Goal: Task Accomplishment & Management: Manage account settings

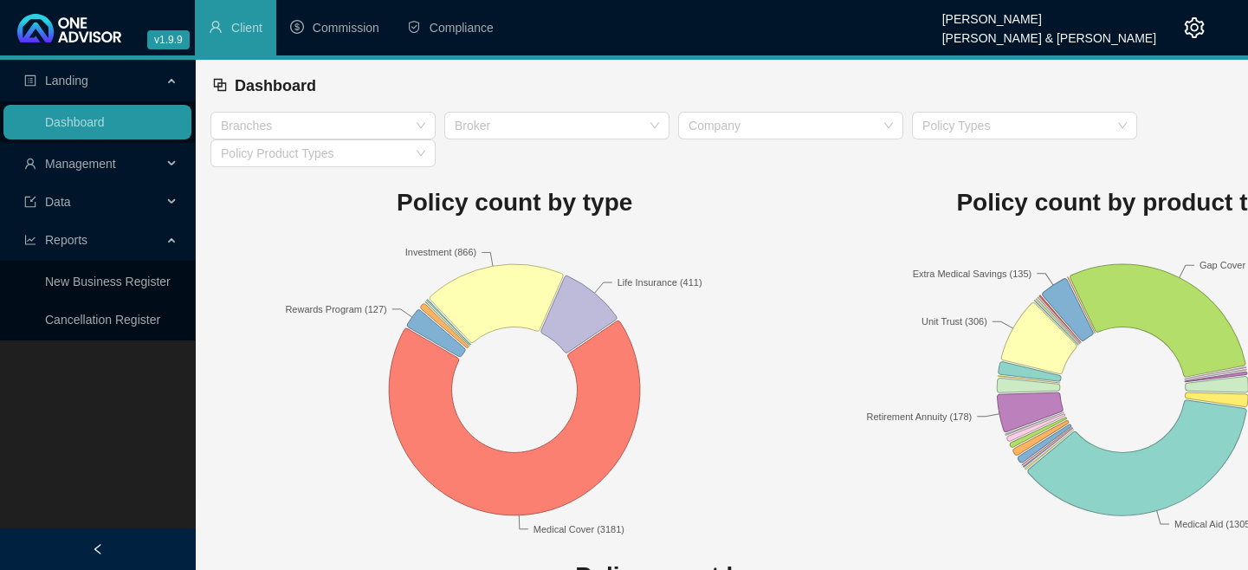
click at [170, 161] on div "Management" at bounding box center [97, 163] width 188 height 35
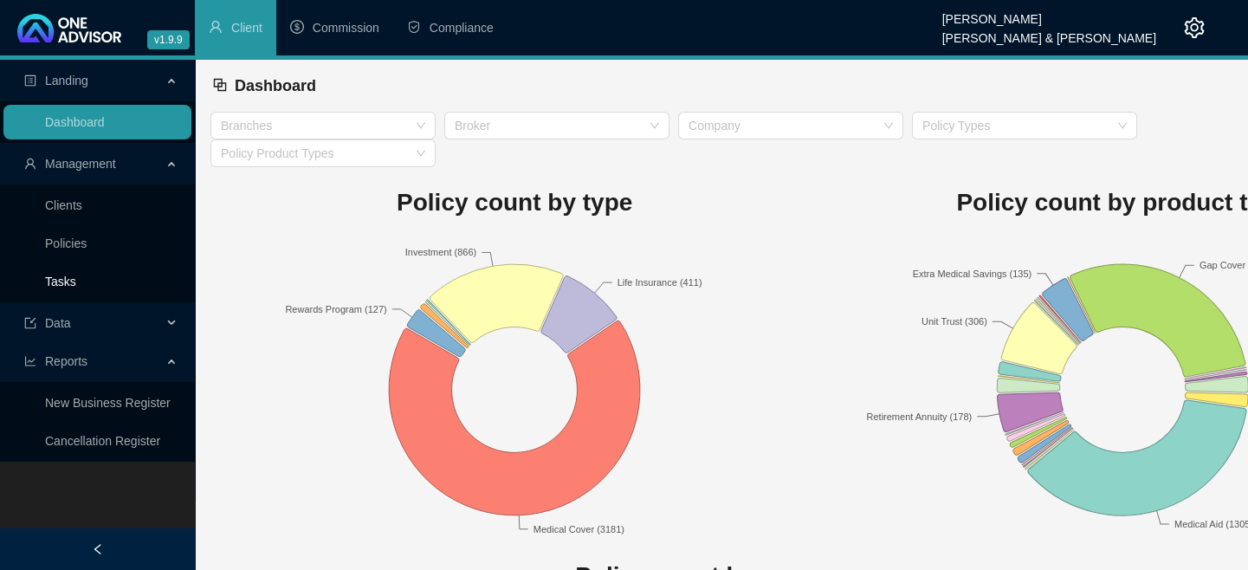
click at [71, 288] on link "Tasks" at bounding box center [60, 282] width 31 height 14
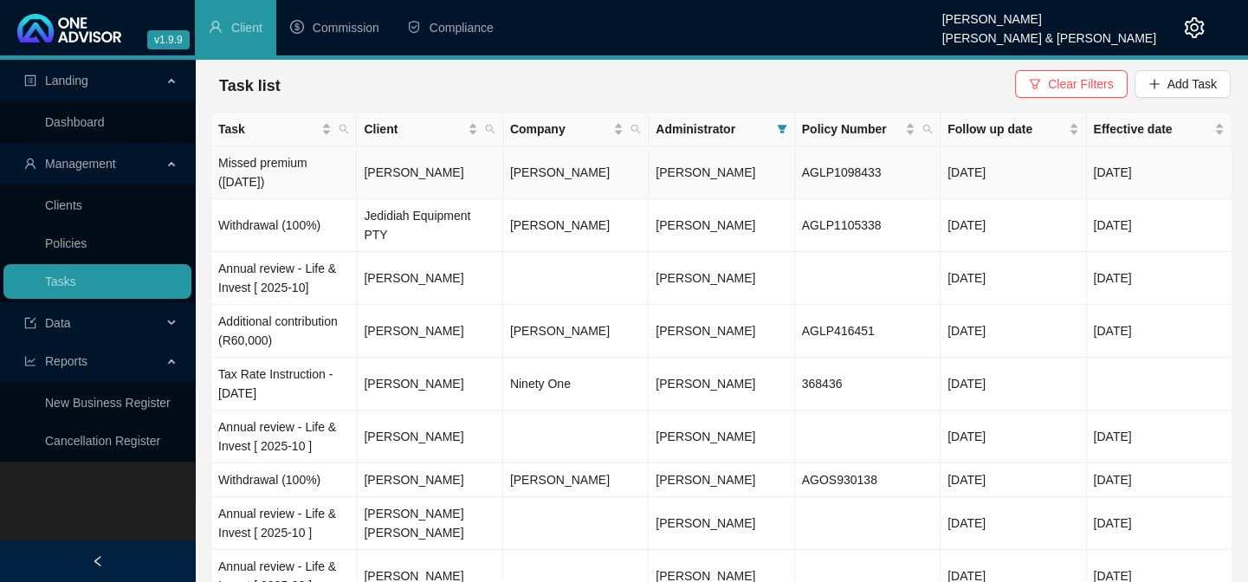
click at [280, 170] on td "Missed premium ([DATE])" at bounding box center [283, 172] width 145 height 53
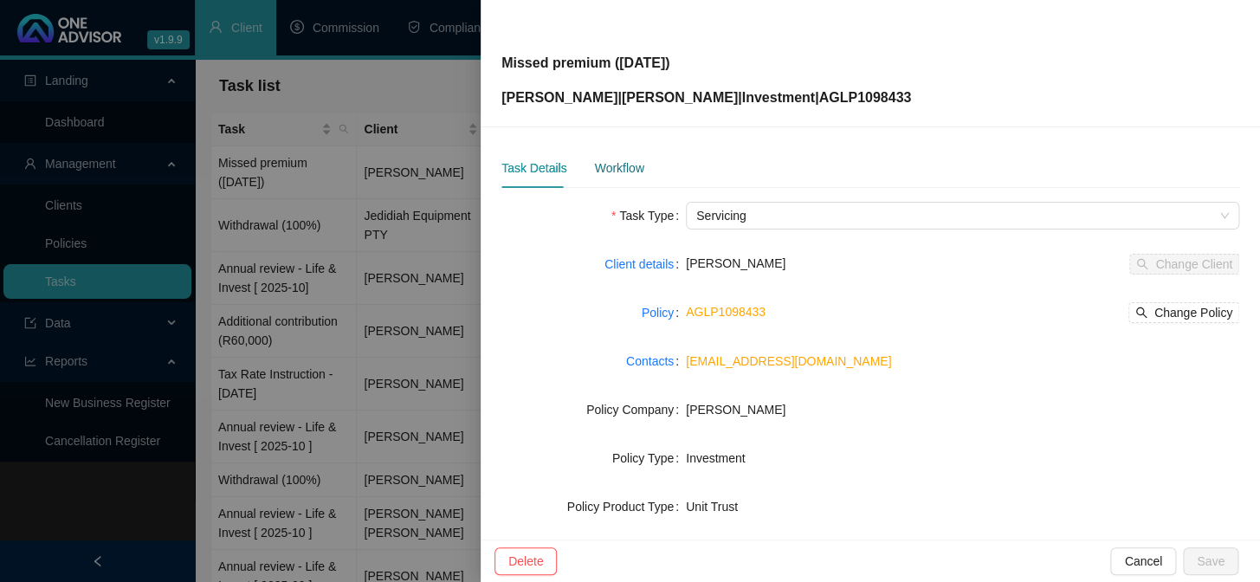
click at [598, 165] on div "Workflow" at bounding box center [618, 167] width 49 height 19
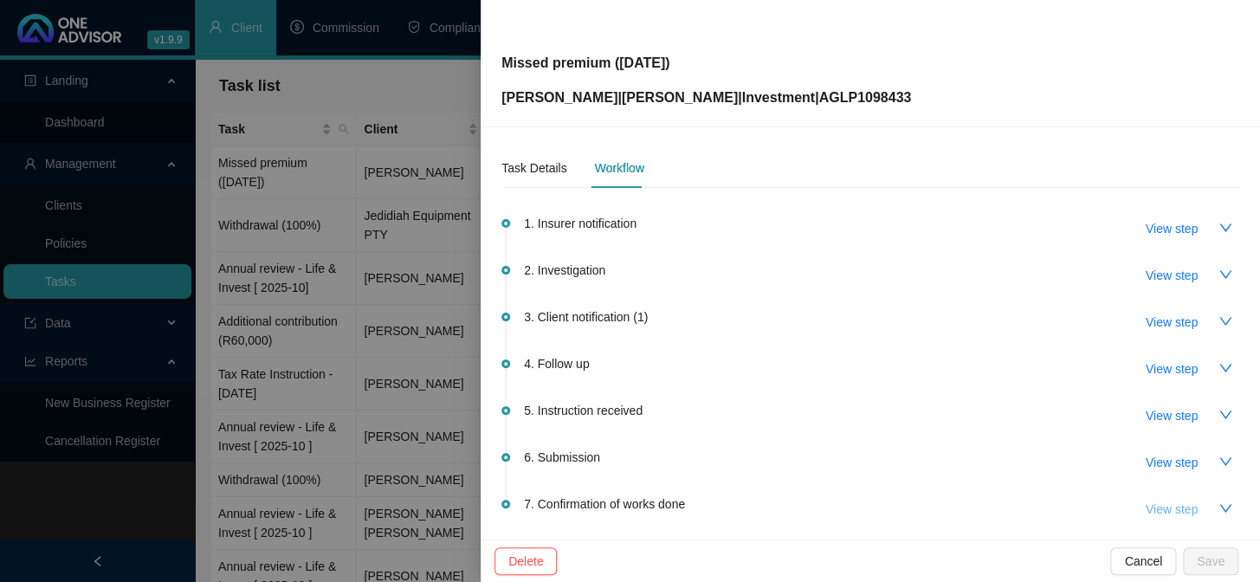
click at [1155, 511] on span "View step" at bounding box center [1172, 509] width 52 height 19
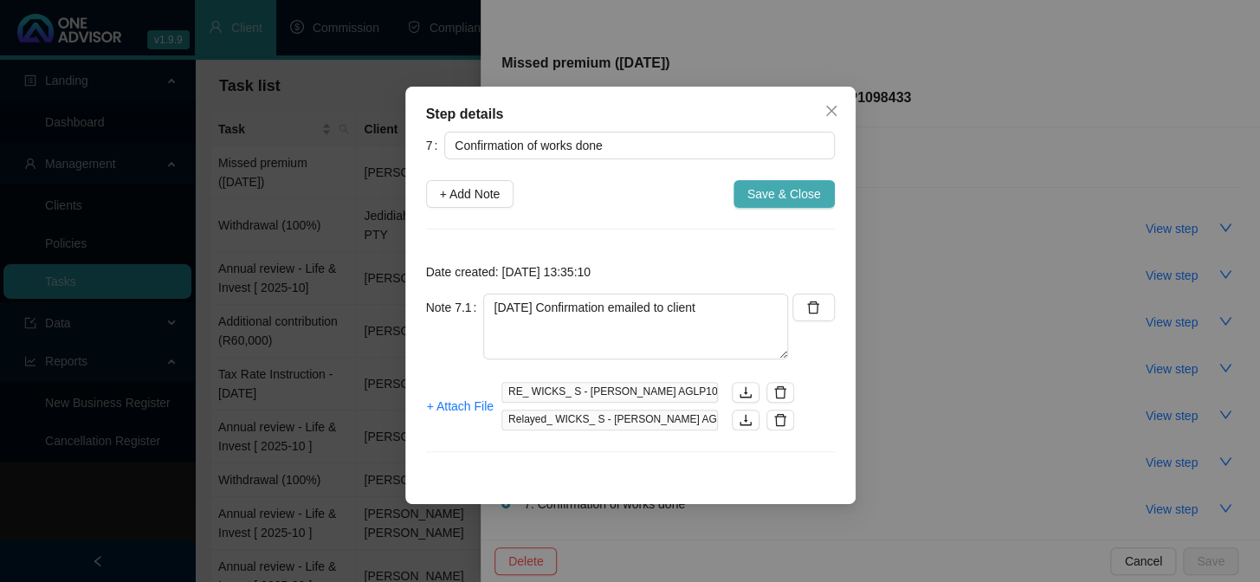
click at [786, 197] on span "Save & Close" at bounding box center [784, 193] width 74 height 19
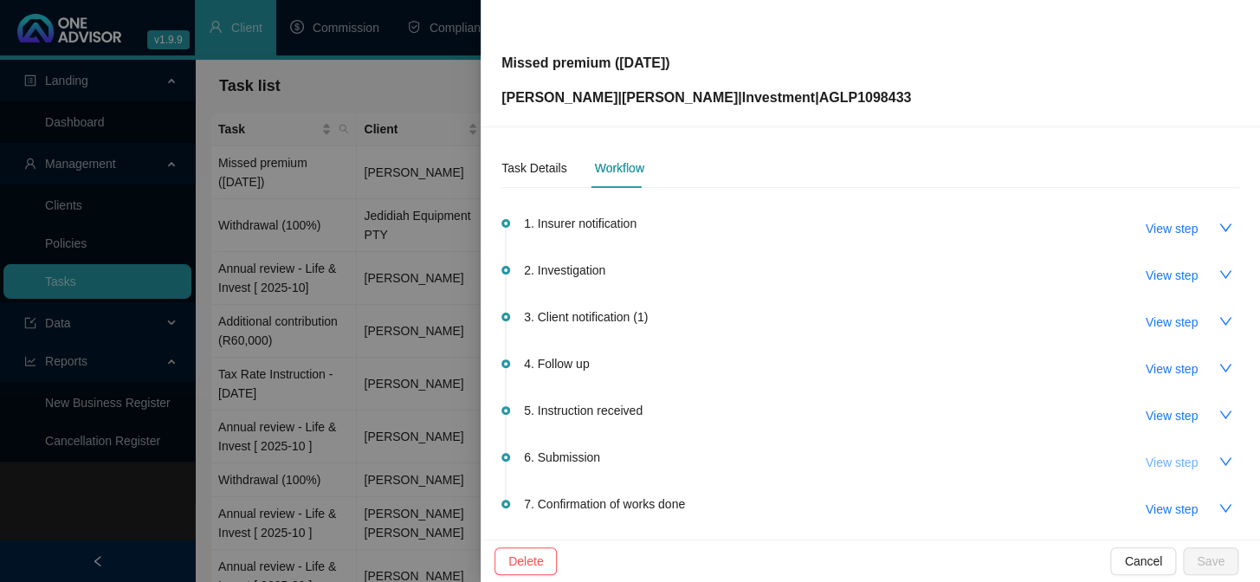
click at [1146, 456] on span "View step" at bounding box center [1172, 462] width 52 height 19
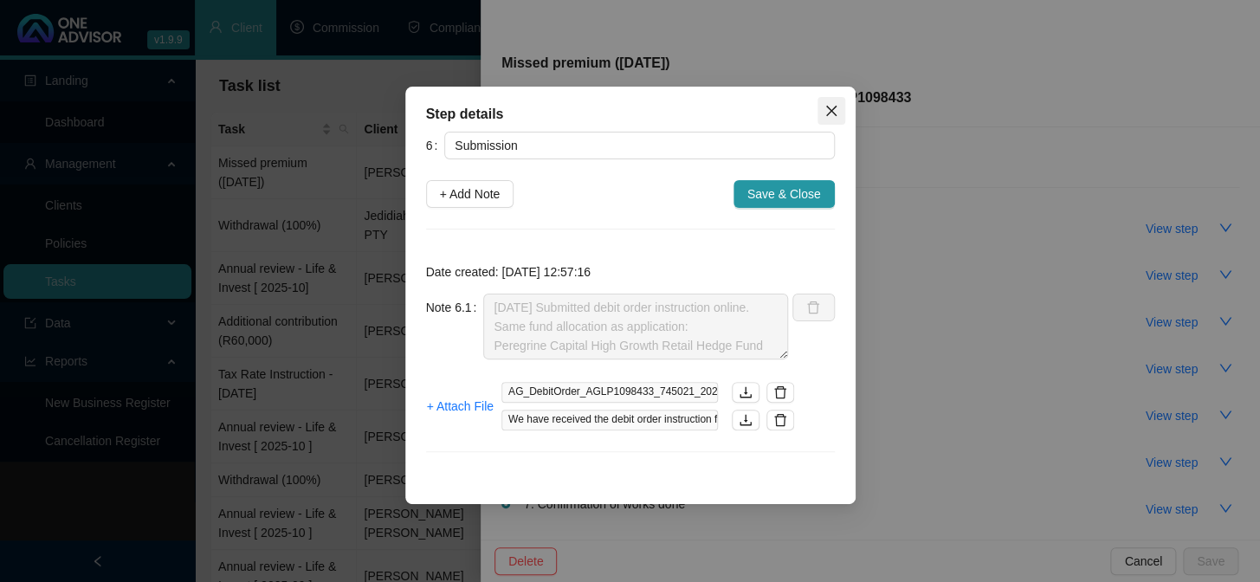
click at [832, 107] on icon "close" at bounding box center [831, 111] width 14 height 14
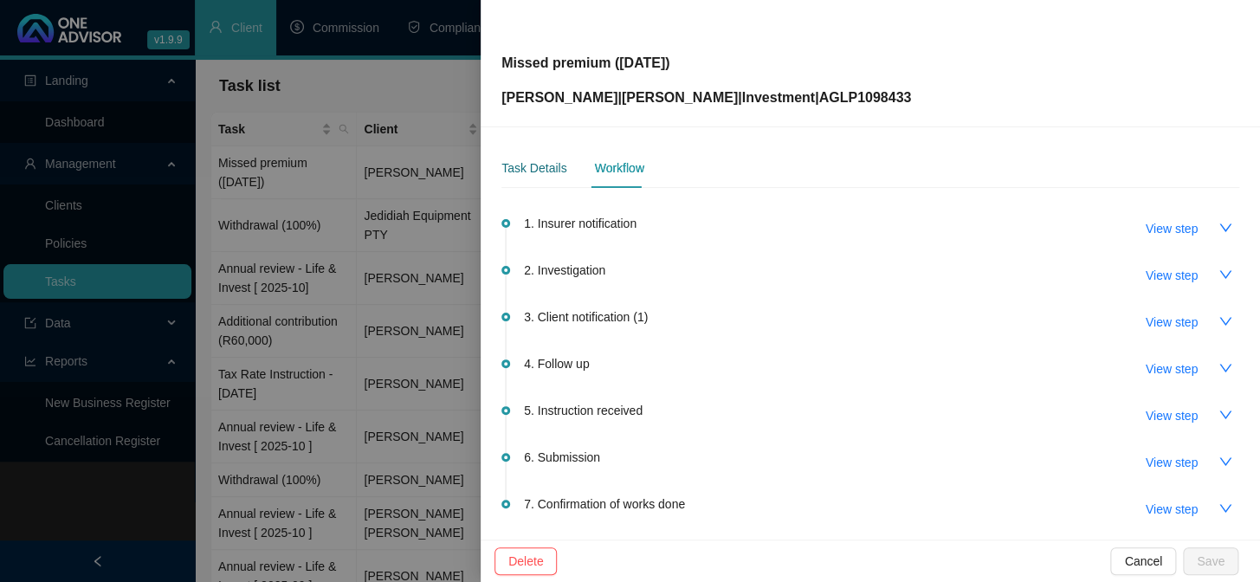
click at [531, 165] on div "Task Details" at bounding box center [533, 167] width 65 height 19
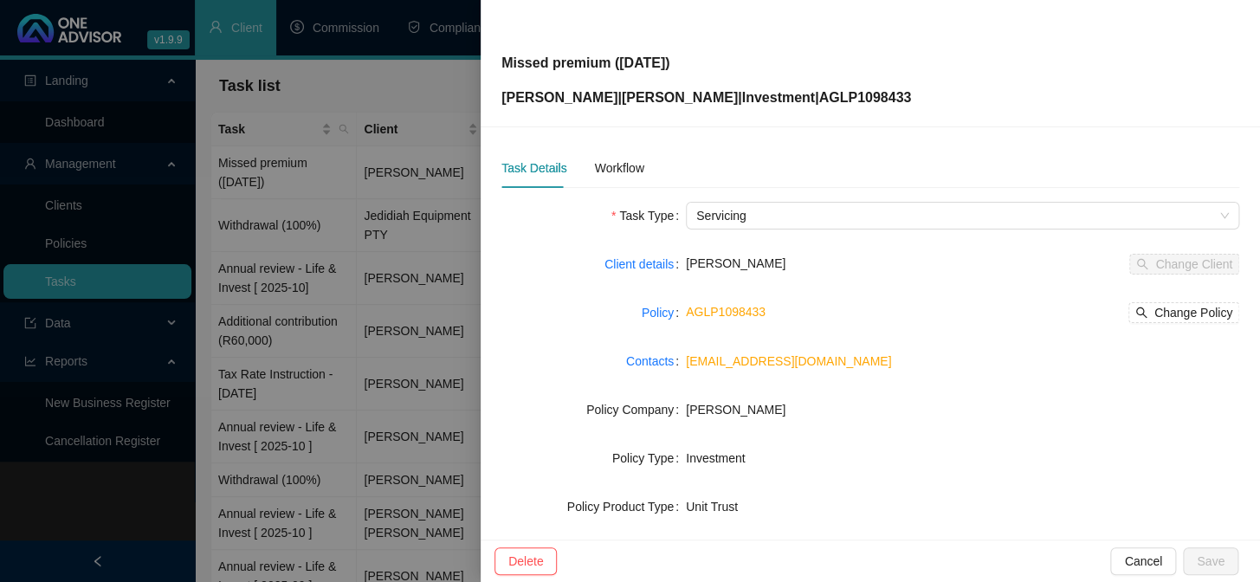
scroll to position [264, 0]
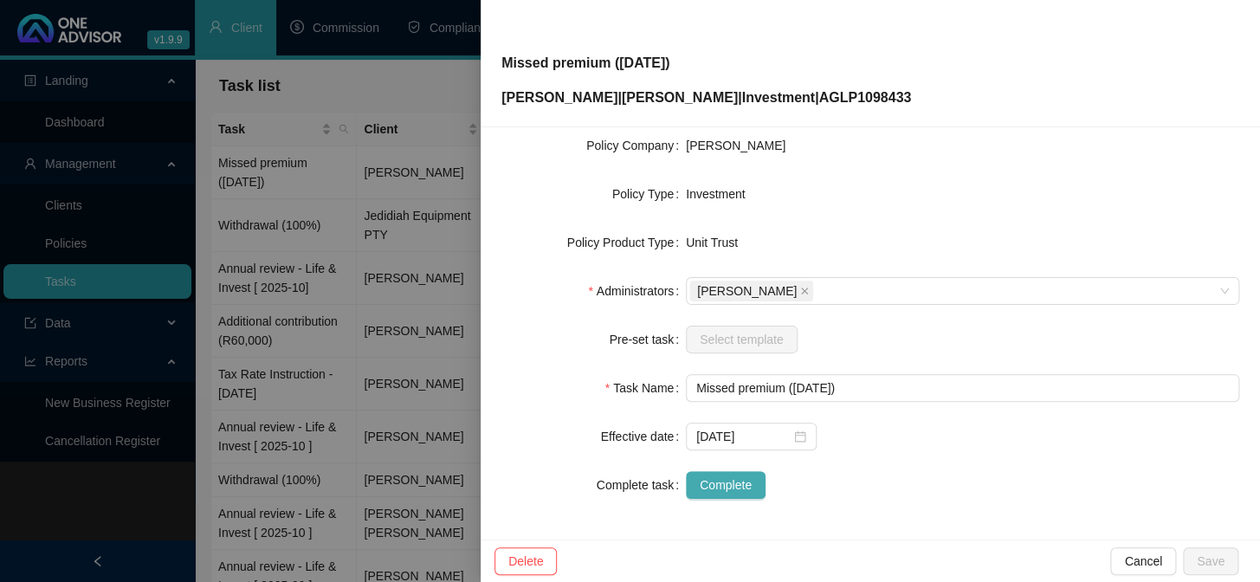
click at [736, 480] on span "Complete" at bounding box center [726, 484] width 52 height 19
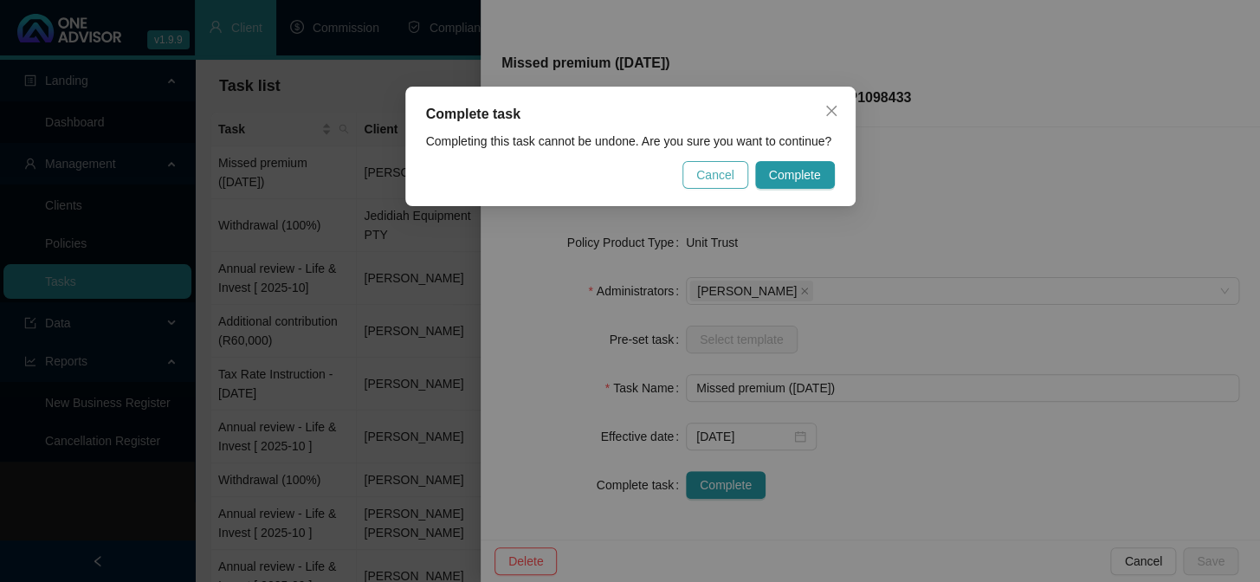
click at [721, 175] on span "Cancel" at bounding box center [715, 174] width 38 height 19
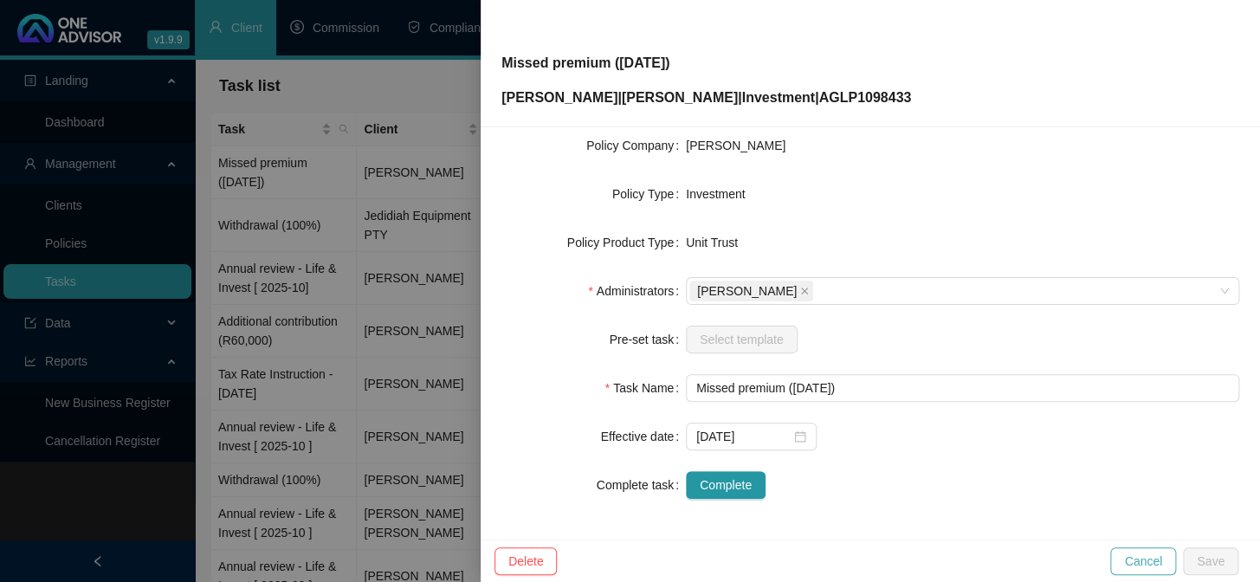
click at [1136, 554] on span "Cancel" at bounding box center [1143, 561] width 38 height 19
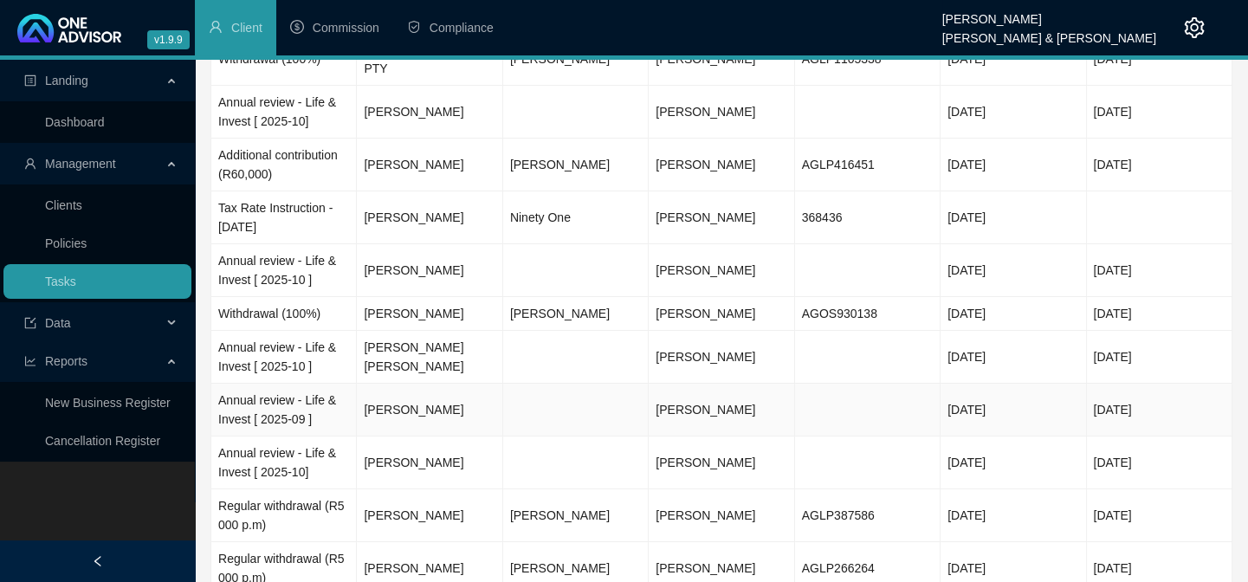
scroll to position [346, 0]
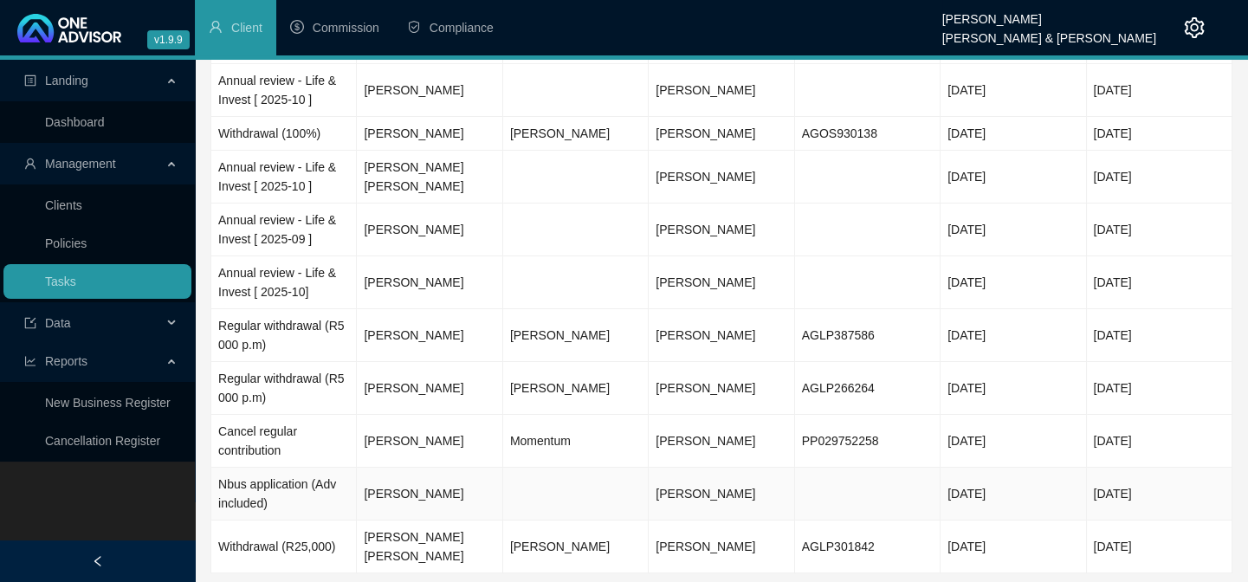
click at [241, 471] on td "Nbus application (Adv included)" at bounding box center [283, 494] width 145 height 53
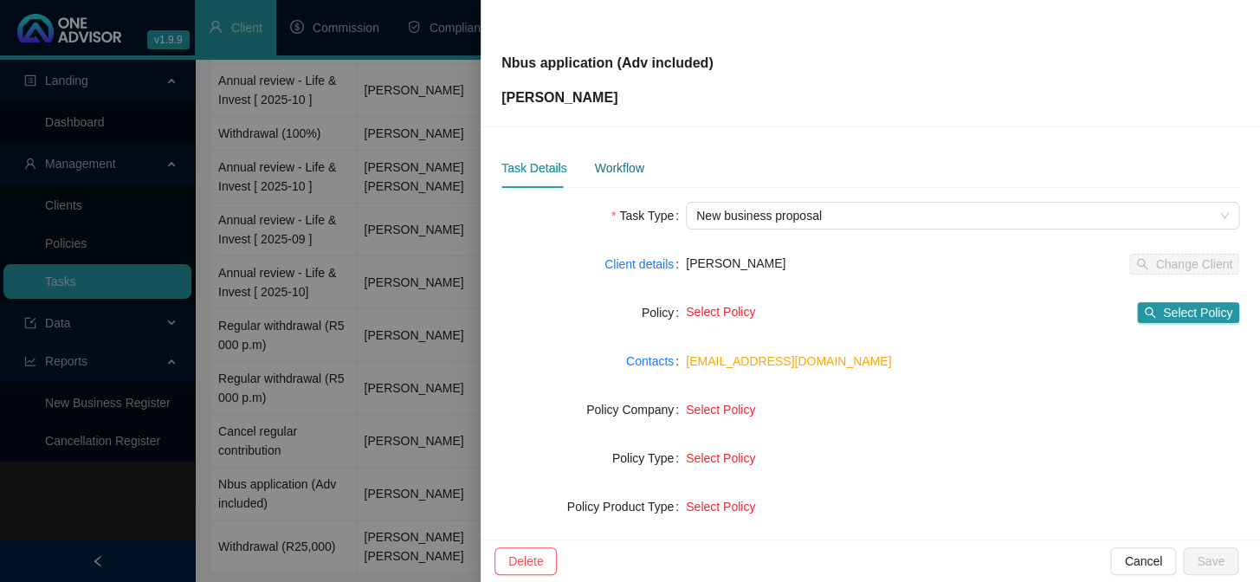
click at [611, 165] on div "Workflow" at bounding box center [618, 167] width 49 height 19
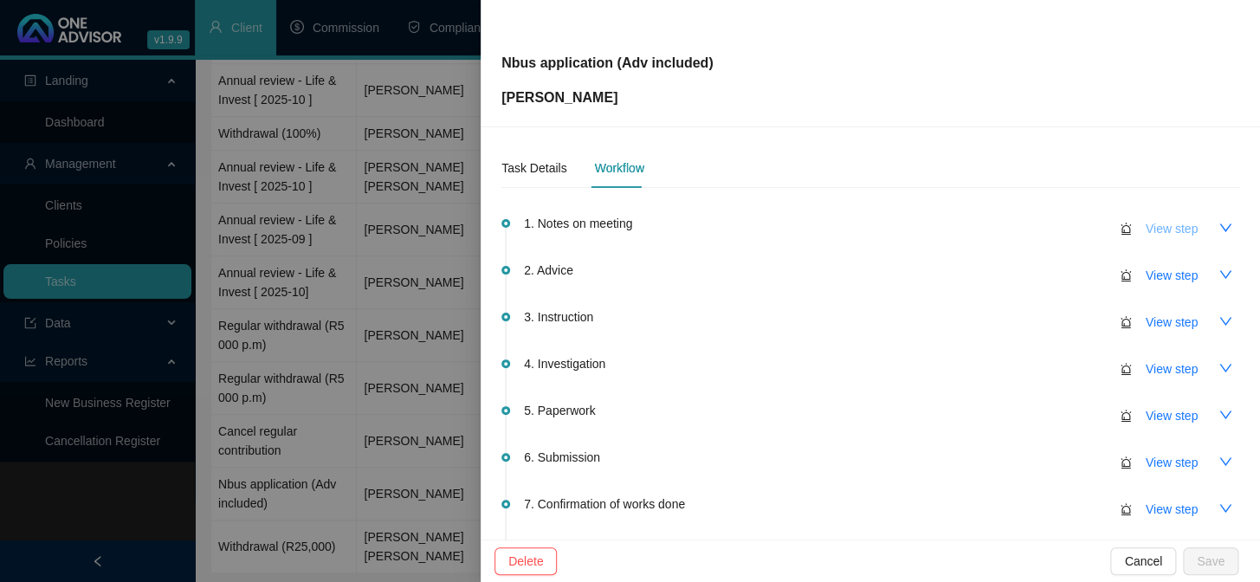
click at [1170, 225] on span "View step" at bounding box center [1172, 228] width 52 height 19
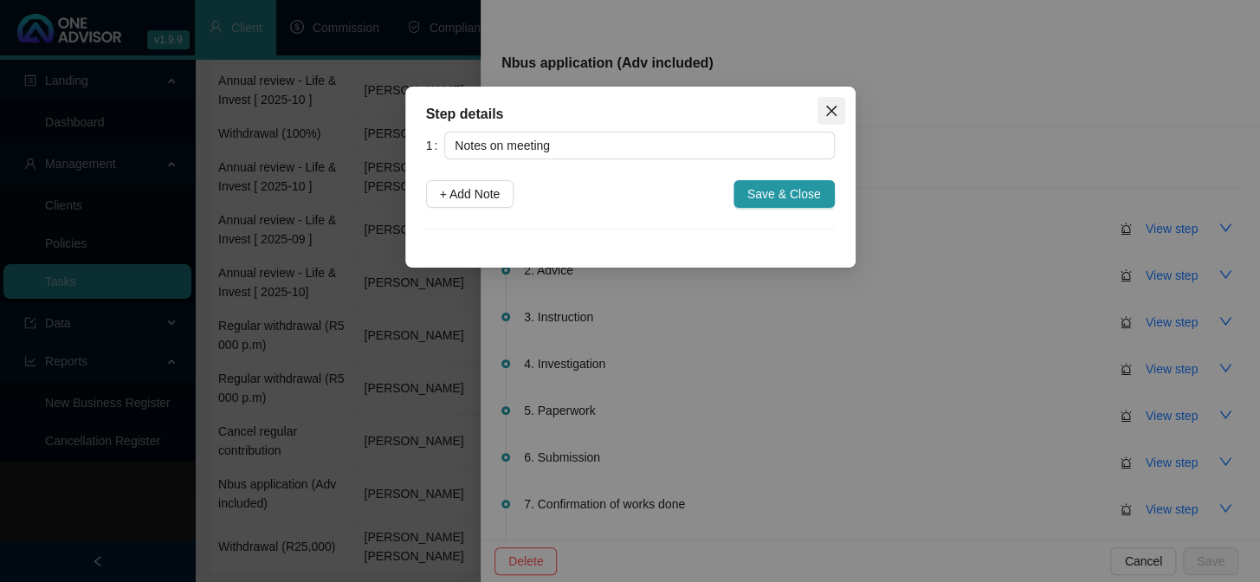
click at [830, 116] on icon "close" at bounding box center [831, 111] width 14 height 14
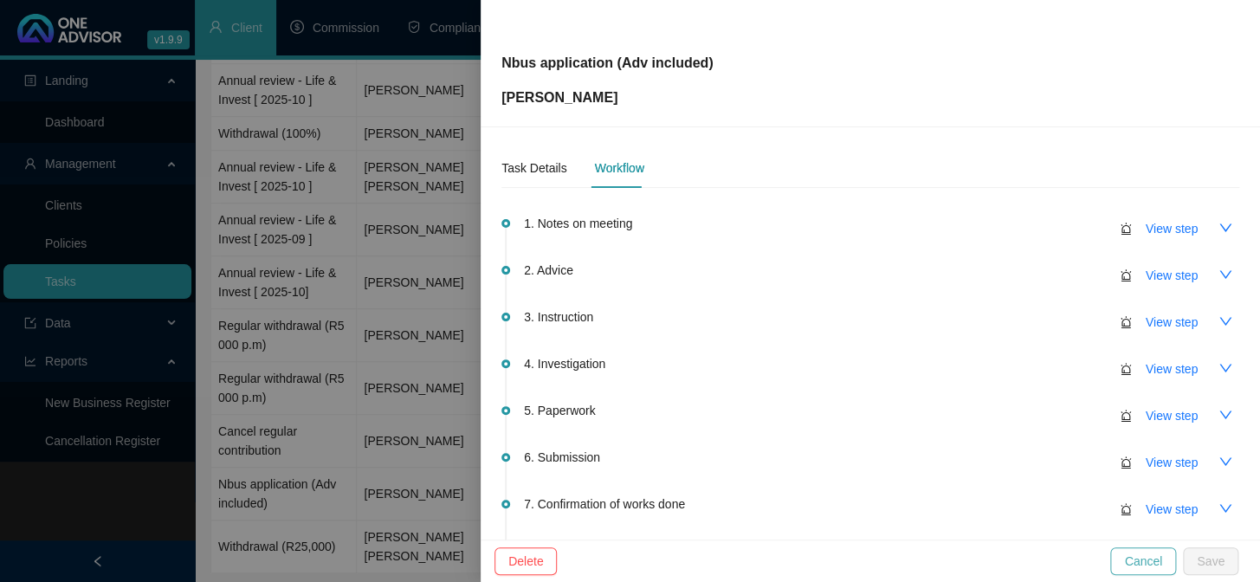
click at [1141, 563] on span "Cancel" at bounding box center [1143, 561] width 38 height 19
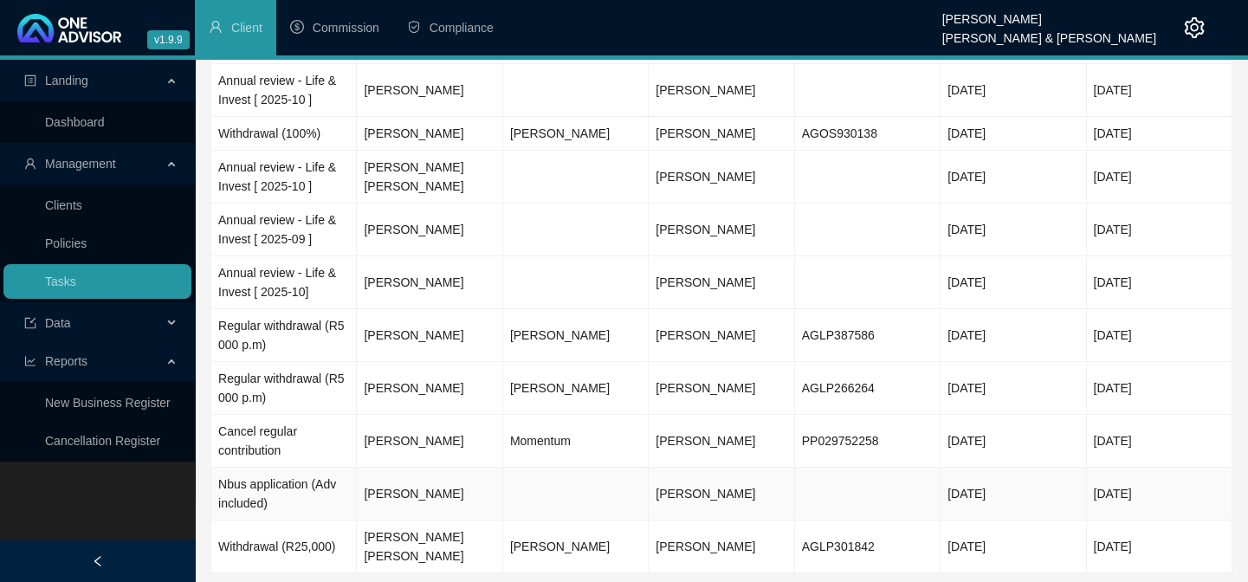
click at [258, 468] on td "Nbus application (Adv included)" at bounding box center [283, 494] width 145 height 53
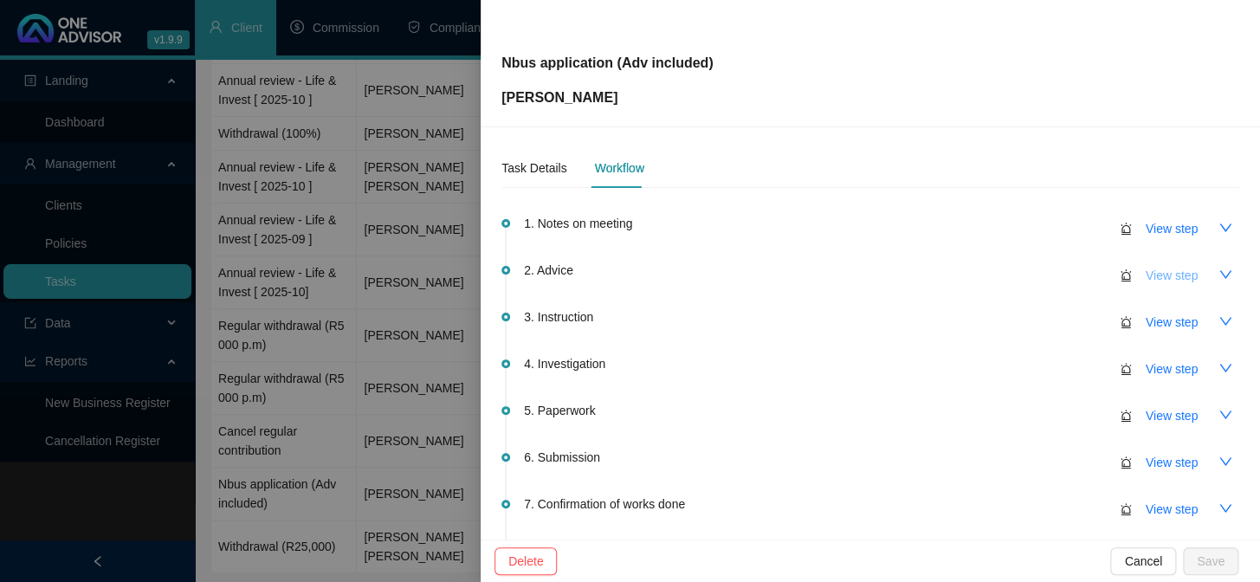
click at [1161, 277] on span "View step" at bounding box center [1172, 275] width 52 height 19
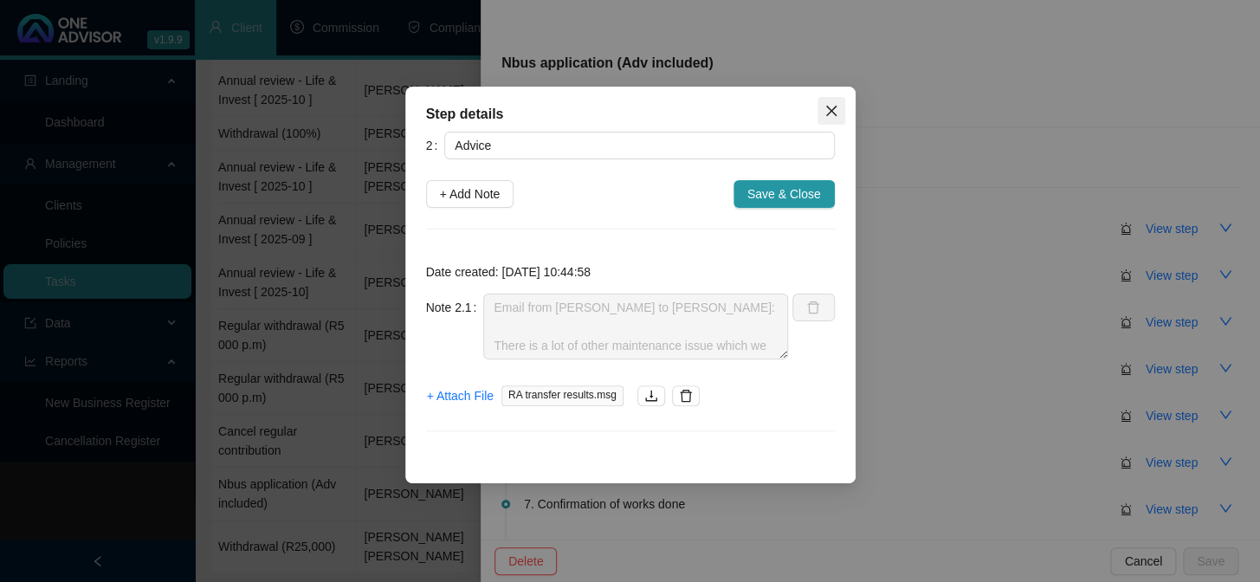
click at [824, 114] on icon "close" at bounding box center [831, 111] width 14 height 14
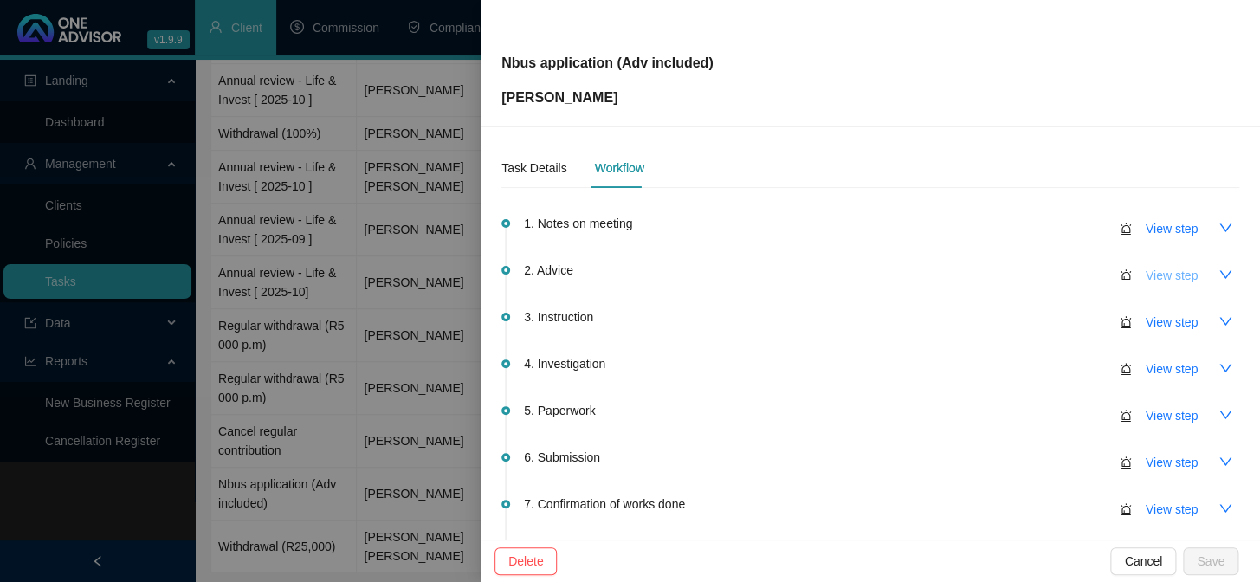
click at [1166, 270] on span "View step" at bounding box center [1172, 275] width 52 height 19
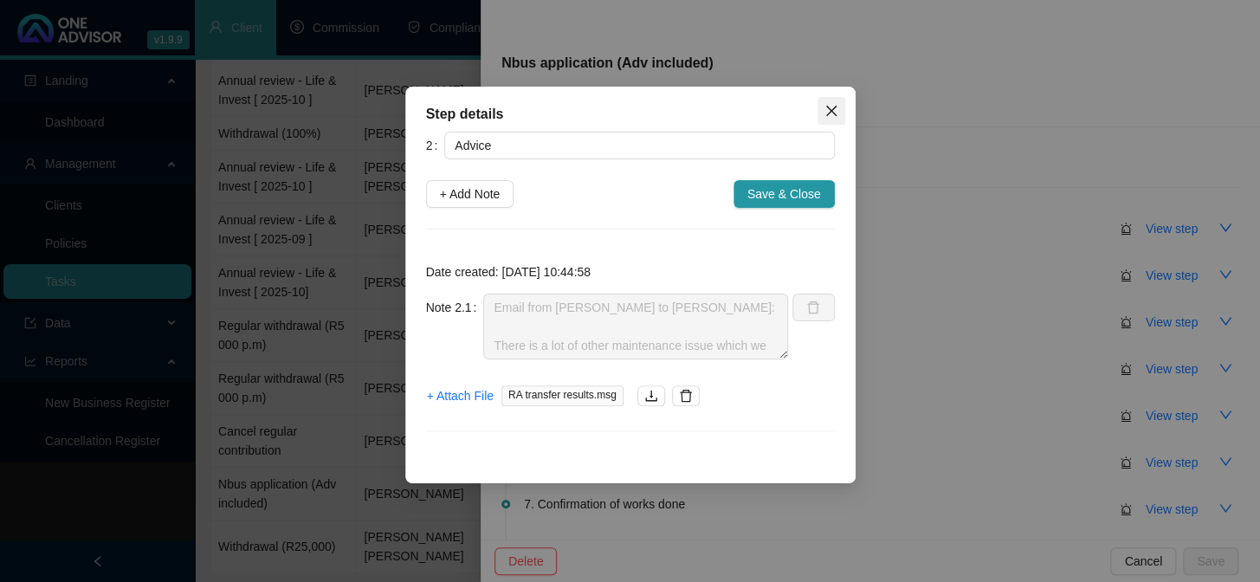
click at [830, 111] on icon "close" at bounding box center [830, 111] width 10 height 10
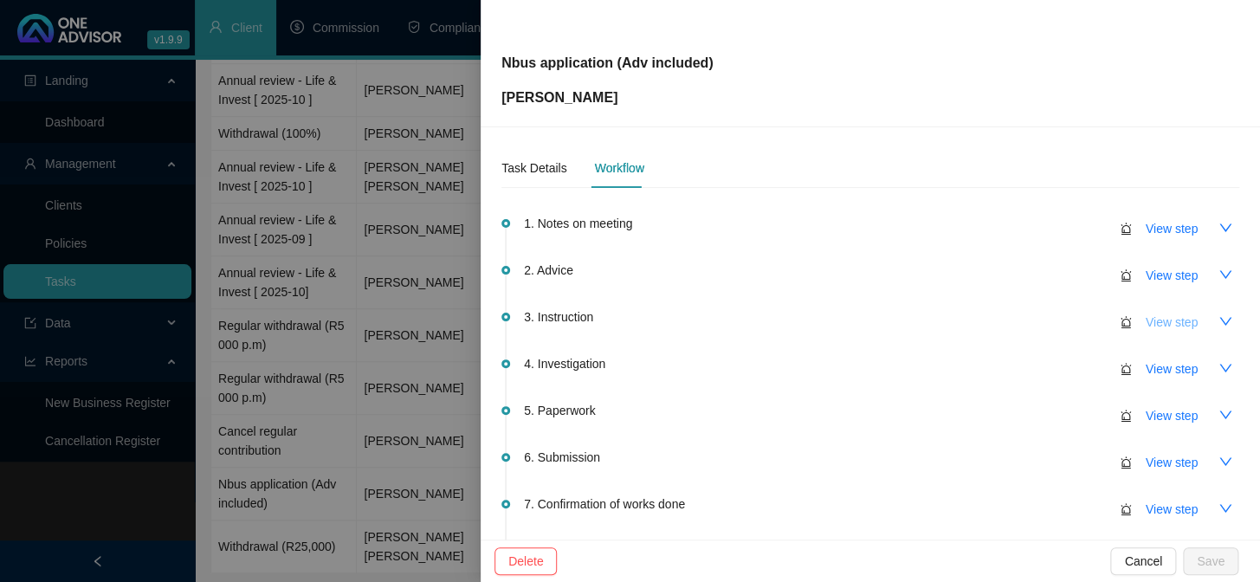
click at [1157, 322] on span "View step" at bounding box center [1172, 322] width 52 height 19
type input "Instruction"
type textarea "Client confirmed that he wants to proceed"
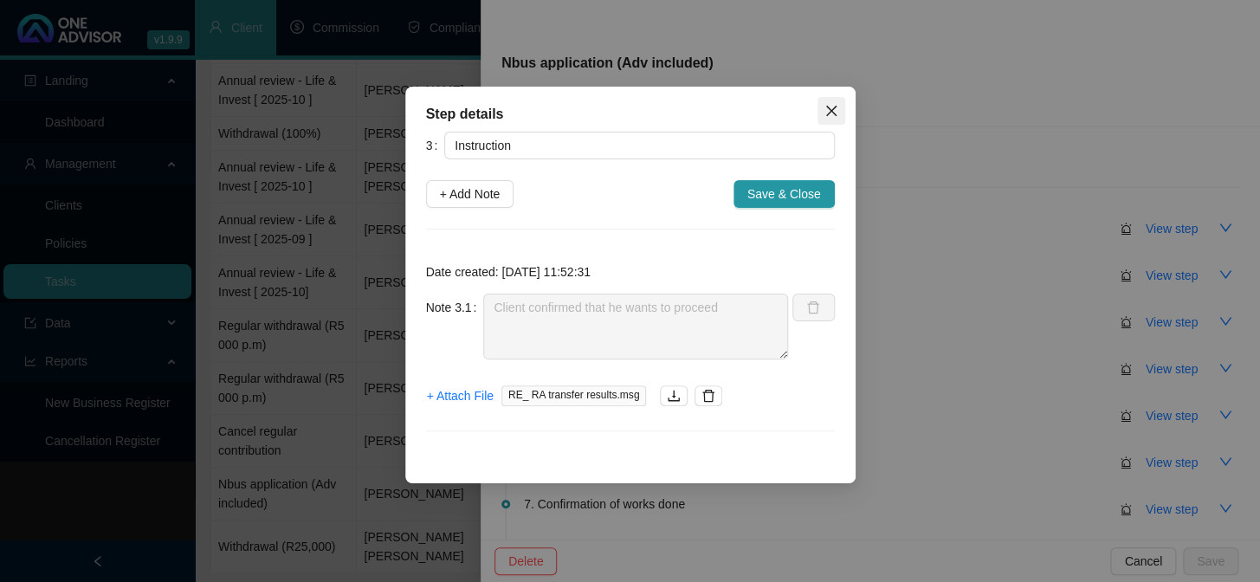
click at [826, 112] on icon "close" at bounding box center [831, 111] width 14 height 14
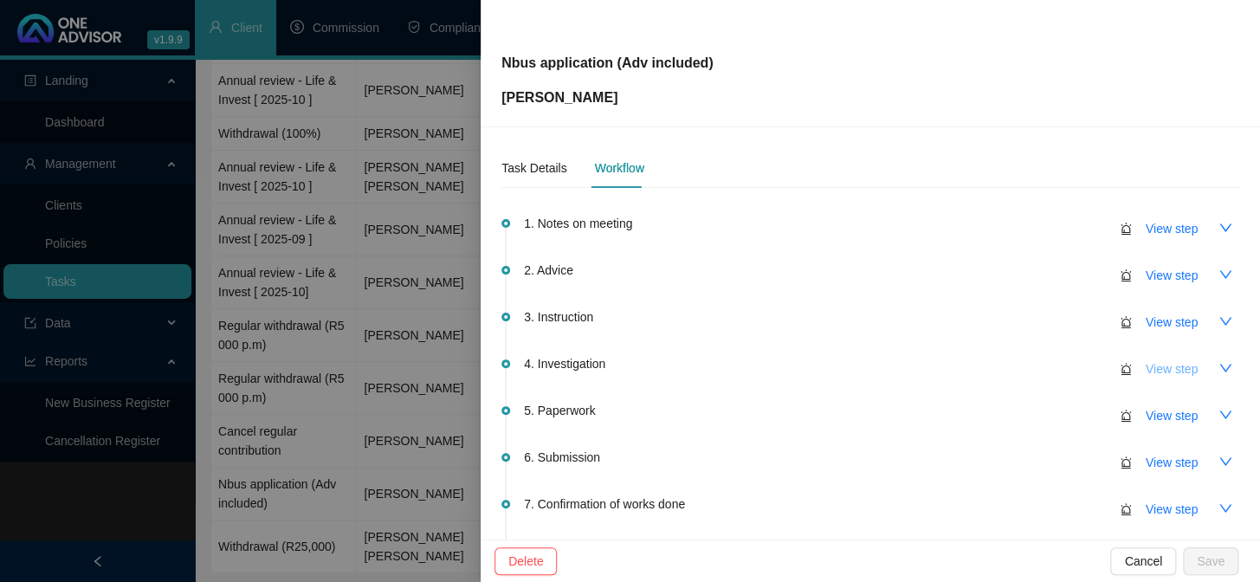
click at [1146, 372] on span "View step" at bounding box center [1172, 368] width 52 height 19
type input "Investigation"
type textarea "Emailed client for FICA for form completion and requirements"
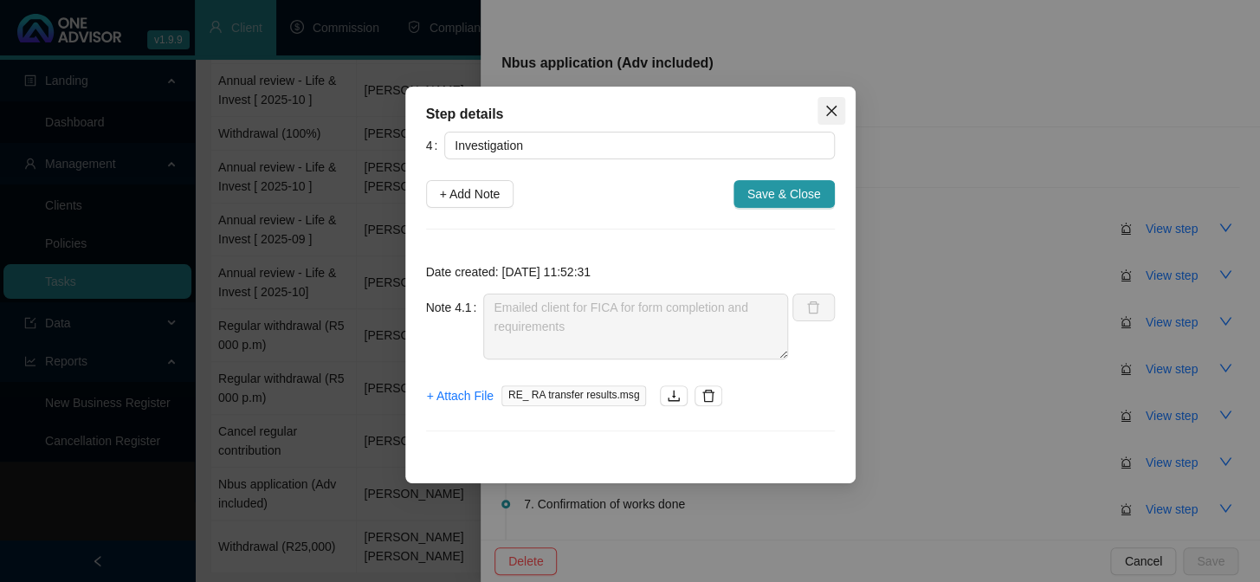
click at [826, 104] on icon "close" at bounding box center [831, 111] width 14 height 14
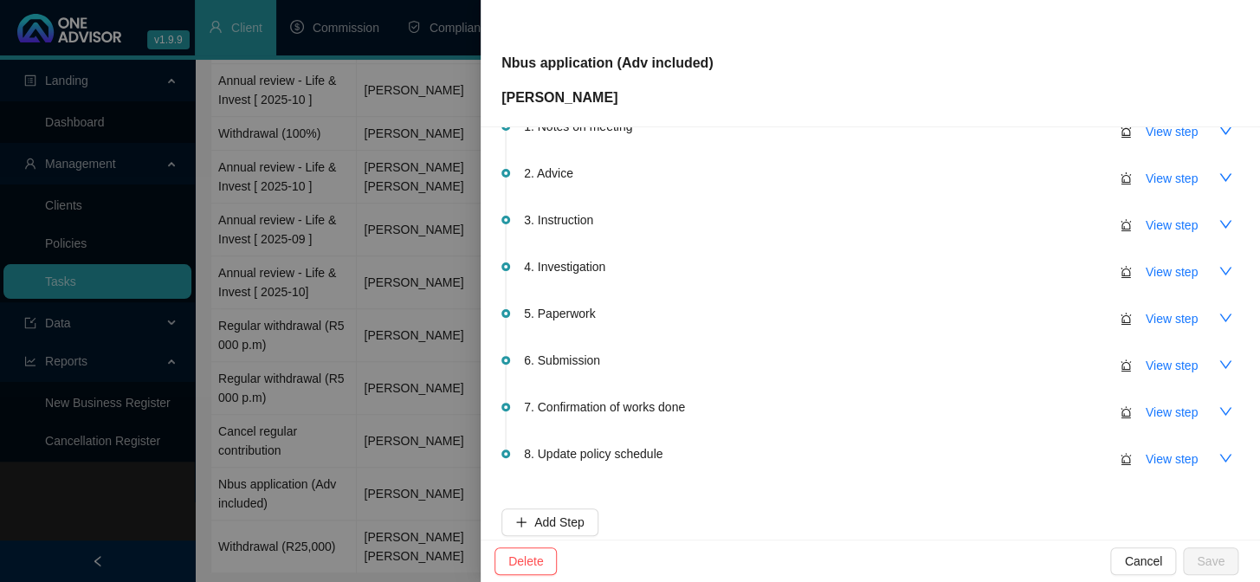
scroll to position [195, 0]
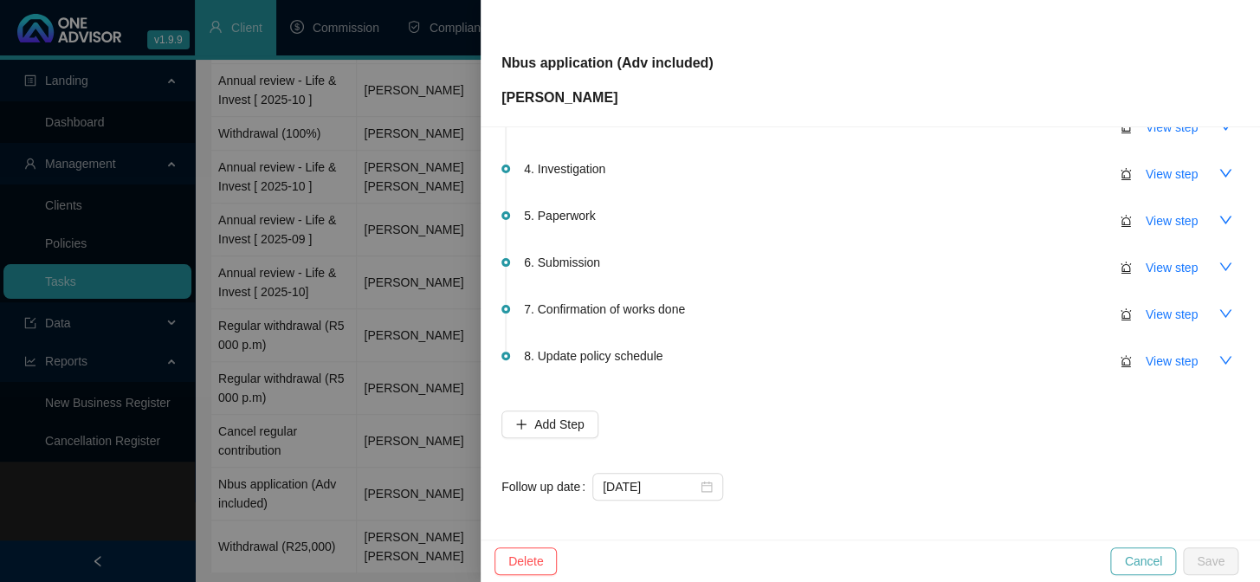
click at [1145, 552] on span "Cancel" at bounding box center [1143, 561] width 38 height 19
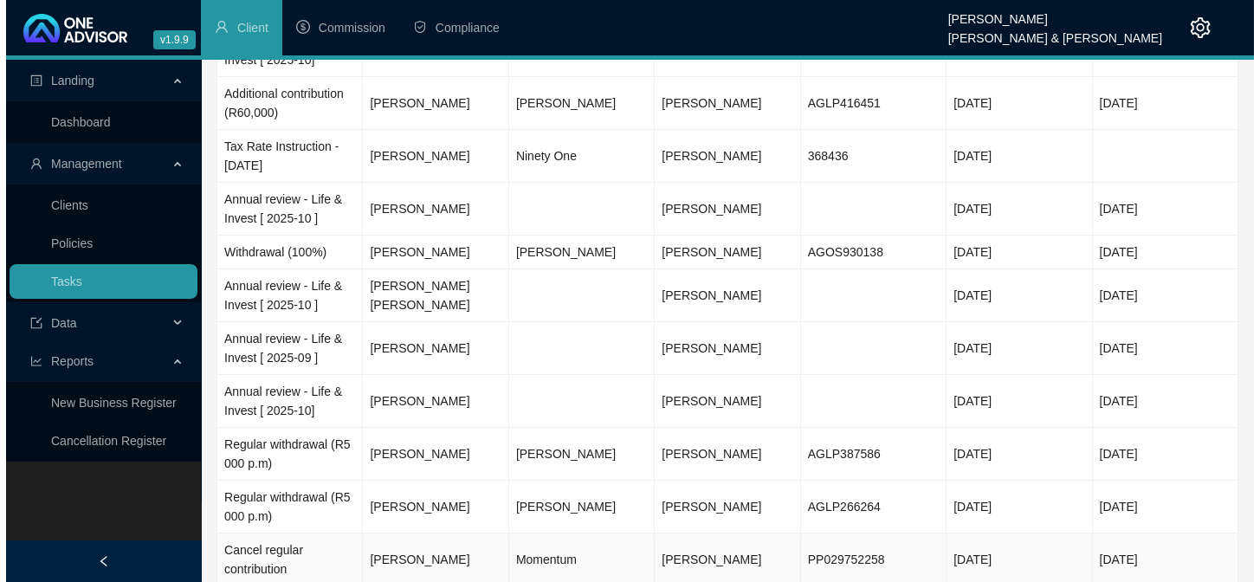
scroll to position [0, 0]
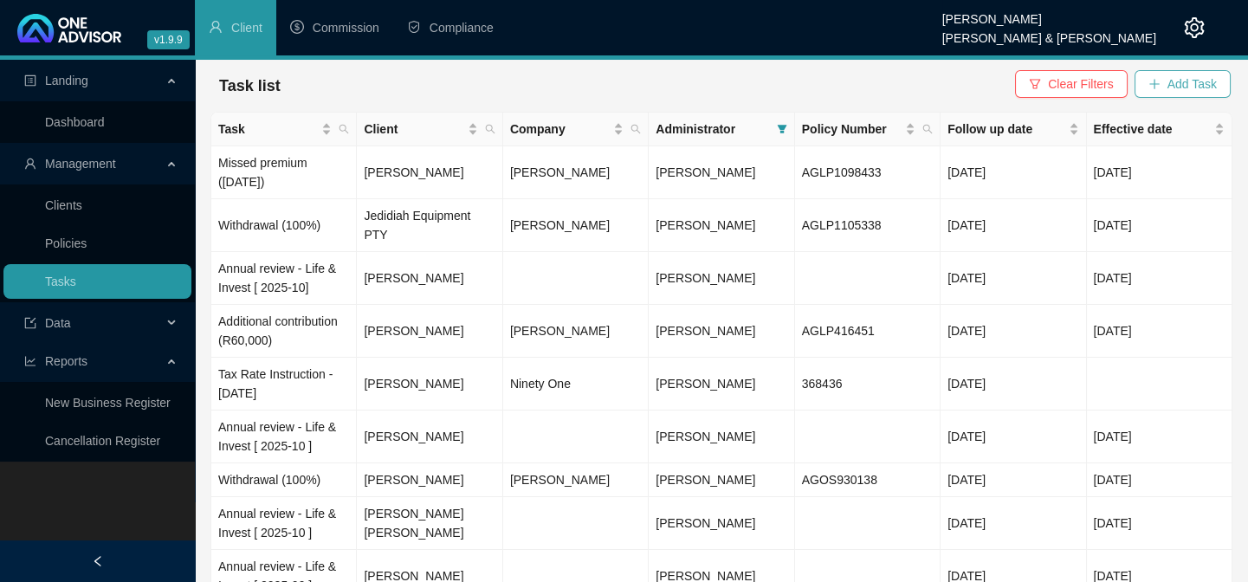
click at [1192, 79] on span "Add Task" at bounding box center [1191, 83] width 49 height 19
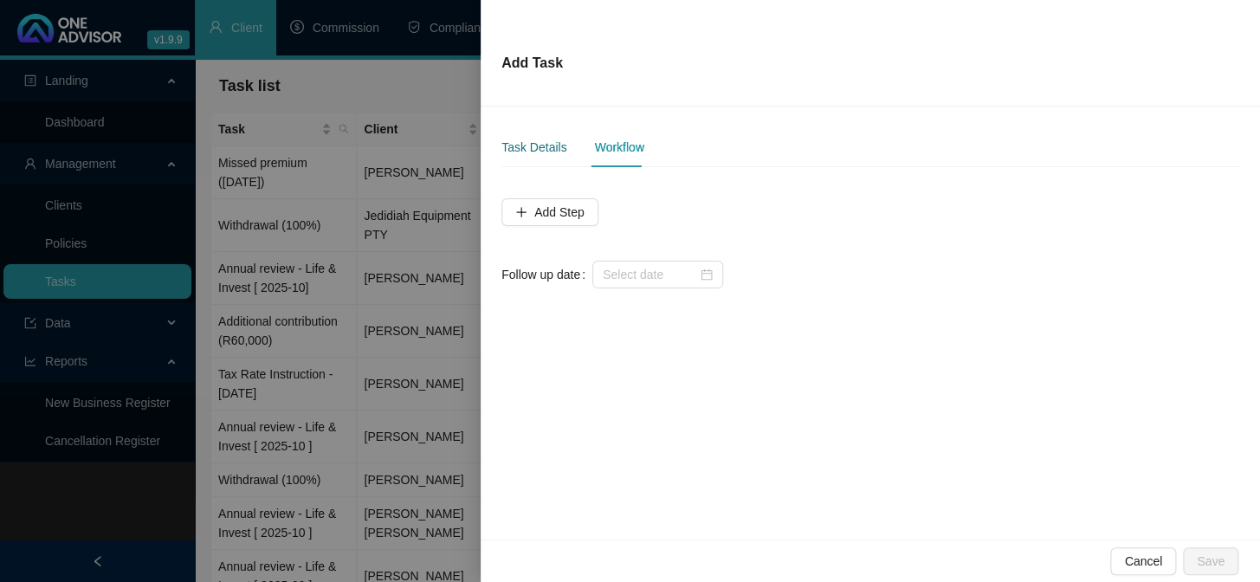
click at [539, 143] on div "Task Details" at bounding box center [533, 147] width 65 height 19
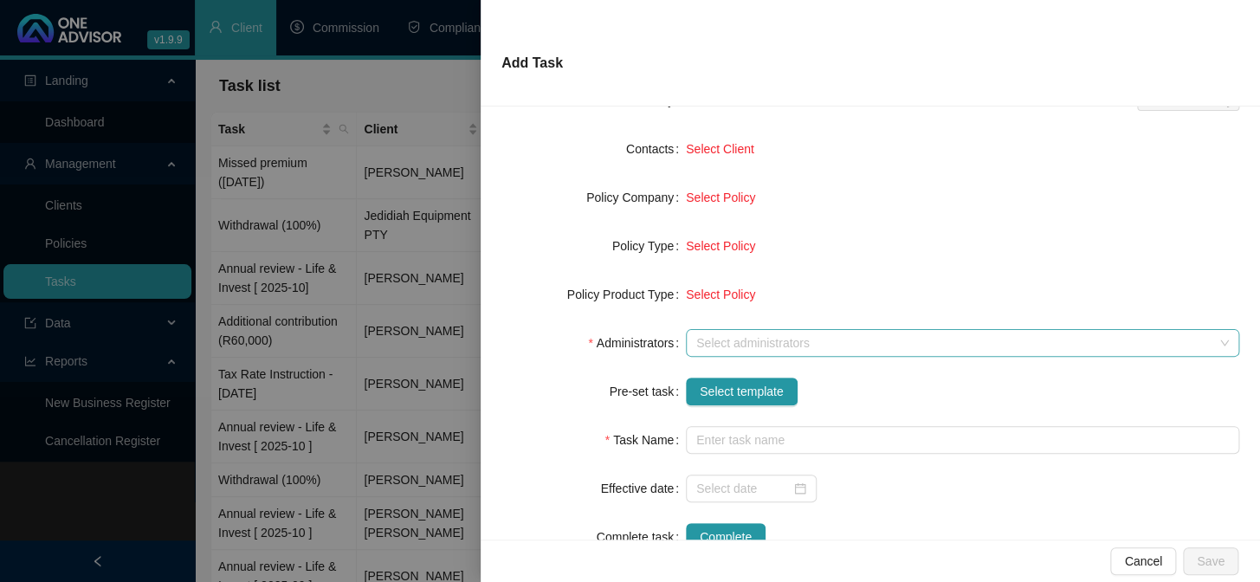
scroll to position [243, 0]
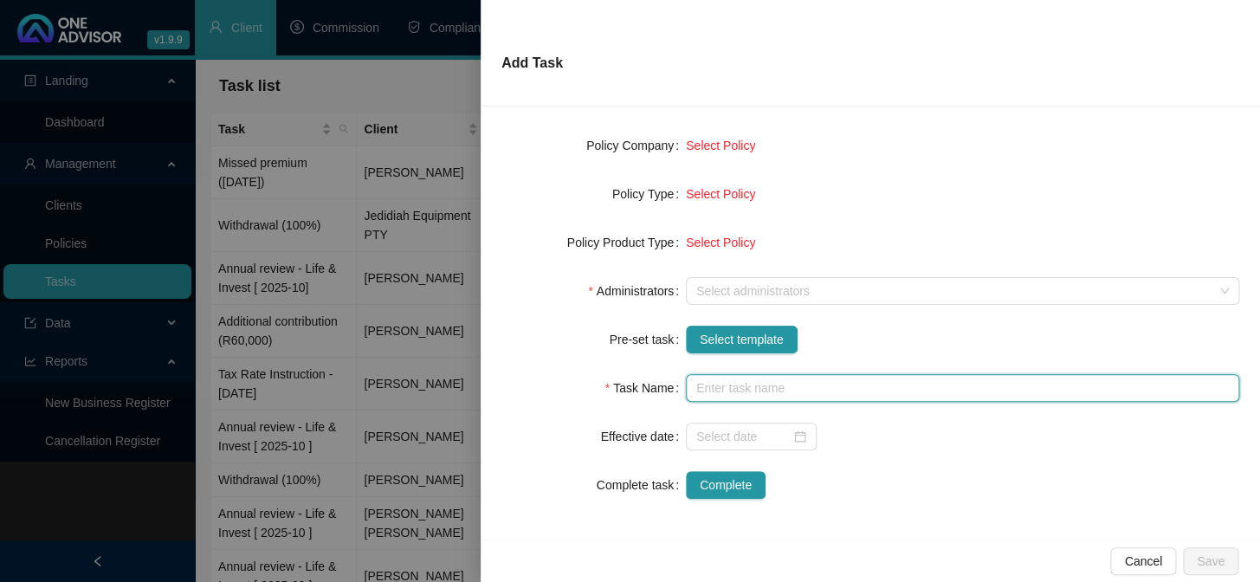
click at [734, 380] on input "text" at bounding box center [962, 388] width 553 height 28
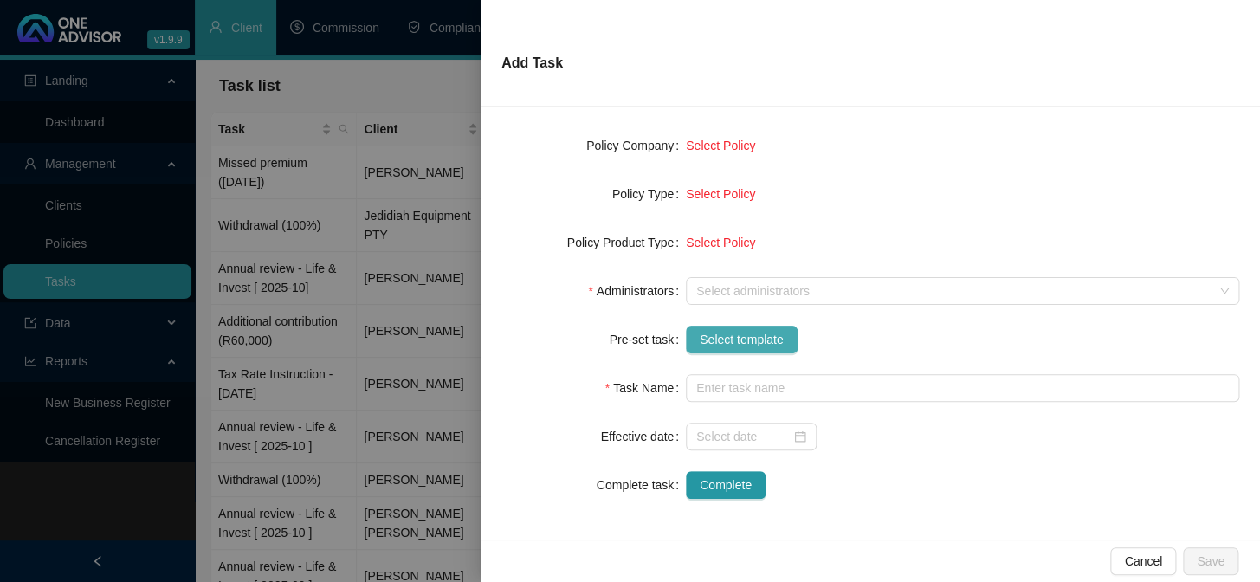
click at [743, 326] on button "Select template" at bounding box center [742, 340] width 112 height 28
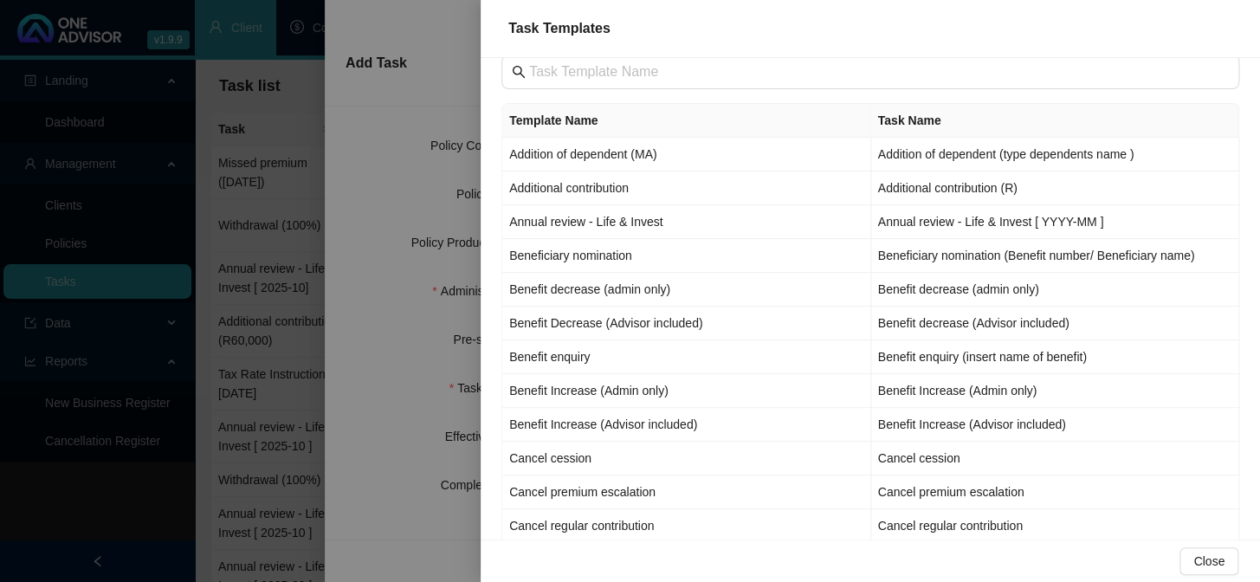
scroll to position [0, 0]
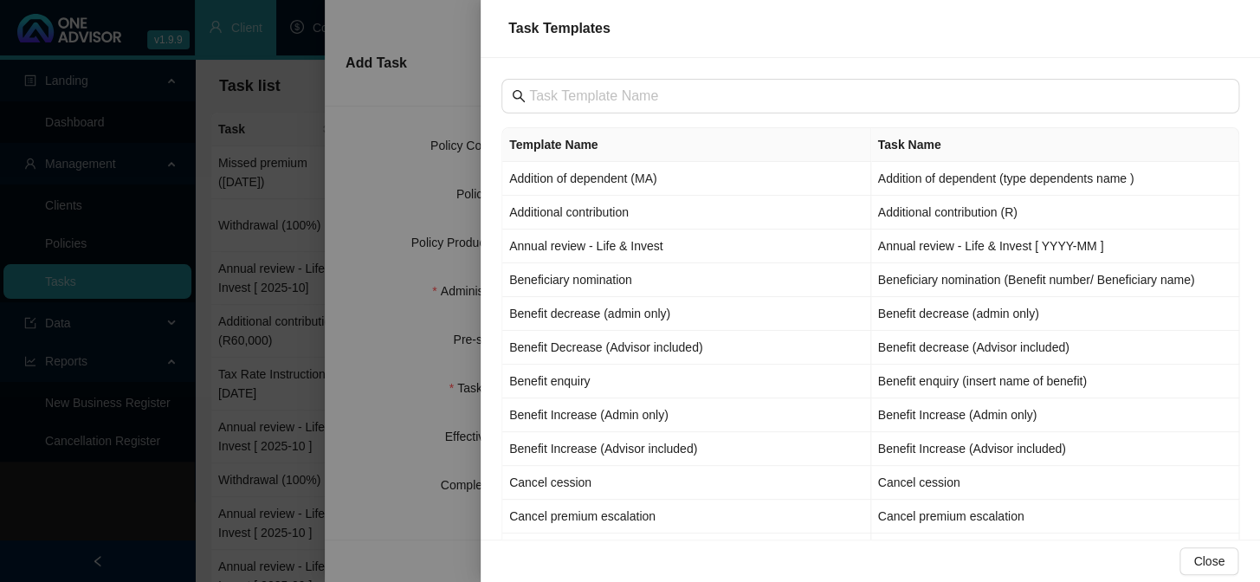
click at [368, 182] on div at bounding box center [630, 291] width 1260 height 582
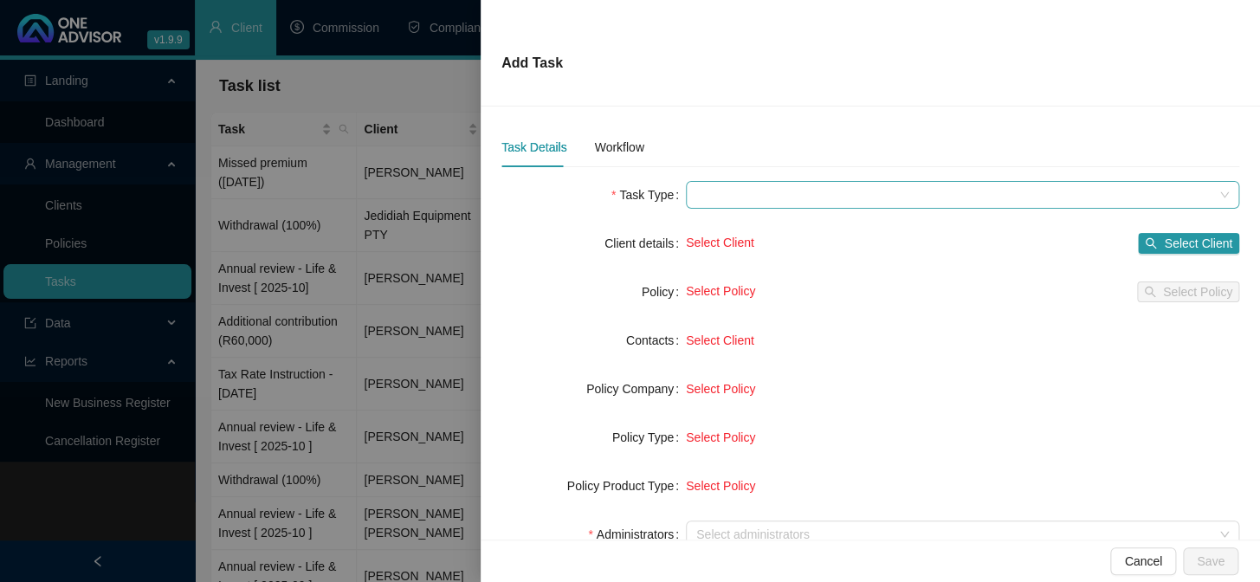
click at [735, 201] on span at bounding box center [962, 195] width 533 height 26
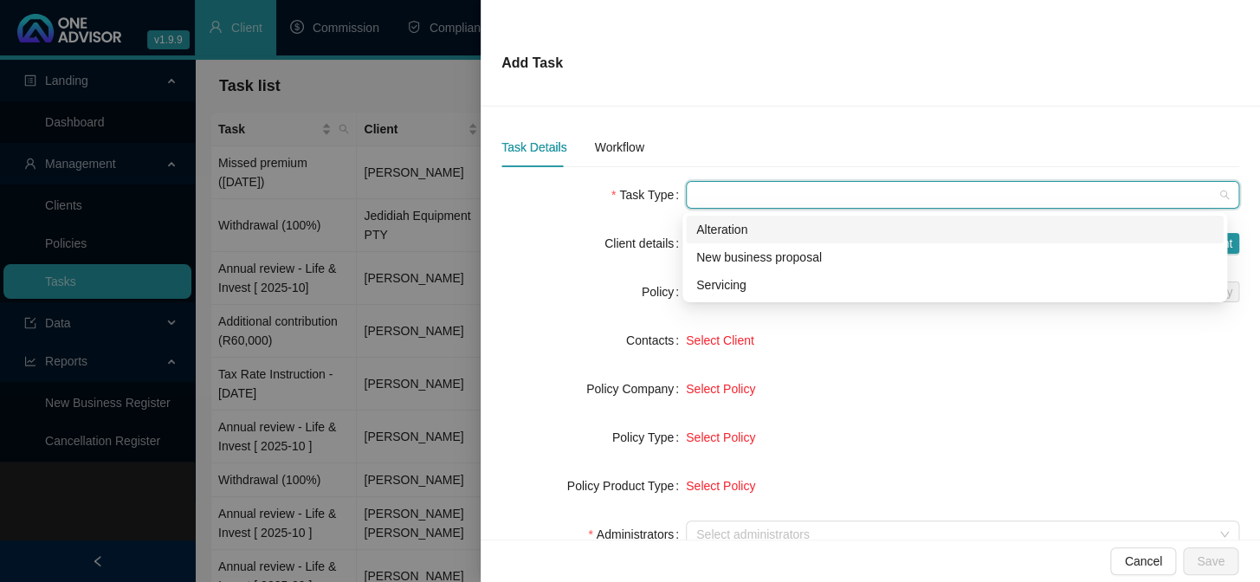
click at [728, 227] on div "Alteration" at bounding box center [954, 229] width 517 height 19
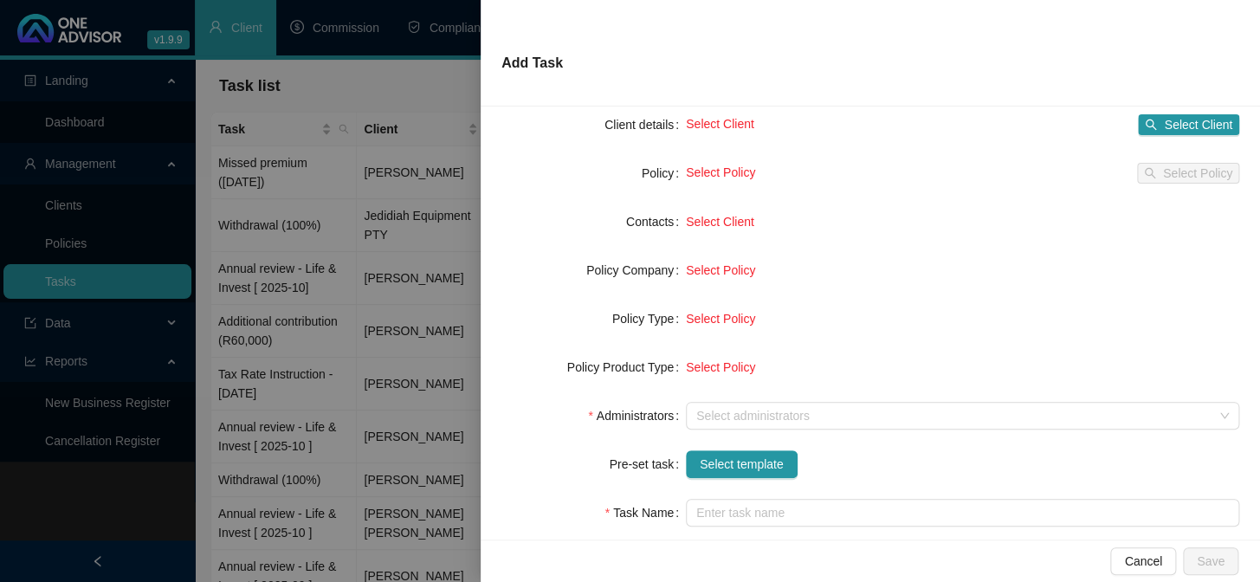
scroll to position [243, 0]
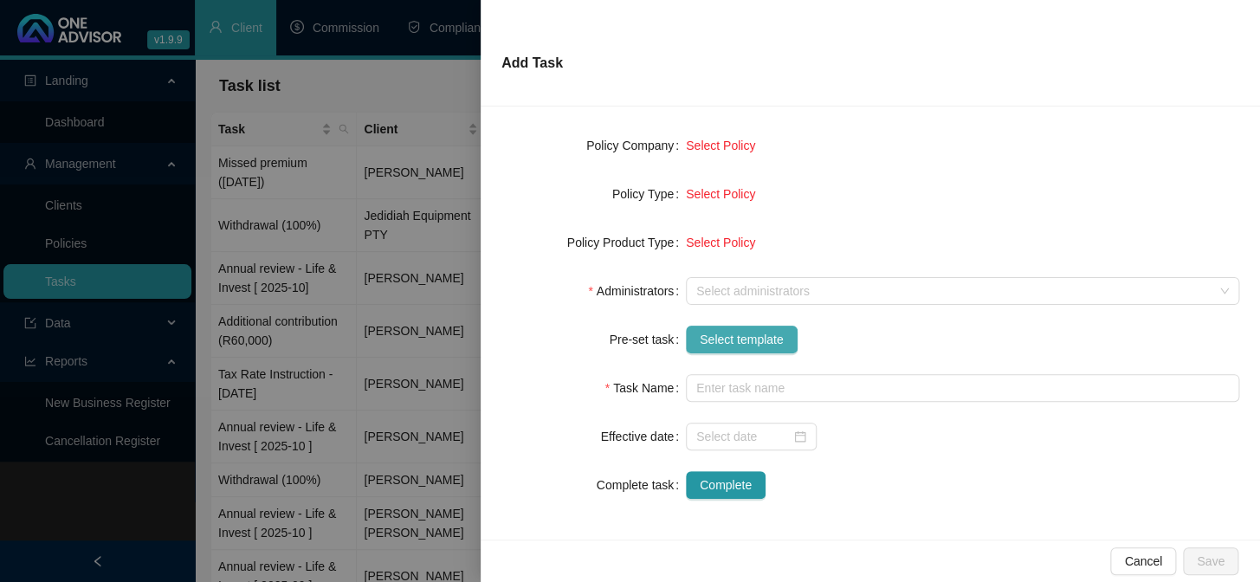
click at [727, 327] on button "Select template" at bounding box center [742, 340] width 112 height 28
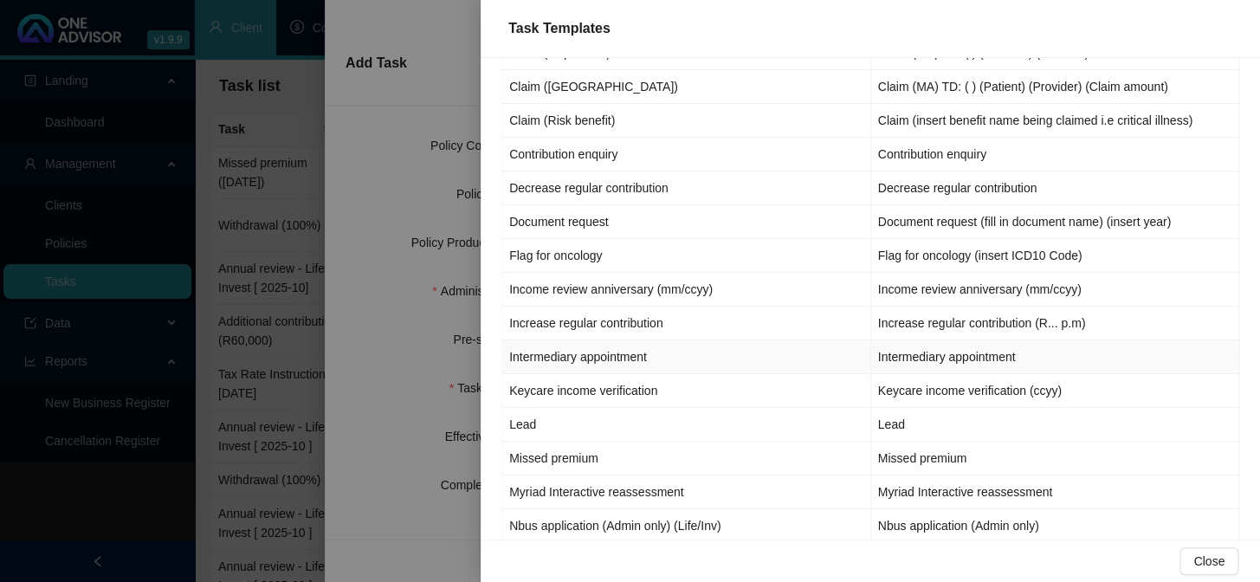
scroll to position [630, 0]
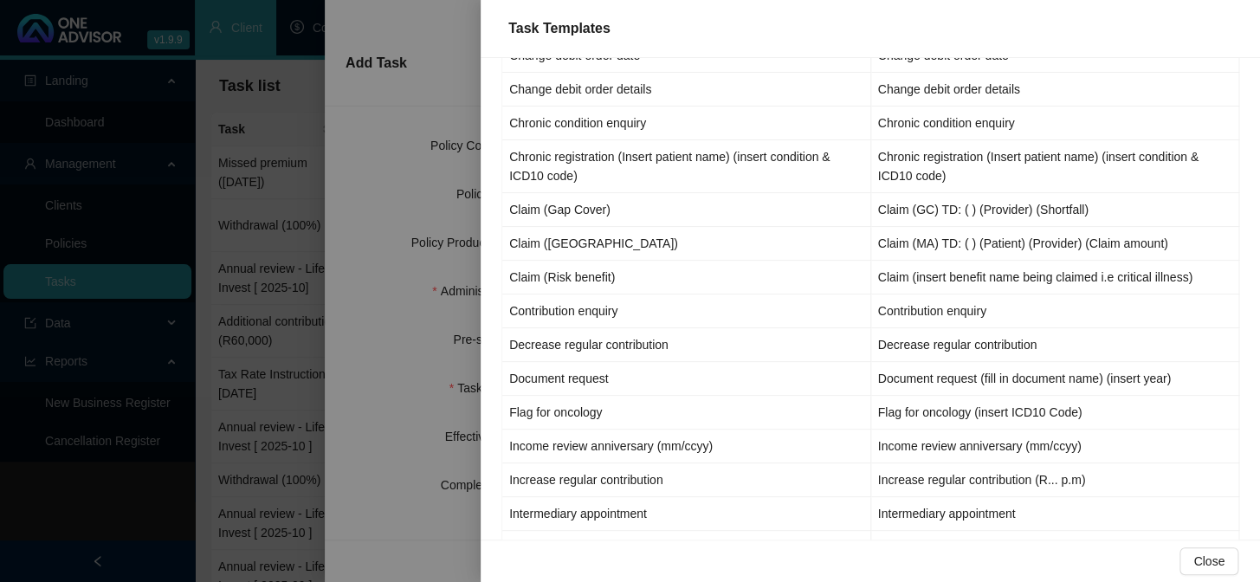
click at [372, 455] on div at bounding box center [630, 291] width 1260 height 582
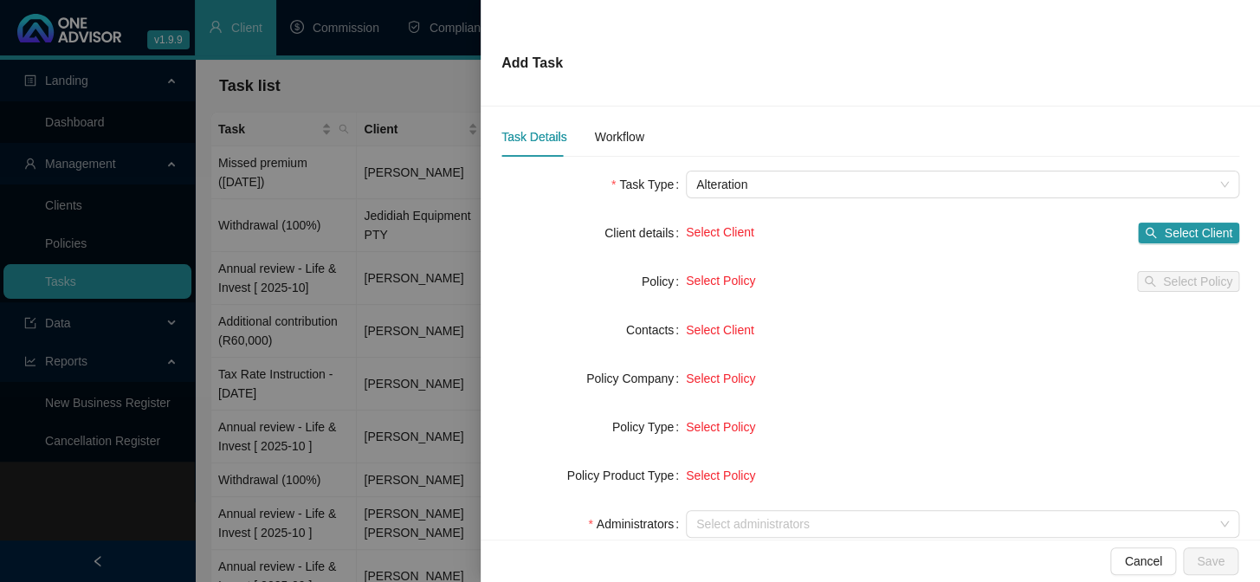
scroll to position [0, 0]
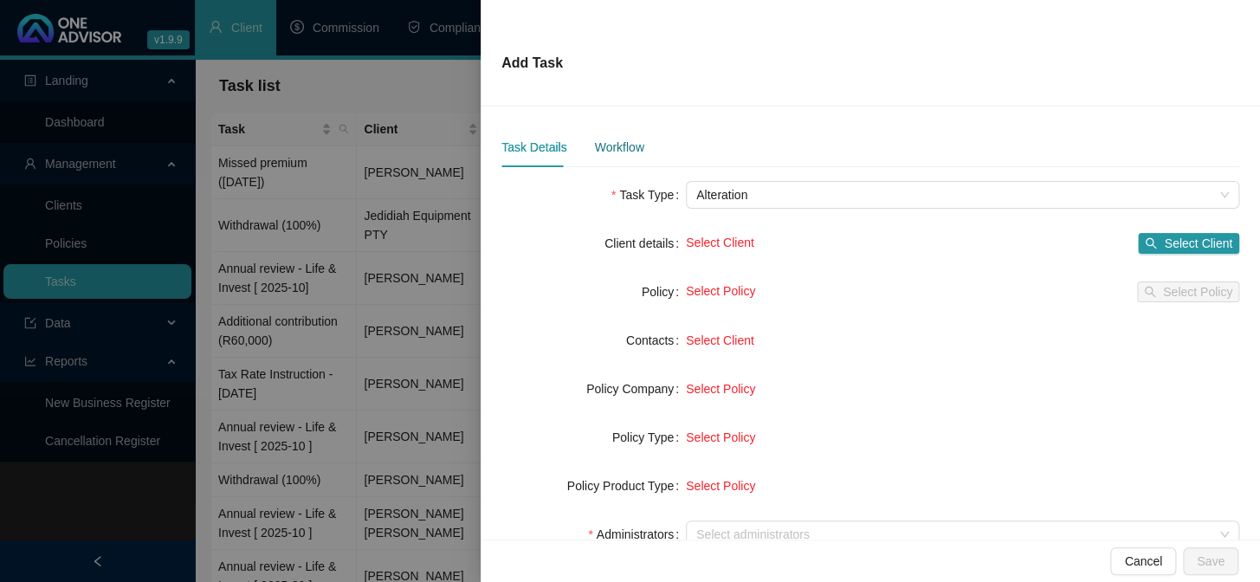
click at [623, 150] on div "Workflow" at bounding box center [618, 147] width 49 height 19
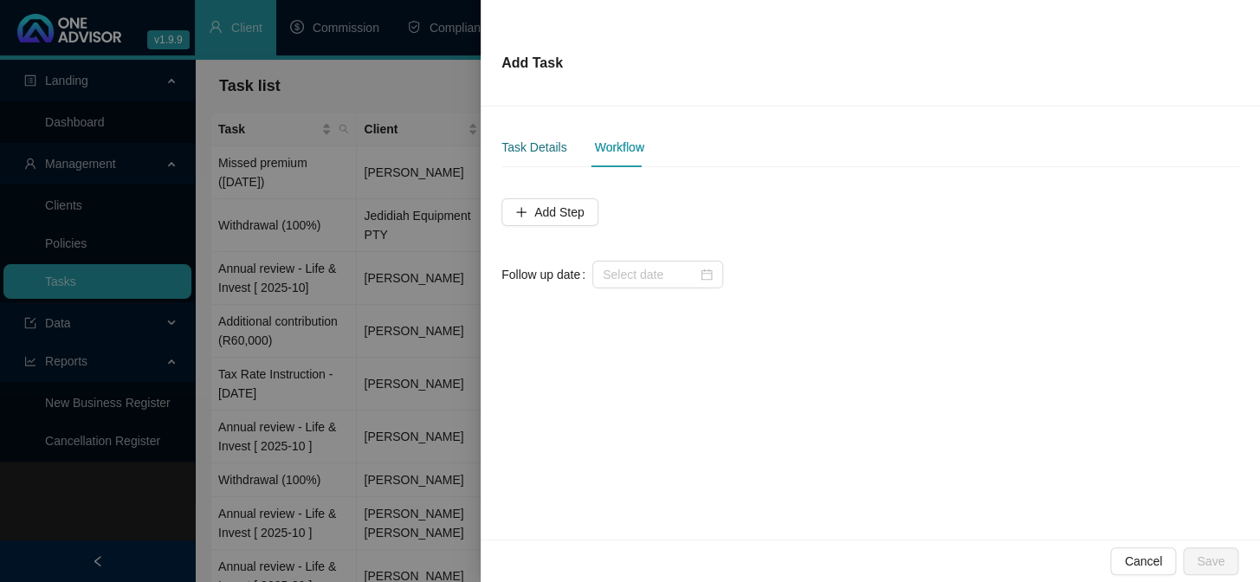
click at [550, 150] on div "Task Details" at bounding box center [533, 147] width 65 height 19
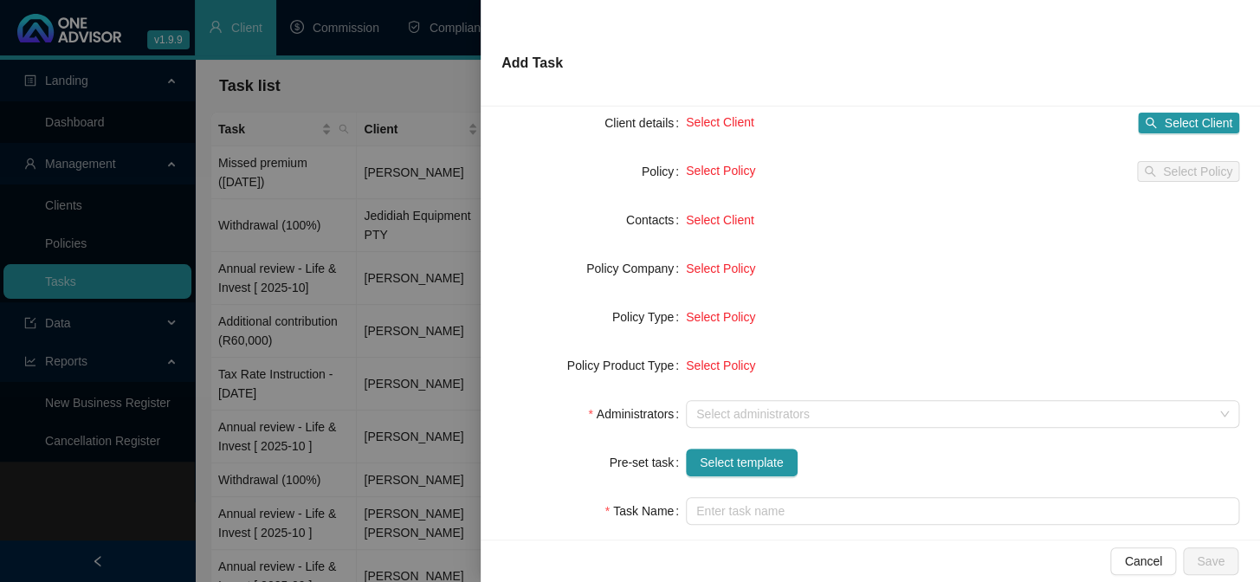
scroll to position [243, 0]
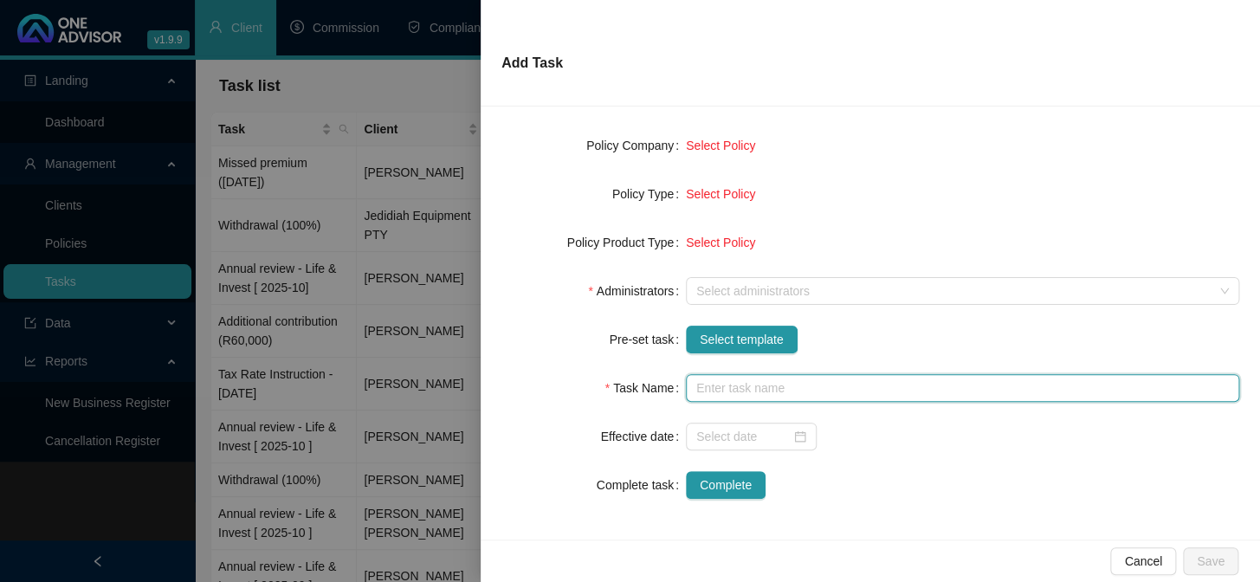
click at [755, 392] on input "text" at bounding box center [962, 388] width 553 height 28
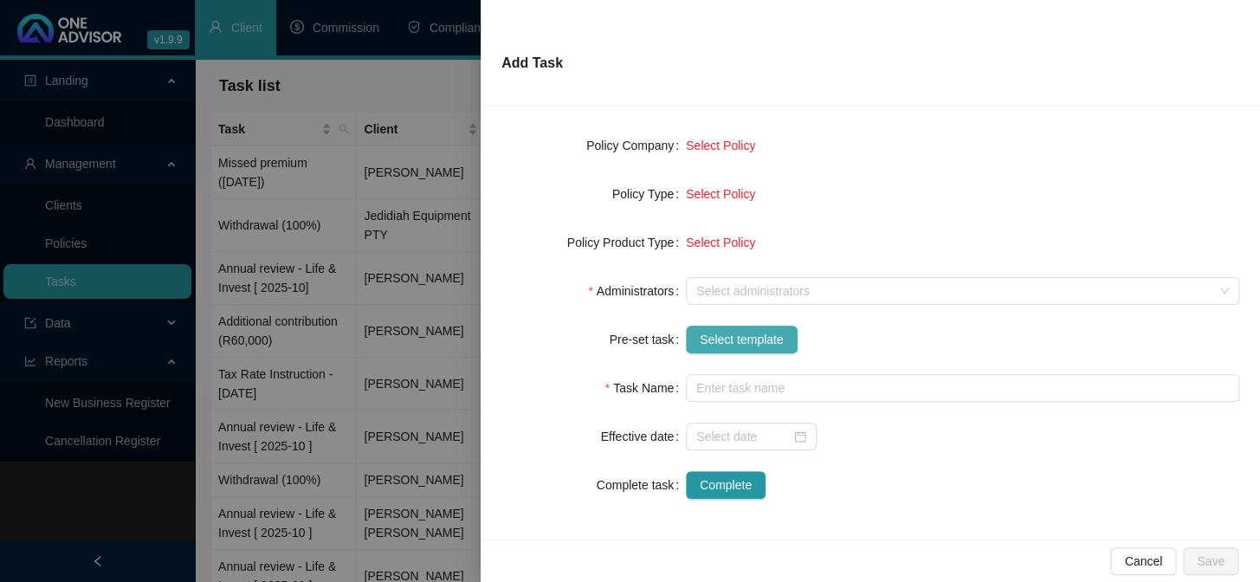
click at [767, 333] on span "Select template" at bounding box center [742, 339] width 84 height 19
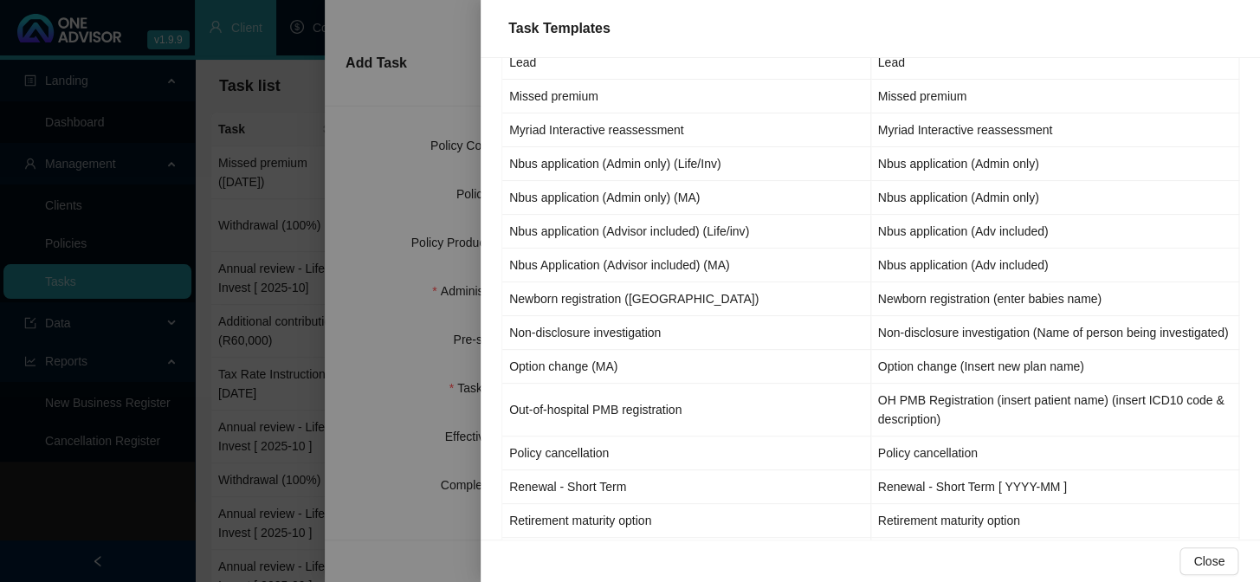
scroll to position [1180, 0]
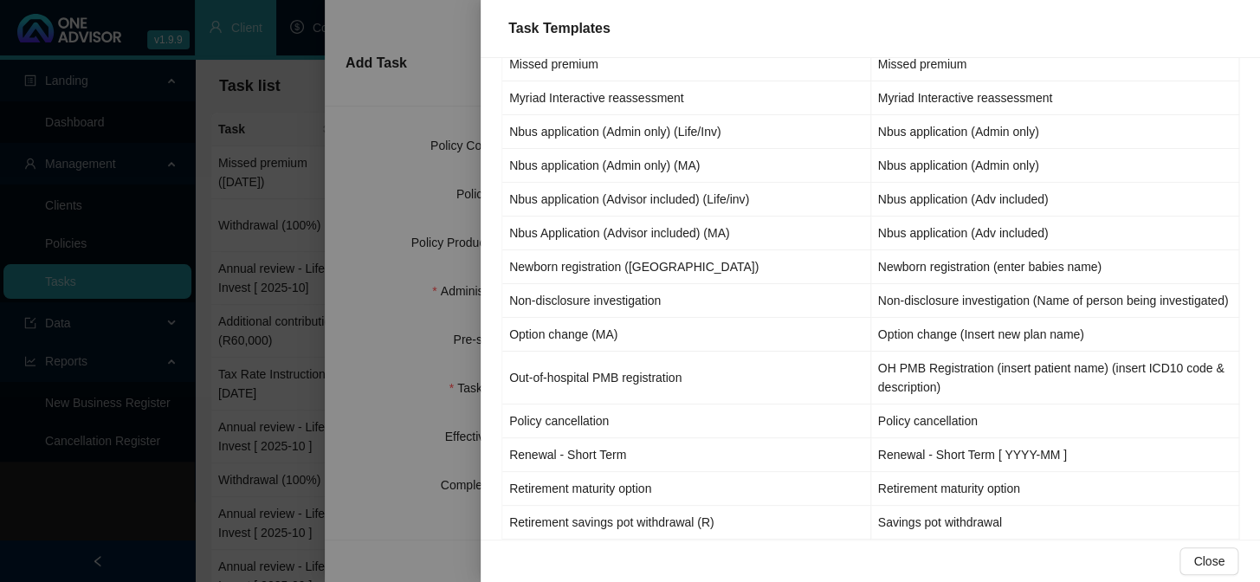
click at [359, 522] on div at bounding box center [630, 291] width 1260 height 582
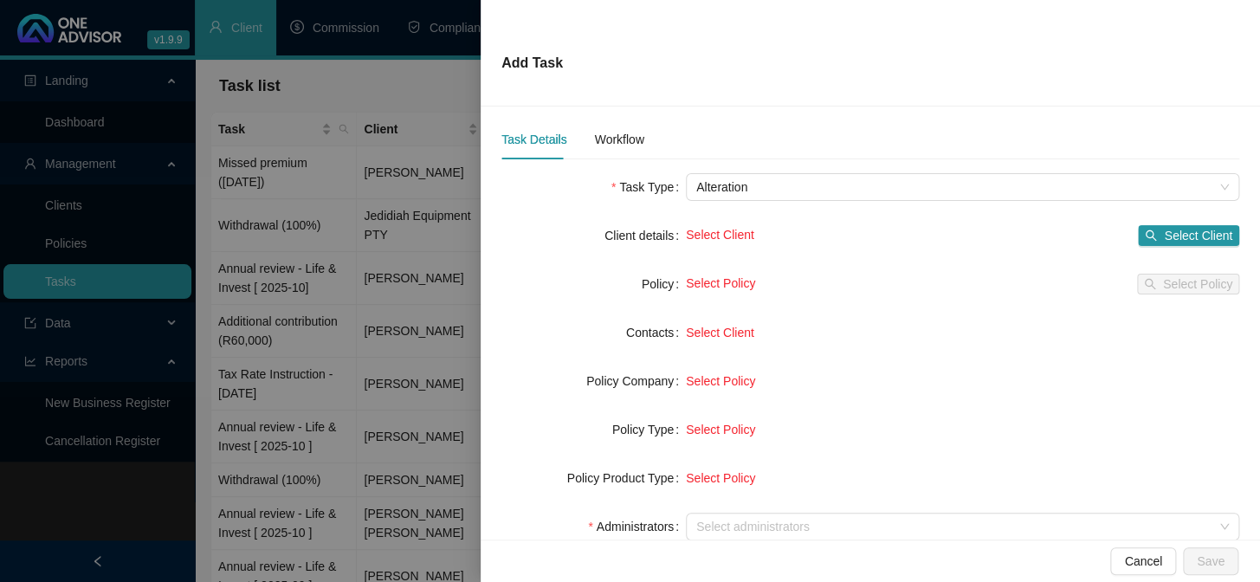
scroll to position [0, 0]
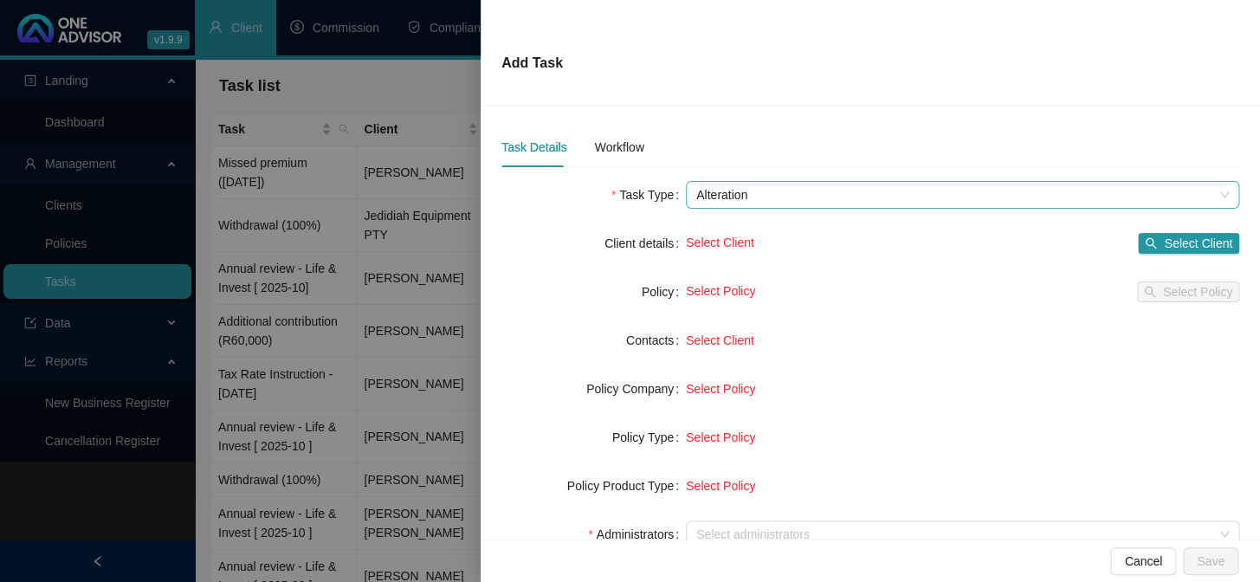
click at [761, 190] on span "Alteration" at bounding box center [962, 195] width 533 height 26
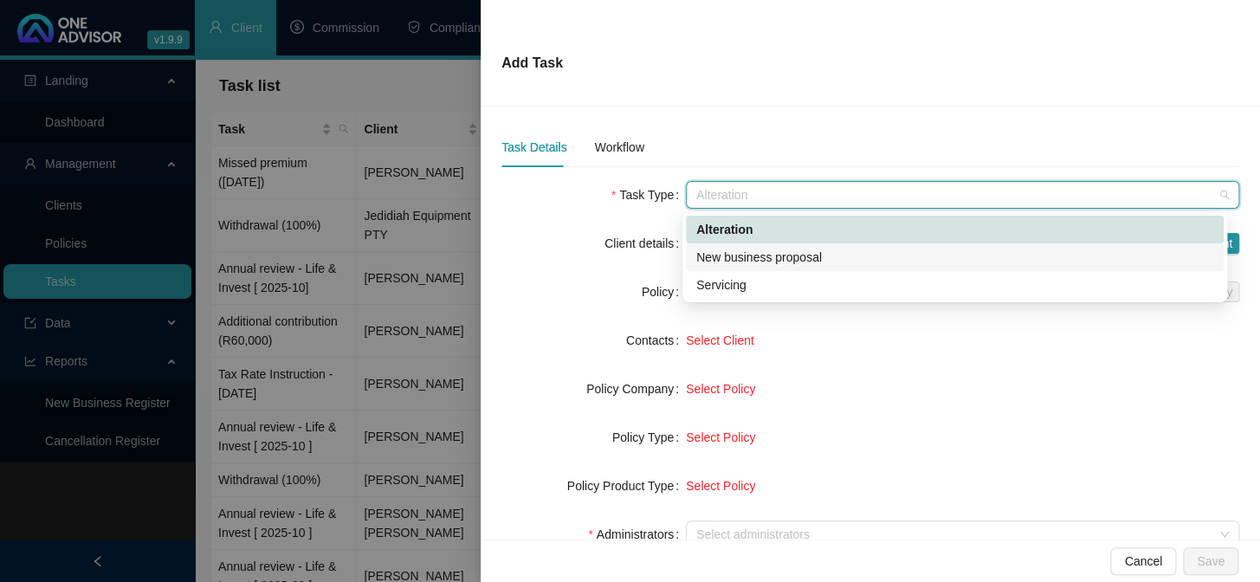
click at [757, 256] on div "New business proposal" at bounding box center [954, 257] width 517 height 19
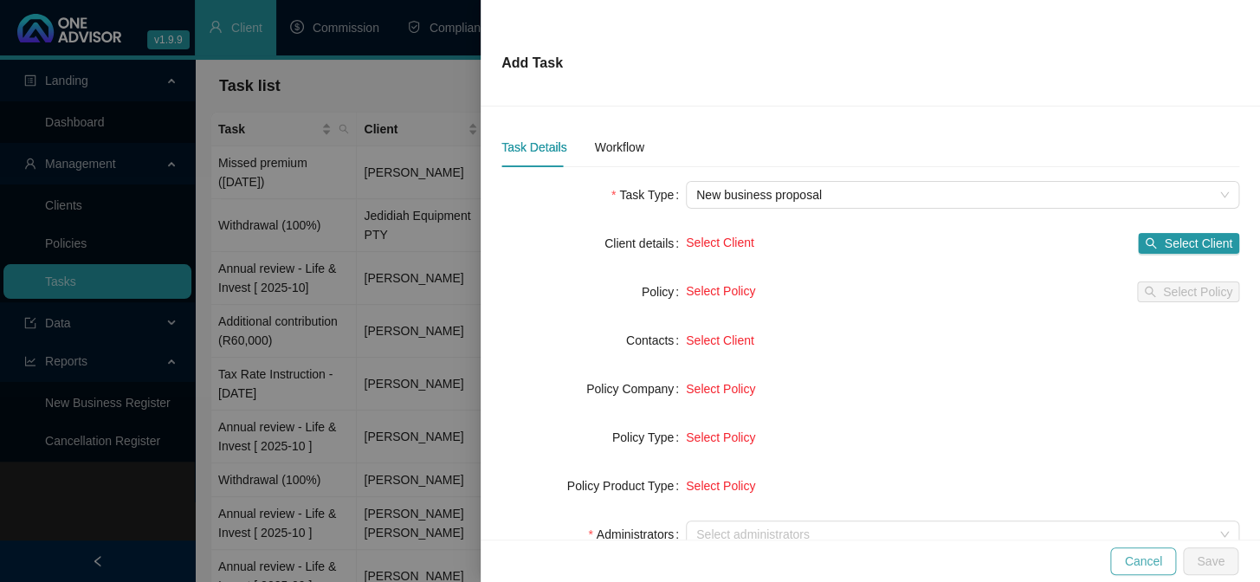
click at [1134, 559] on span "Cancel" at bounding box center [1143, 561] width 38 height 19
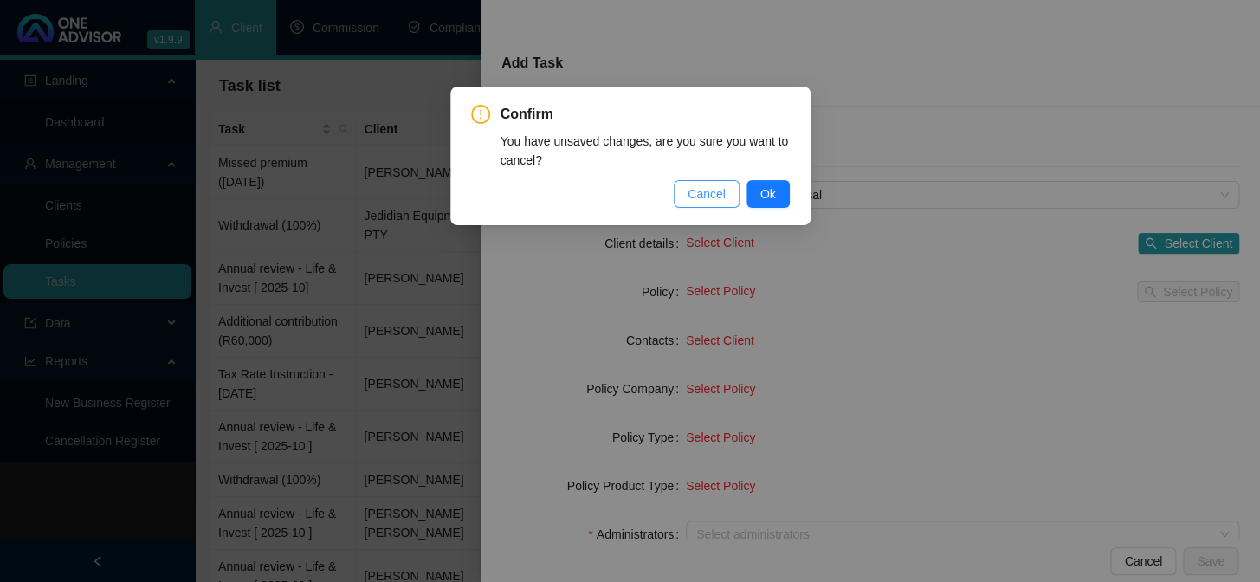
click at [713, 196] on span "Cancel" at bounding box center [707, 193] width 38 height 19
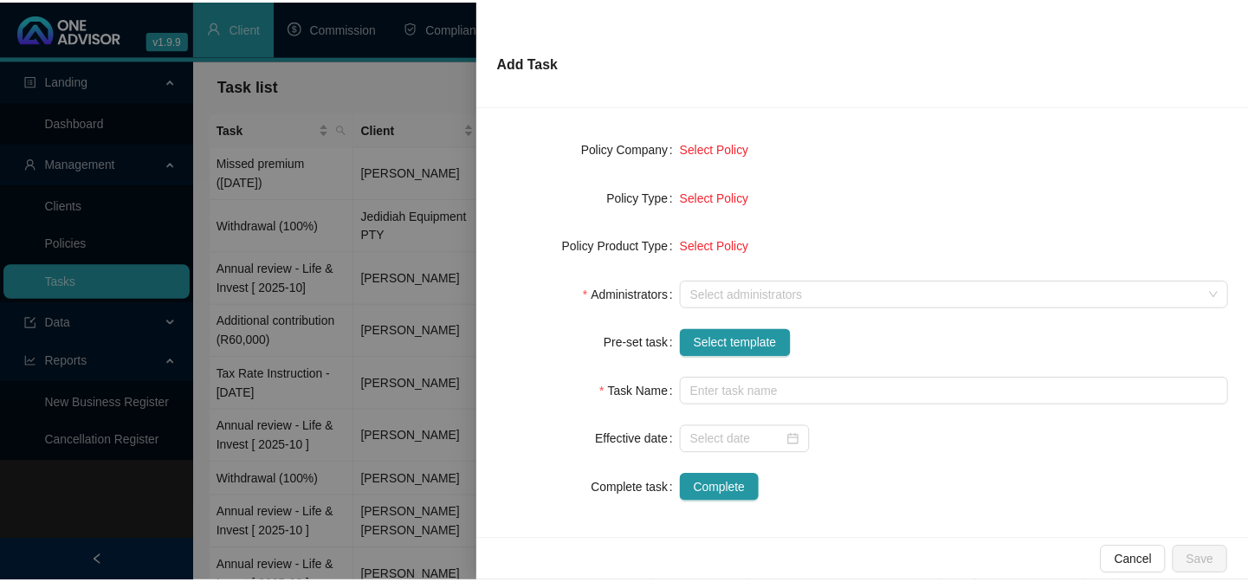
scroll to position [243, 0]
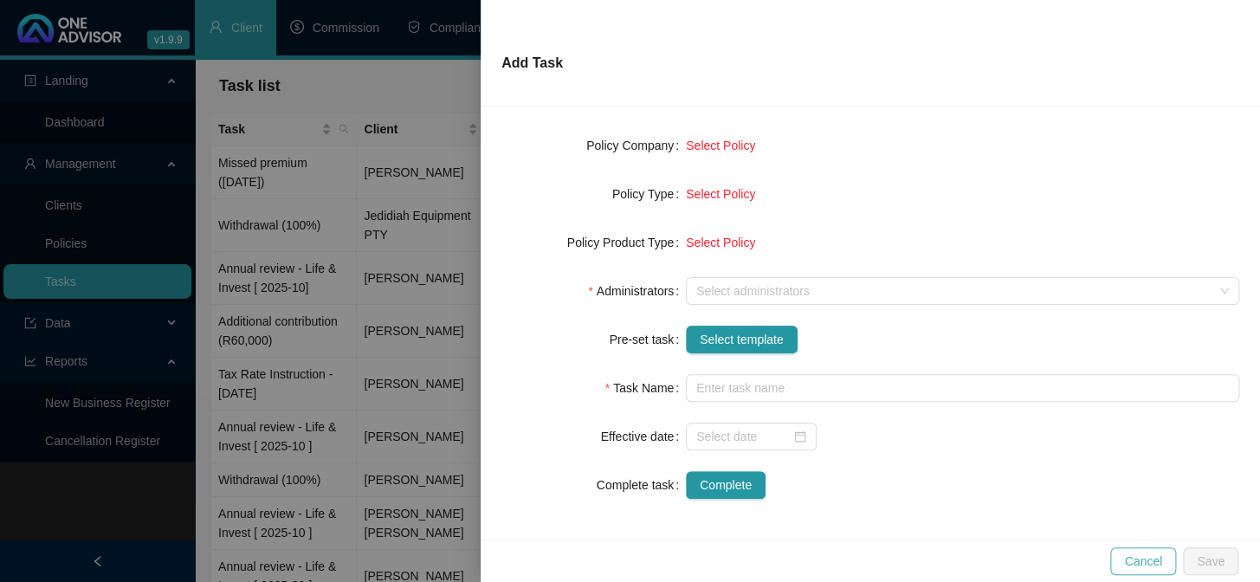
click at [1143, 561] on span "Cancel" at bounding box center [1143, 561] width 38 height 19
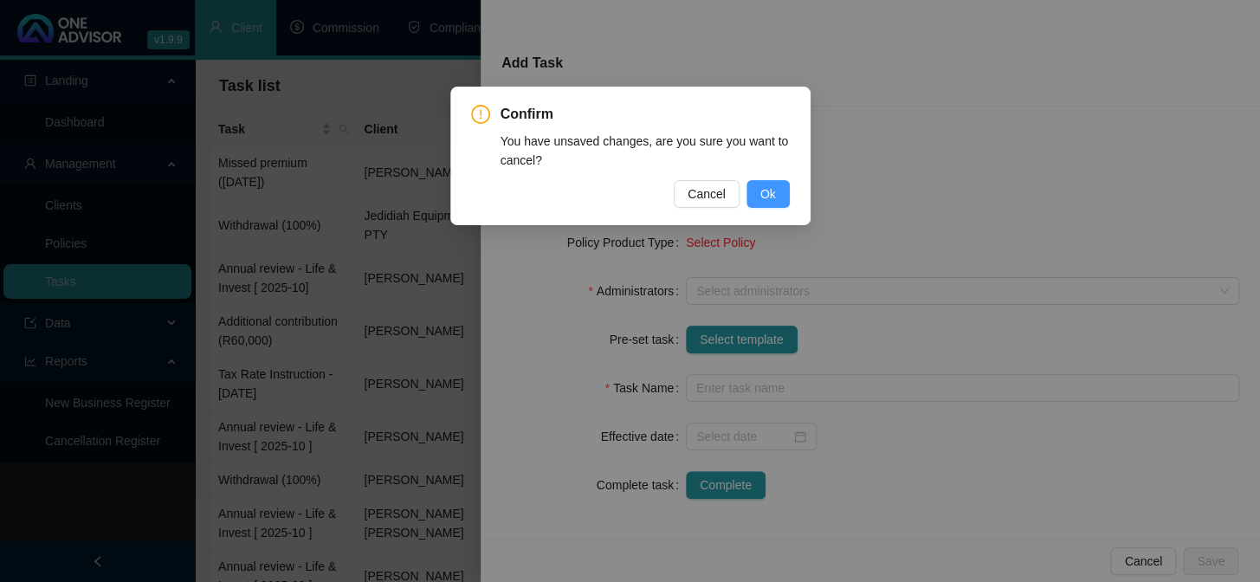
click at [771, 191] on span "Ok" at bounding box center [768, 193] width 16 height 19
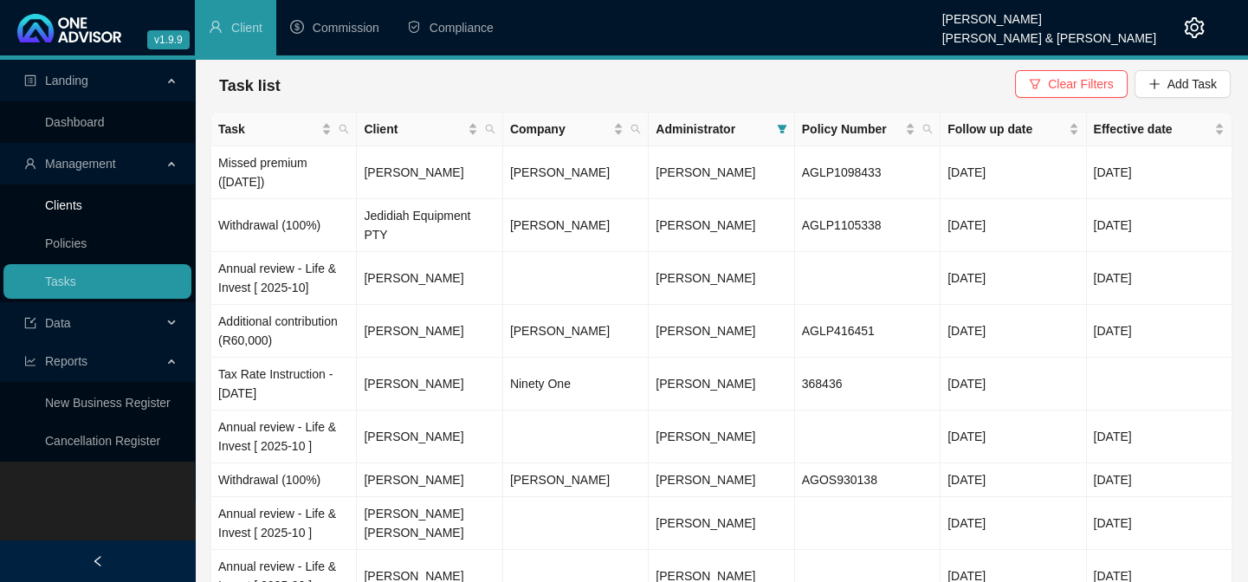
click at [82, 208] on link "Clients" at bounding box center [63, 205] width 37 height 14
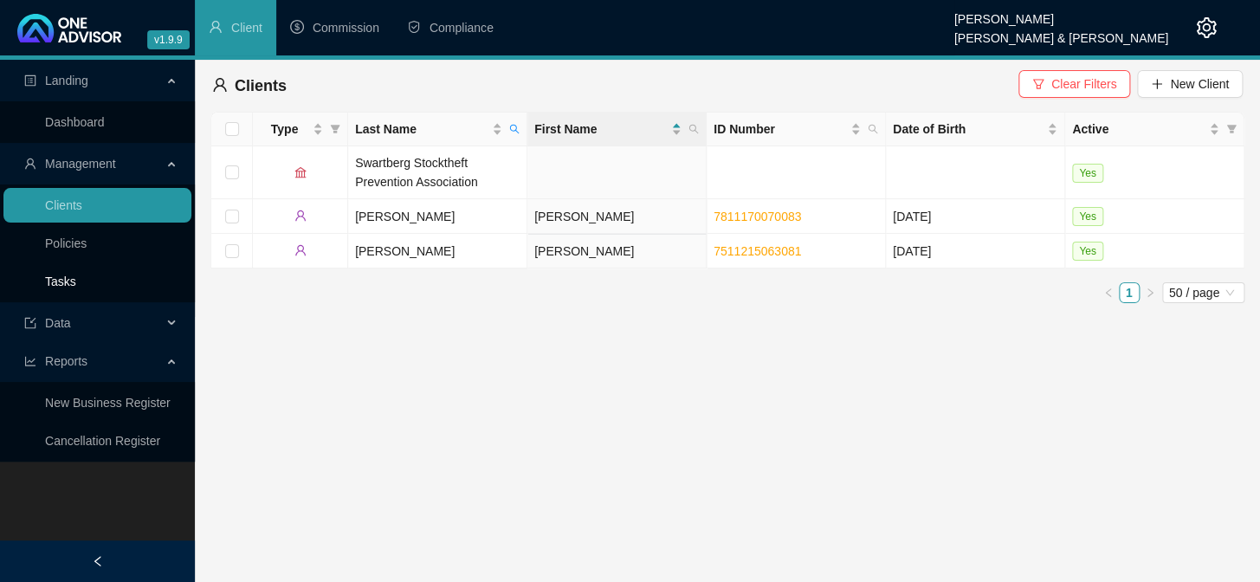
click at [68, 283] on link "Tasks" at bounding box center [60, 282] width 31 height 14
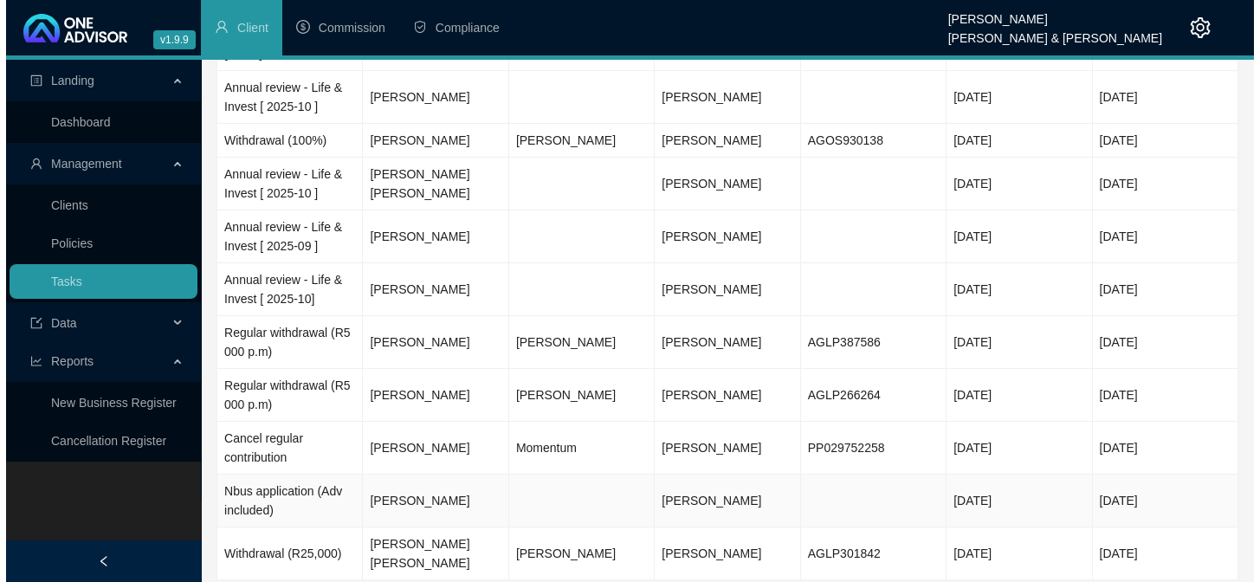
scroll to position [346, 0]
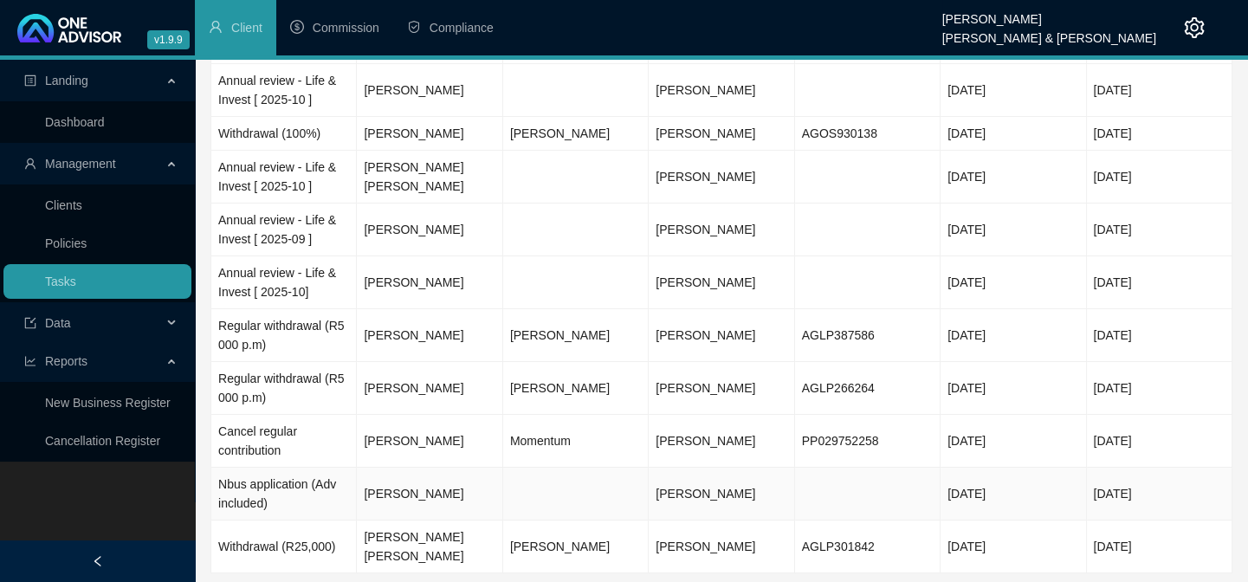
click at [242, 468] on td "Nbus application (Adv included)" at bounding box center [283, 494] width 145 height 53
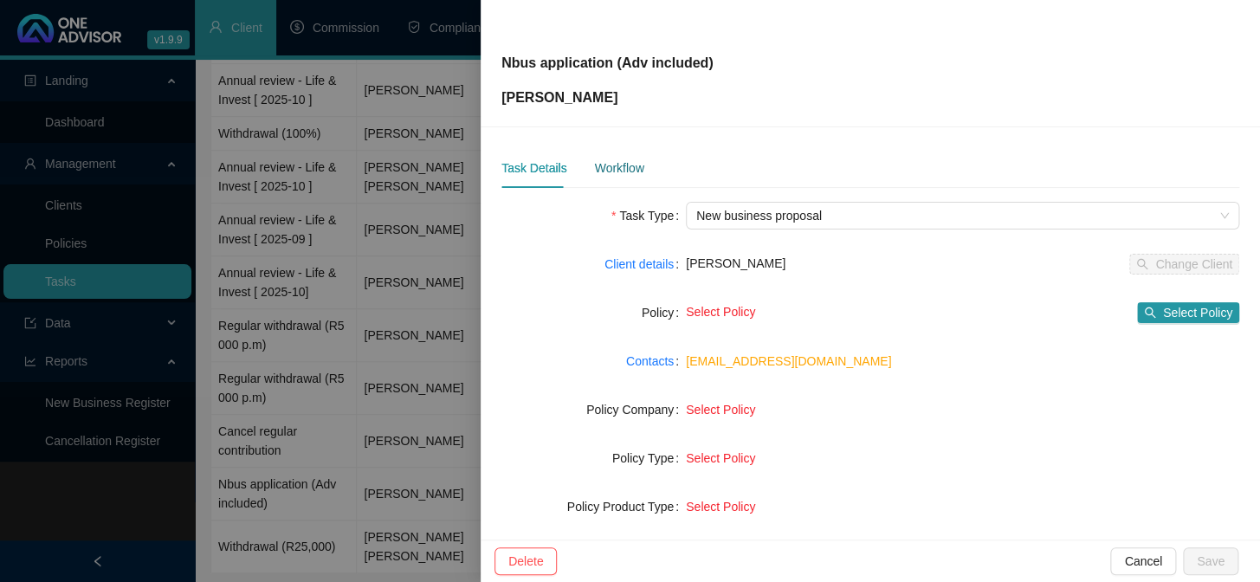
click at [610, 176] on div "Workflow" at bounding box center [618, 167] width 49 height 19
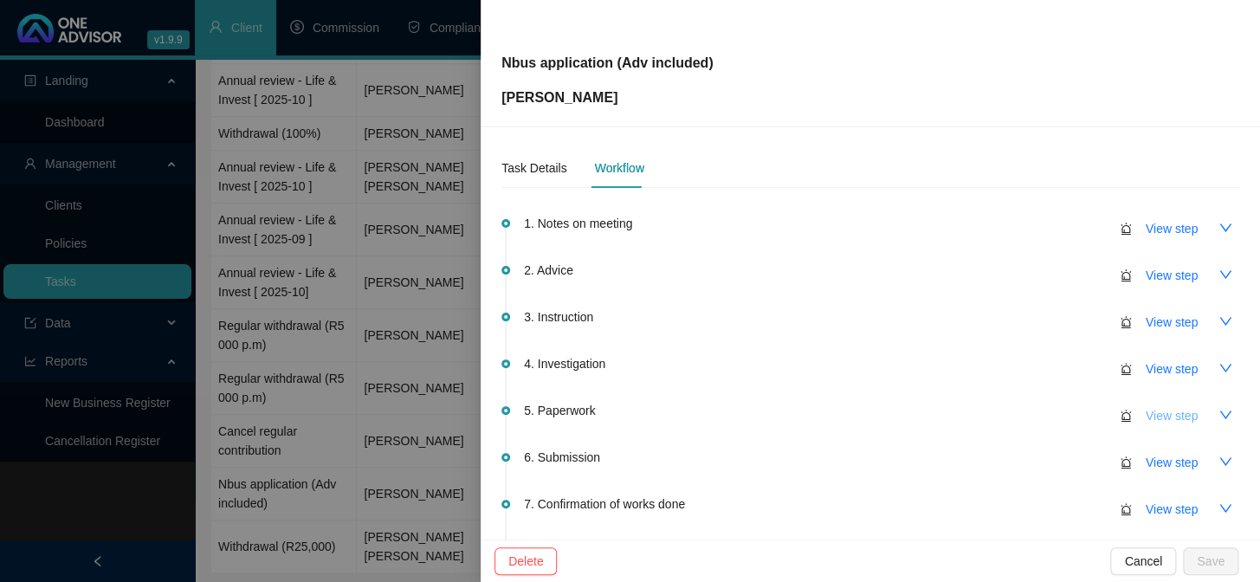
click at [1158, 420] on span "View step" at bounding box center [1172, 415] width 52 height 19
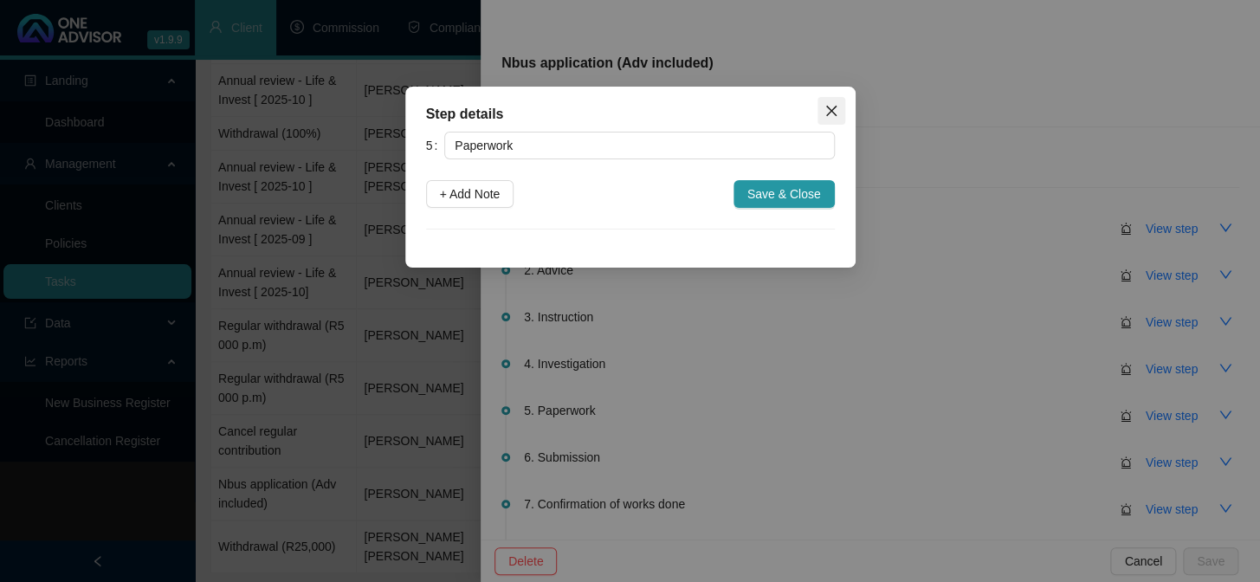
click at [833, 115] on icon "close" at bounding box center [831, 111] width 14 height 14
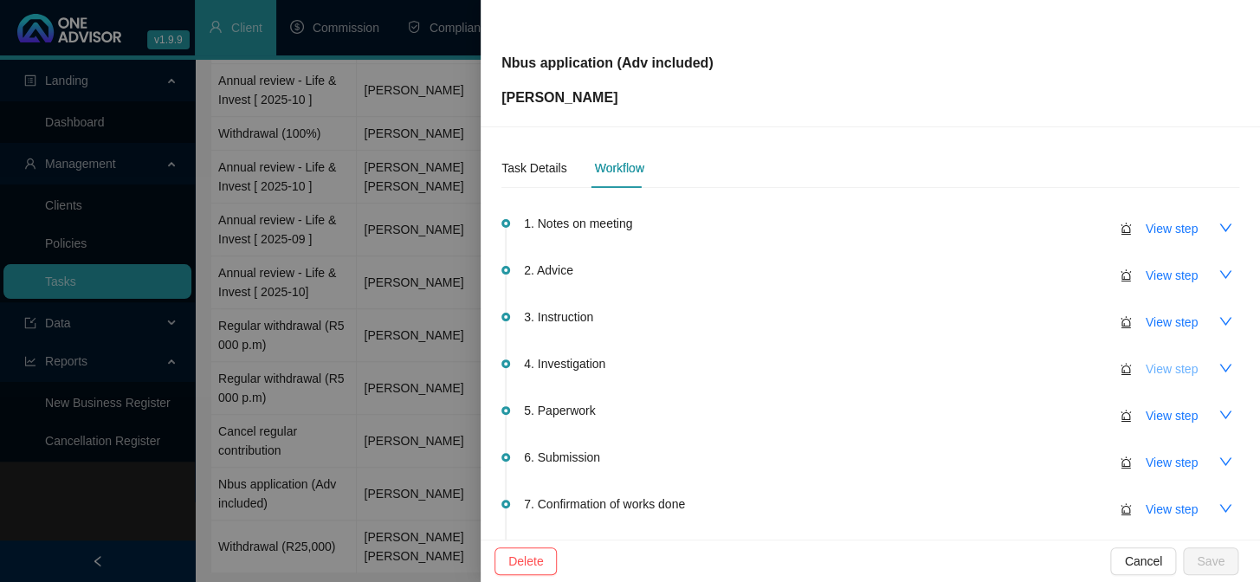
click at [1153, 377] on button "View step" at bounding box center [1172, 369] width 80 height 28
type input "Investigation"
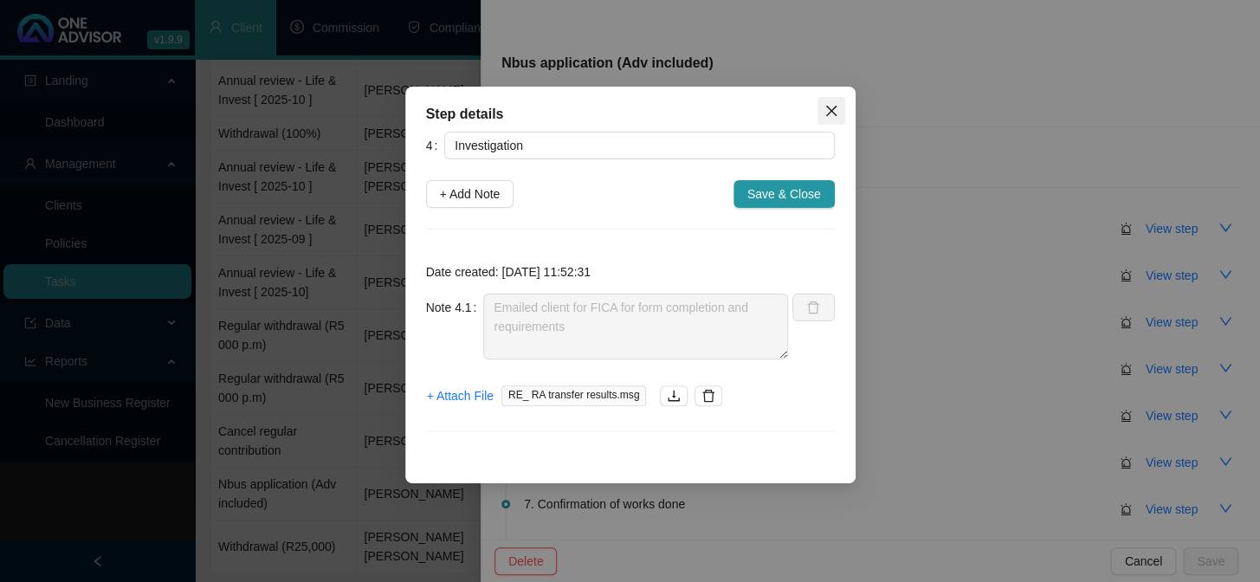
click at [832, 109] on icon "close" at bounding box center [830, 111] width 10 height 10
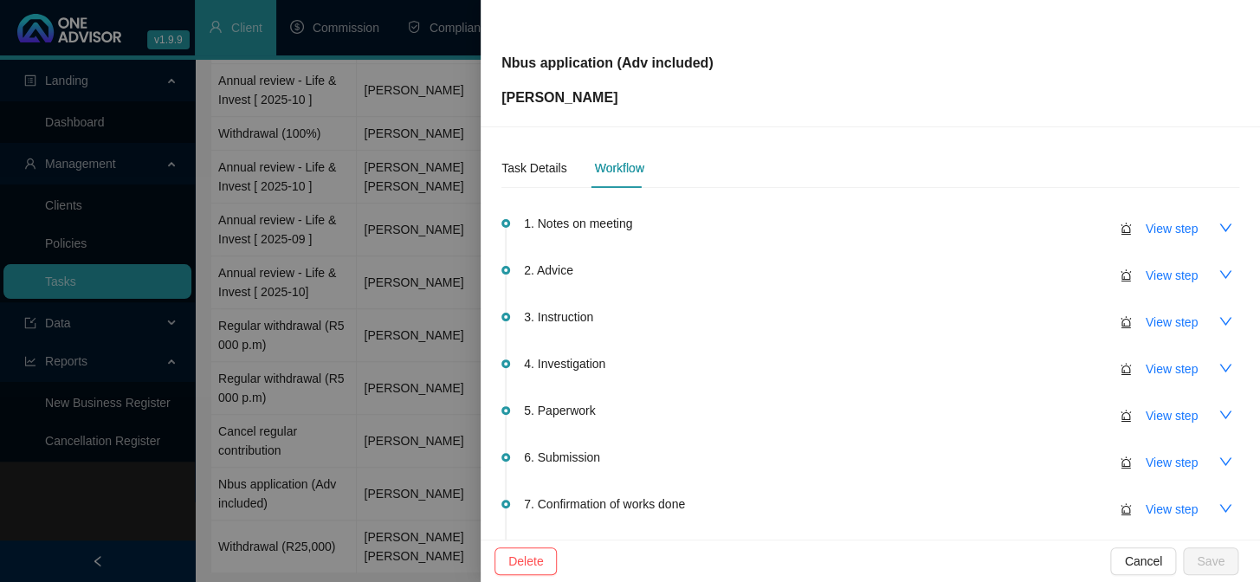
click at [51, 278] on div at bounding box center [630, 291] width 1260 height 582
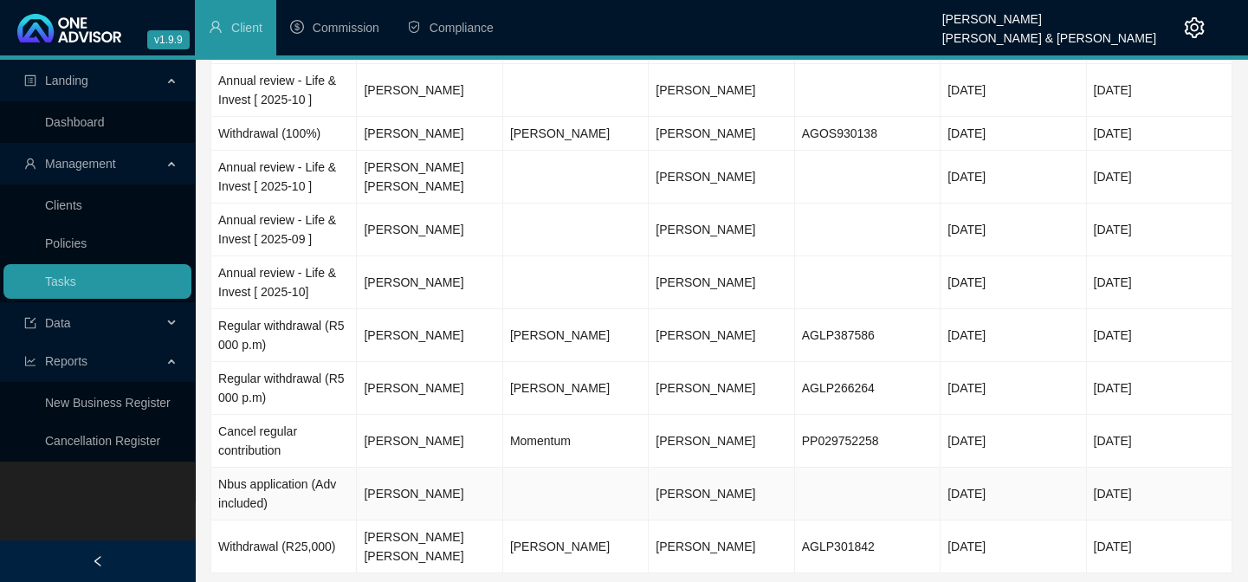
click at [268, 468] on td "Nbus application (Adv included)" at bounding box center [283, 494] width 145 height 53
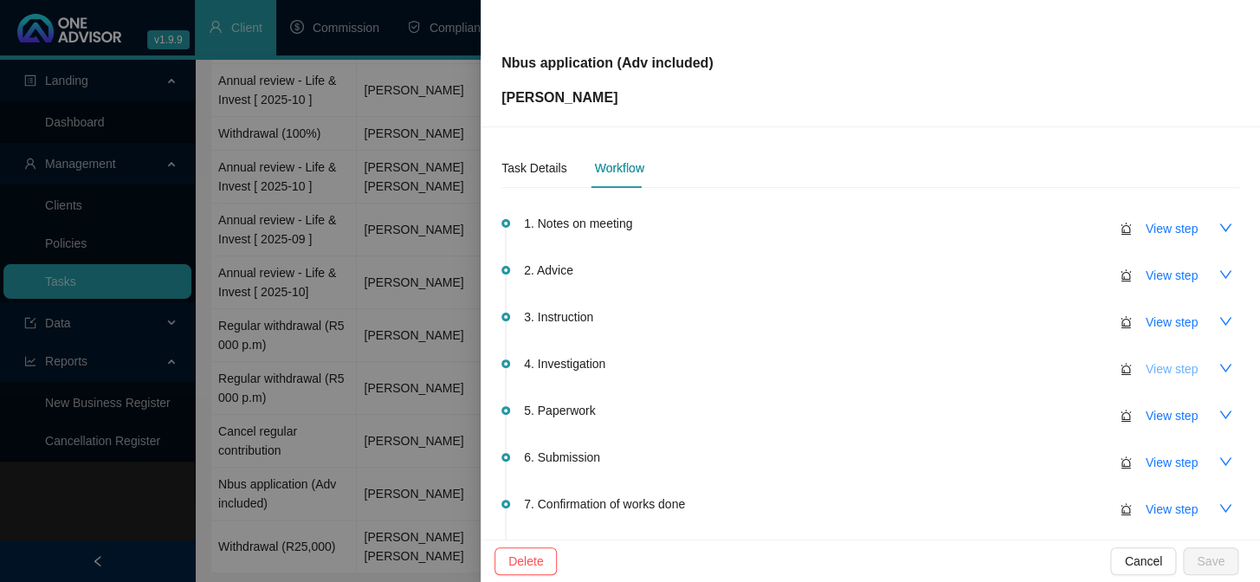
click at [1165, 364] on span "View step" at bounding box center [1172, 368] width 52 height 19
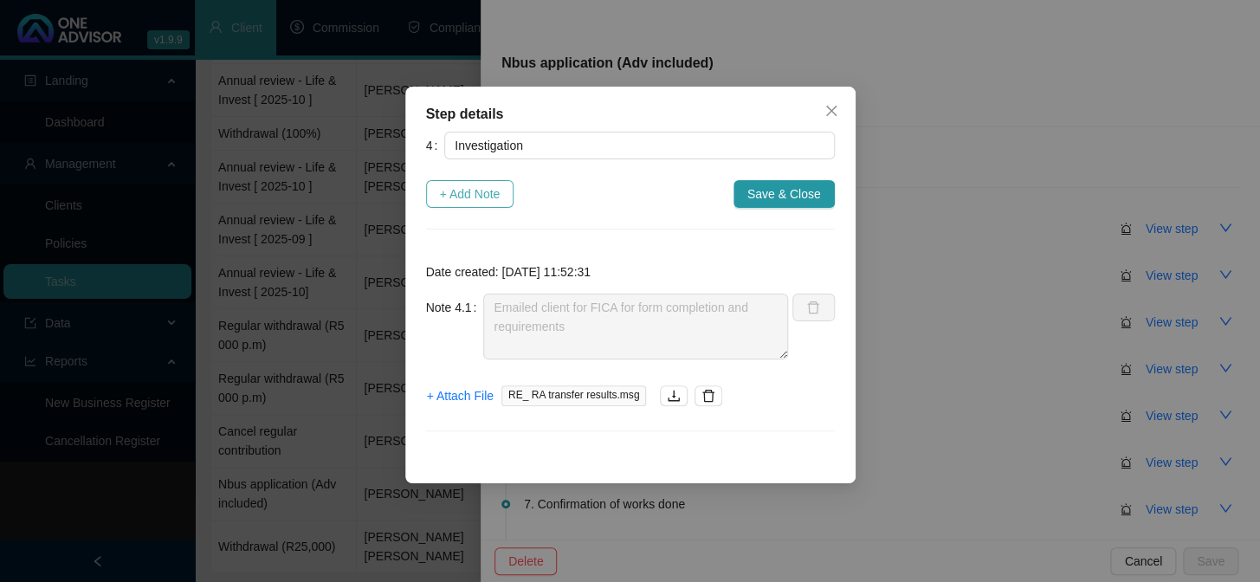
click at [491, 196] on span "+ Add Note" at bounding box center [470, 193] width 61 height 19
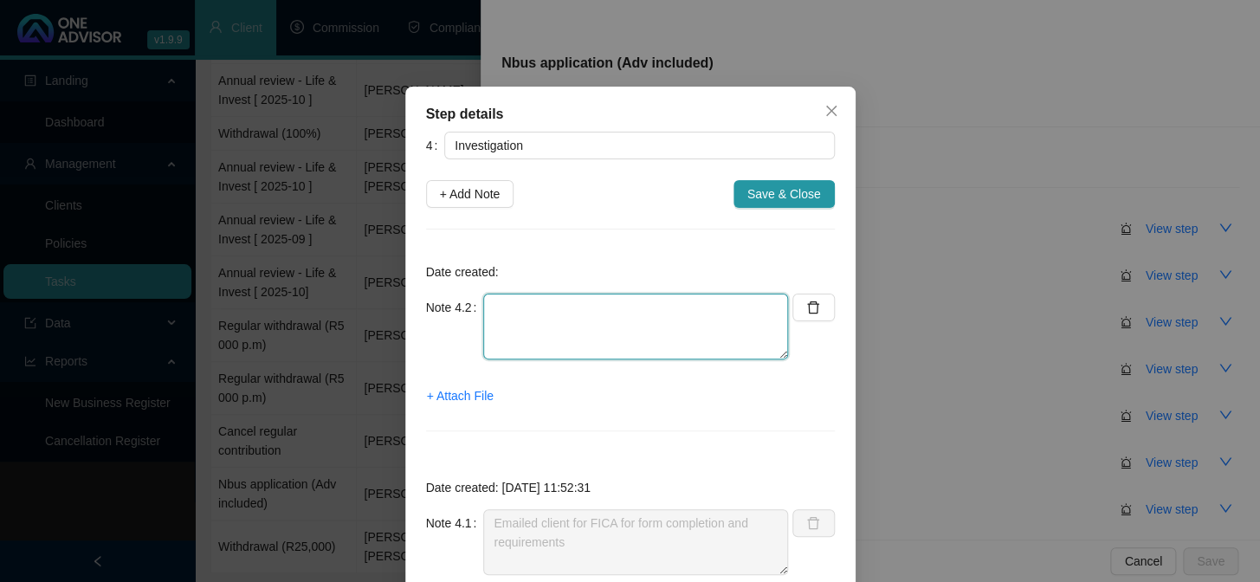
click at [562, 312] on textarea at bounding box center [635, 327] width 305 height 66
click at [539, 315] on textarea at bounding box center [635, 327] width 305 height 66
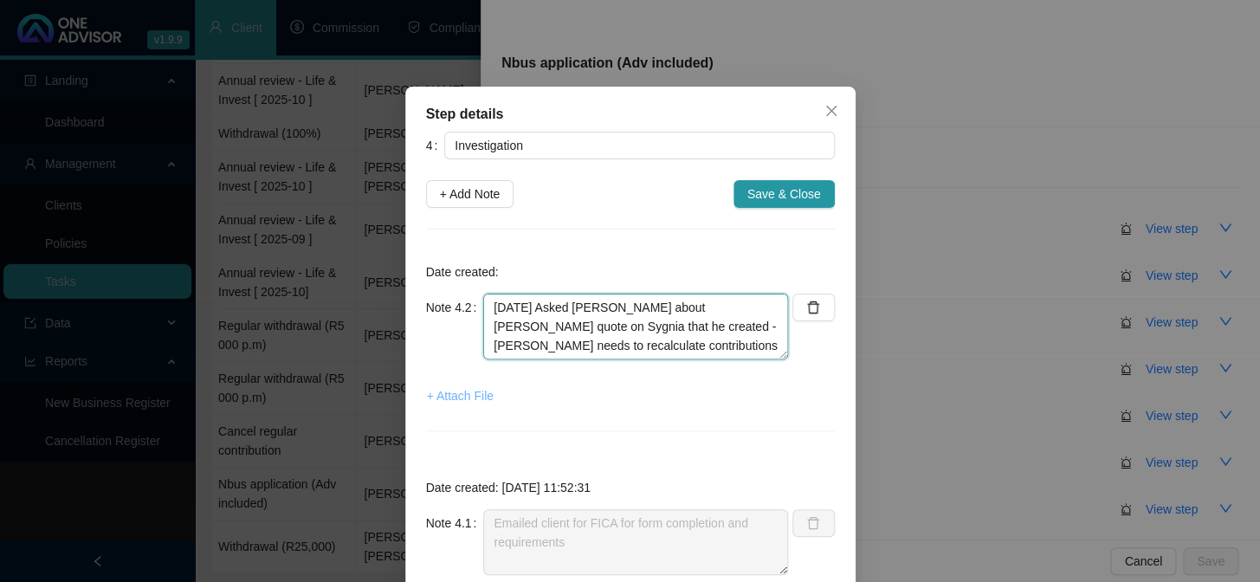
type textarea "[DATE] Asked [PERSON_NAME] about [PERSON_NAME] quote on Sygnia that he created …"
click at [443, 397] on span "+ Attach File" at bounding box center [460, 395] width 67 height 19
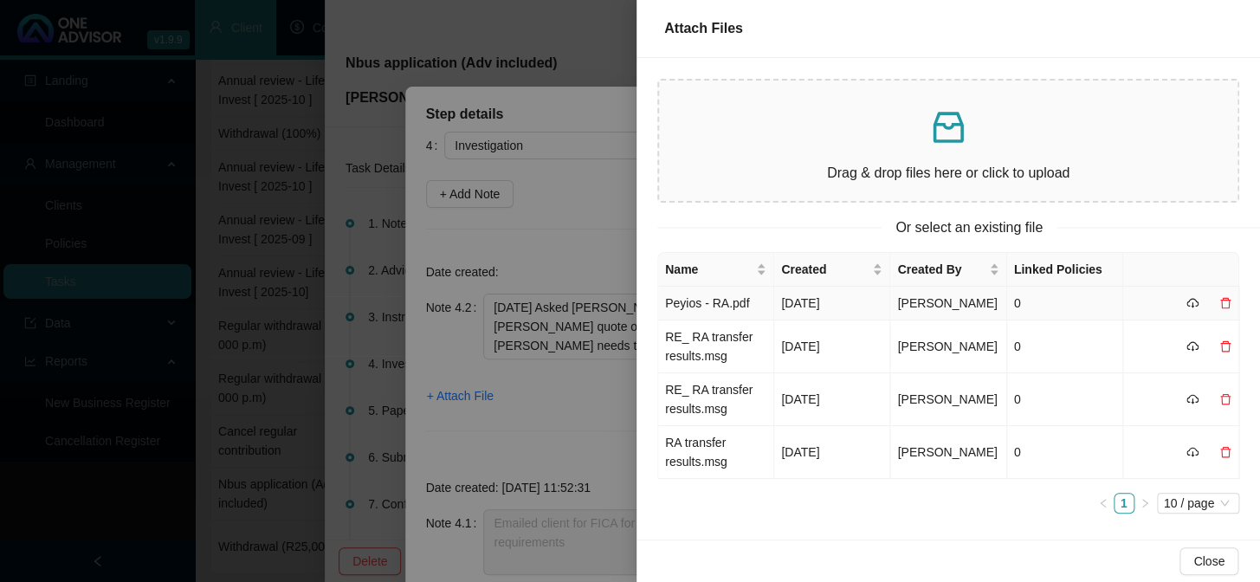
click at [725, 313] on td "Peyios - RA.pdf" at bounding box center [716, 304] width 116 height 34
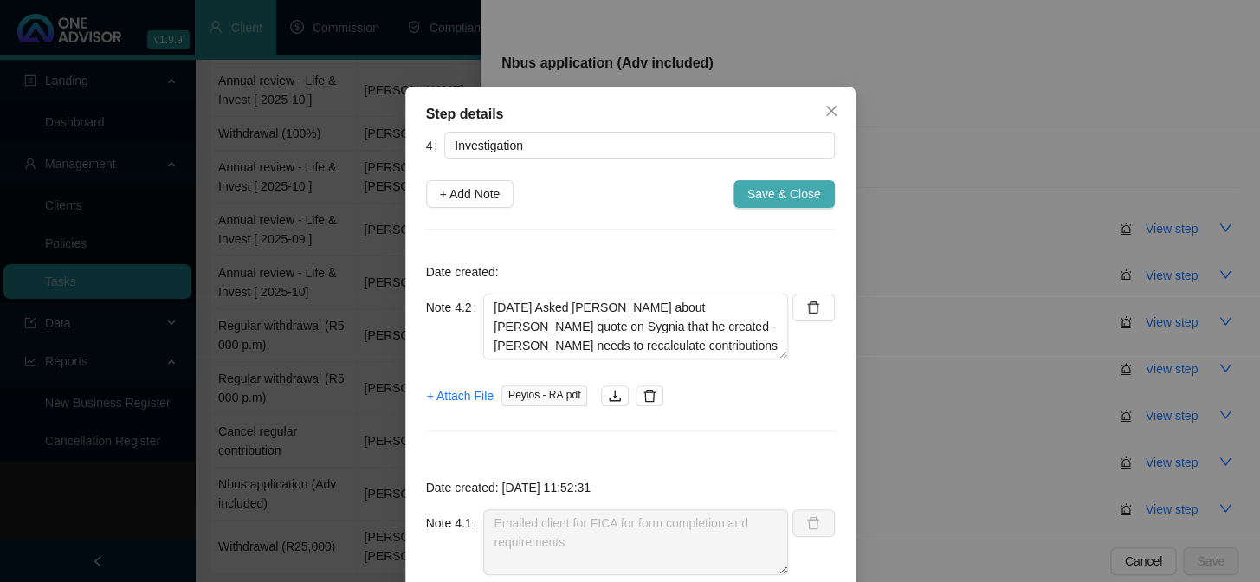
click at [760, 194] on span "Save & Close" at bounding box center [784, 193] width 74 height 19
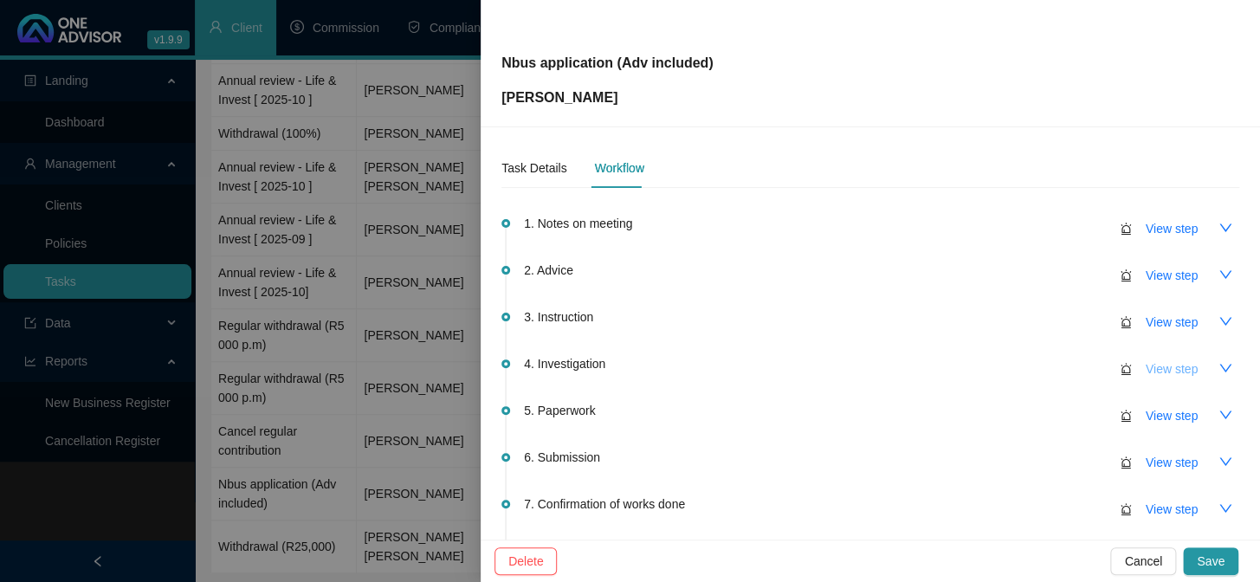
click at [1146, 371] on span "View step" at bounding box center [1172, 368] width 52 height 19
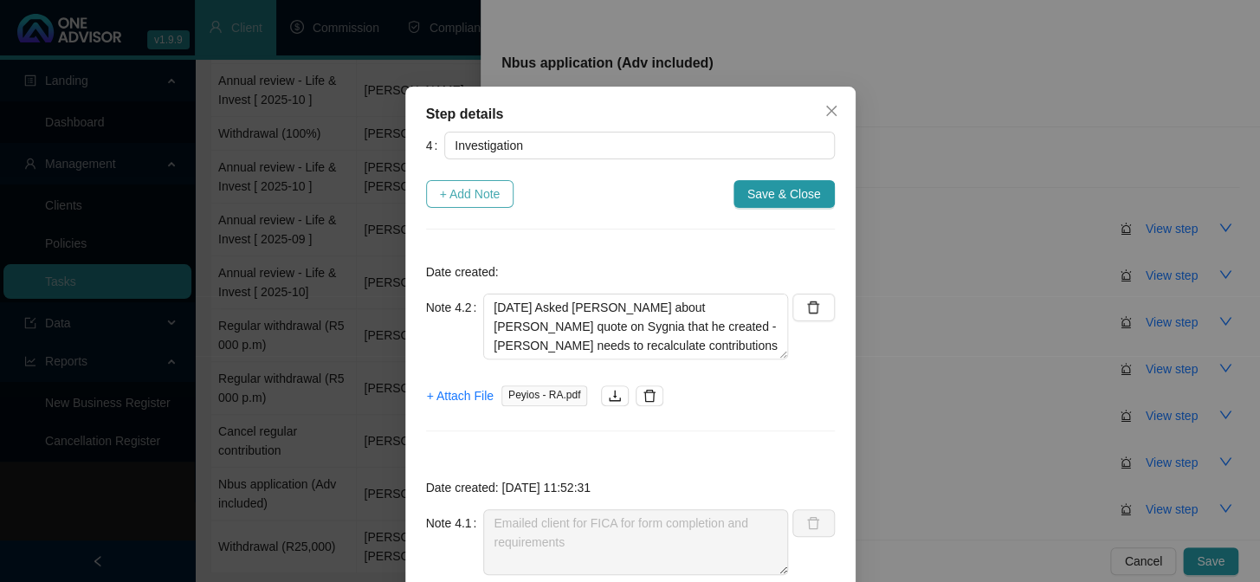
click at [454, 193] on span "+ Add Note" at bounding box center [470, 193] width 61 height 19
type textarea "[DATE] Asked [PERSON_NAME] about [PERSON_NAME] quote on Sygnia that he created …"
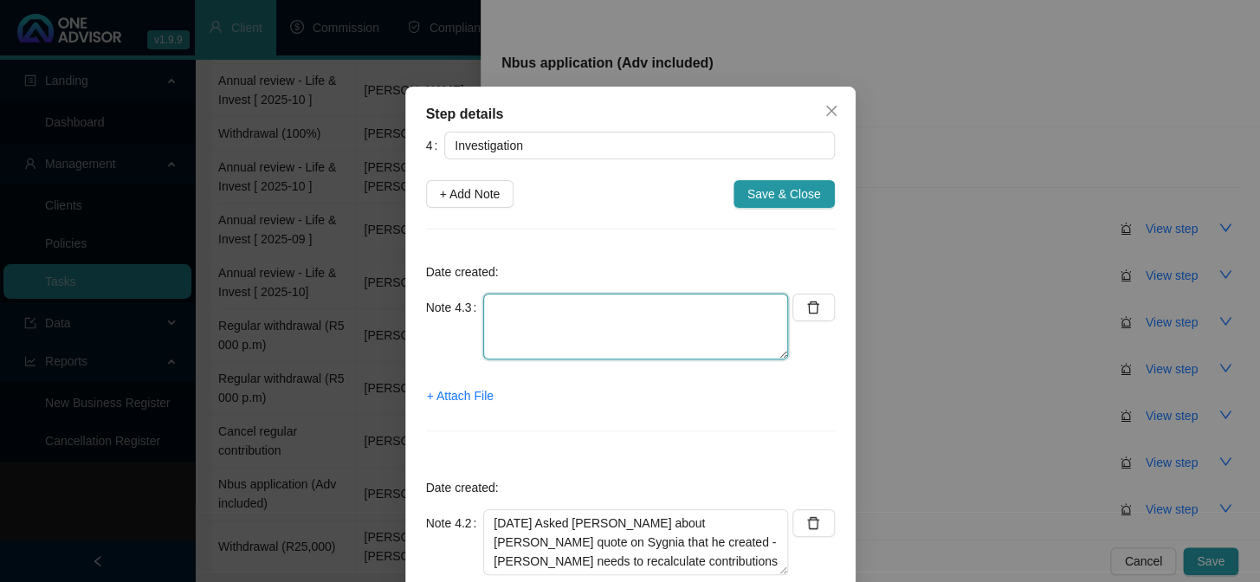
click at [542, 307] on textarea at bounding box center [635, 327] width 305 height 66
drag, startPoint x: 483, startPoint y: 307, endPoint x: 491, endPoint y: 312, distance: 8.9
click at [486, 307] on textarea "[PERSON_NAME] emailed client" at bounding box center [635, 327] width 305 height 66
click at [696, 318] on textarea "[DATE] [PERSON_NAME] emailed client" at bounding box center [635, 327] width 305 height 66
type textarea "[DATE] [PERSON_NAME] emailed client confirming contribution R1,500"
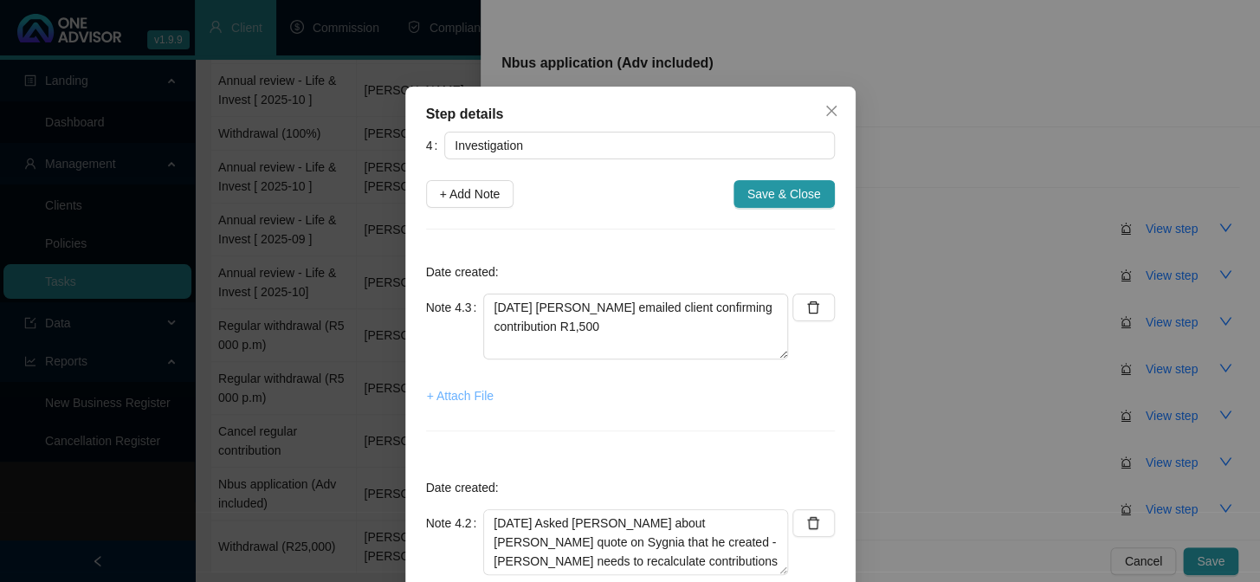
click at [442, 399] on span "+ Attach File" at bounding box center [460, 395] width 67 height 19
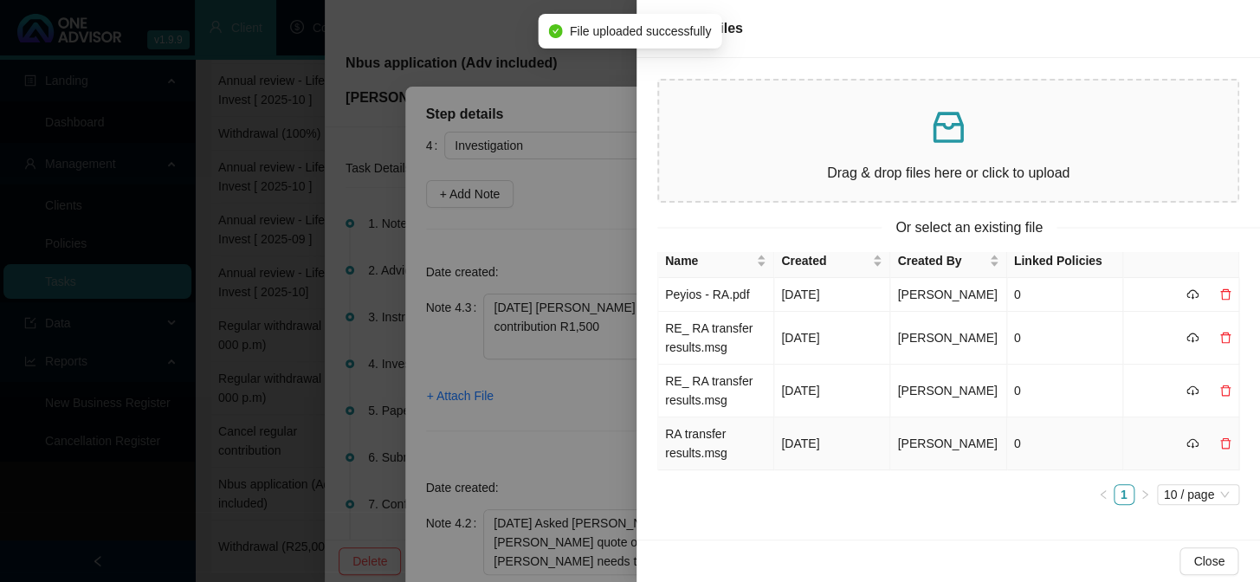
scroll to position [0, 0]
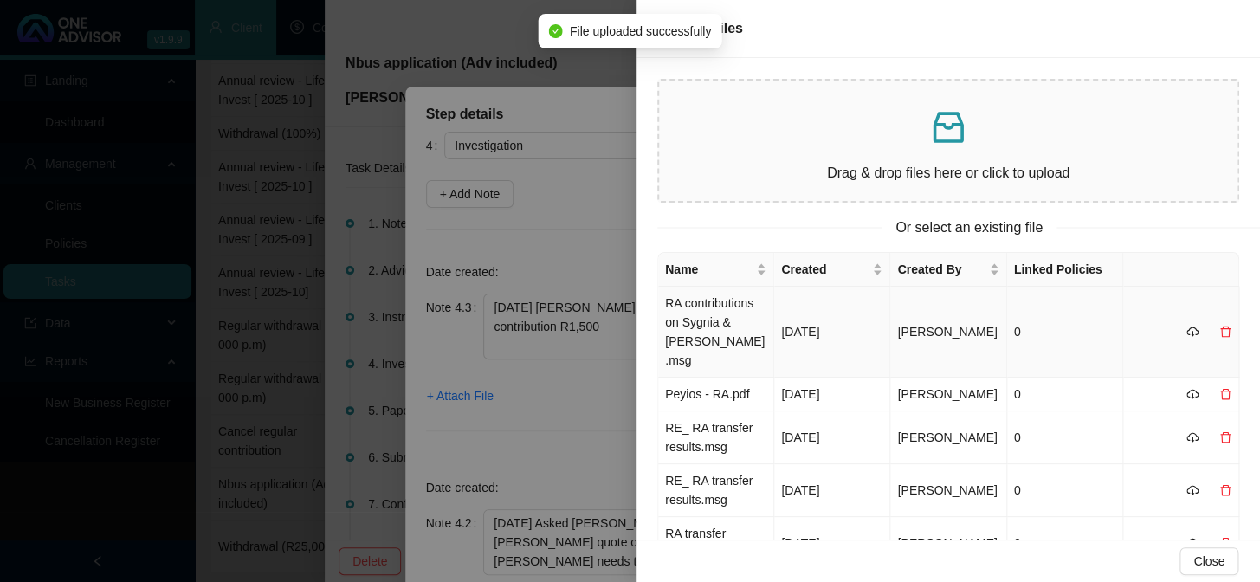
click at [688, 310] on td "RA contributions on Sygnia & [PERSON_NAME].msg" at bounding box center [716, 332] width 116 height 91
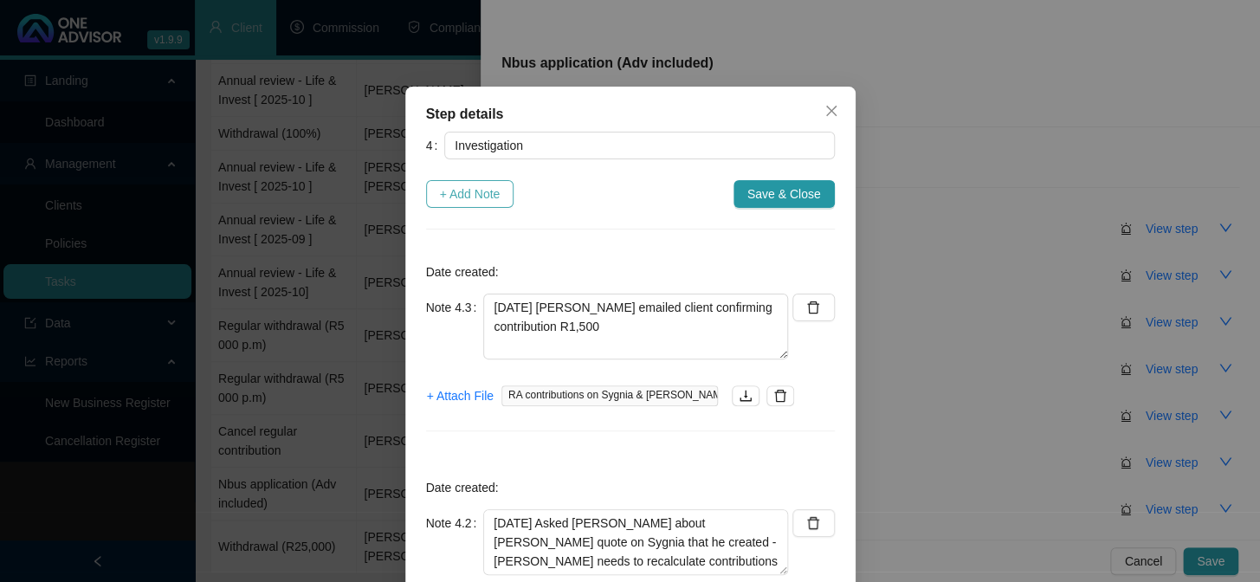
click at [472, 196] on span "+ Add Note" at bounding box center [470, 193] width 61 height 19
type textarea "[DATE] [PERSON_NAME] emailed client confirming contribution R1,500"
type textarea "[DATE] Asked [PERSON_NAME] about [PERSON_NAME] quote on Sygnia that he created …"
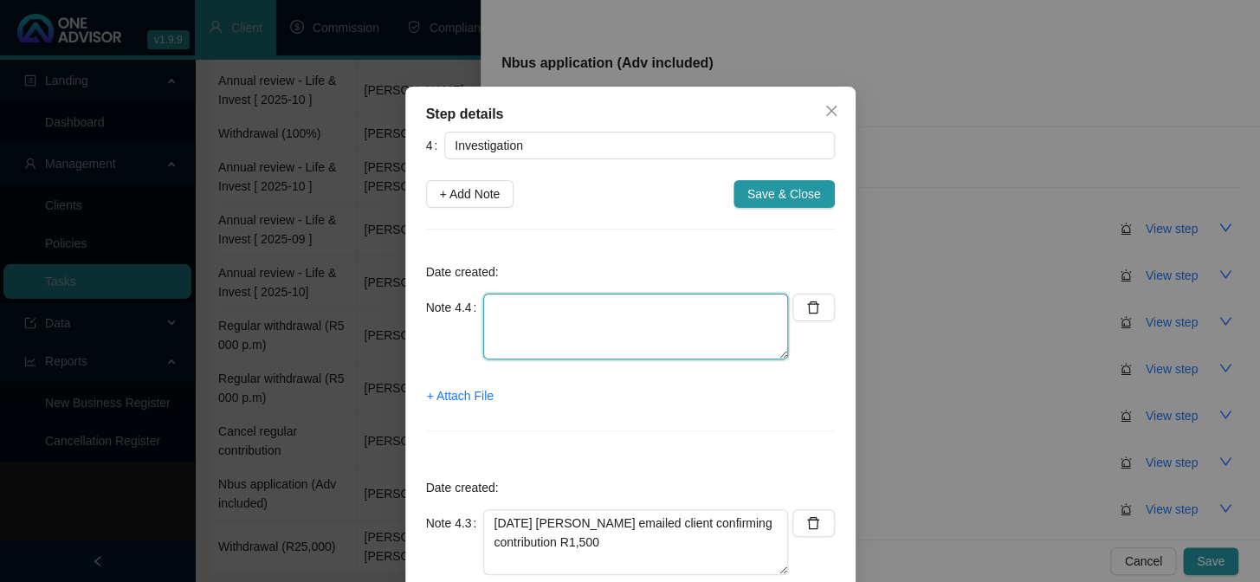
click at [520, 320] on textarea at bounding box center [635, 327] width 305 height 66
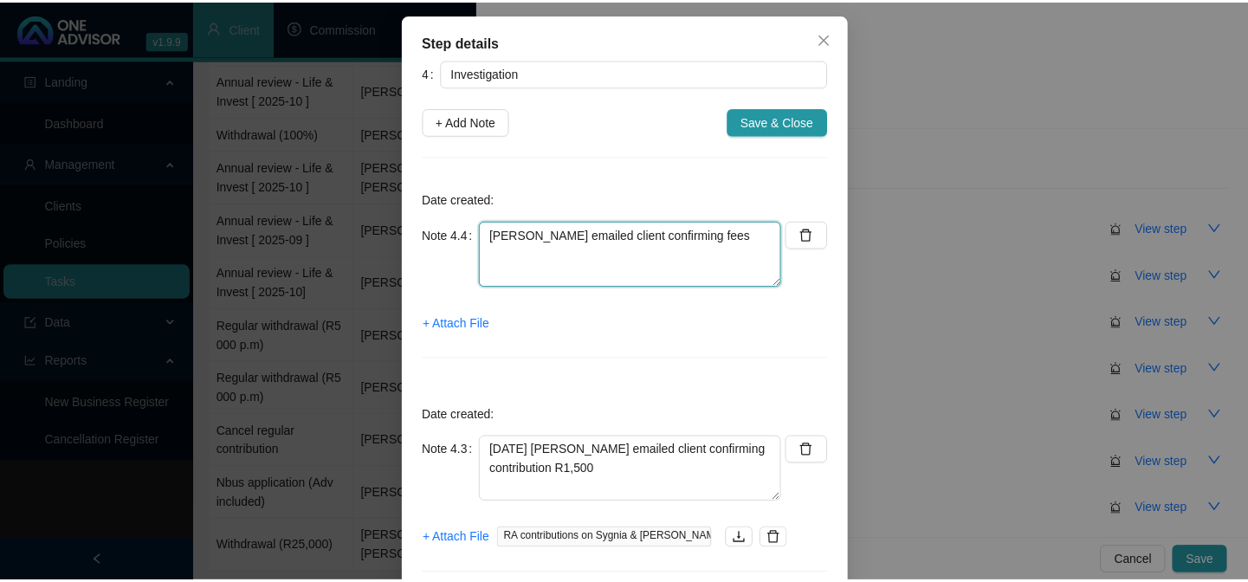
scroll to position [157, 0]
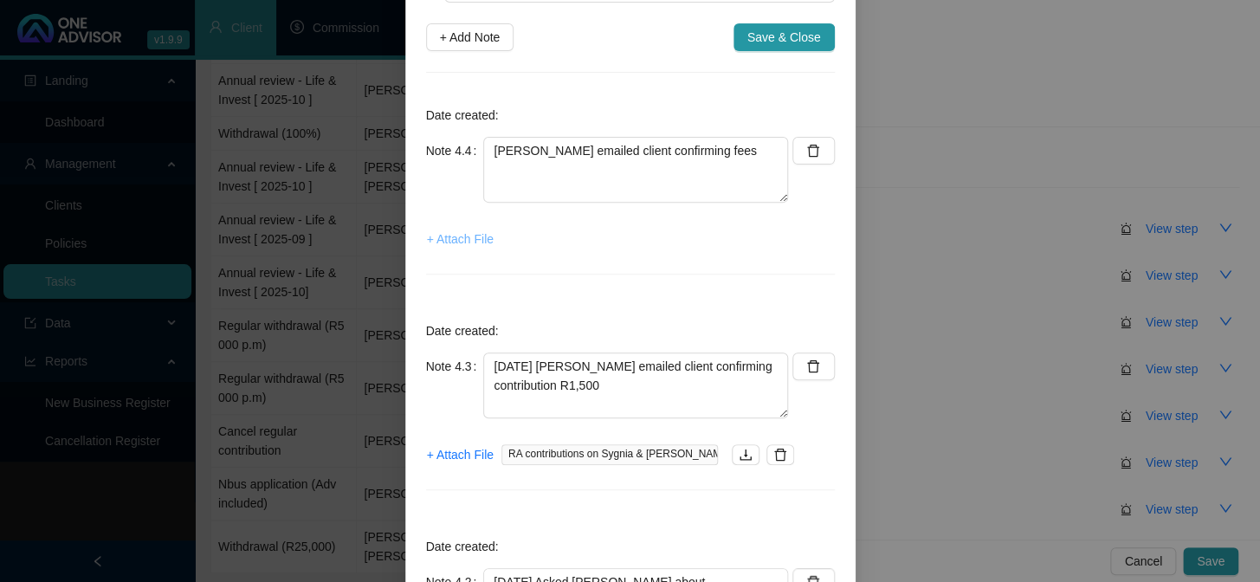
click at [462, 235] on span "+ Attach File" at bounding box center [460, 238] width 67 height 19
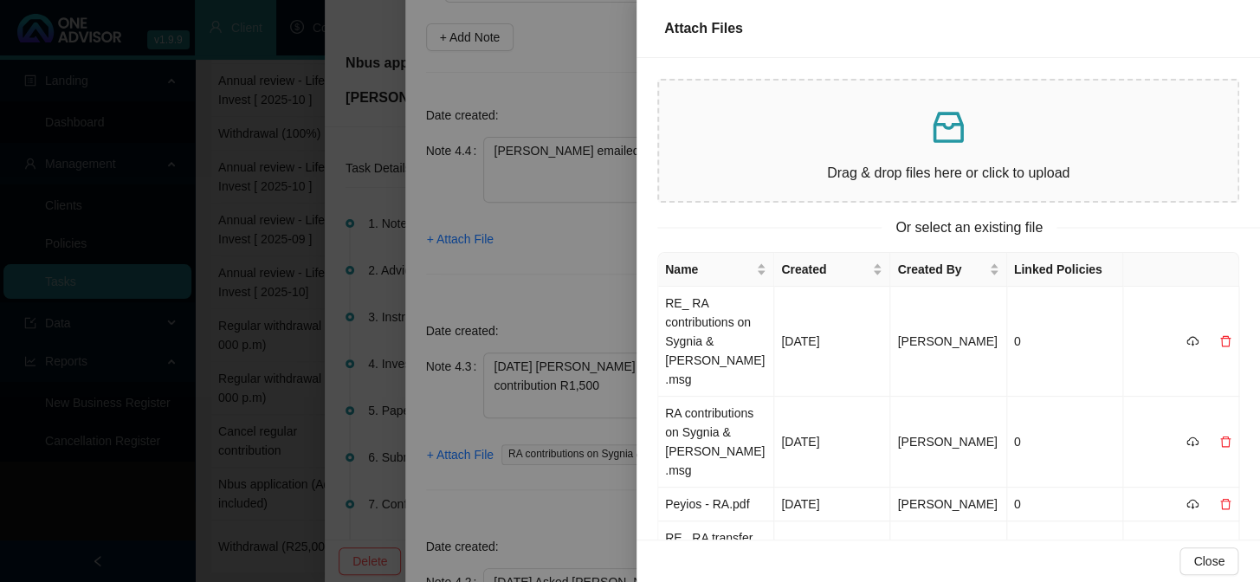
click at [508, 403] on div at bounding box center [630, 291] width 1260 height 582
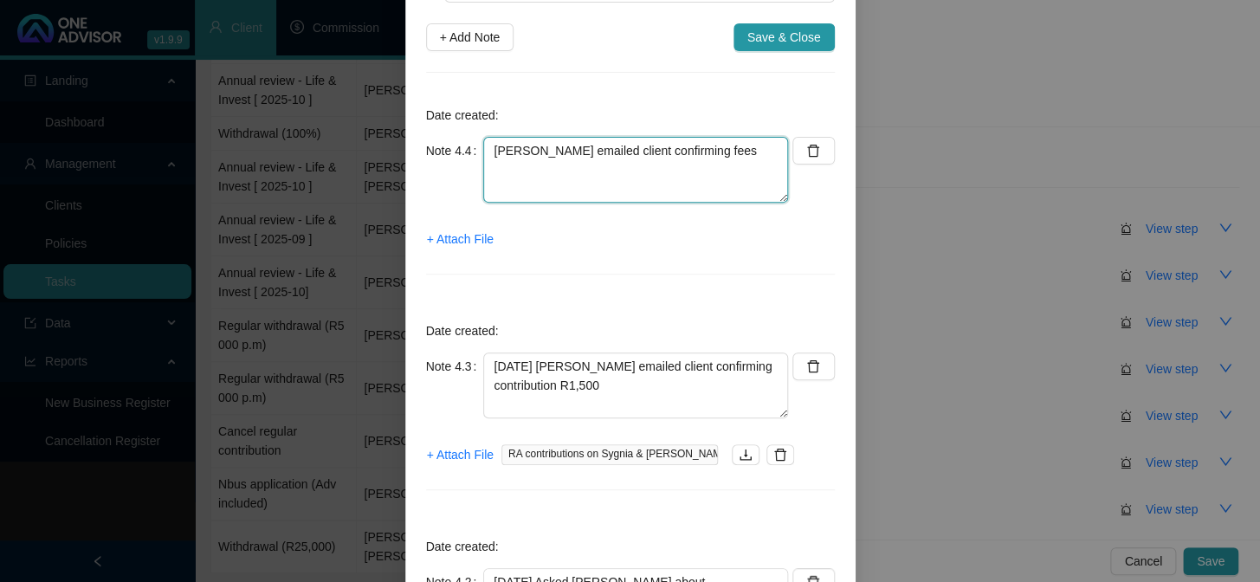
click at [598, 175] on textarea "[PERSON_NAME] emailed client confirming fees" at bounding box center [635, 170] width 305 height 66
click at [724, 147] on textarea "[PERSON_NAME] emailed client confirming fees" at bounding box center [635, 170] width 305 height 66
paste textarea "quoted 0.5% +VAT = 0.575%"
type textarea "[PERSON_NAME] emailed client confirming fees quoted 0.5% +VAT = 0.575%"
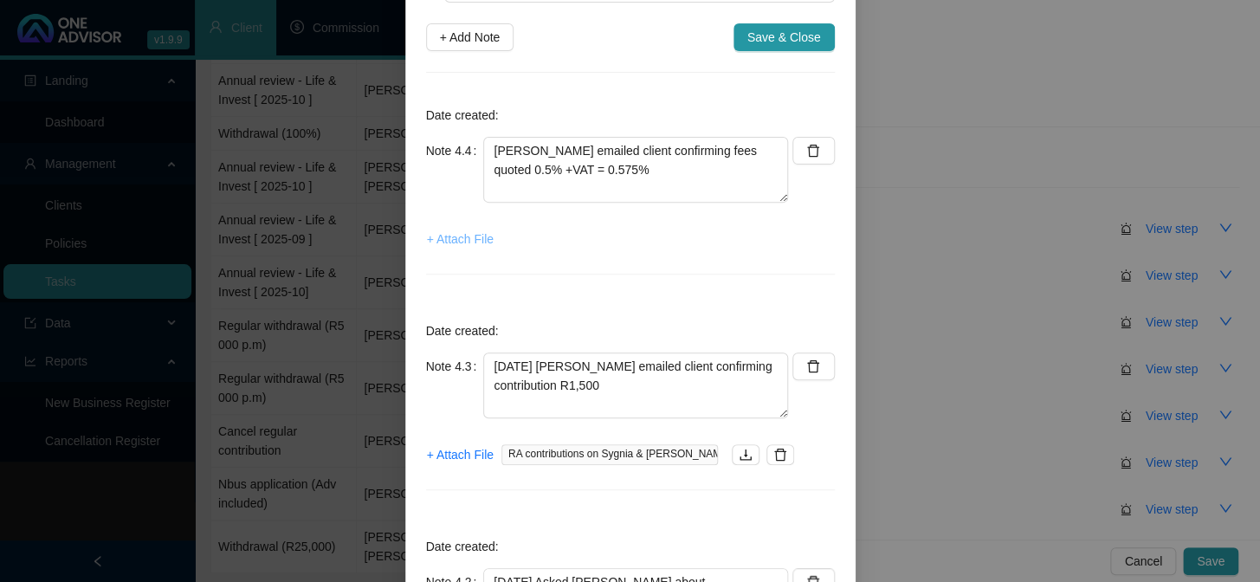
click at [436, 238] on span "+ Attach File" at bounding box center [460, 238] width 67 height 19
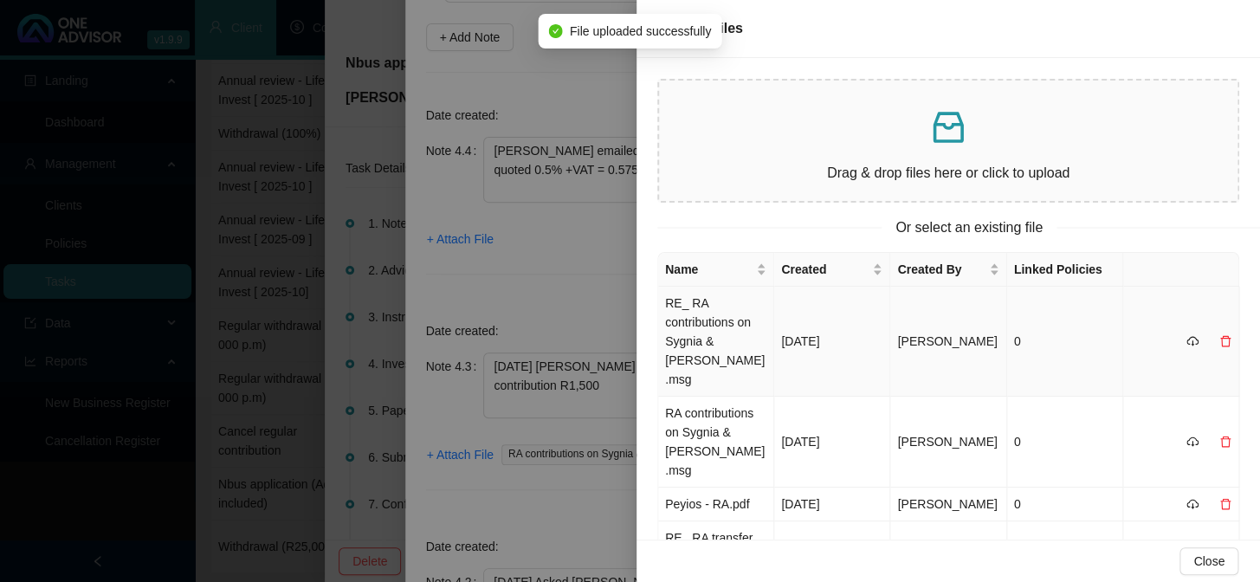
click at [694, 326] on td "RE_ RA contributions on Sygnia & [PERSON_NAME].msg" at bounding box center [716, 342] width 116 height 110
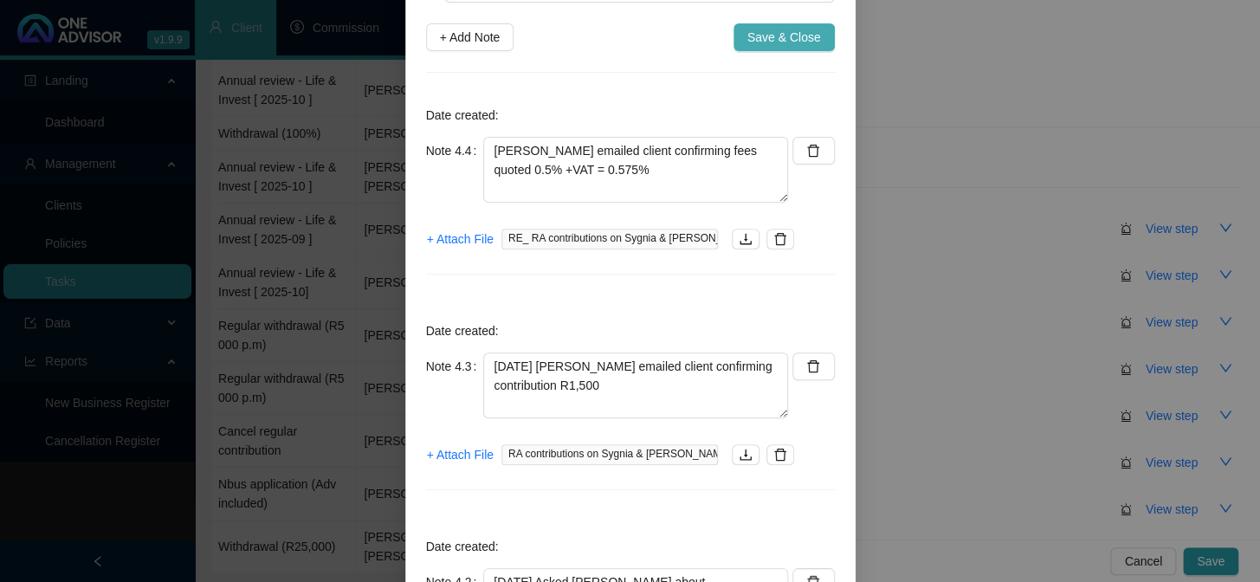
click at [760, 41] on span "Save & Close" at bounding box center [784, 37] width 74 height 19
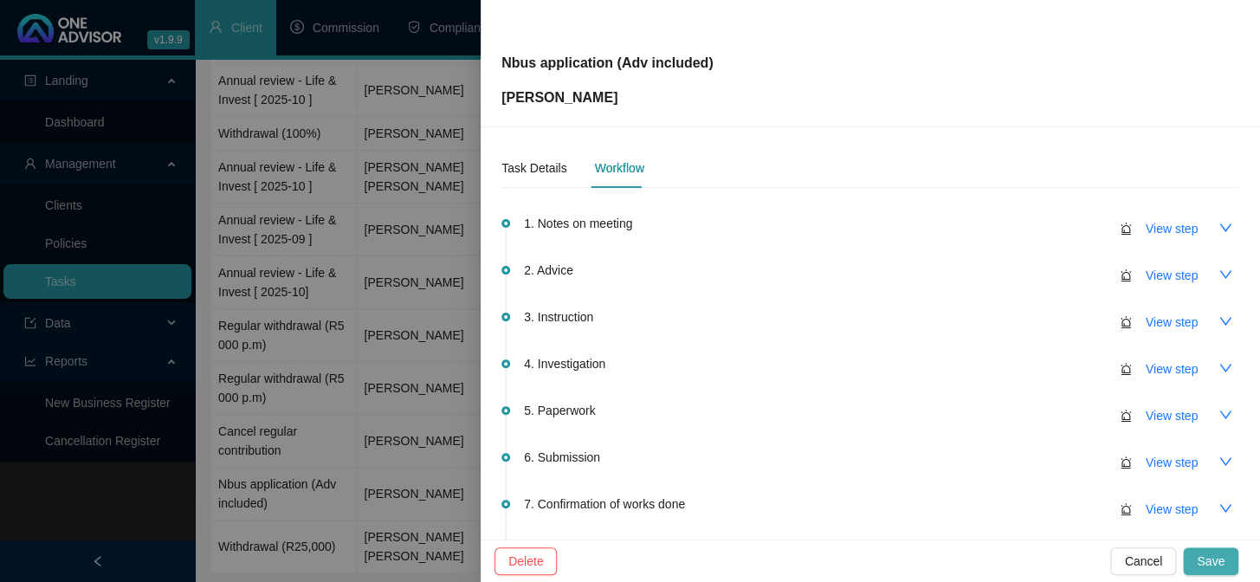
click at [1198, 563] on button "Save" at bounding box center [1210, 561] width 55 height 28
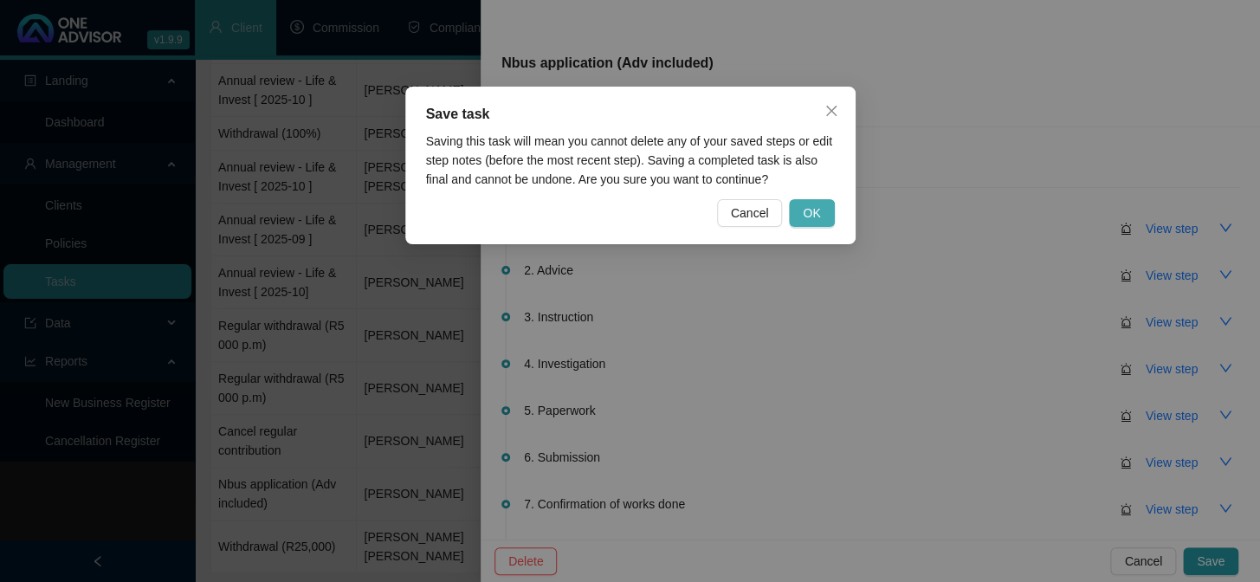
click at [805, 215] on span "OK" at bounding box center [811, 213] width 17 height 19
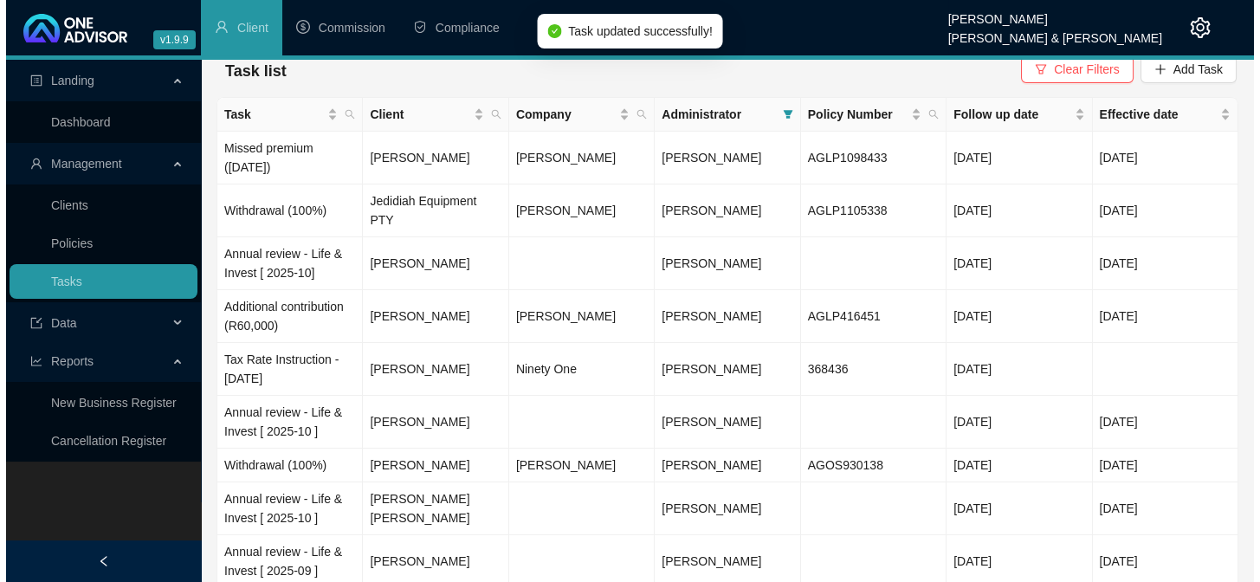
scroll to position [0, 0]
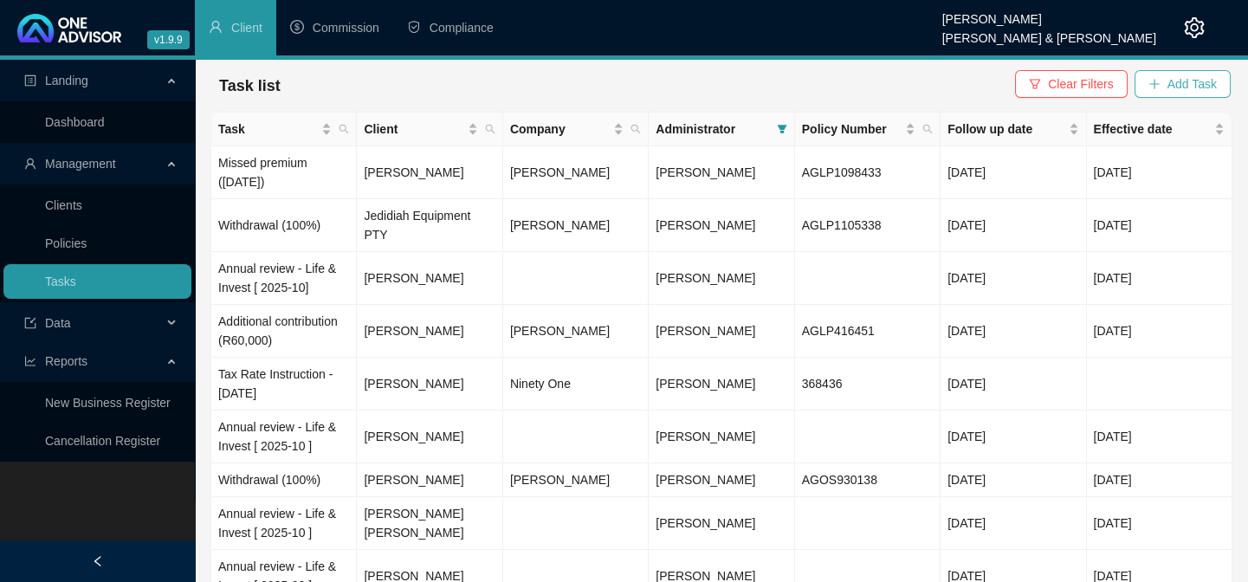
click at [1176, 93] on span "Add Task" at bounding box center [1191, 83] width 49 height 19
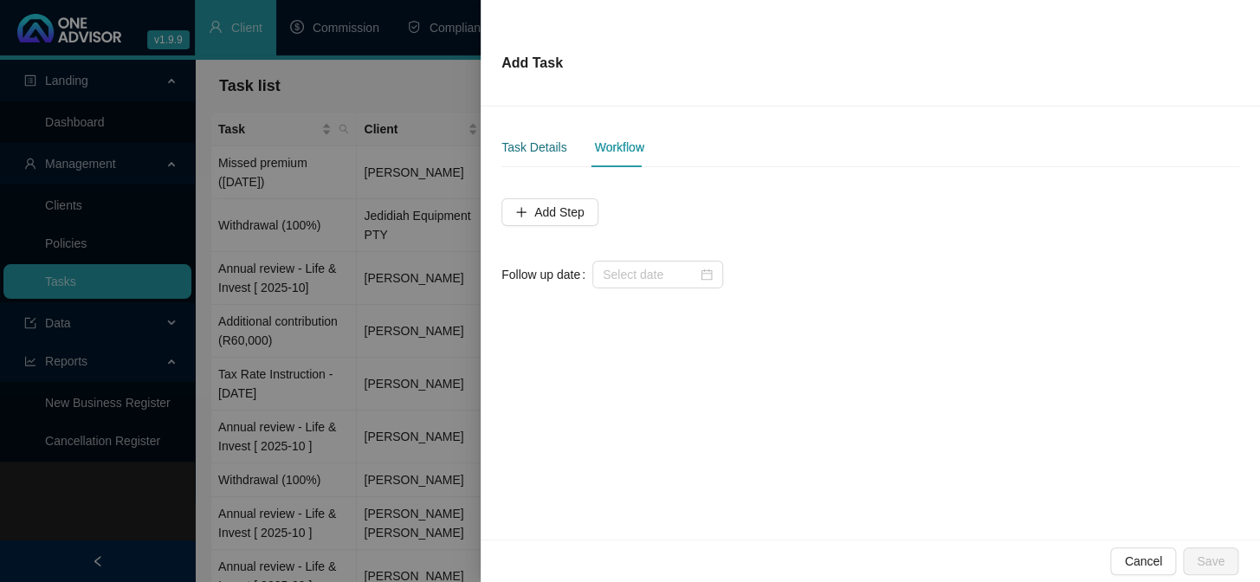
click at [542, 146] on div "Task Details" at bounding box center [533, 147] width 65 height 19
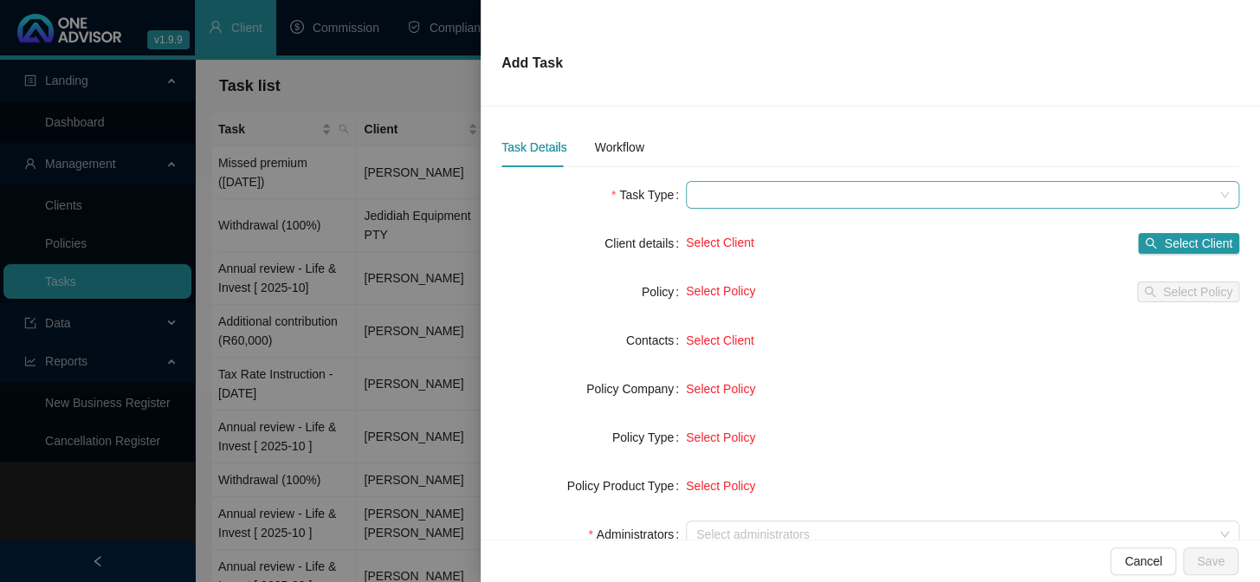
click at [787, 192] on span at bounding box center [962, 195] width 533 height 26
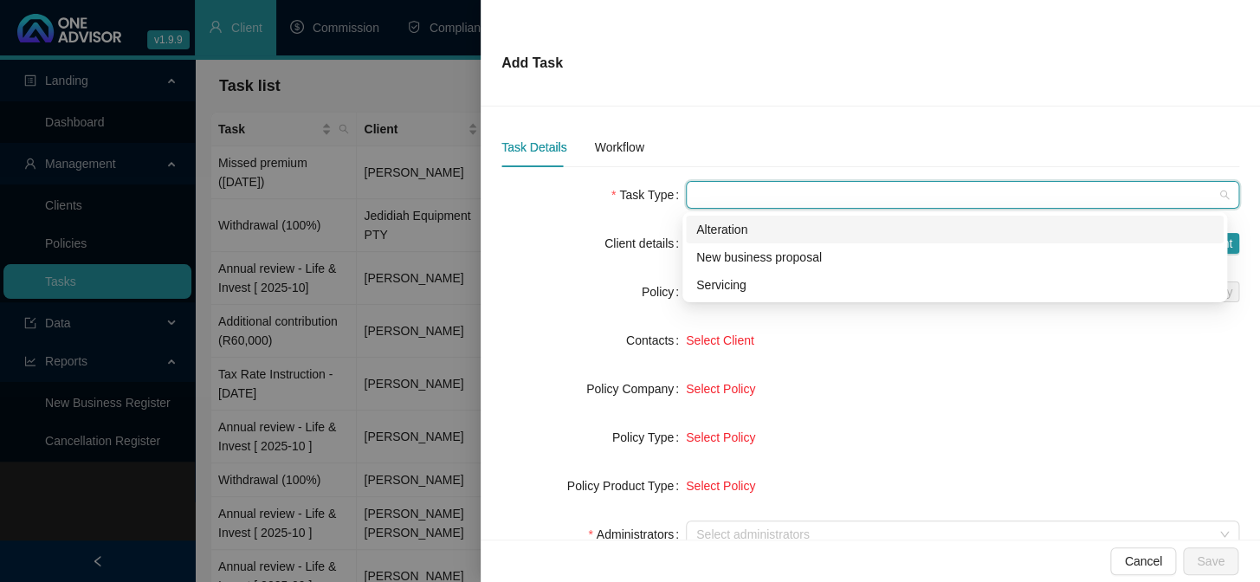
click at [744, 229] on div "Alteration" at bounding box center [954, 229] width 517 height 19
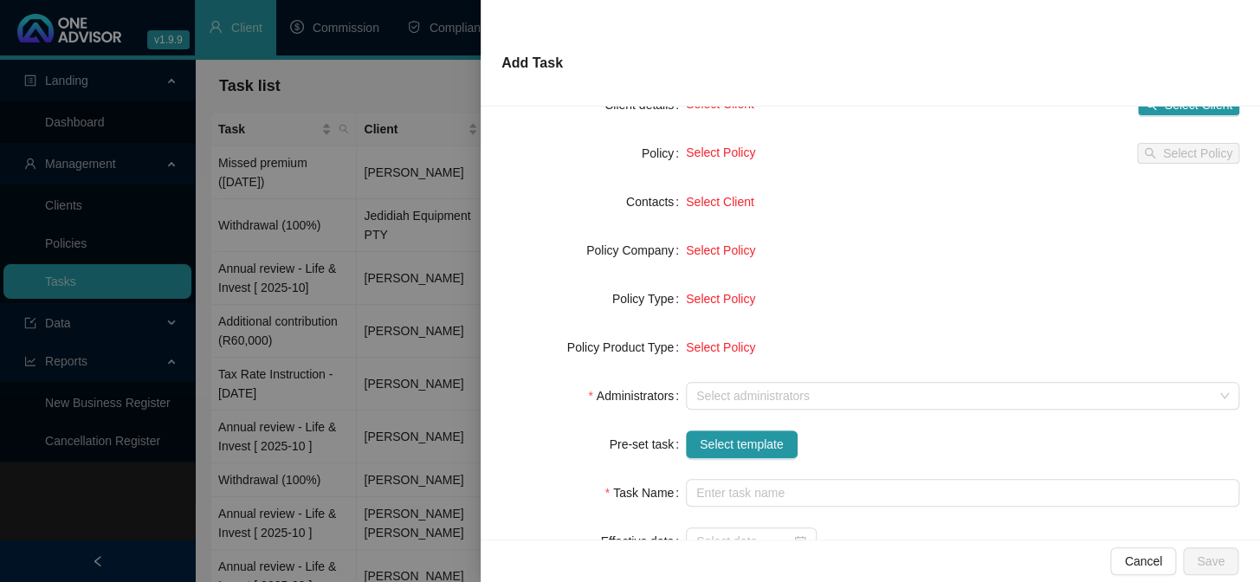
scroll to position [157, 0]
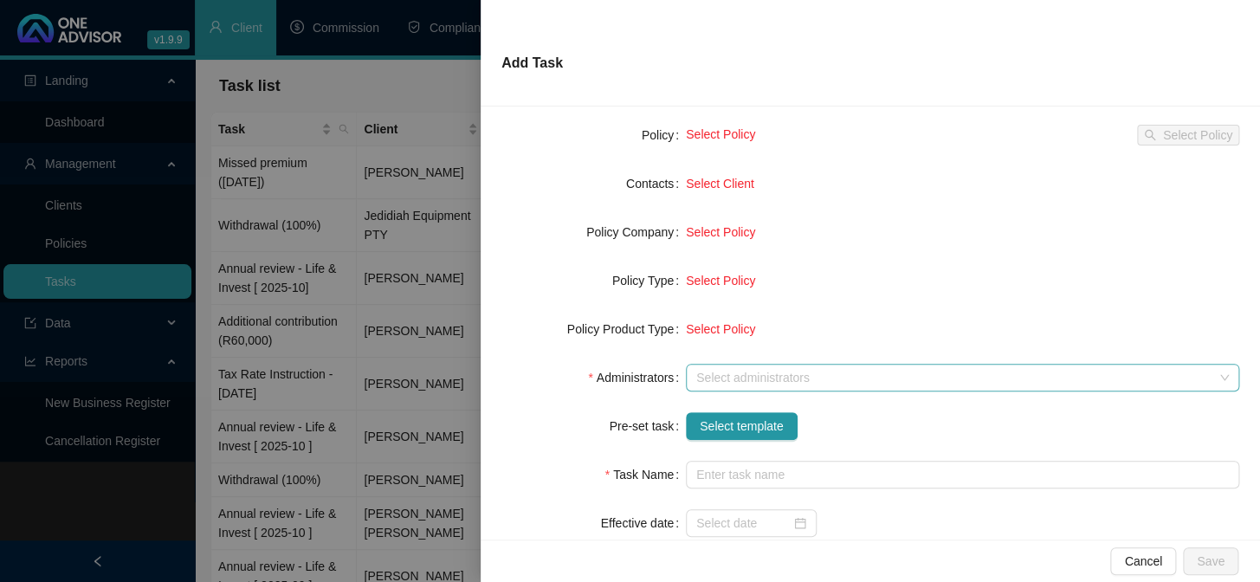
click at [701, 373] on div at bounding box center [953, 378] width 528 height 13
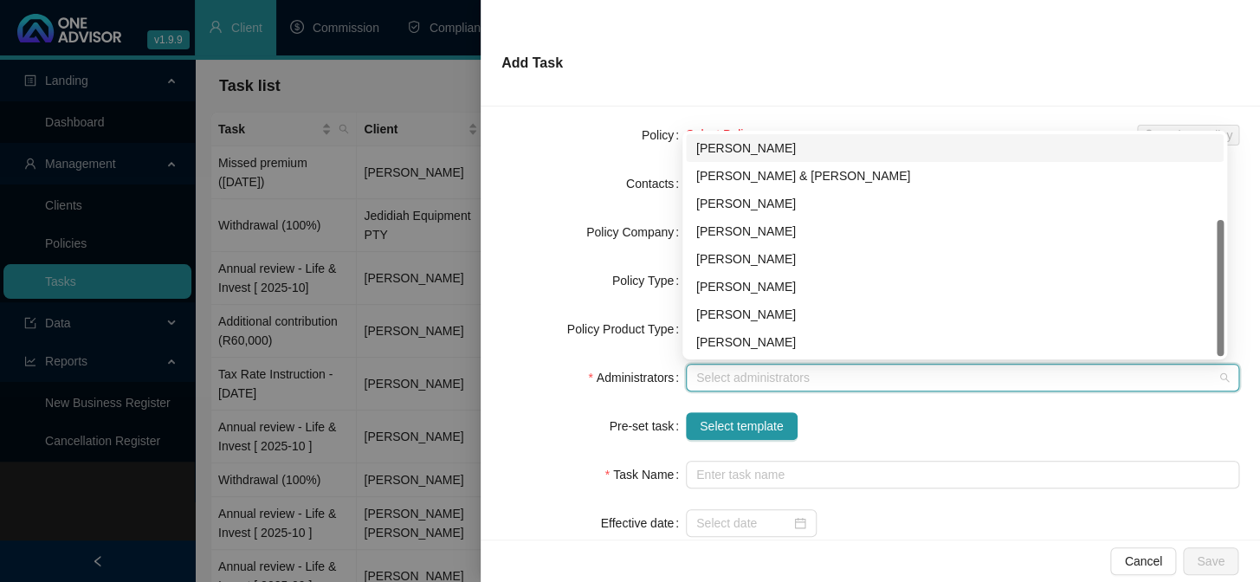
scroll to position [60, 0]
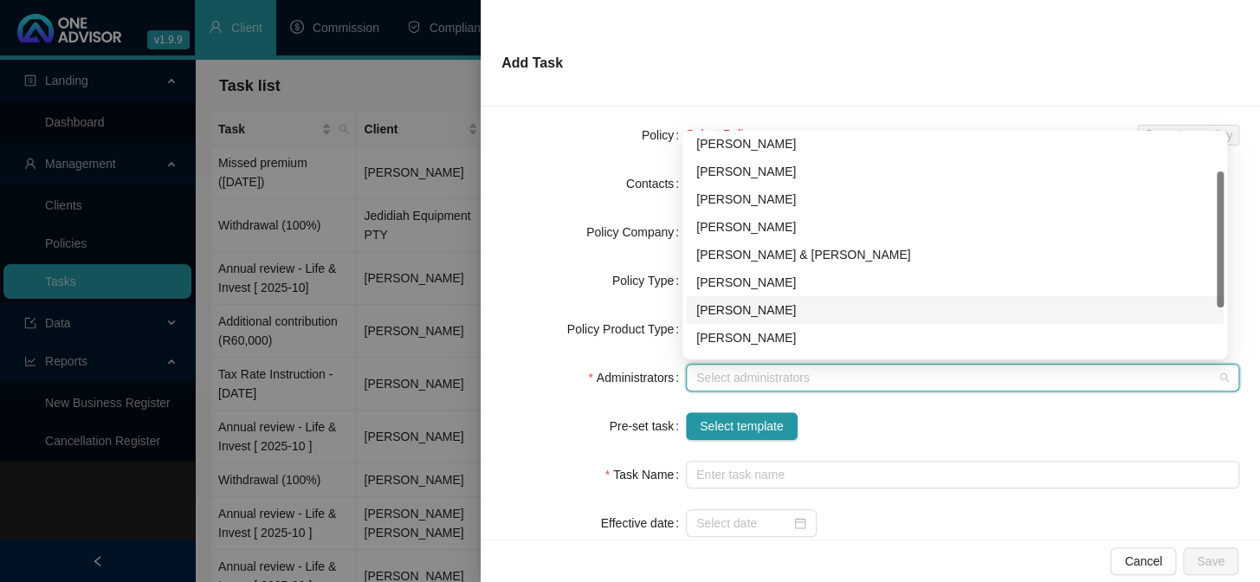
click at [722, 306] on div "[PERSON_NAME]" at bounding box center [954, 309] width 517 height 19
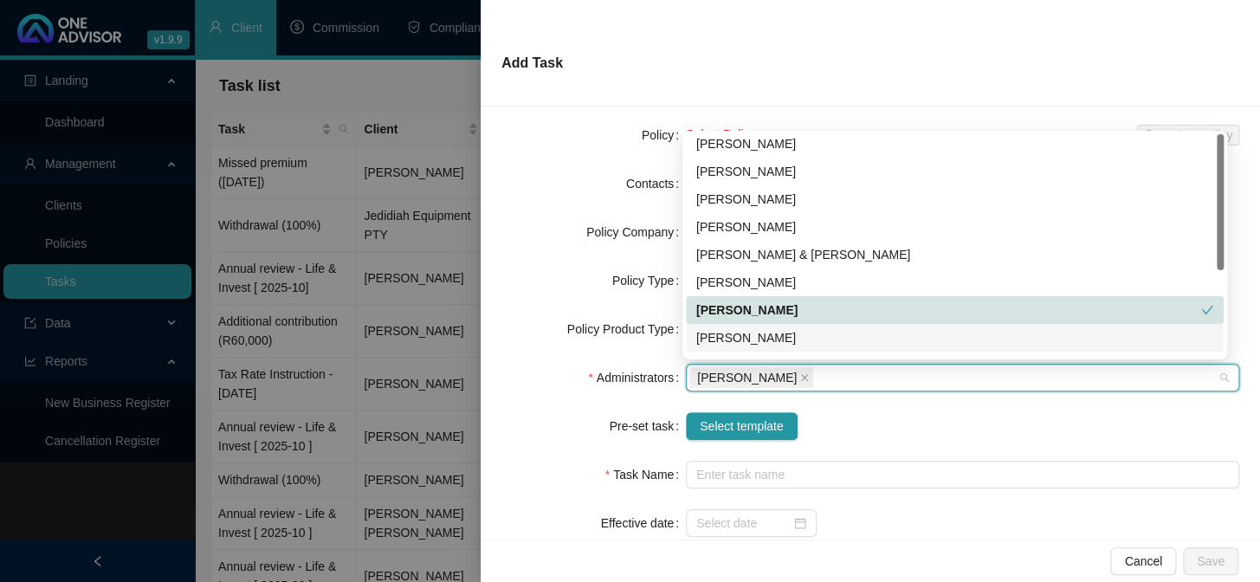
scroll to position [0, 0]
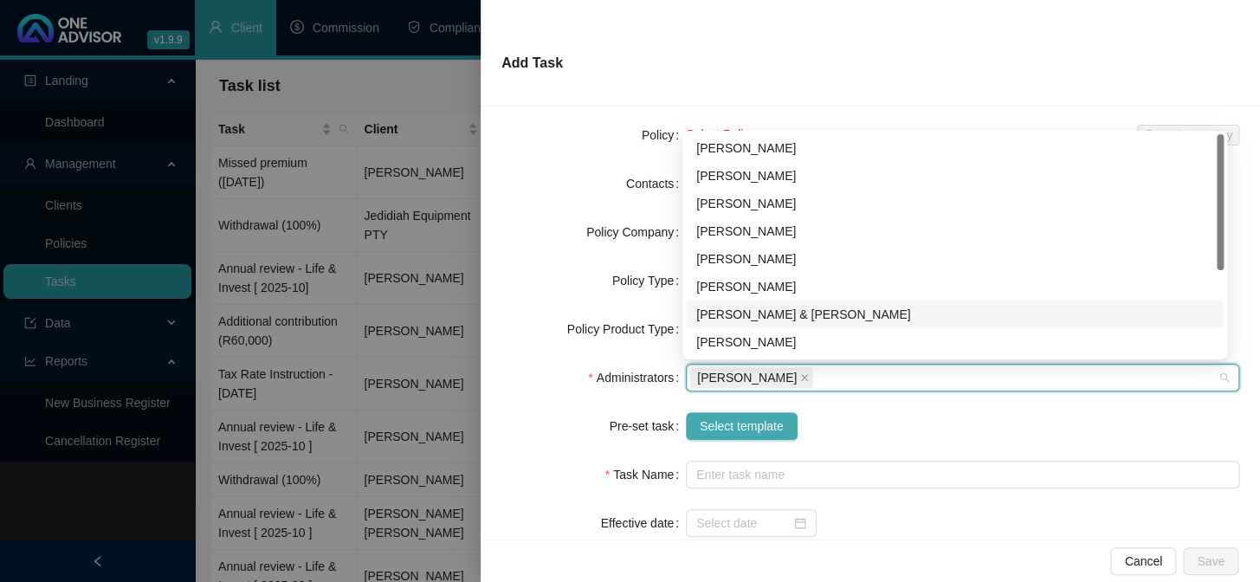
click at [746, 417] on span "Select template" at bounding box center [742, 426] width 84 height 19
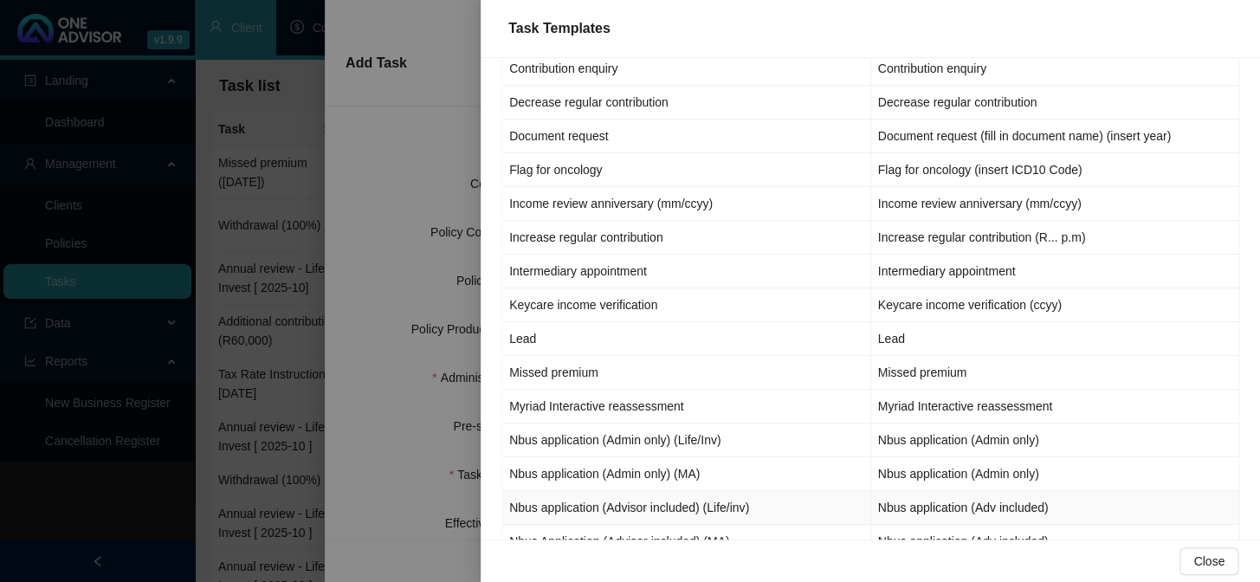
scroll to position [851, 0]
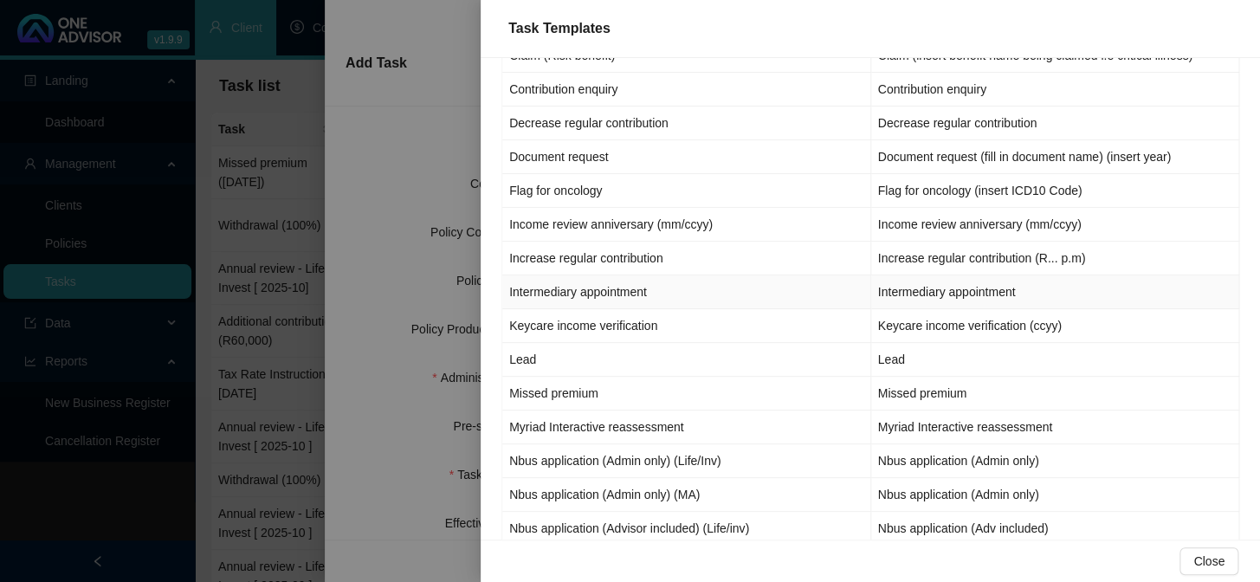
click at [608, 288] on td "Intermediary appointment" at bounding box center [686, 292] width 369 height 34
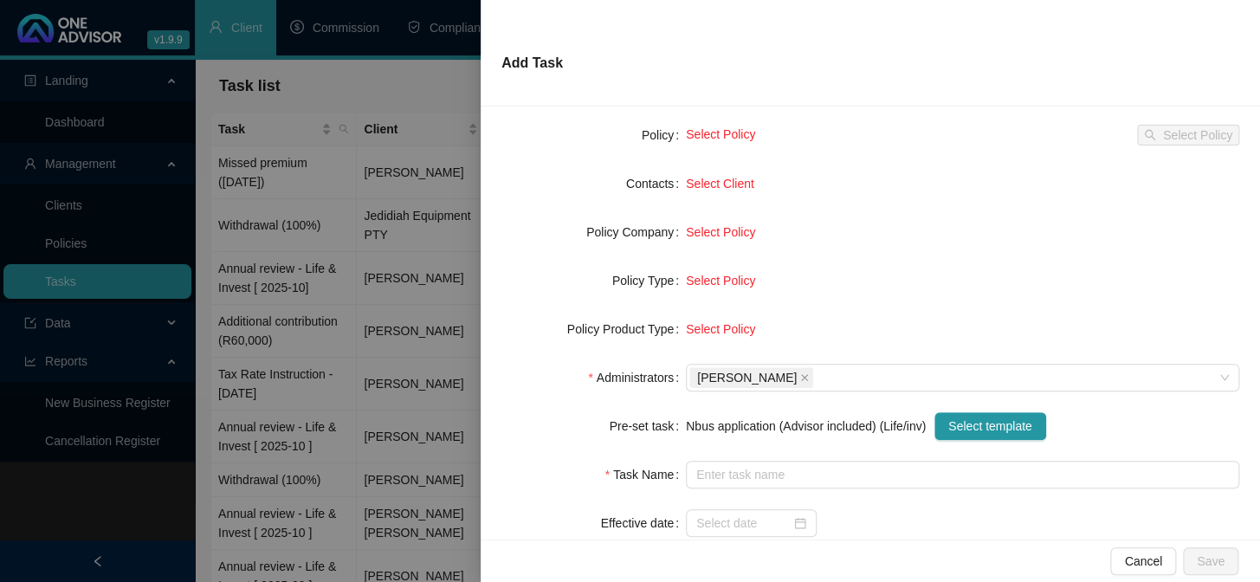
type input "Intermediary appointment"
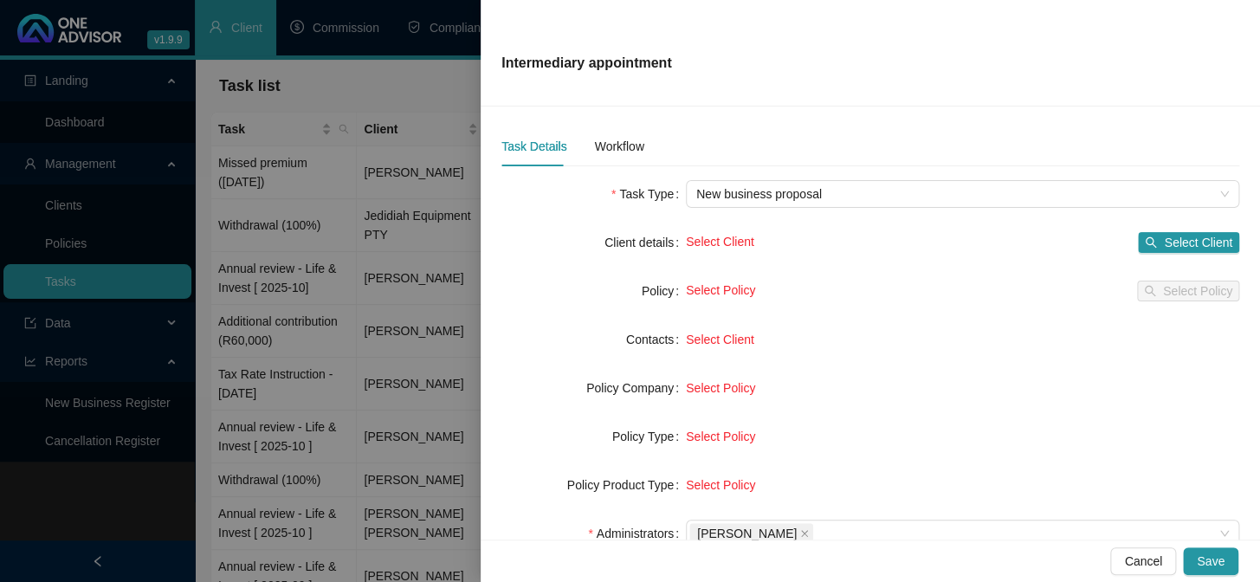
scroll to position [0, 0]
click at [1200, 242] on span "Select Client" at bounding box center [1198, 243] width 68 height 19
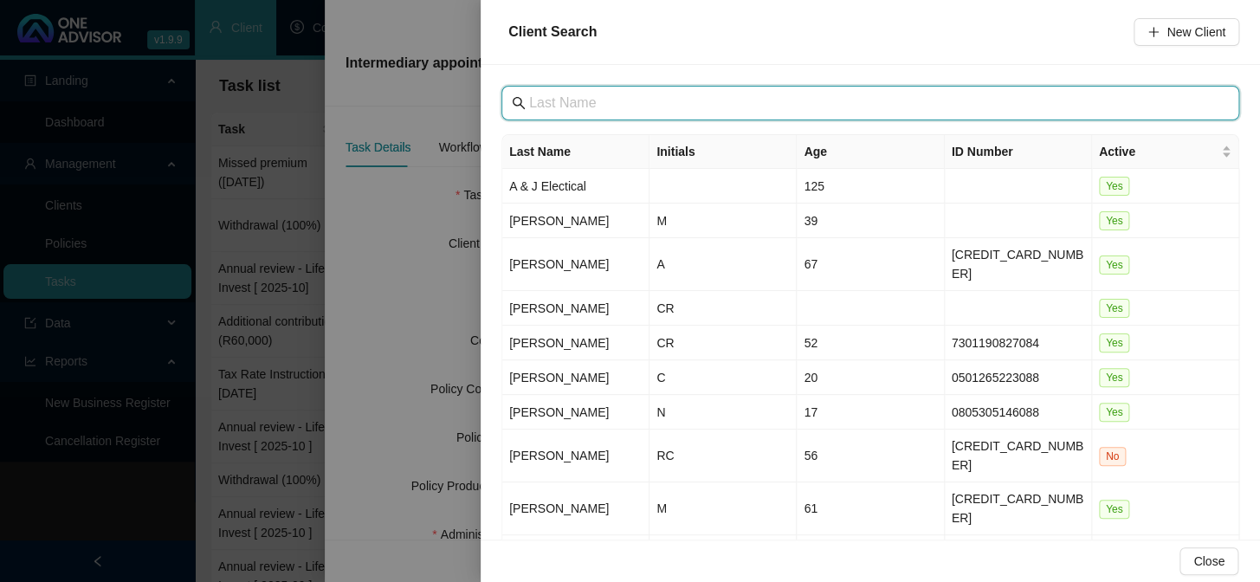
click at [649, 107] on input "text" at bounding box center [872, 103] width 686 height 21
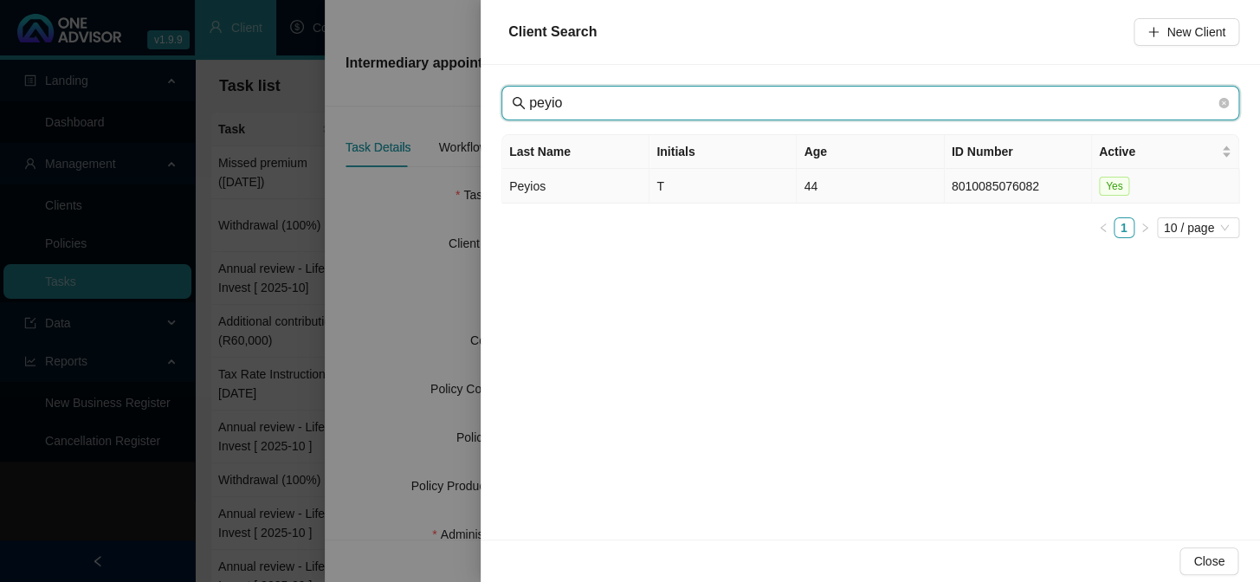
type input "peyio"
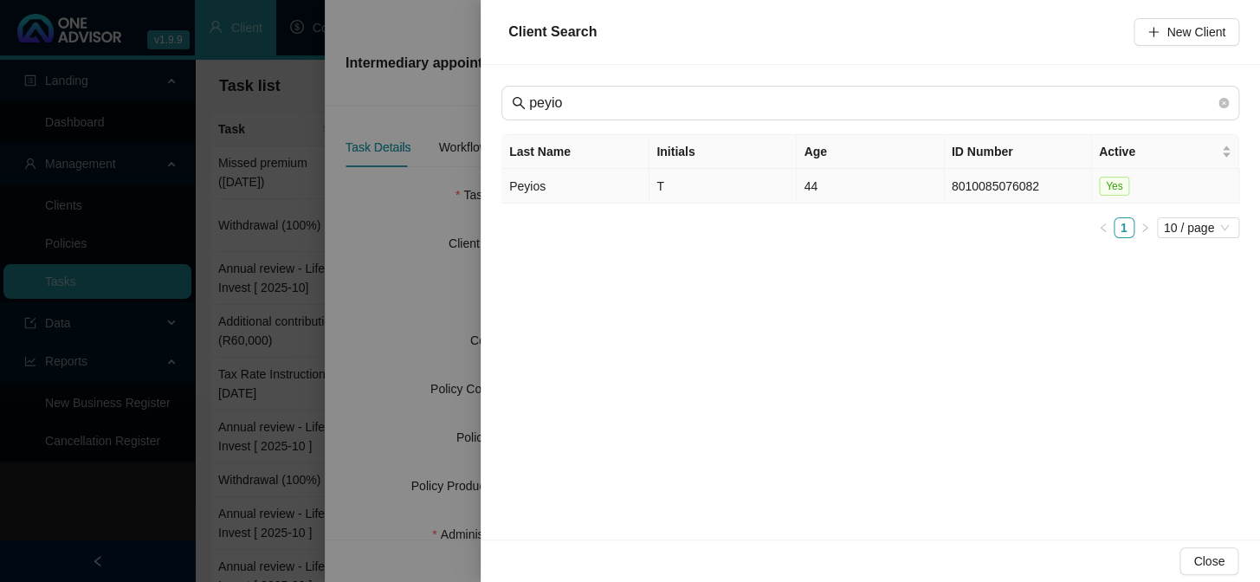
click at [514, 190] on td "Peyios" at bounding box center [575, 186] width 147 height 35
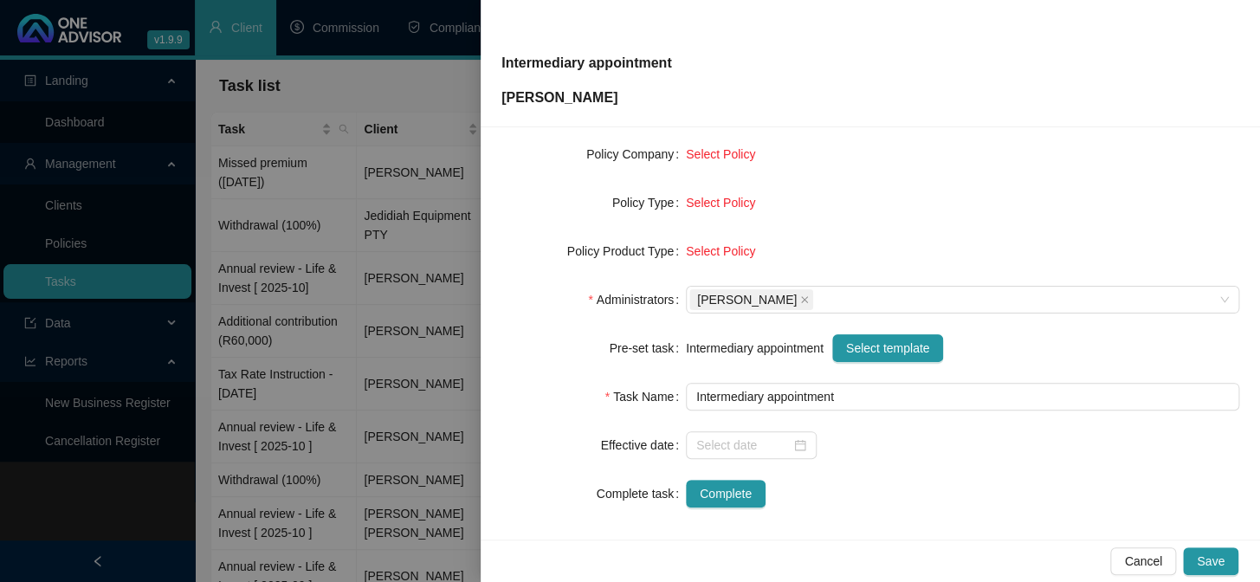
scroll to position [264, 0]
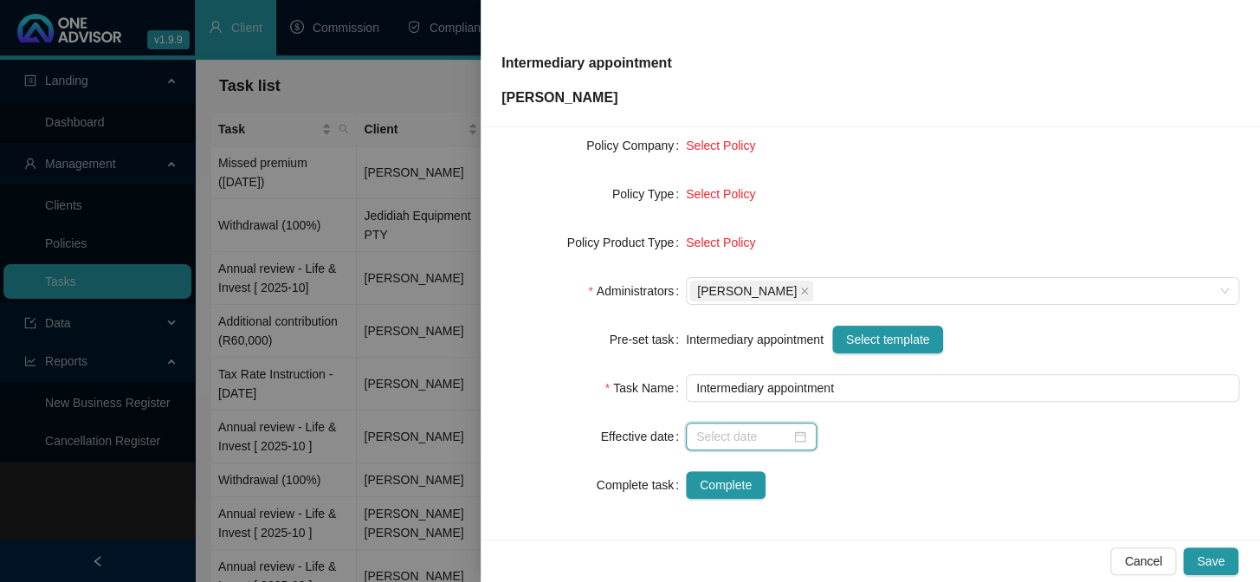
click at [739, 436] on input at bounding box center [743, 436] width 94 height 19
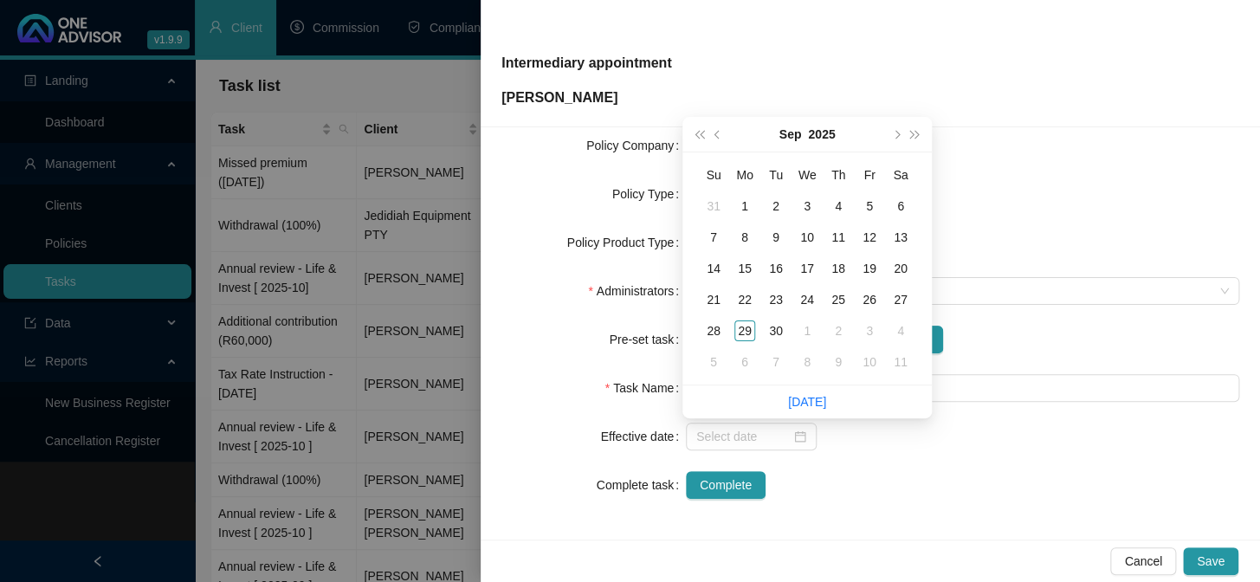
click at [936, 460] on form "Task Type New business proposal Client details [PERSON_NAME] Change Client Poli…" at bounding box center [870, 218] width 738 height 561
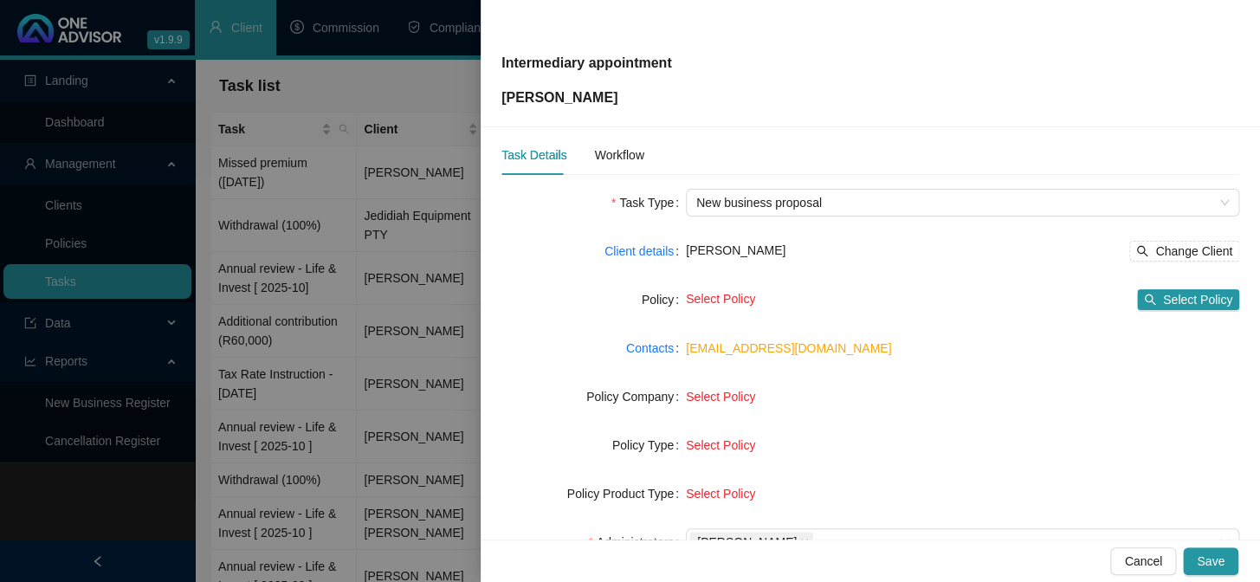
scroll to position [0, 0]
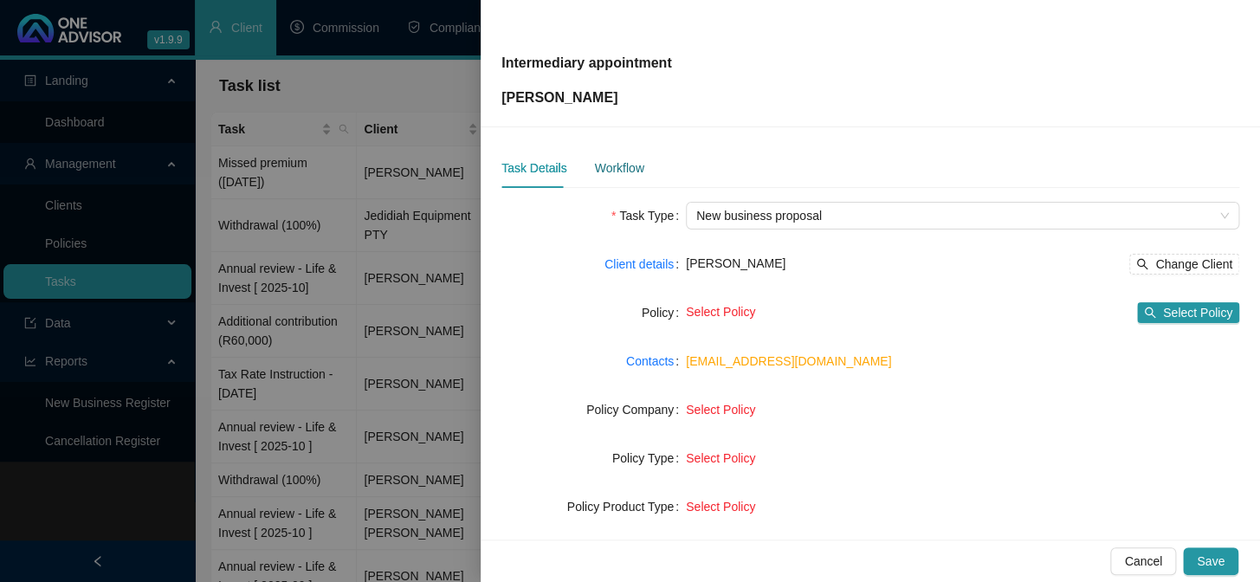
click at [623, 167] on div "Workflow" at bounding box center [618, 167] width 49 height 19
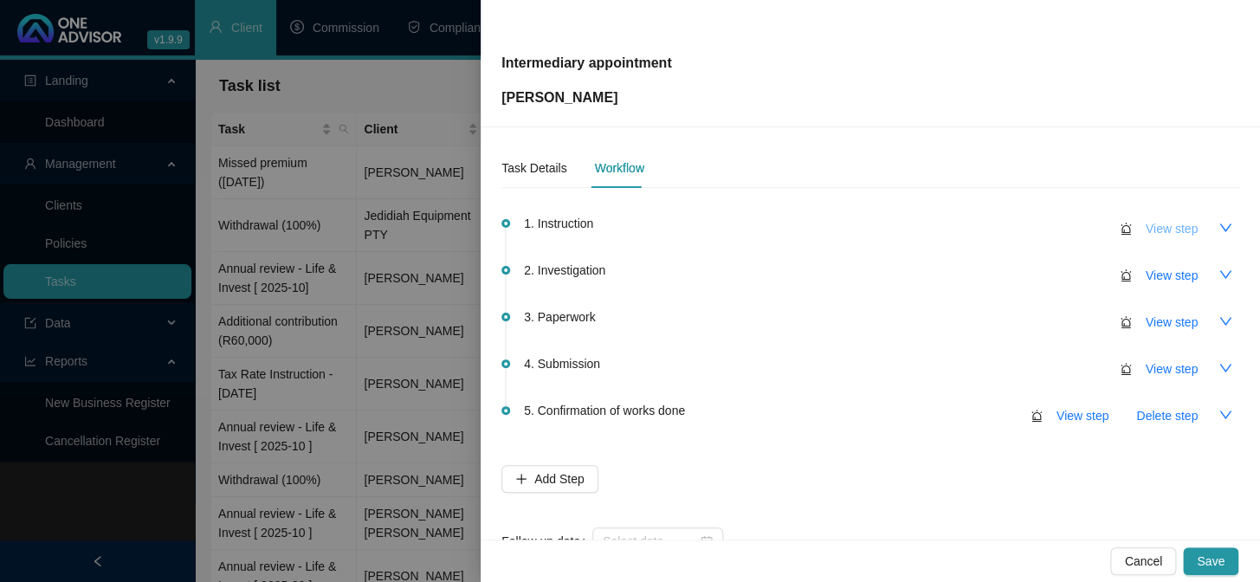
click at [1168, 225] on span "View step" at bounding box center [1172, 228] width 52 height 19
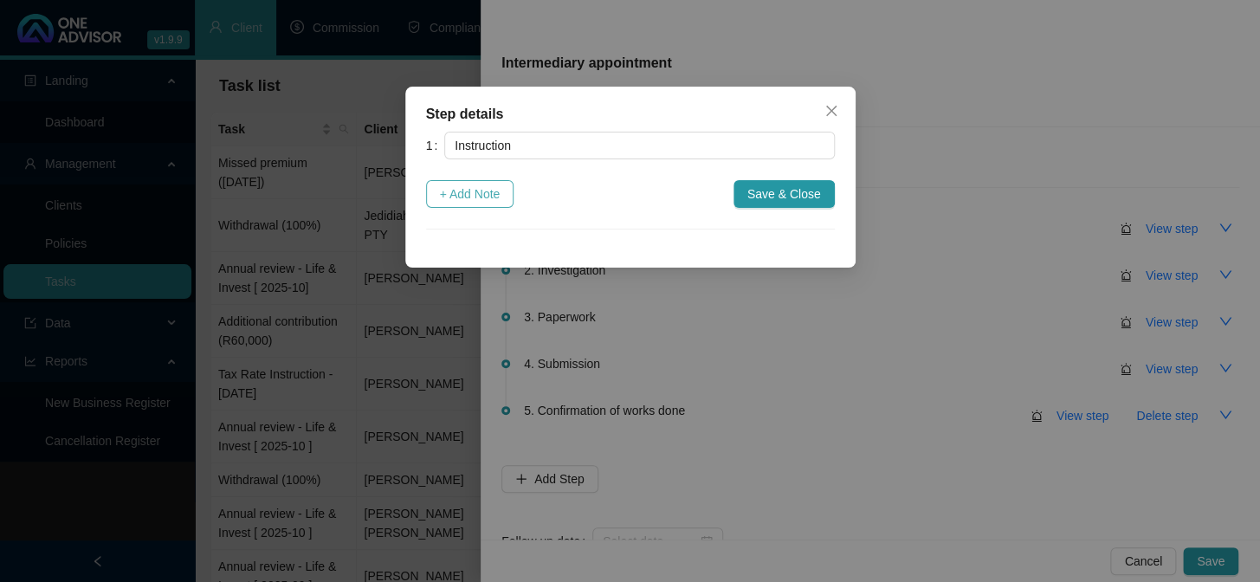
click at [498, 194] on span "+ Add Note" at bounding box center [470, 193] width 61 height 19
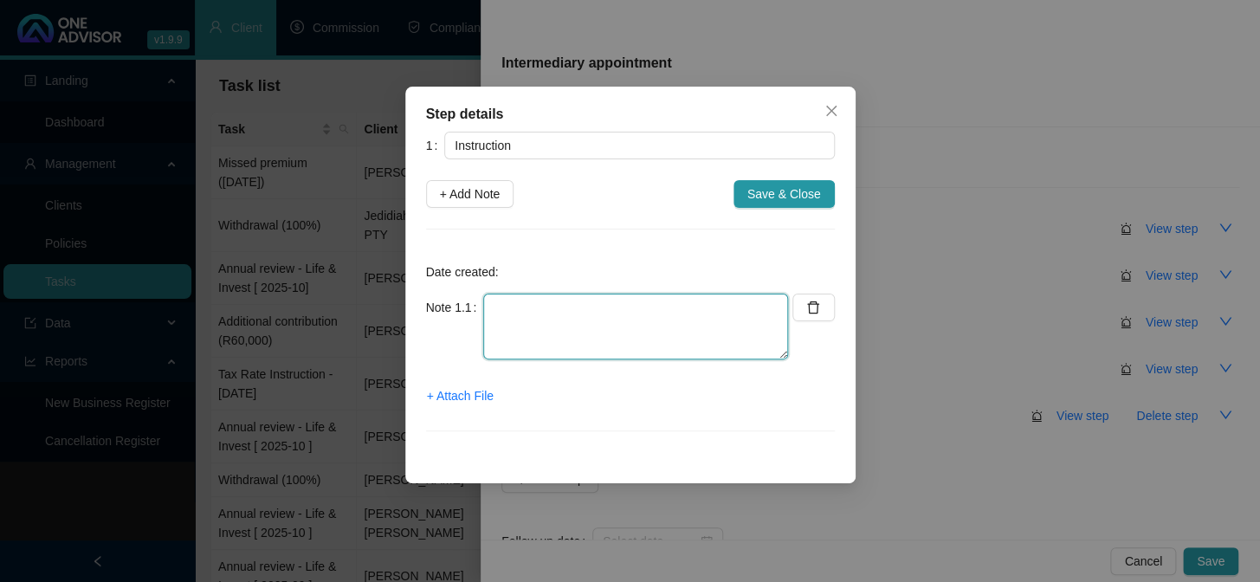
click at [508, 309] on textarea at bounding box center [635, 327] width 305 height 66
drag, startPoint x: 494, startPoint y: 309, endPoint x: 501, endPoint y: 323, distance: 15.5
click at [494, 309] on textarea "Email from Marc" at bounding box center [635, 327] width 305 height 66
click at [485, 396] on span "+ Attach File" at bounding box center [460, 395] width 67 height 19
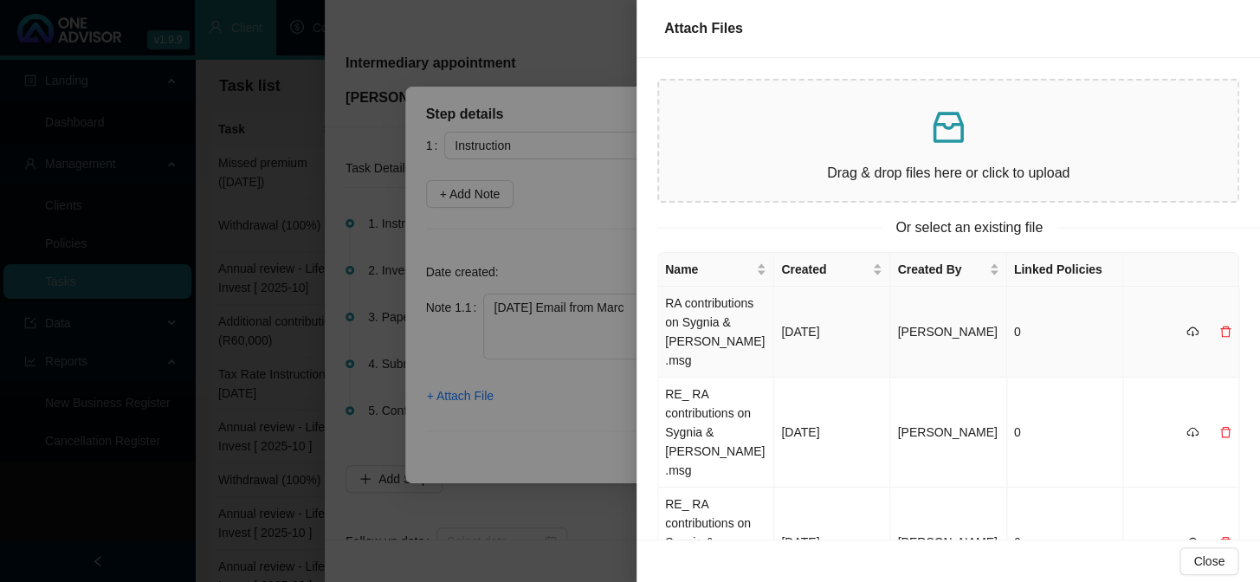
click at [693, 304] on td "RA contributions on Sygnia & [PERSON_NAME].msg" at bounding box center [716, 332] width 116 height 91
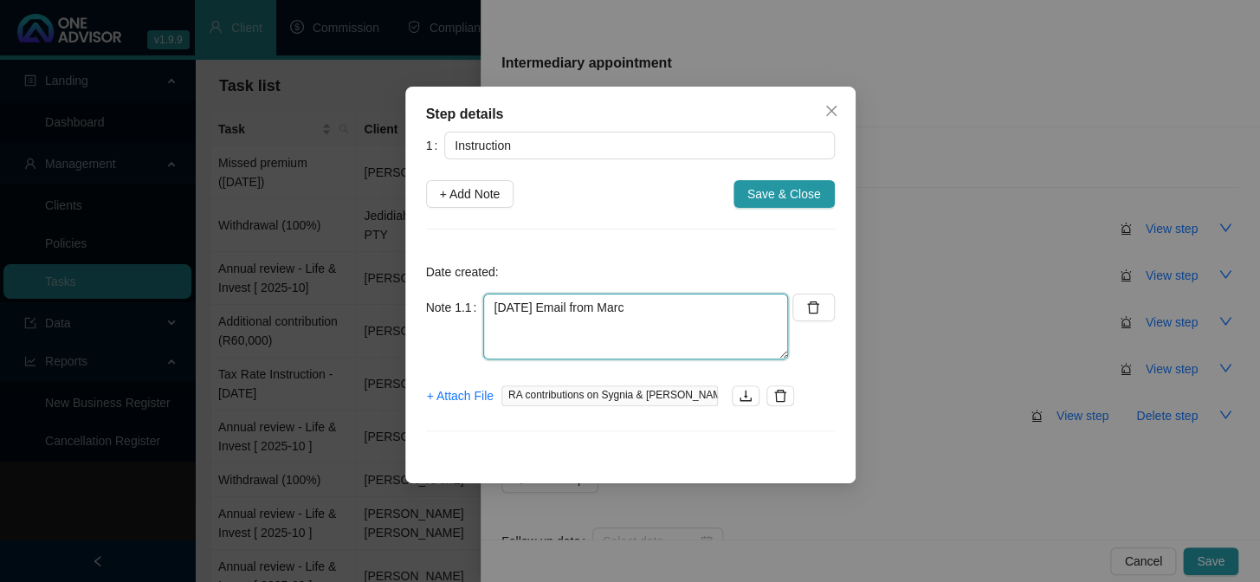
click at [509, 338] on textarea "[DATE] Email from Marc" at bounding box center [635, 327] width 305 height 66
click at [716, 304] on textarea "[DATE] Email from Marc" at bounding box center [635, 327] width 305 height 66
paste textarea "[PERSON_NAME] – Advisor appointment – Add debit order R17,845pm Please also sen…"
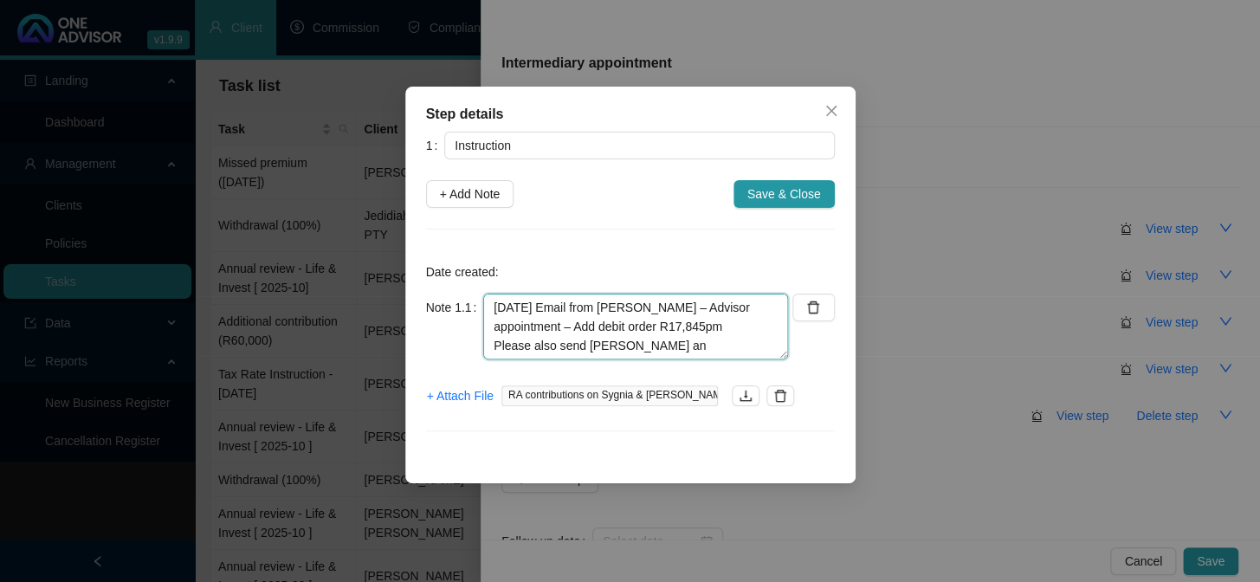
click at [648, 303] on textarea "[DATE] Email from [PERSON_NAME] – Advisor appointment – Add debit order R17,845…" at bounding box center [635, 327] width 305 height 66
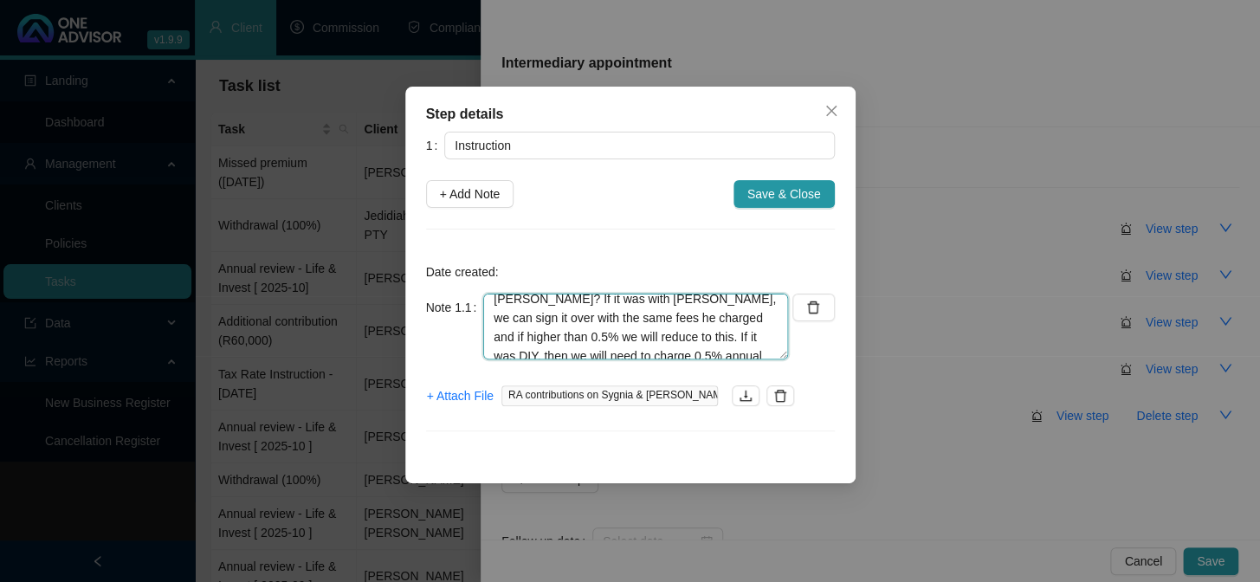
scroll to position [78, 0]
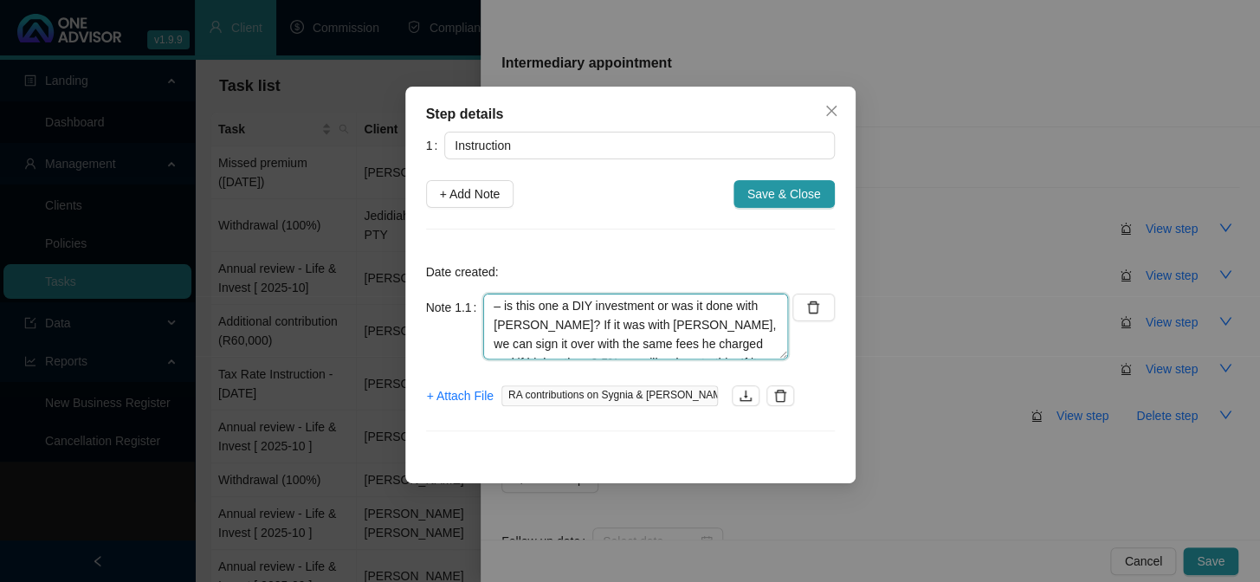
click at [651, 311] on textarea "[DATE] Email from [PERSON_NAME] – Advisor appointment – Add debit order R17,845…" at bounding box center [635, 327] width 305 height 66
type textarea "[DATE] Email from [PERSON_NAME] – Advisor appointment – Add debit order R17,845…"
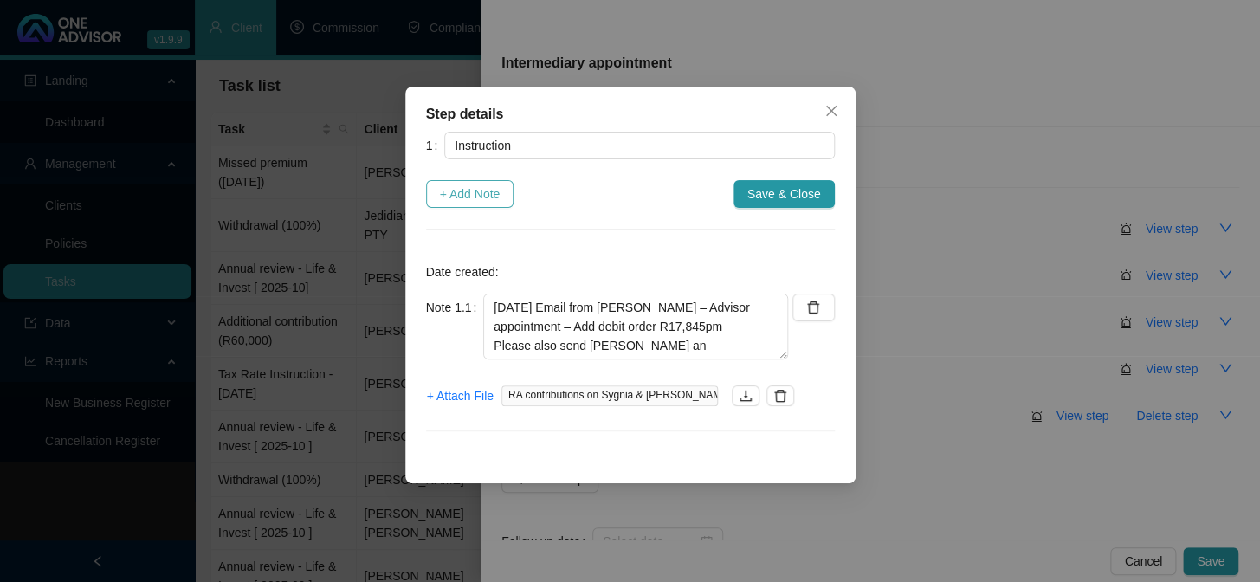
click at [472, 193] on span "+ Add Note" at bounding box center [470, 193] width 61 height 19
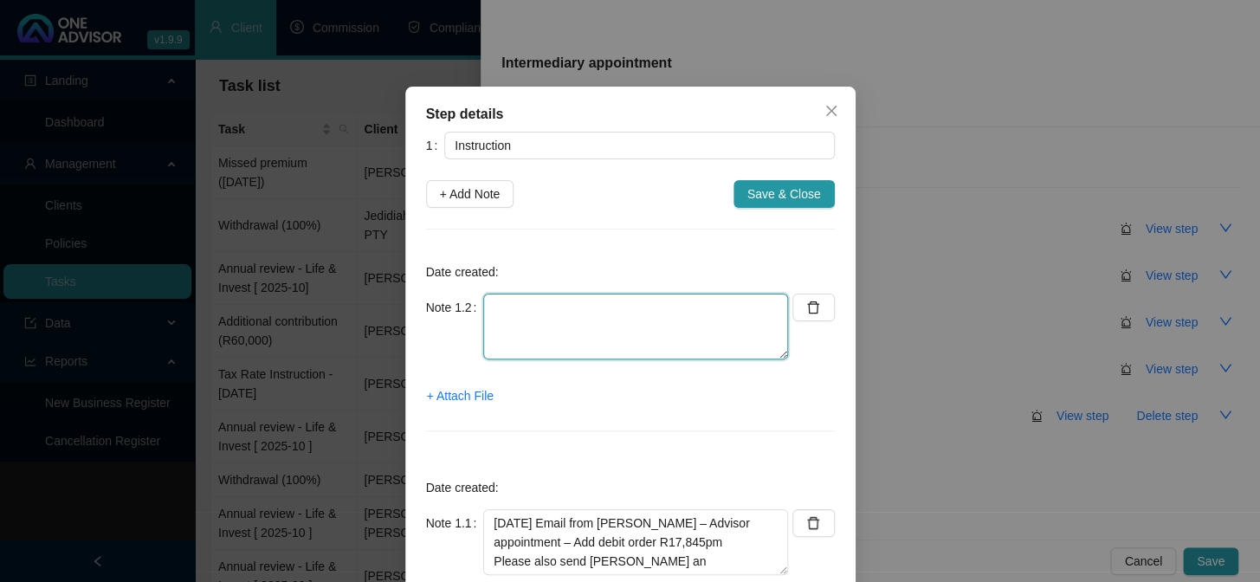
click at [511, 305] on textarea at bounding box center [635, 327] width 305 height 66
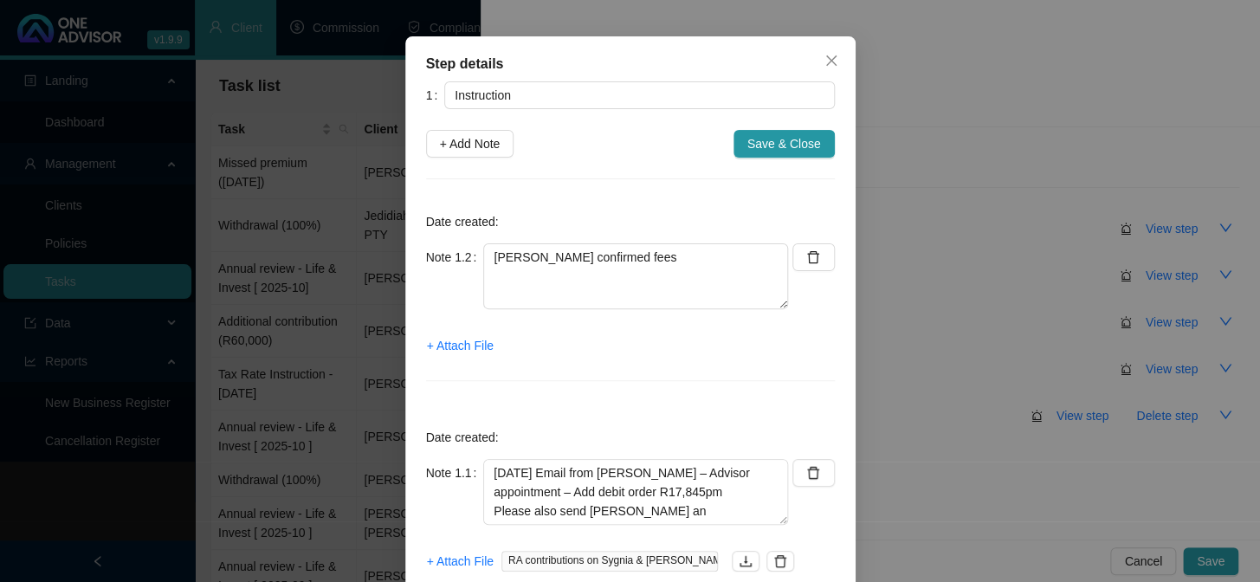
scroll to position [137, 0]
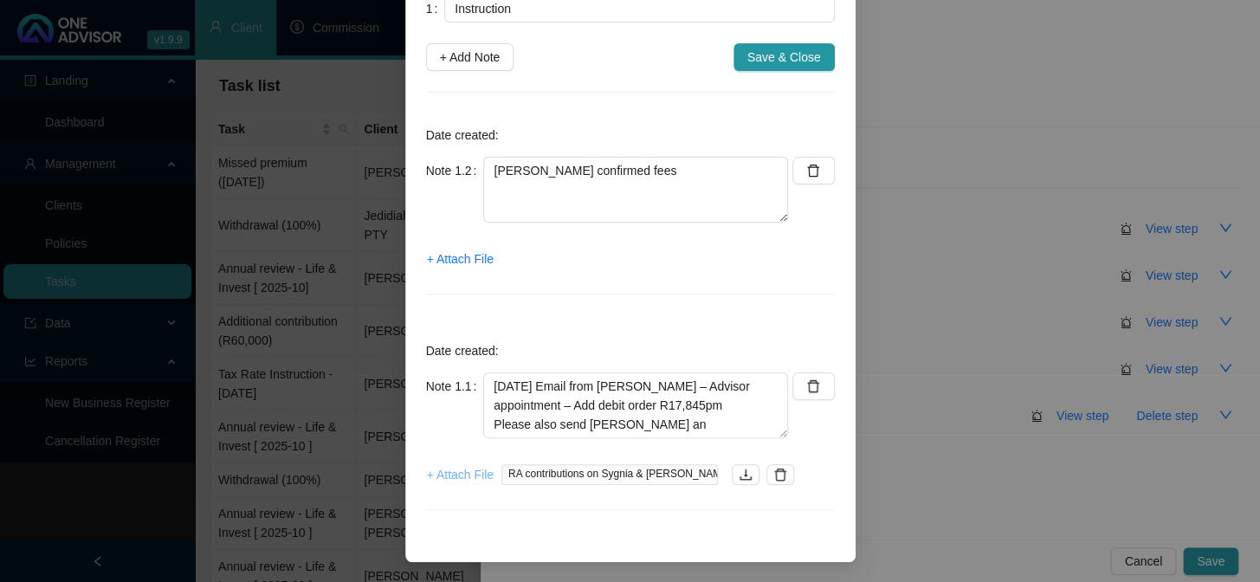
click at [445, 472] on span "+ Attach File" at bounding box center [460, 474] width 67 height 19
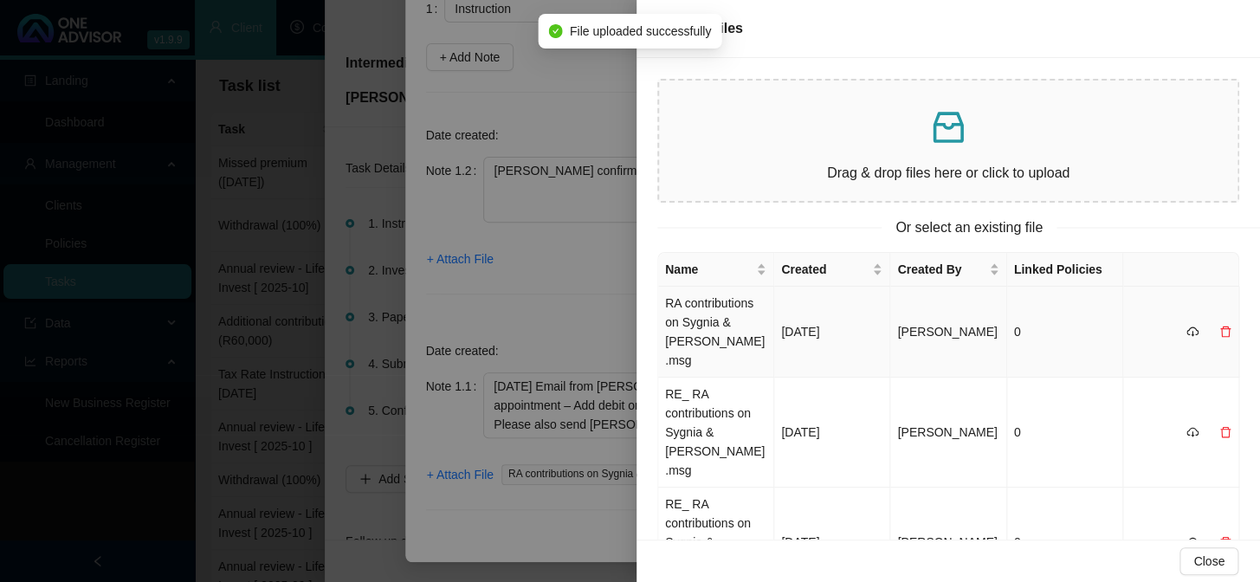
click at [676, 320] on td "RA contributions on Sygnia & [PERSON_NAME].msg" at bounding box center [716, 332] width 116 height 91
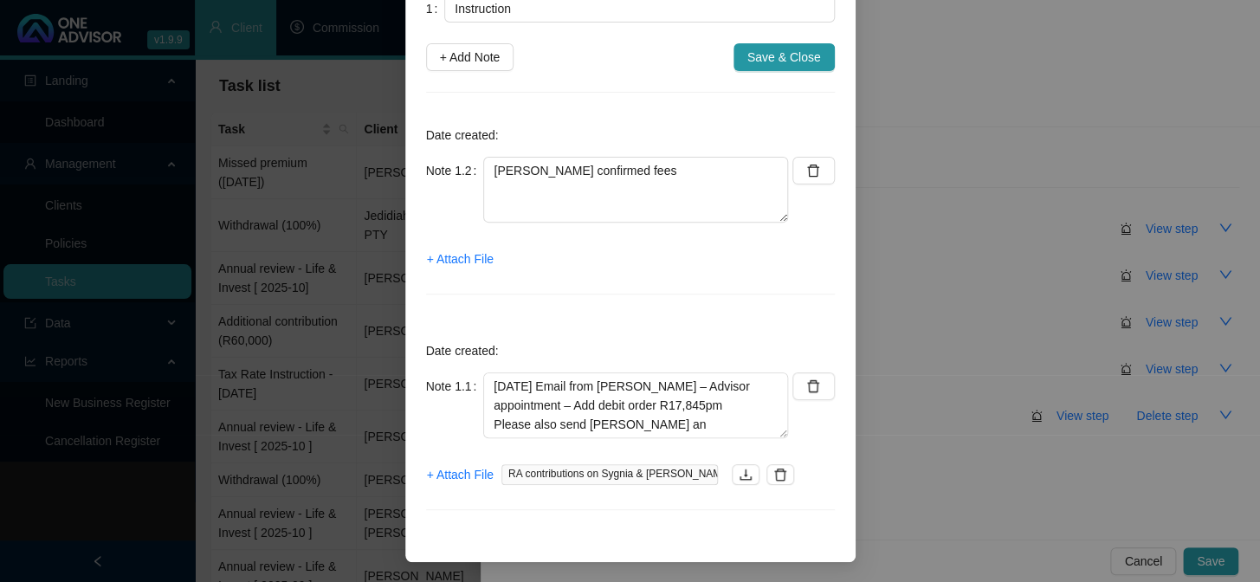
click at [549, 302] on div "Date created: Note 1.2 [PERSON_NAME] confirmed fees + Attach File" at bounding box center [630, 214] width 409 height 202
click at [427, 259] on span "+ Attach File" at bounding box center [460, 258] width 67 height 19
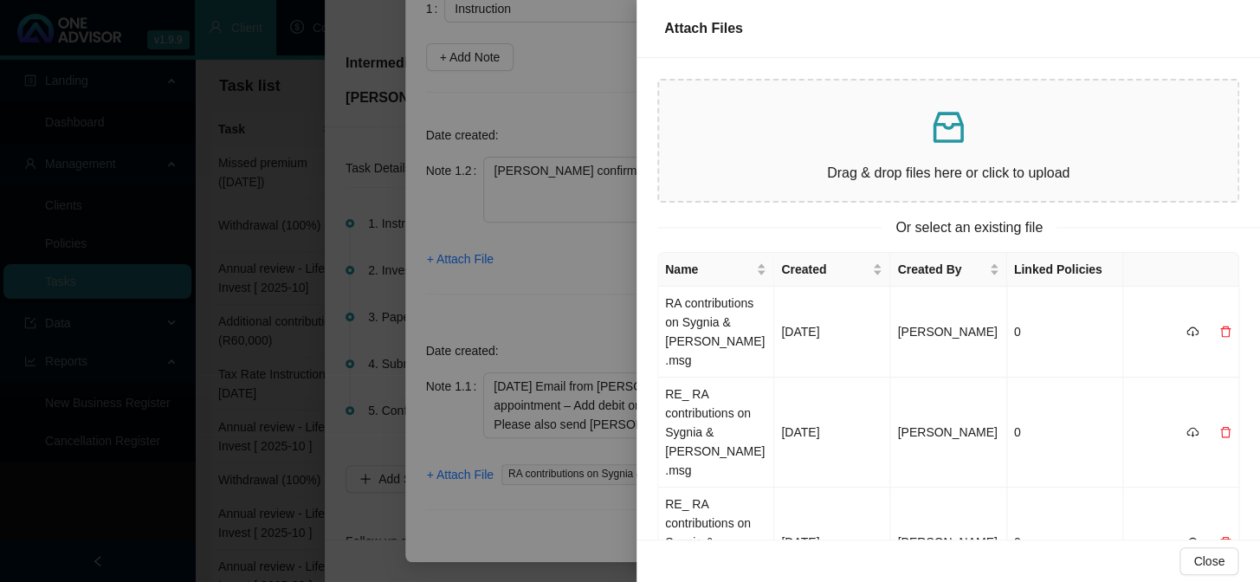
click at [856, 134] on p at bounding box center [948, 128] width 551 height 42
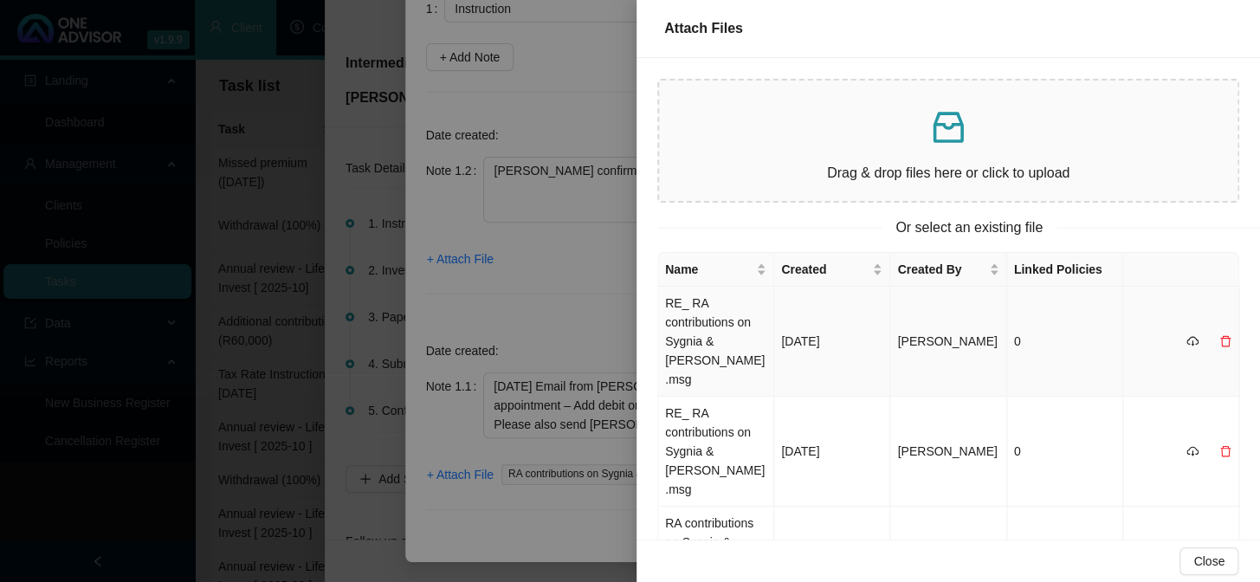
click at [686, 326] on td "RE_ RA contributions on Sygnia & [PERSON_NAME].msg" at bounding box center [716, 342] width 116 height 110
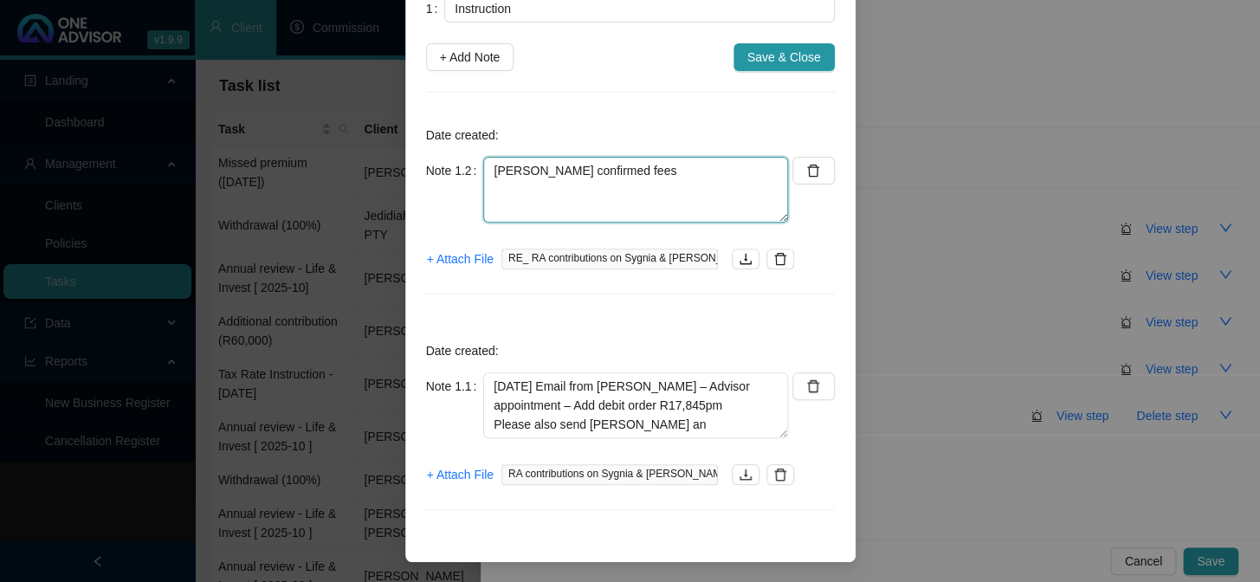
click at [556, 194] on textarea "[PERSON_NAME] confirmed fees" at bounding box center [635, 190] width 305 height 66
click at [688, 170] on textarea "[PERSON_NAME] confirmed fees" at bounding box center [635, 190] width 305 height 66
paste textarea "In this case we need to NOT take over at existing rates and set the default fee…"
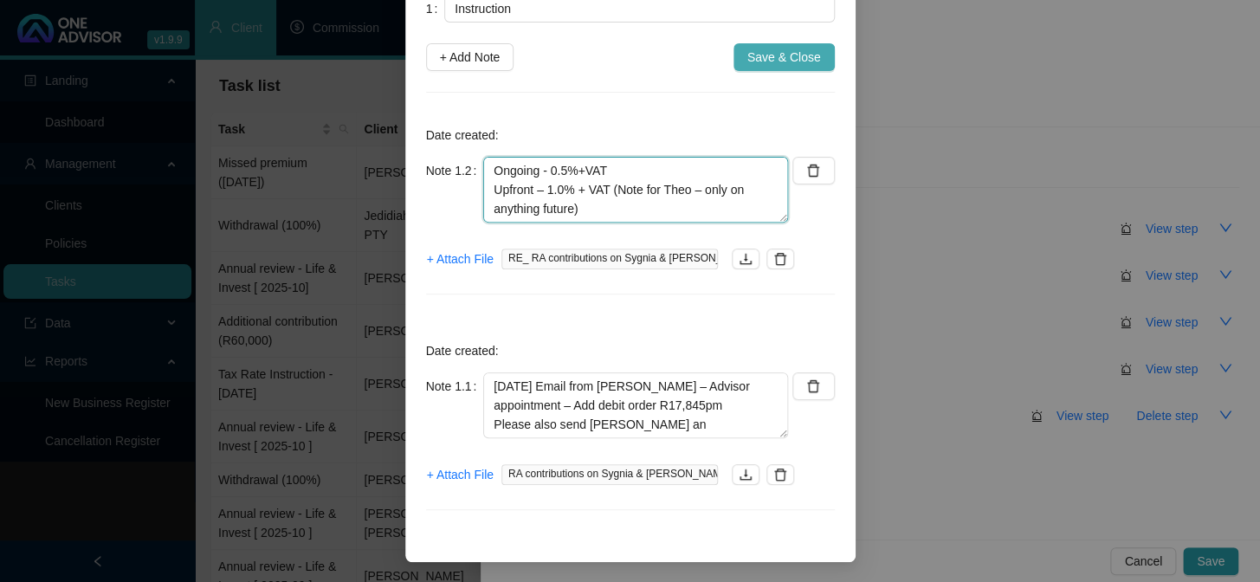
type textarea "[PERSON_NAME] confirmed fees In this case we need to NOT take over at existing …"
click at [803, 51] on span "Save & Close" at bounding box center [784, 57] width 74 height 19
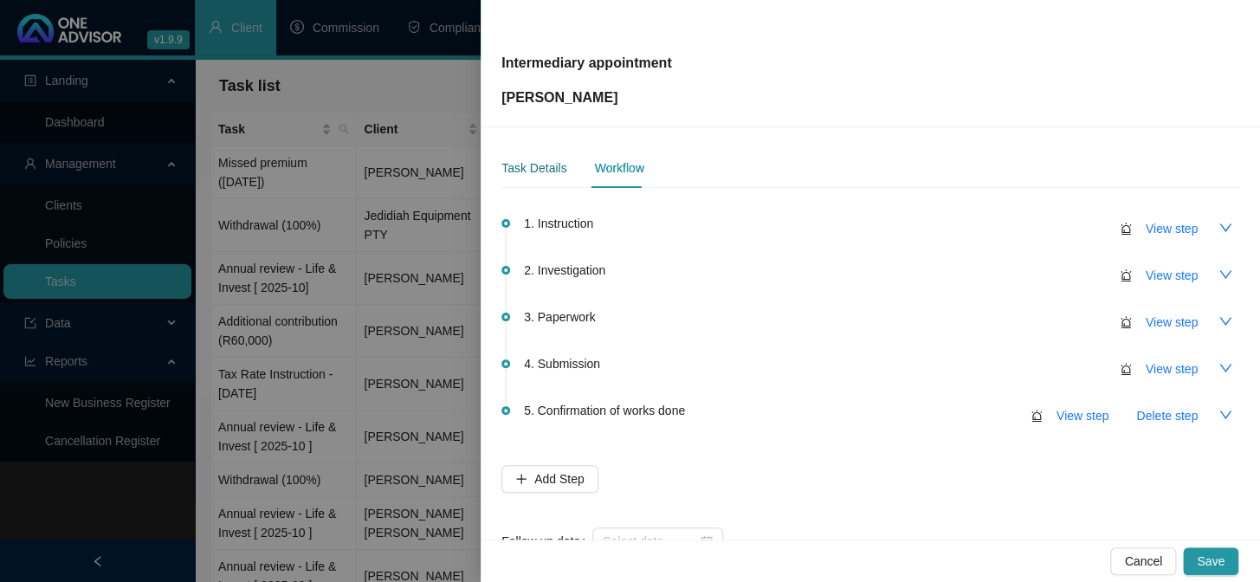
click at [533, 169] on div "Task Details" at bounding box center [533, 167] width 65 height 19
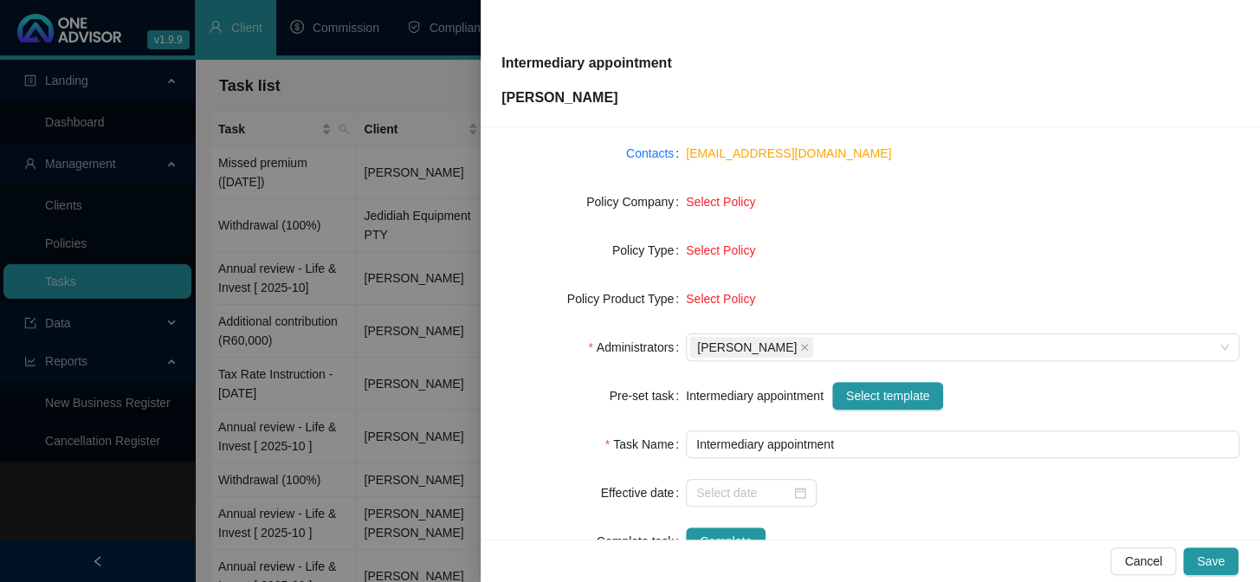
scroll to position [264, 0]
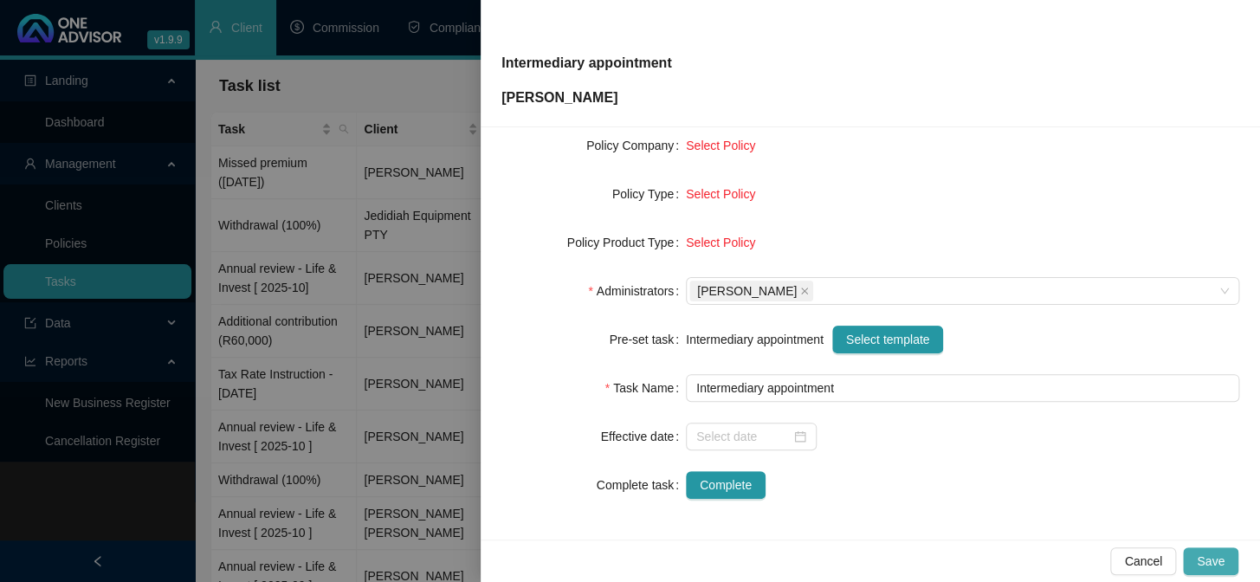
click at [1229, 559] on button "Save" at bounding box center [1210, 561] width 55 height 28
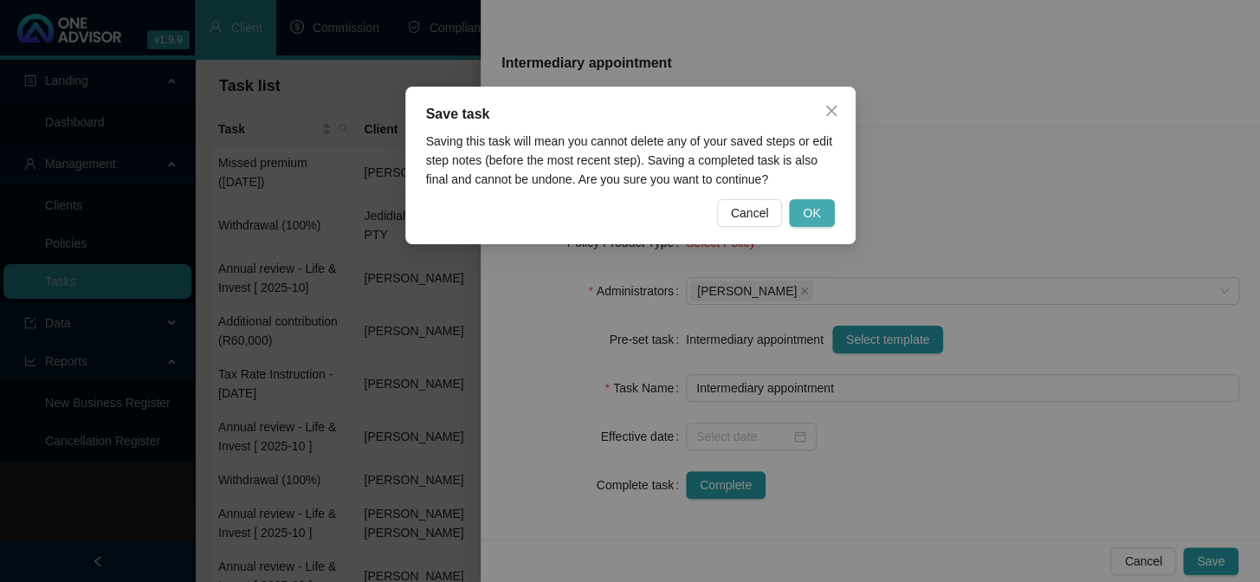
click at [817, 213] on span "OK" at bounding box center [811, 213] width 17 height 19
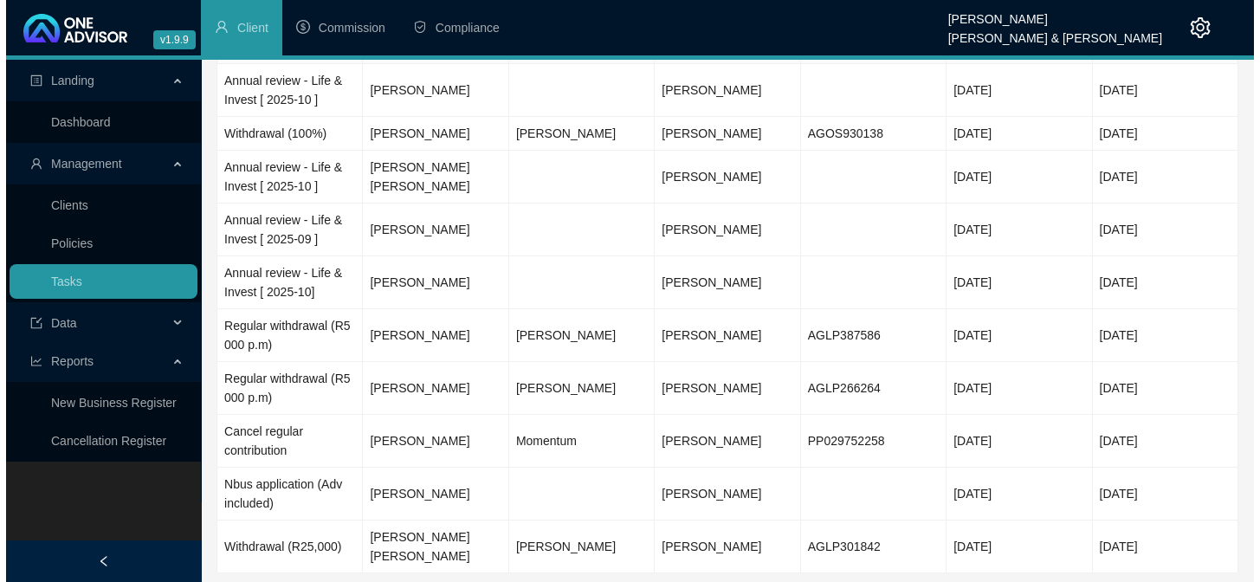
scroll to position [6, 0]
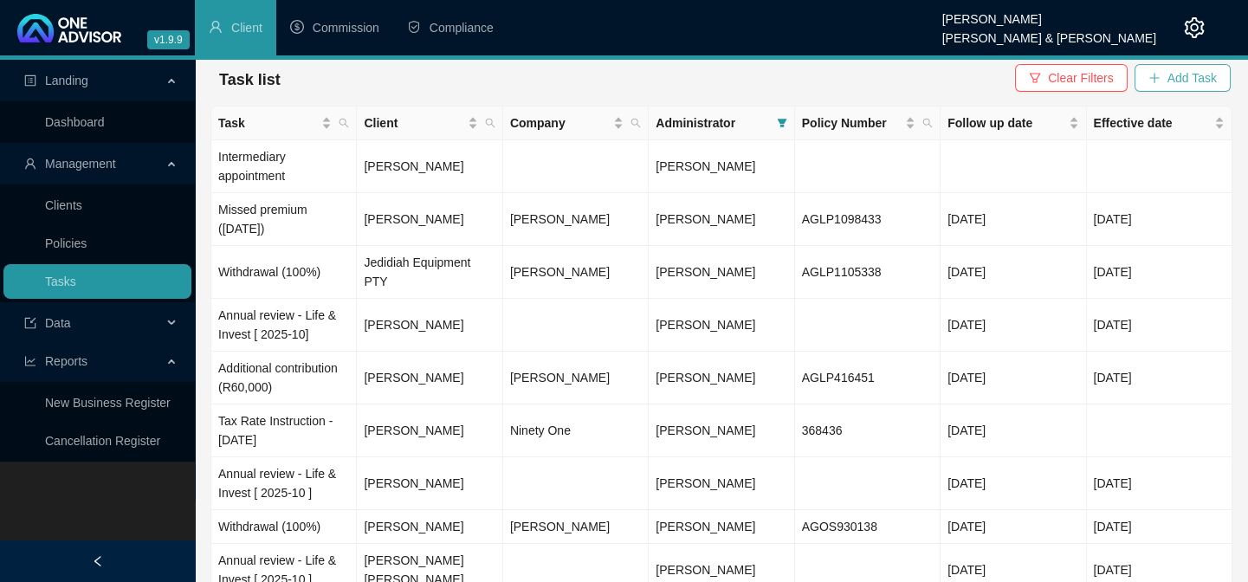
click at [1199, 78] on span "Add Task" at bounding box center [1191, 77] width 49 height 19
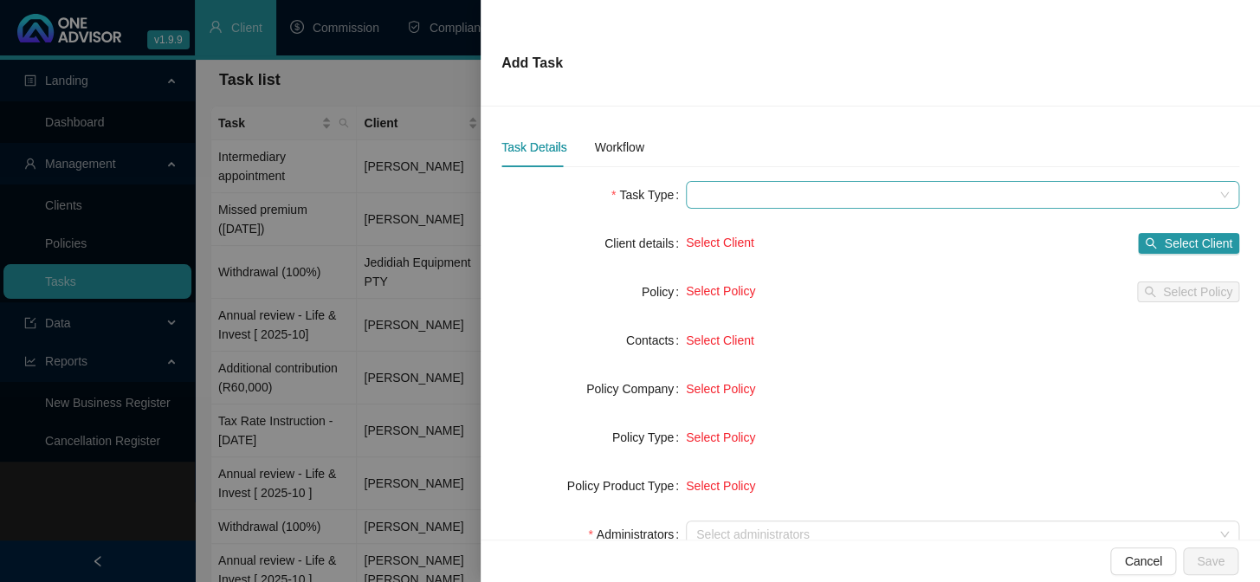
click at [708, 191] on span at bounding box center [962, 195] width 533 height 26
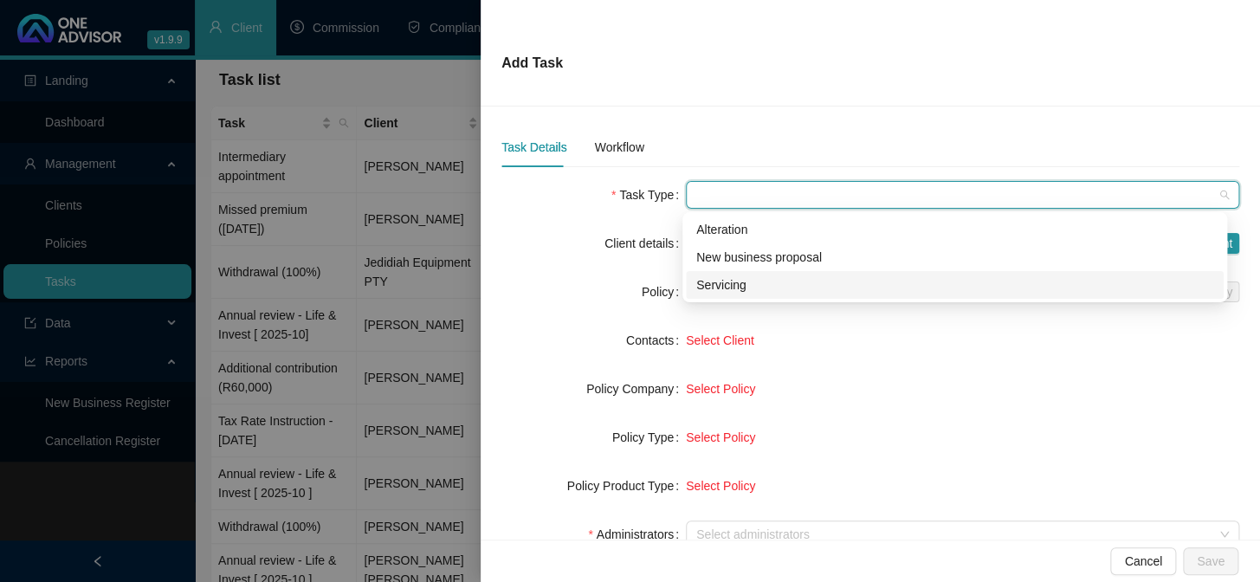
click at [717, 279] on div "Servicing" at bounding box center [954, 284] width 517 height 19
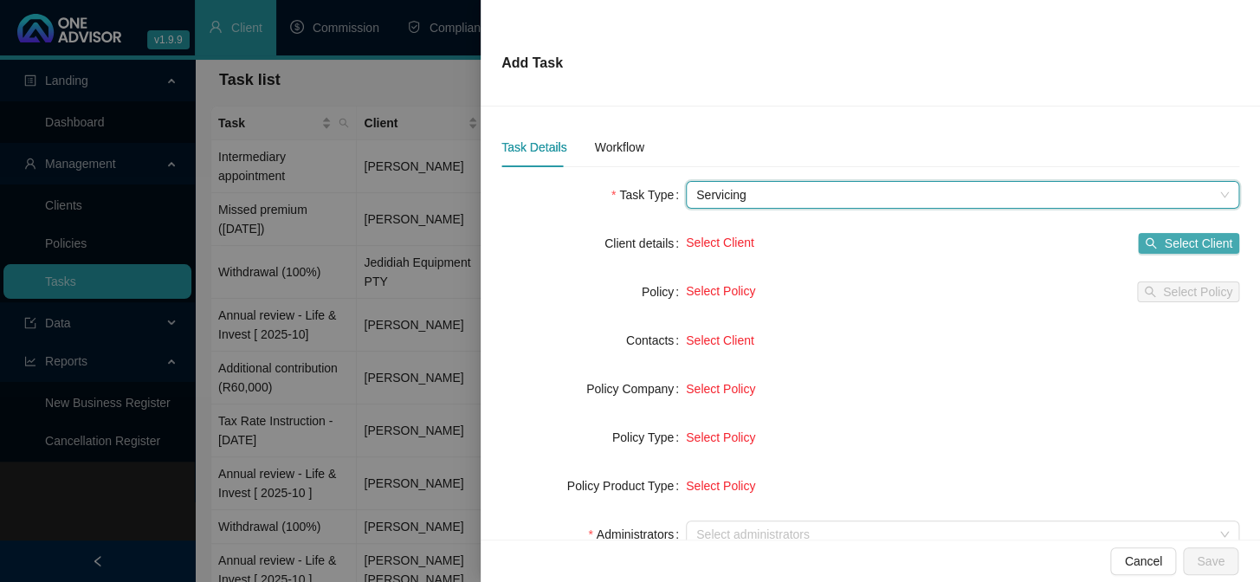
click at [1145, 242] on icon "search" at bounding box center [1151, 243] width 12 height 12
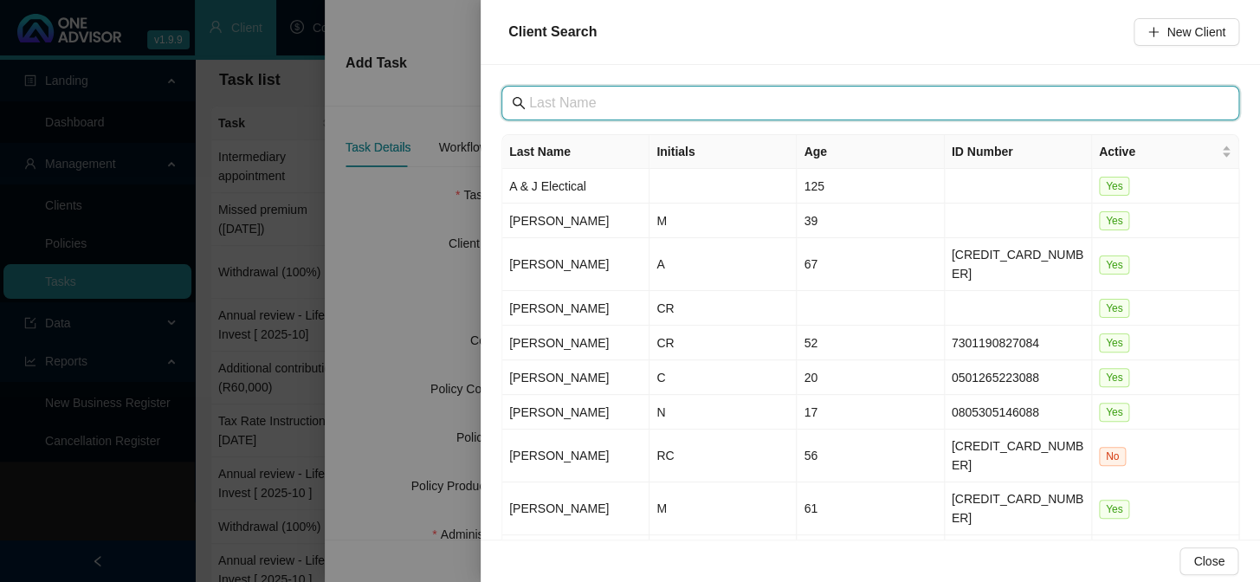
click at [615, 112] on input "text" at bounding box center [872, 103] width 686 height 21
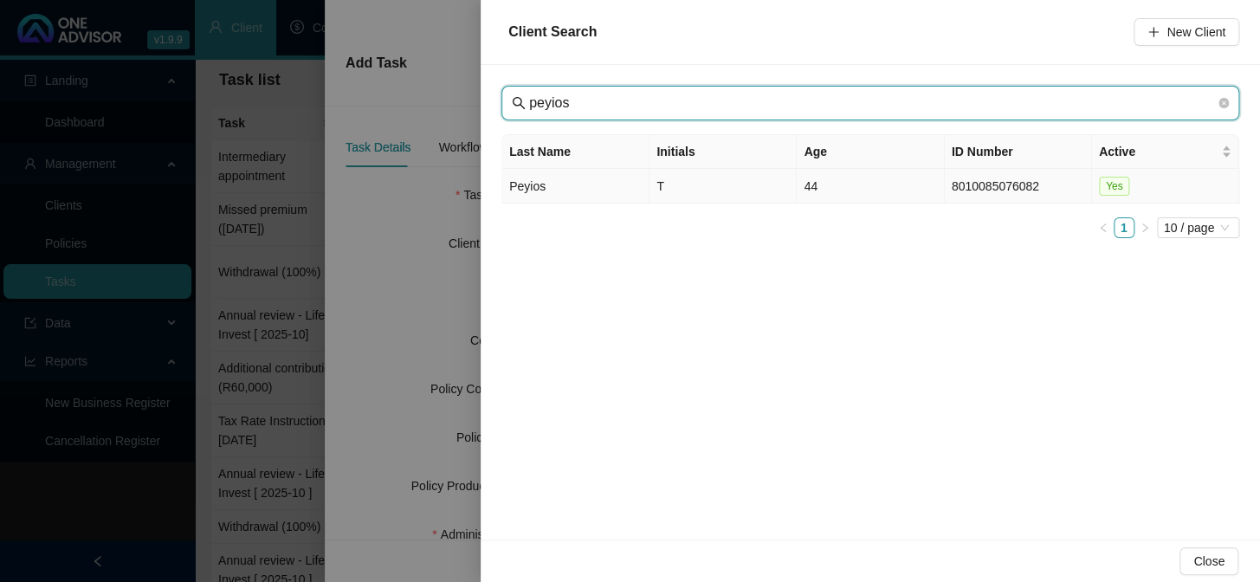
type input "peyios"
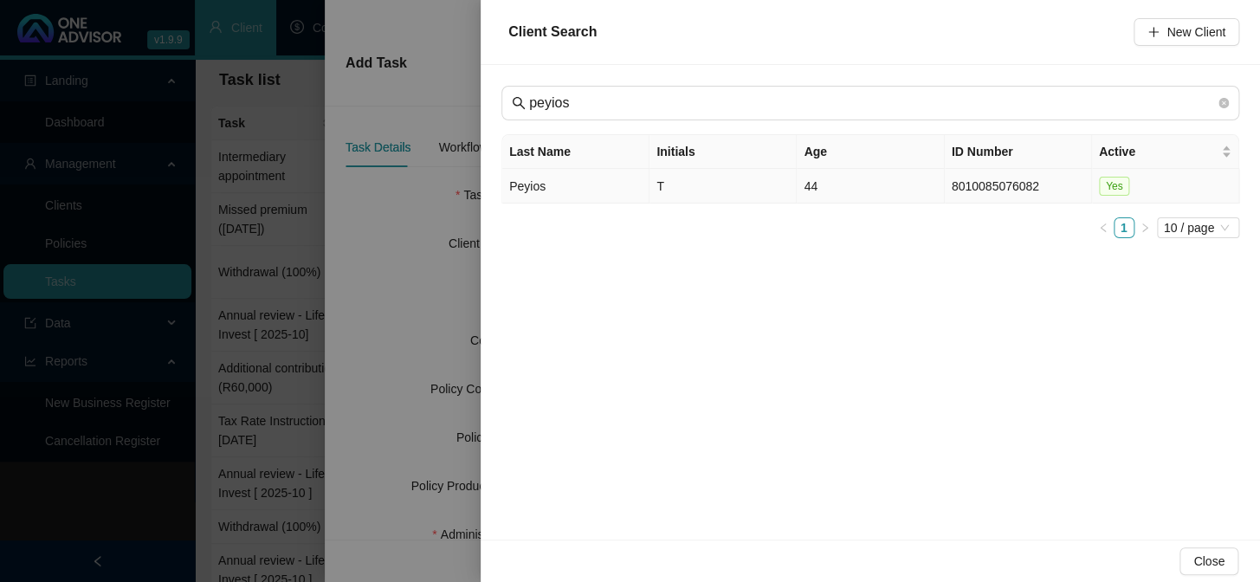
click at [533, 178] on td "Peyios" at bounding box center [575, 186] width 147 height 35
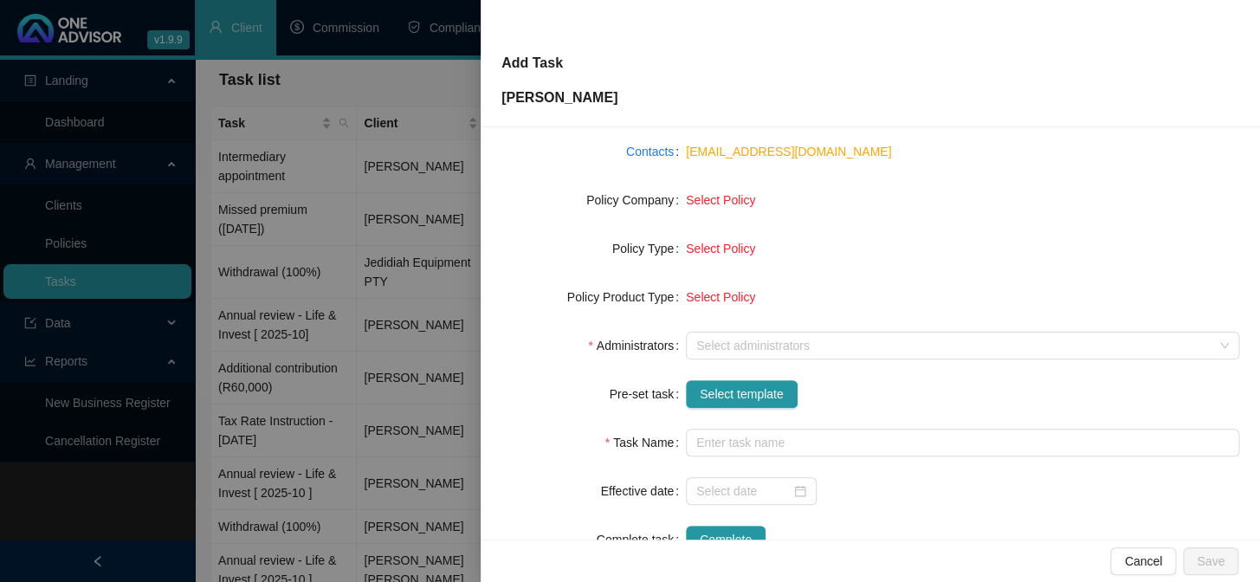
scroll to position [236, 0]
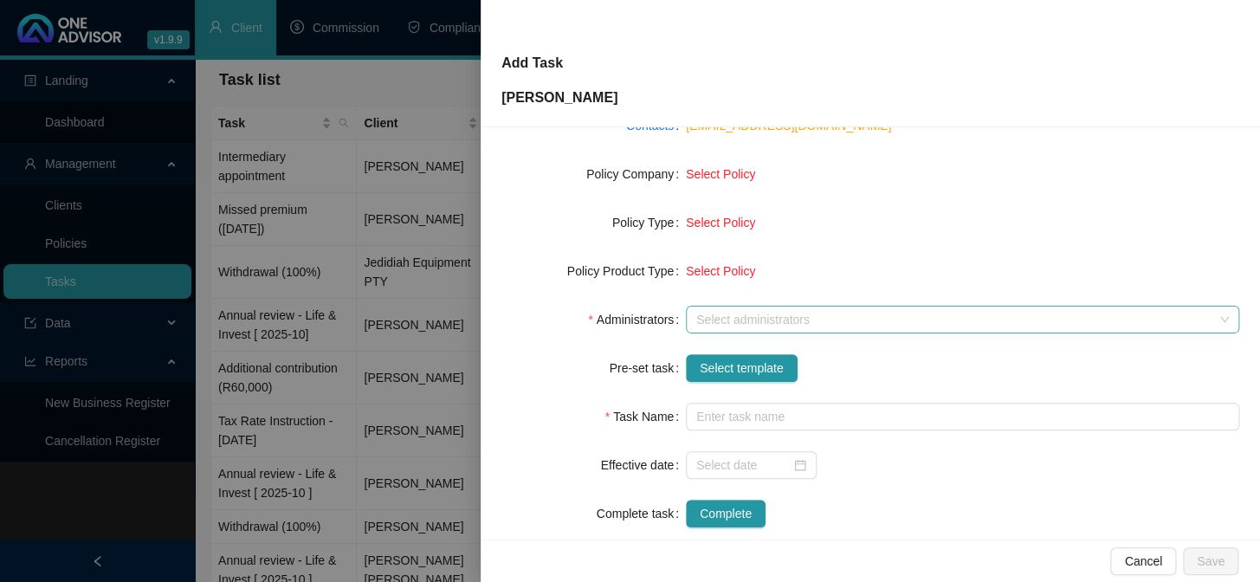
click at [759, 315] on div at bounding box center [953, 319] width 528 height 13
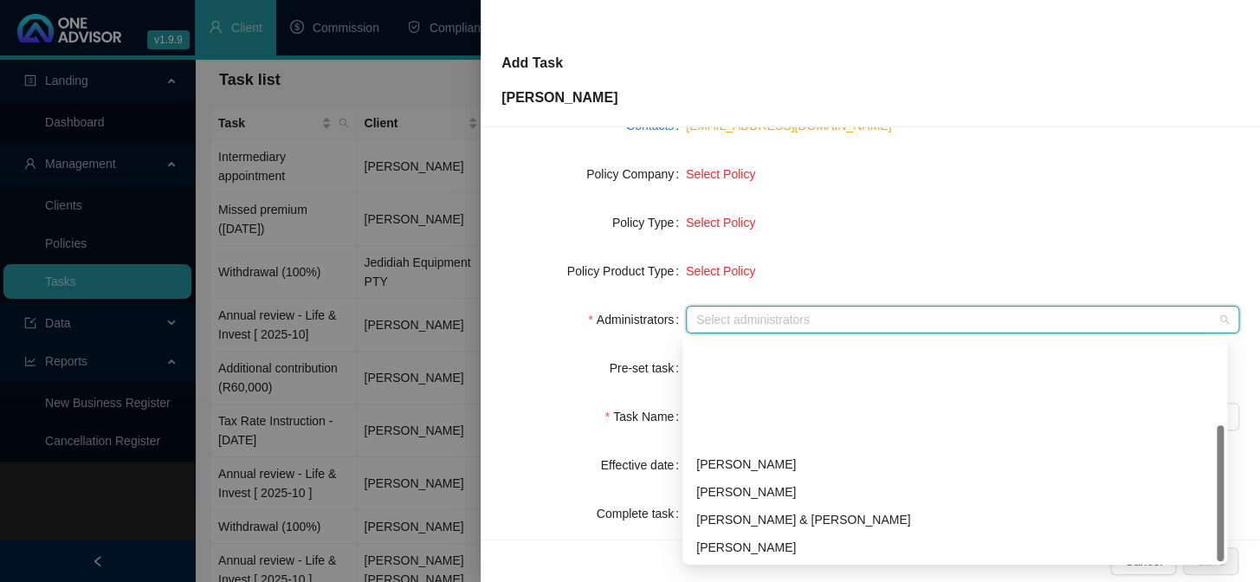
scroll to position [139, 0]
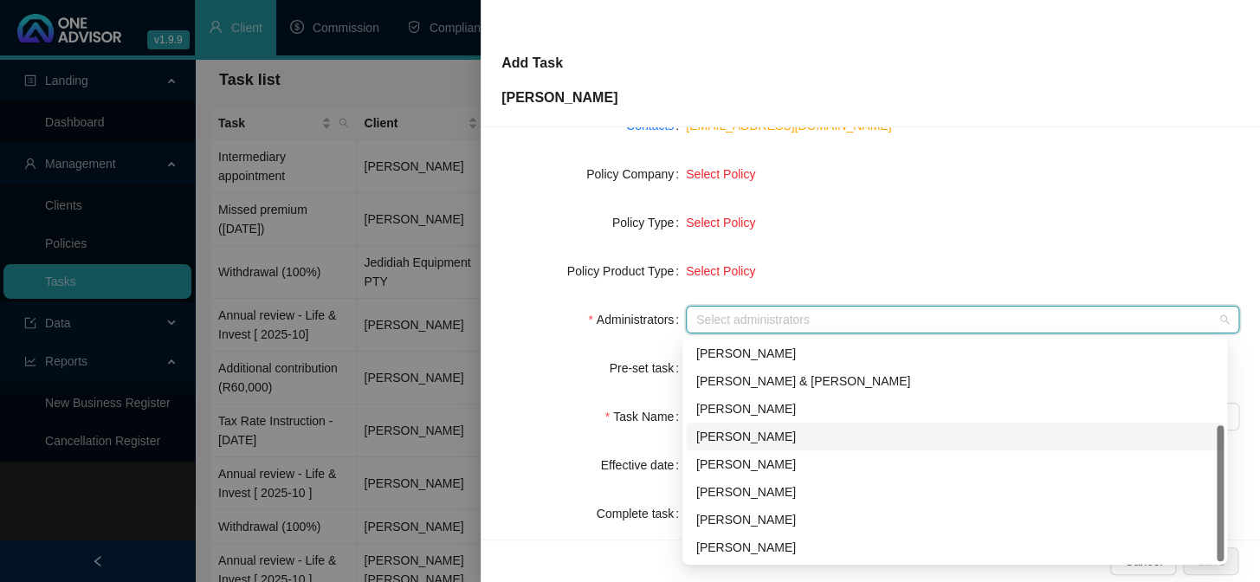
click at [758, 435] on div "[PERSON_NAME]" at bounding box center [954, 436] width 517 height 19
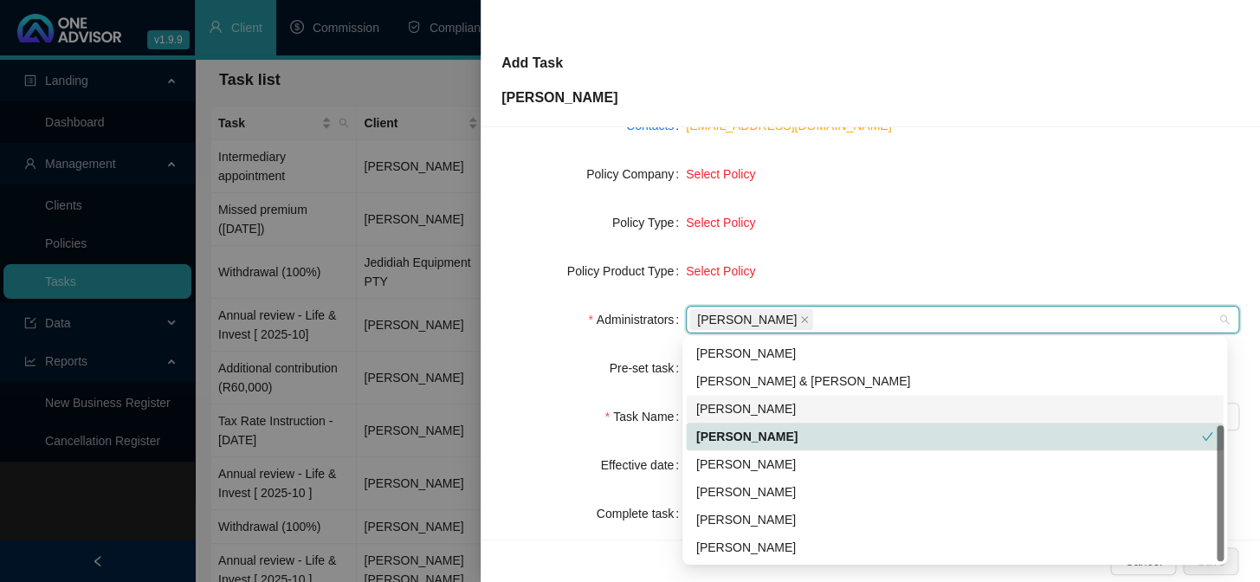
click at [381, 396] on div at bounding box center [630, 291] width 1260 height 582
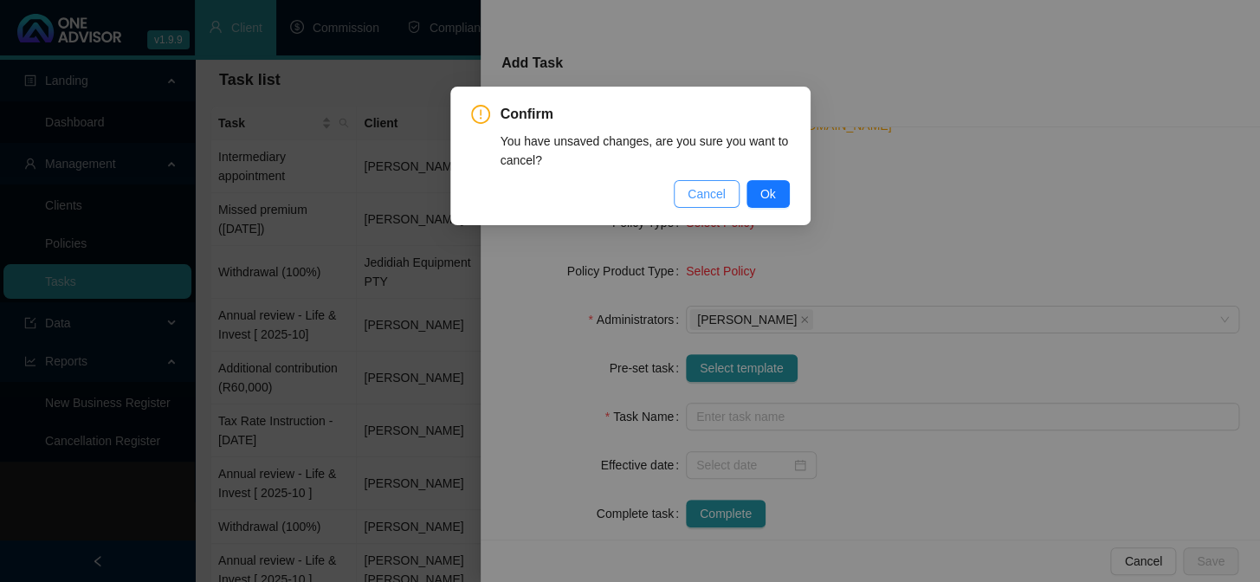
click at [712, 191] on span "Cancel" at bounding box center [707, 193] width 38 height 19
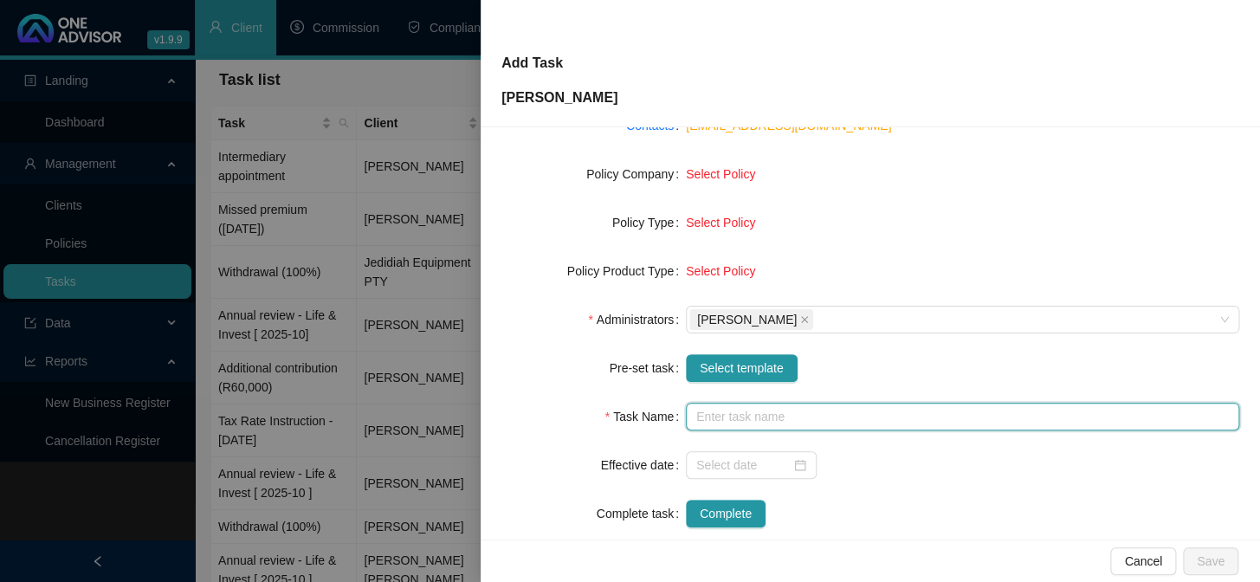
click at [788, 417] on input "text" at bounding box center [962, 417] width 553 height 28
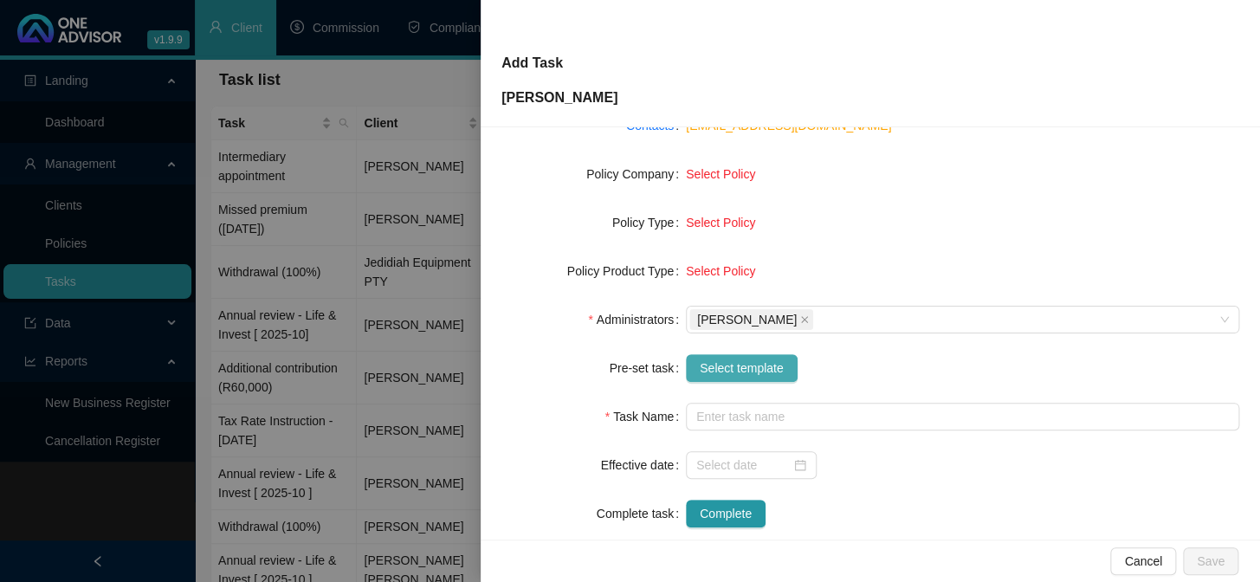
click at [749, 371] on span "Select template" at bounding box center [742, 368] width 84 height 19
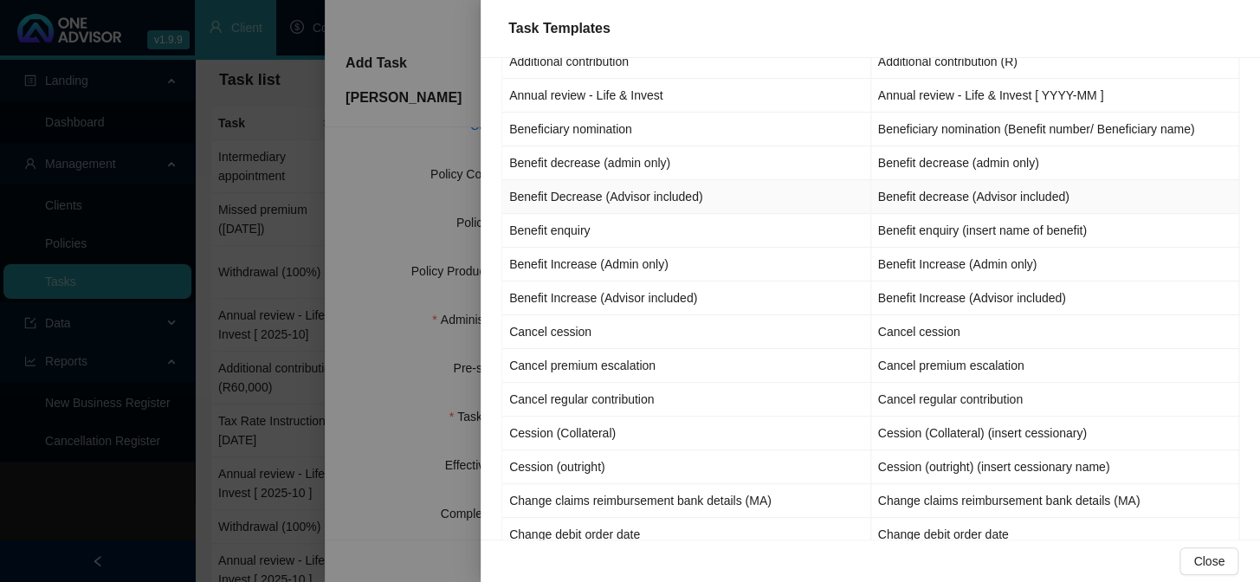
scroll to position [0, 0]
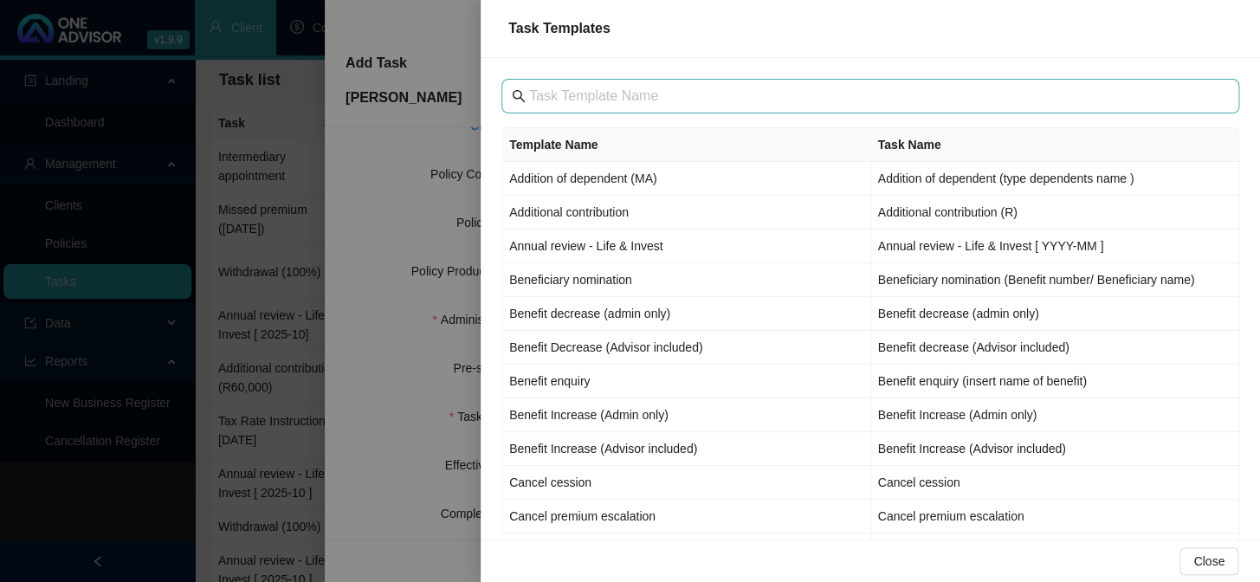
click at [570, 81] on span at bounding box center [870, 96] width 738 height 35
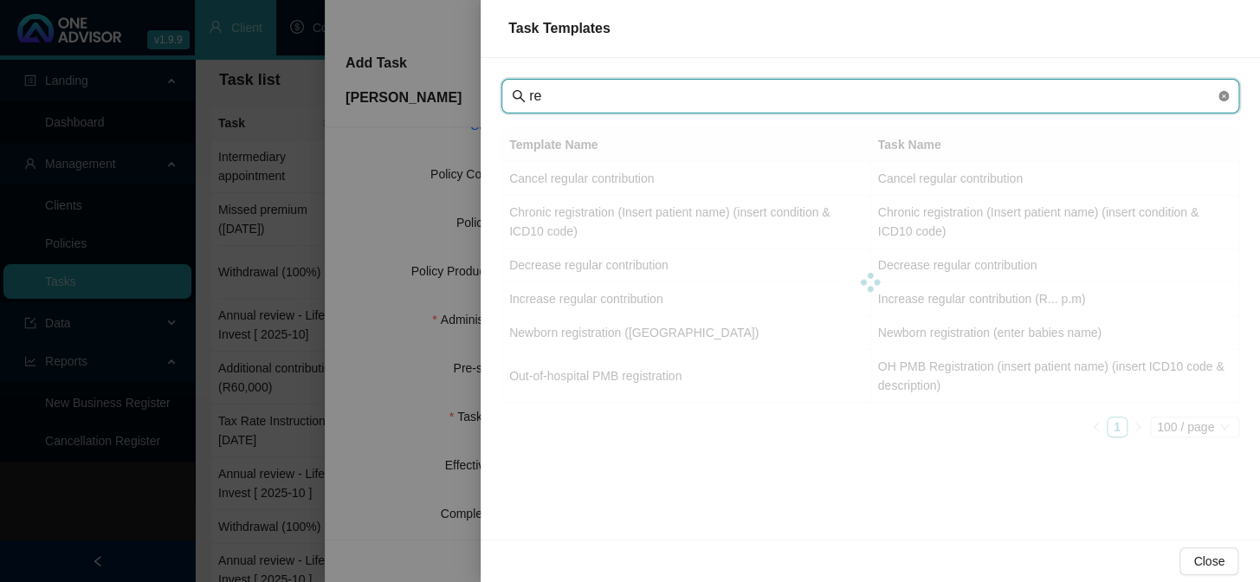
type input "r"
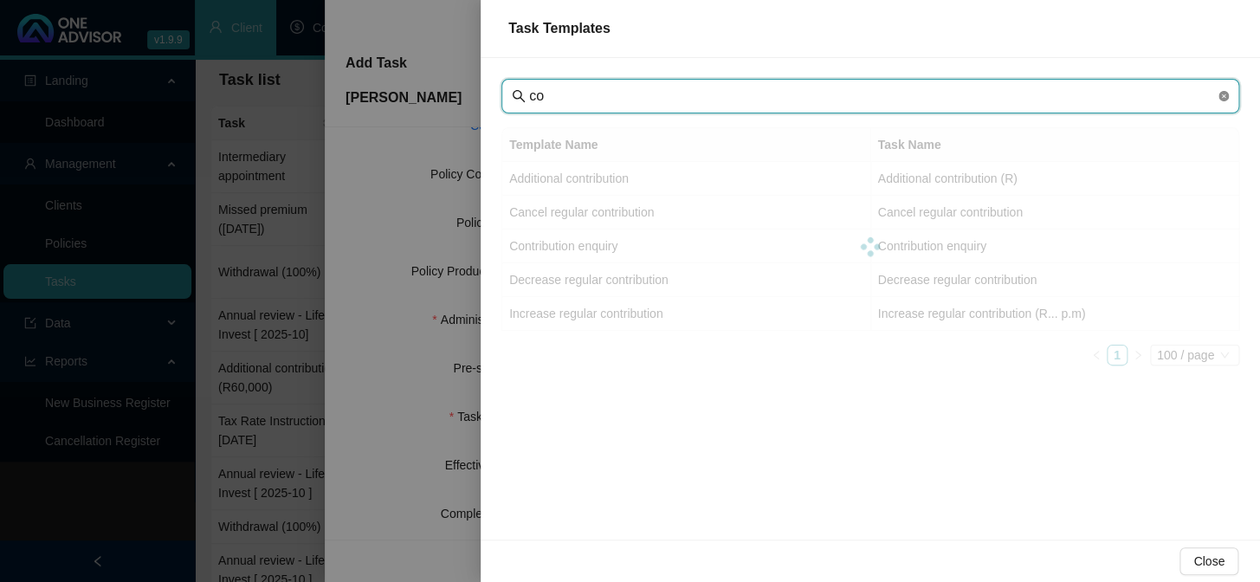
type input "c"
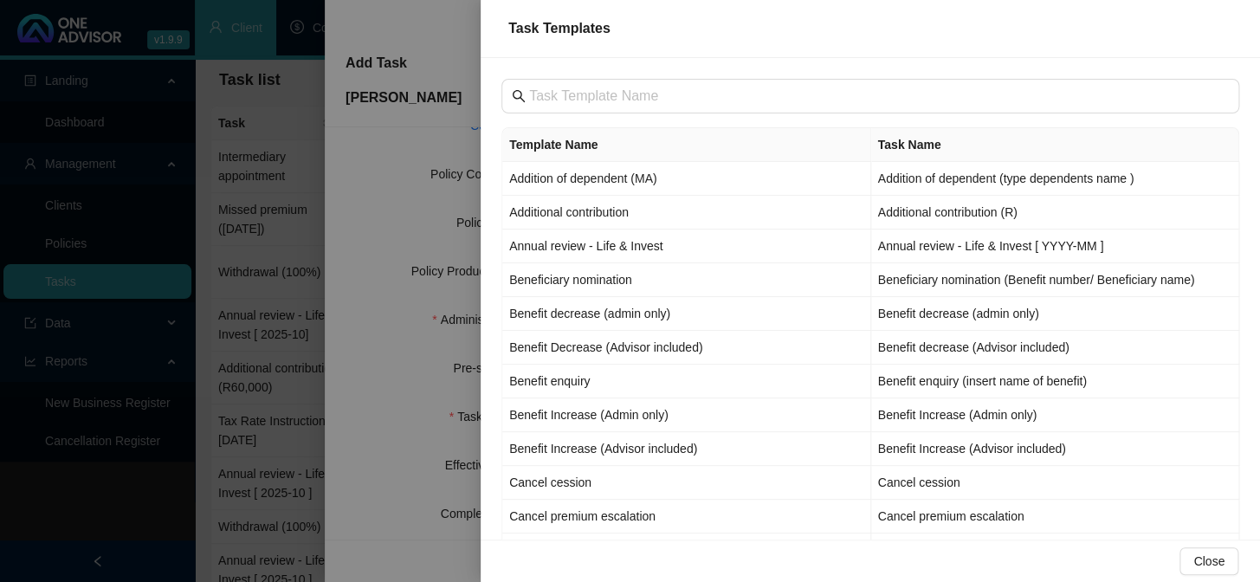
click at [359, 454] on div at bounding box center [630, 291] width 1260 height 582
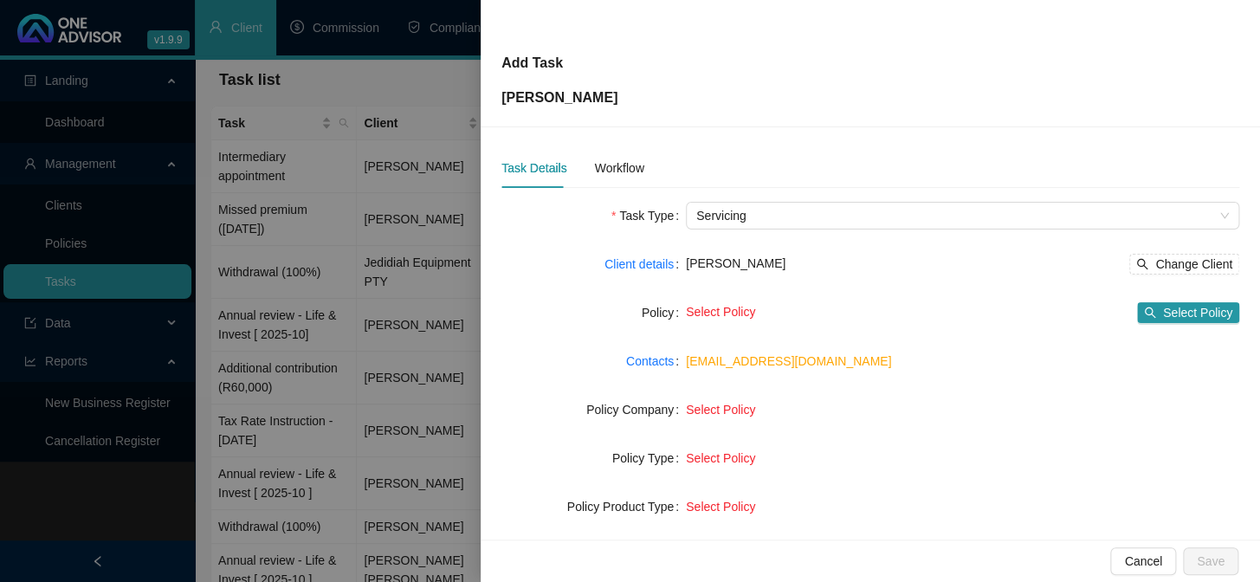
click at [380, 199] on div at bounding box center [630, 291] width 1260 height 582
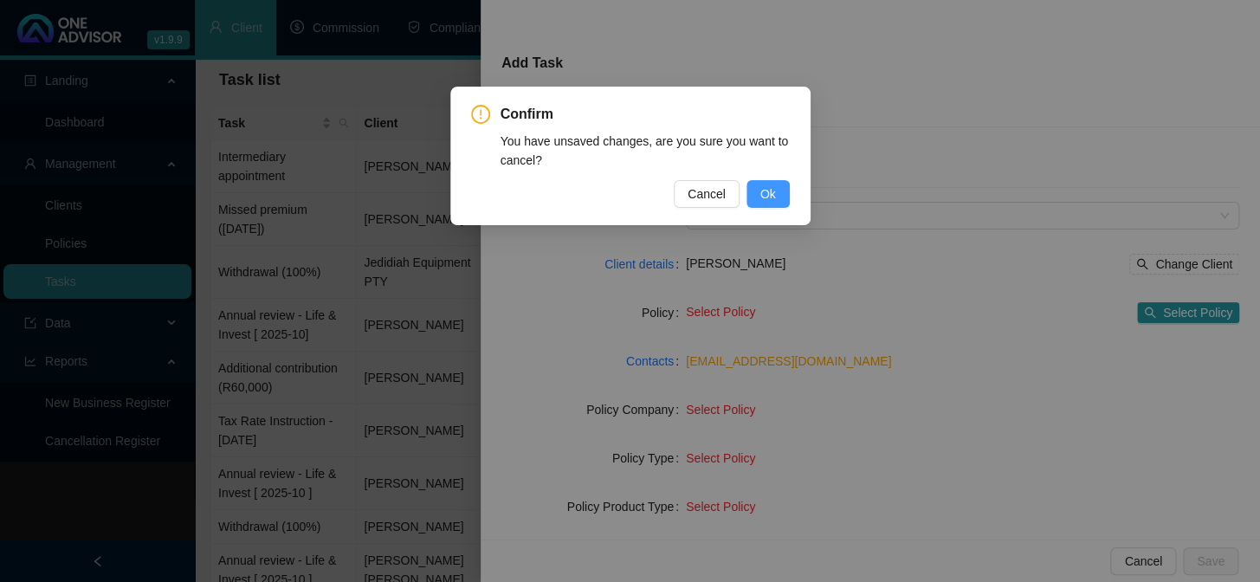
click at [764, 195] on span "Ok" at bounding box center [768, 193] width 16 height 19
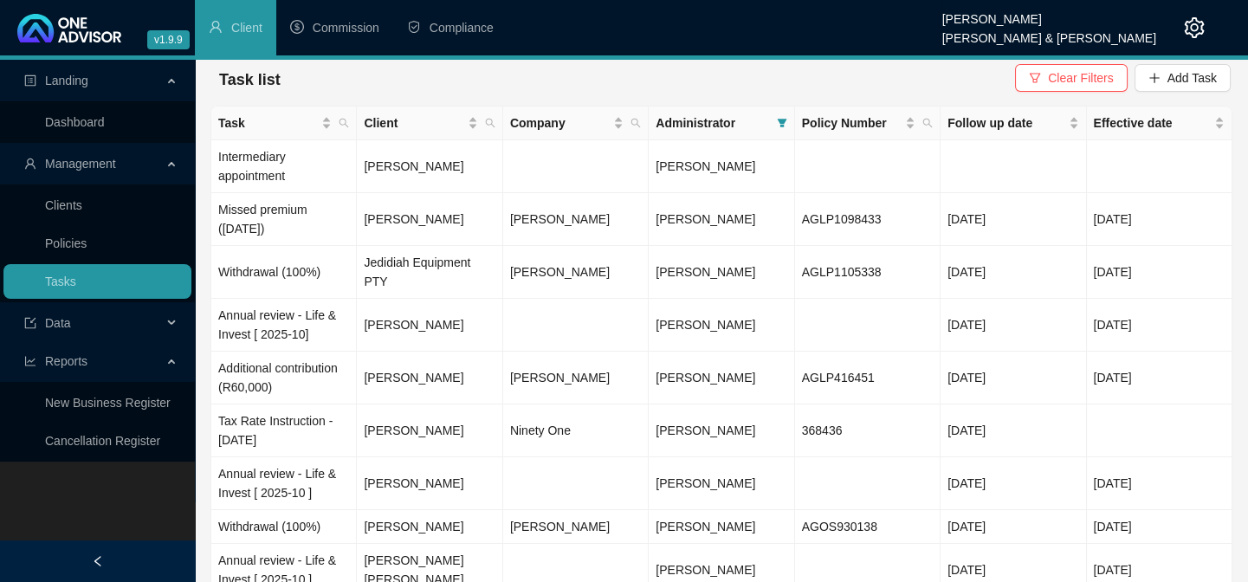
click at [168, 512] on div "Landing Dashboard Management Clients Policies Tasks Data Reports New Business R…" at bounding box center [97, 351] width 195 height 582
click at [1160, 72] on span "button" at bounding box center [1154, 78] width 12 height 12
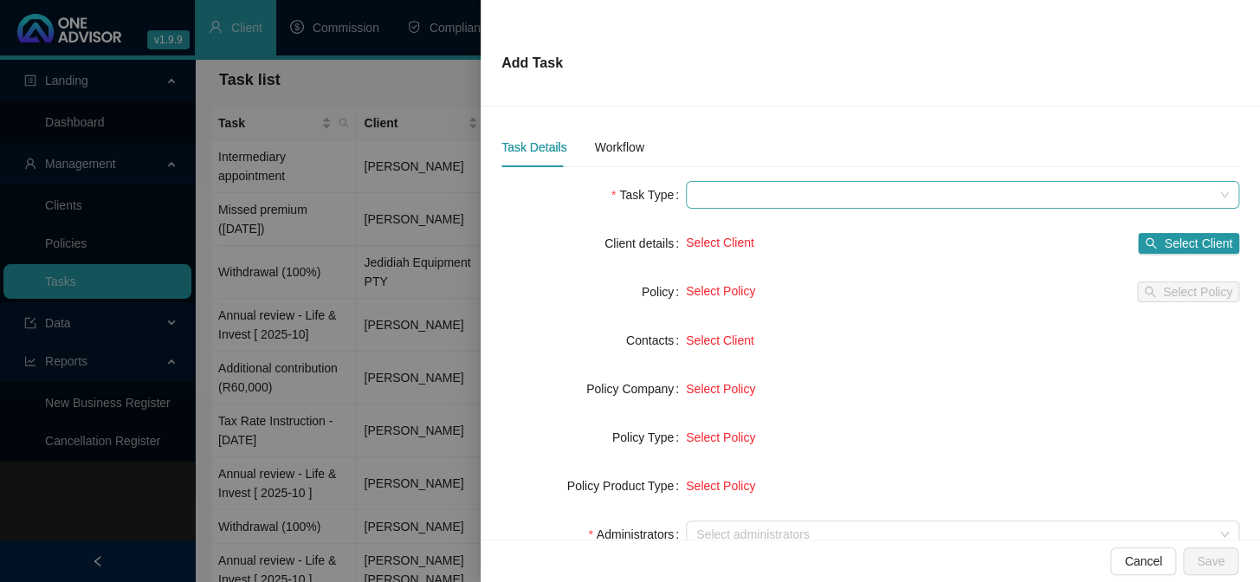
click at [729, 195] on span at bounding box center [962, 195] width 533 height 26
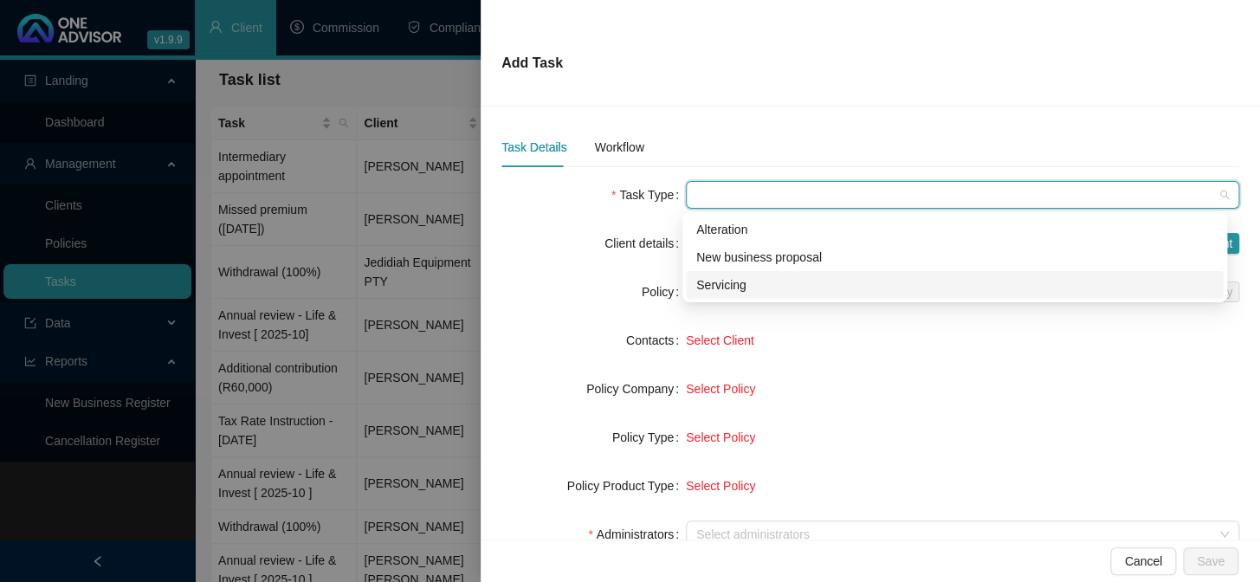
click at [708, 282] on div "Servicing" at bounding box center [954, 284] width 517 height 19
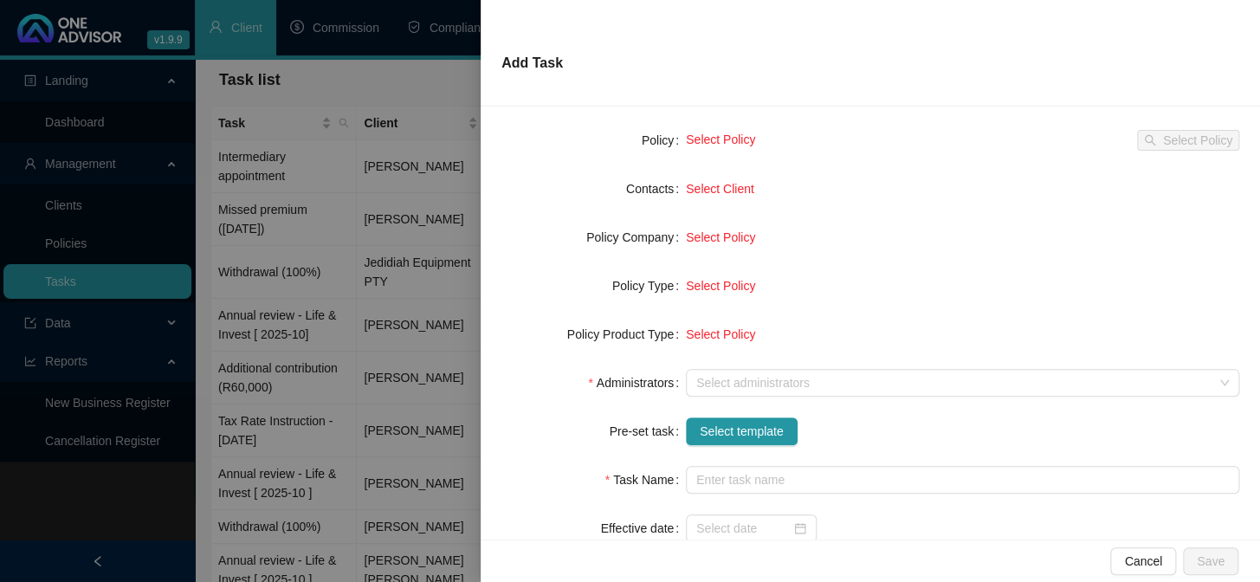
scroll to position [157, 0]
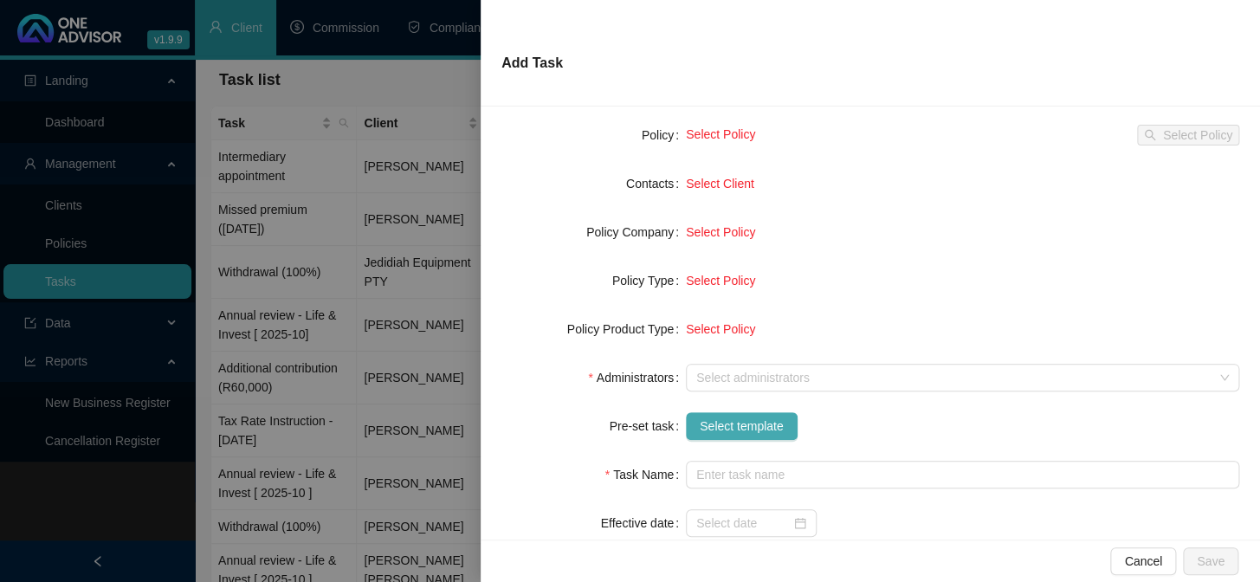
click at [709, 424] on span "Select template" at bounding box center [742, 426] width 84 height 19
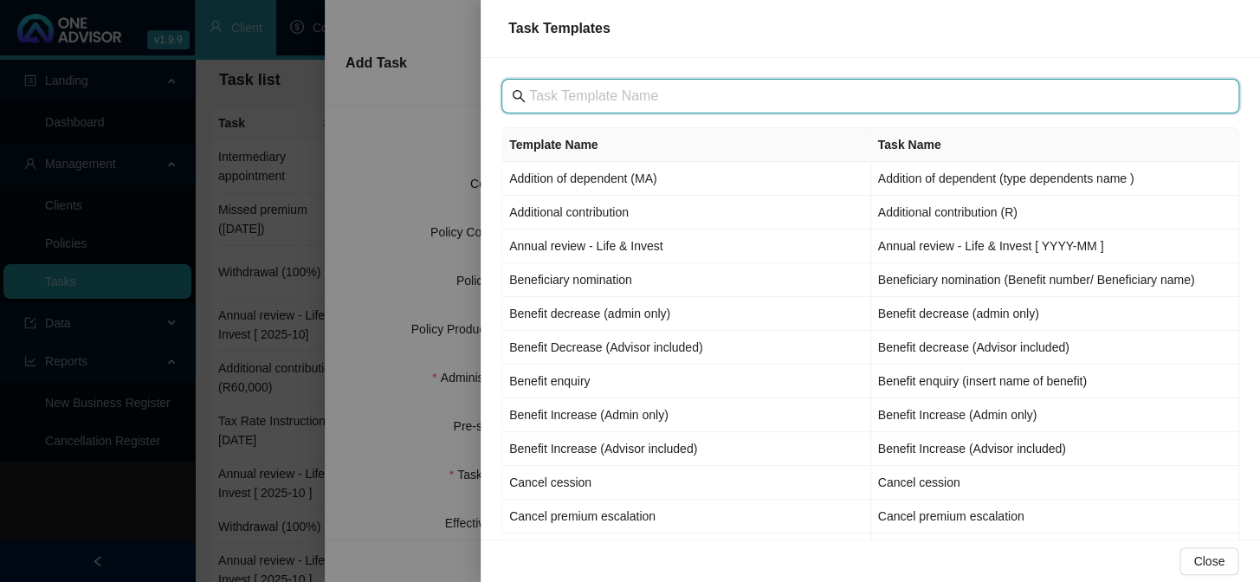
click at [632, 97] on input "text" at bounding box center [872, 96] width 686 height 21
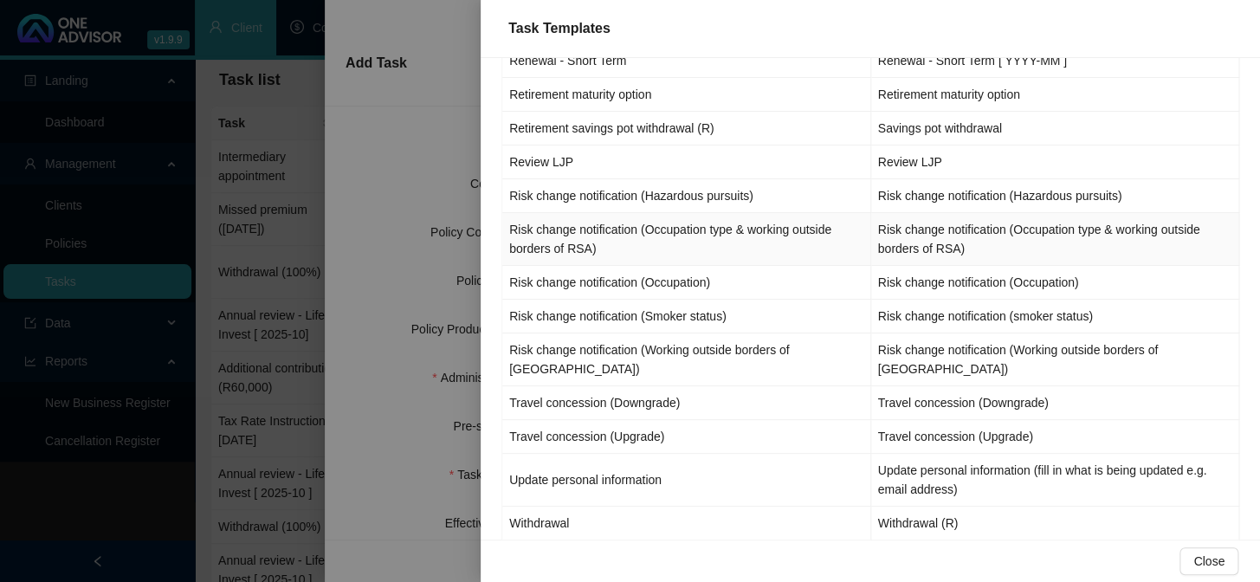
scroll to position [1638, 0]
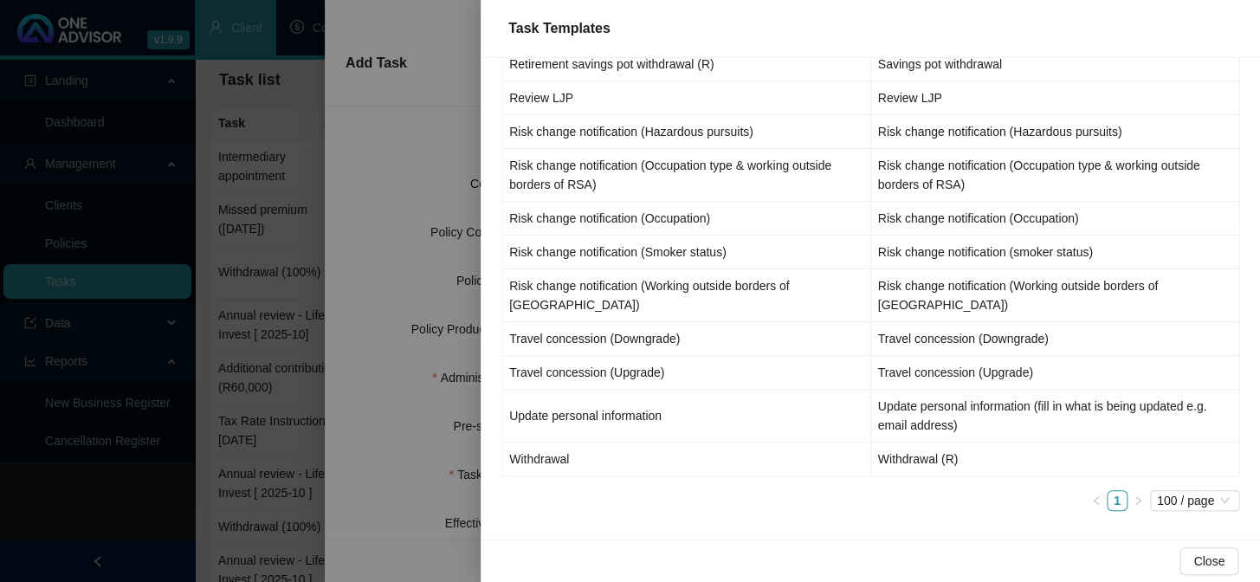
click at [345, 517] on div at bounding box center [630, 291] width 1260 height 582
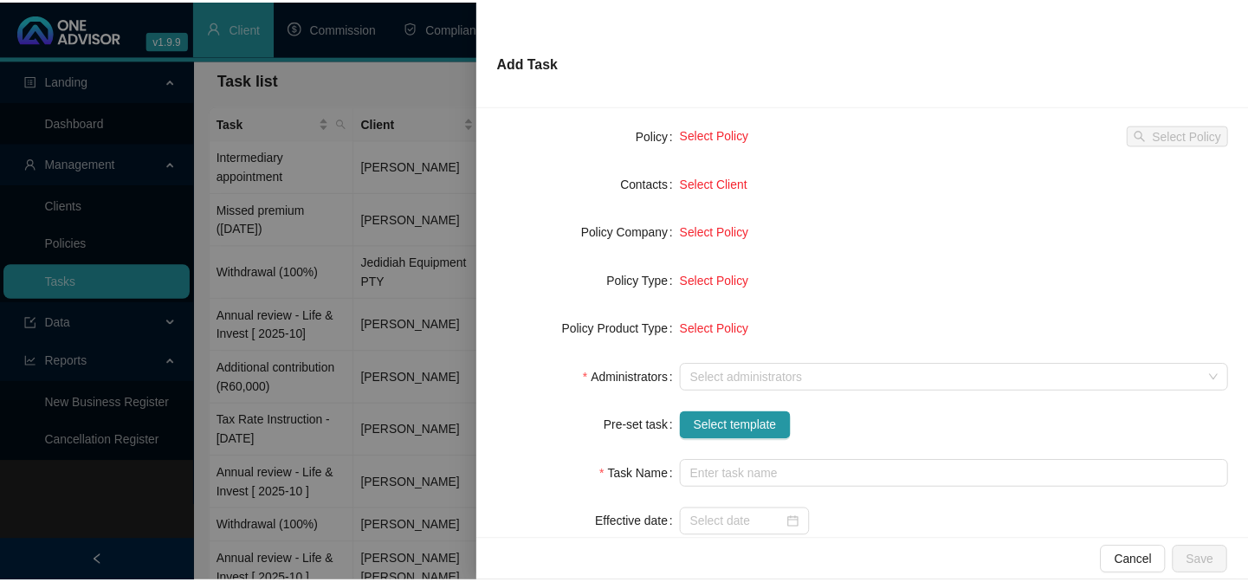
scroll to position [243, 0]
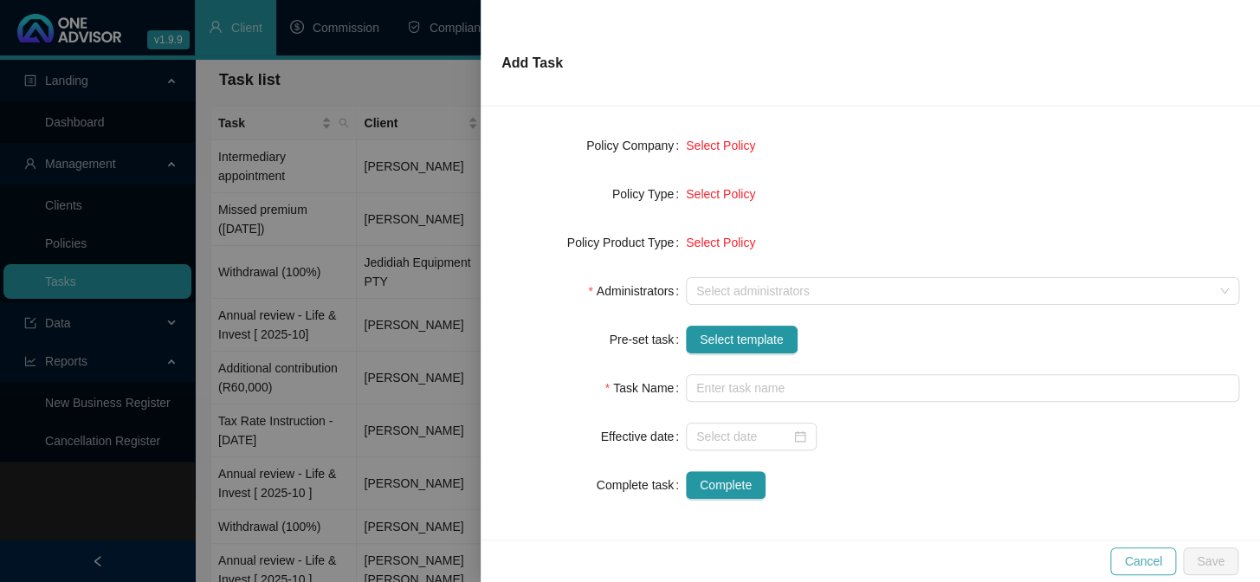
click at [1146, 565] on span "Cancel" at bounding box center [1143, 561] width 38 height 19
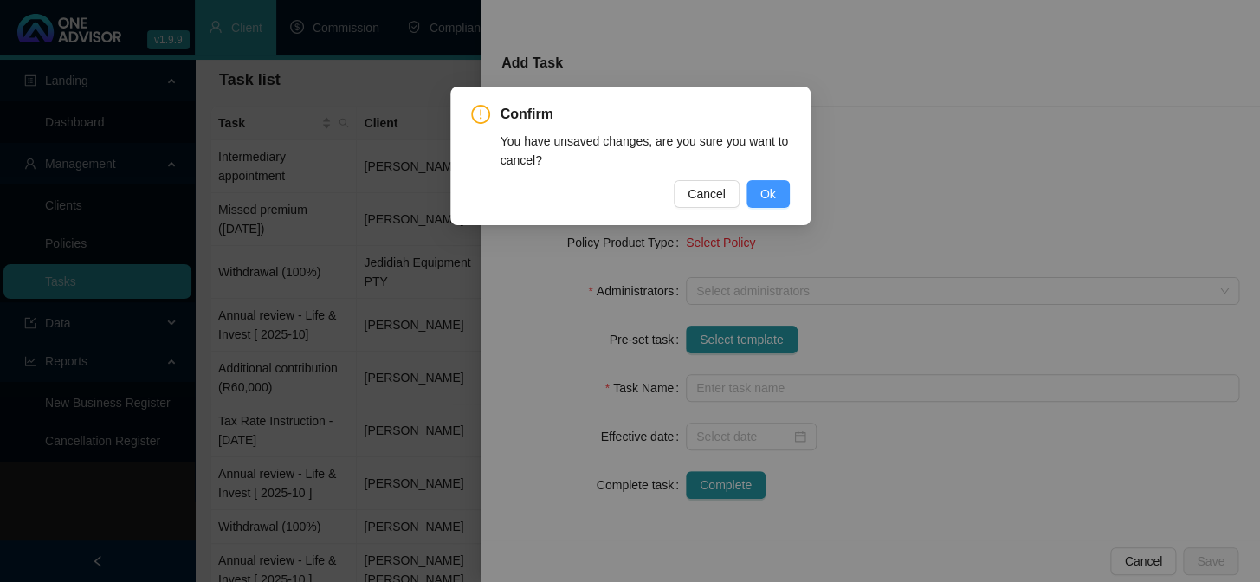
click at [764, 190] on span "Ok" at bounding box center [768, 193] width 16 height 19
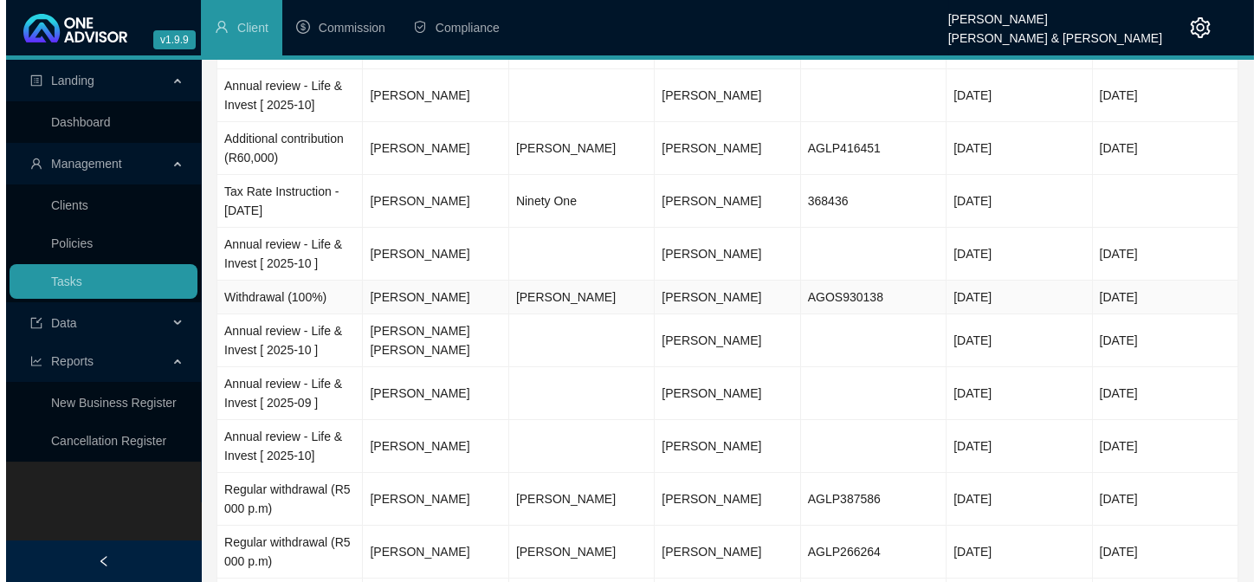
scroll to position [0, 0]
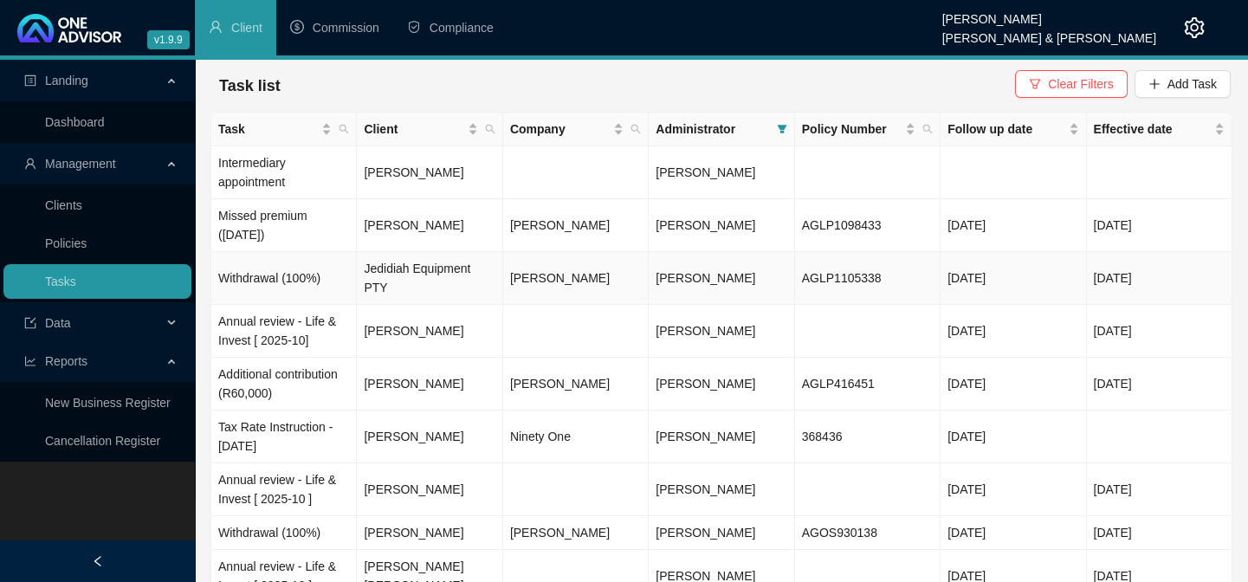
click at [973, 268] on td "[DATE]" at bounding box center [1012, 278] width 145 height 53
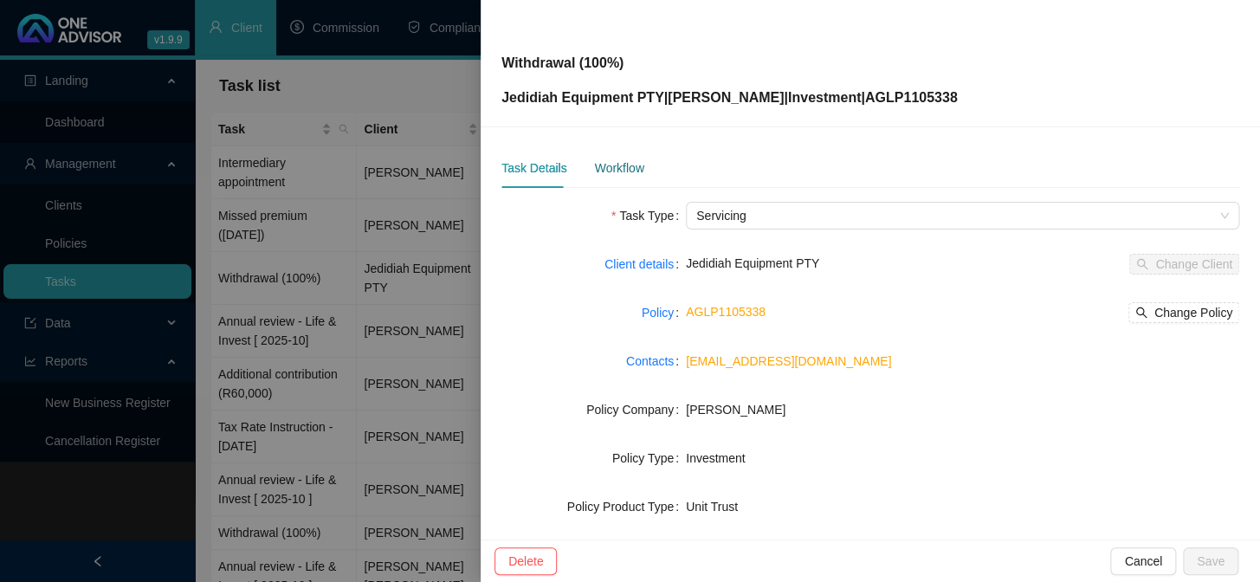
click at [613, 173] on div "Workflow" at bounding box center [618, 167] width 49 height 19
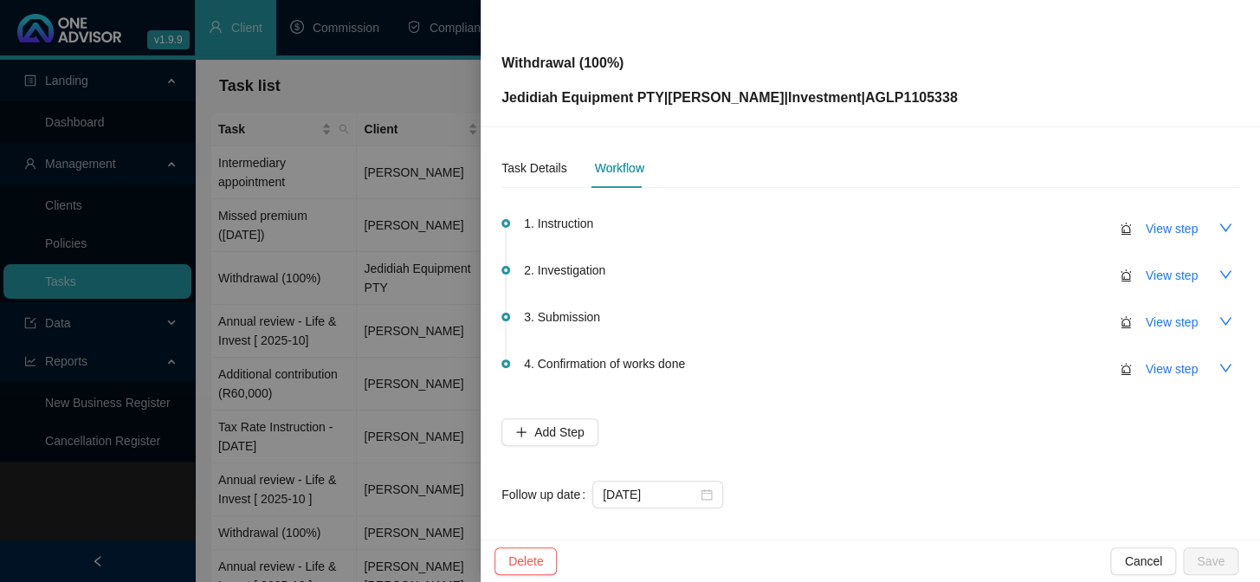
scroll to position [9, 0]
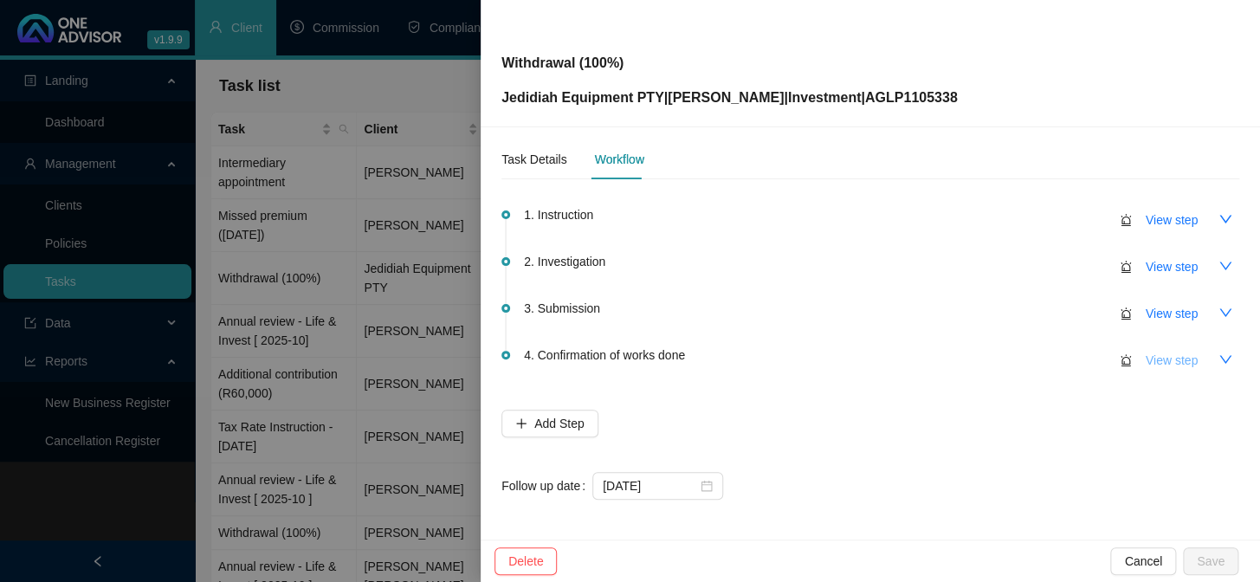
click at [1146, 355] on span "View step" at bounding box center [1172, 360] width 52 height 19
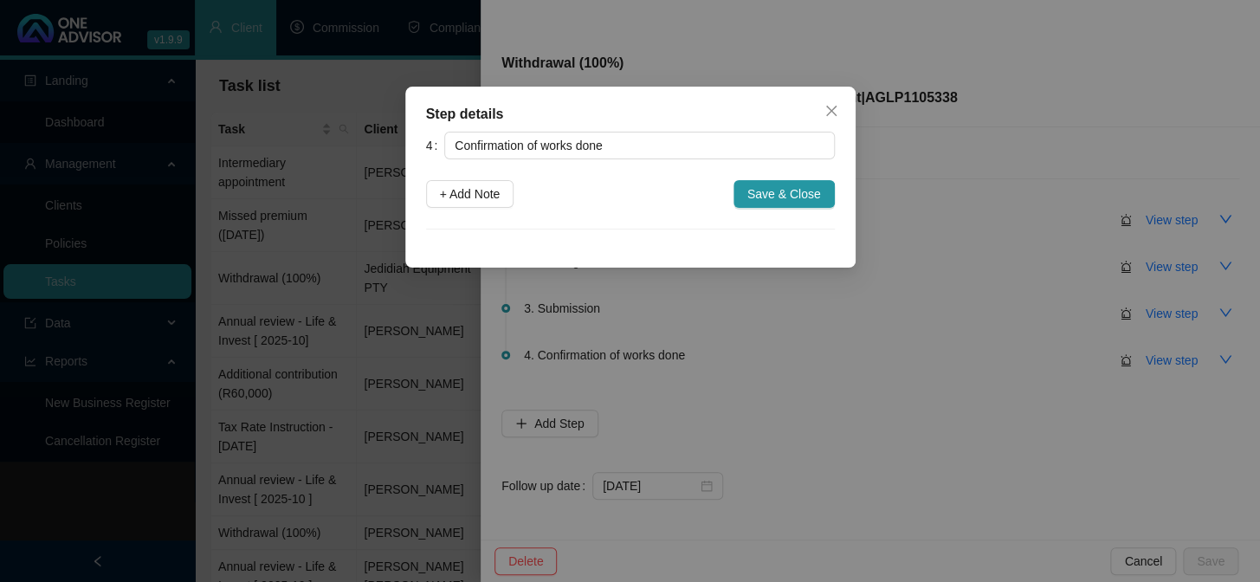
click at [1147, 308] on div "Step details 4 Confirmation of works done + Add Note Save & Close Cancel OK" at bounding box center [630, 291] width 1260 height 582
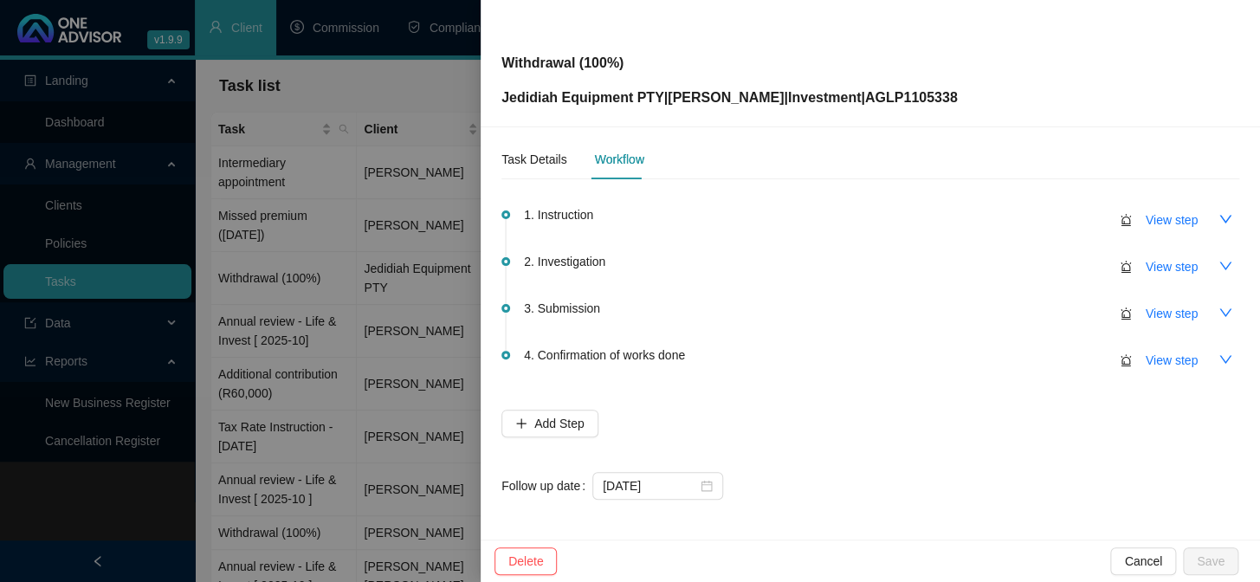
click at [1147, 308] on span "View step" at bounding box center [1172, 313] width 52 height 19
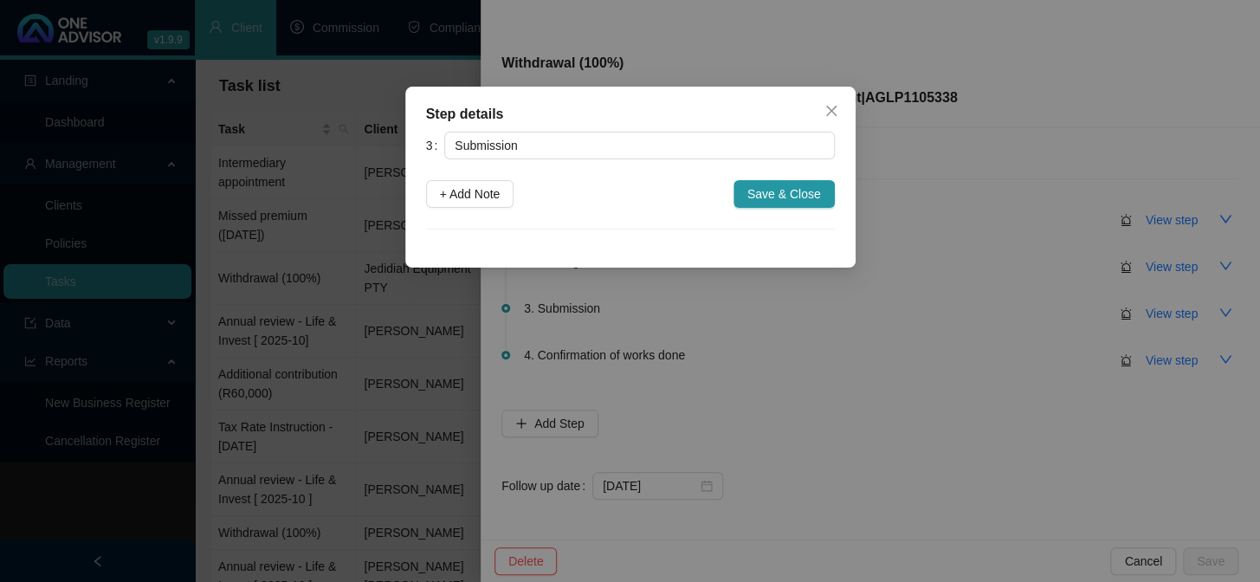
click at [1147, 308] on div "Step details 3 Submission + Add Note Save & Close Cancel OK" at bounding box center [630, 291] width 1260 height 582
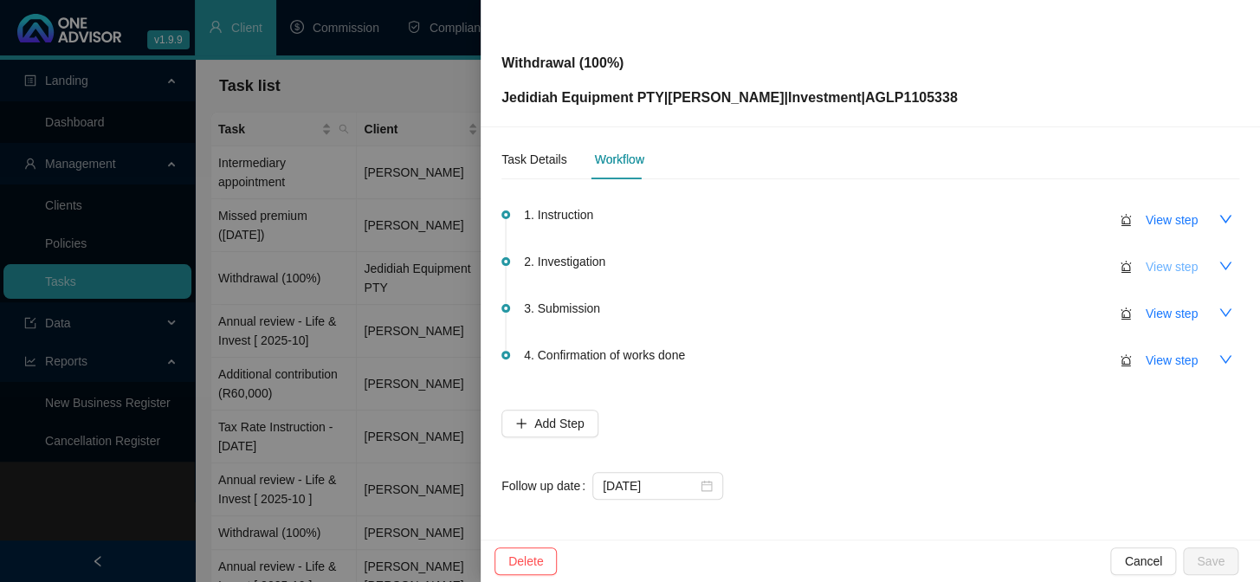
click at [1157, 271] on span "View step" at bounding box center [1172, 266] width 52 height 19
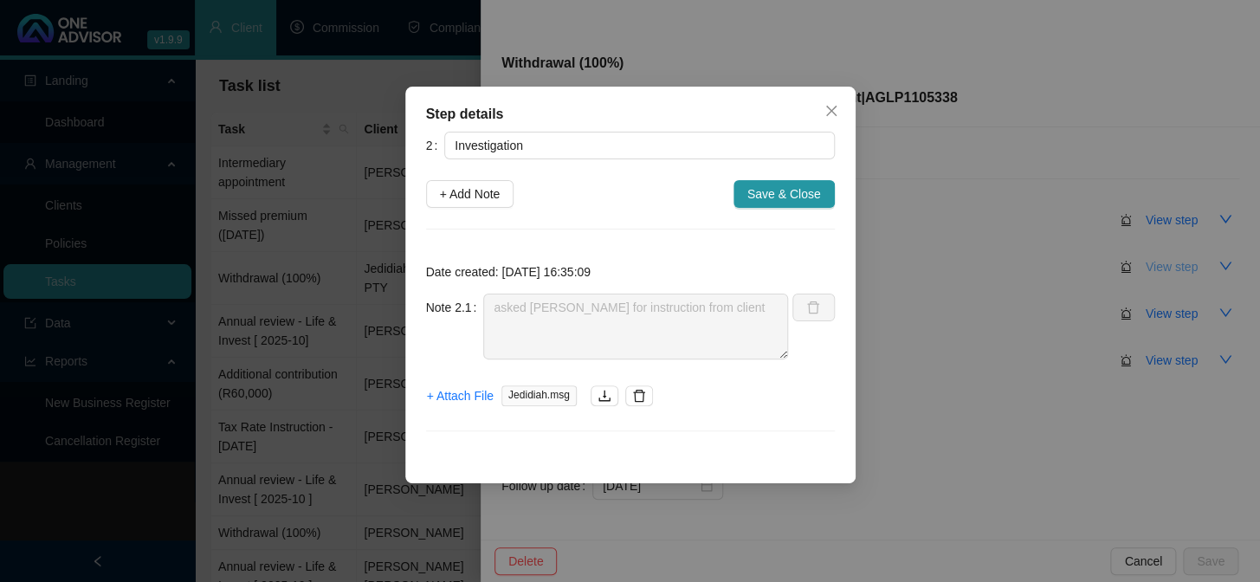
click at [1157, 271] on div "Step details 2 Investigation + Add Note Save & Close Date created: [DATE] 16:35…" at bounding box center [630, 291] width 1260 height 582
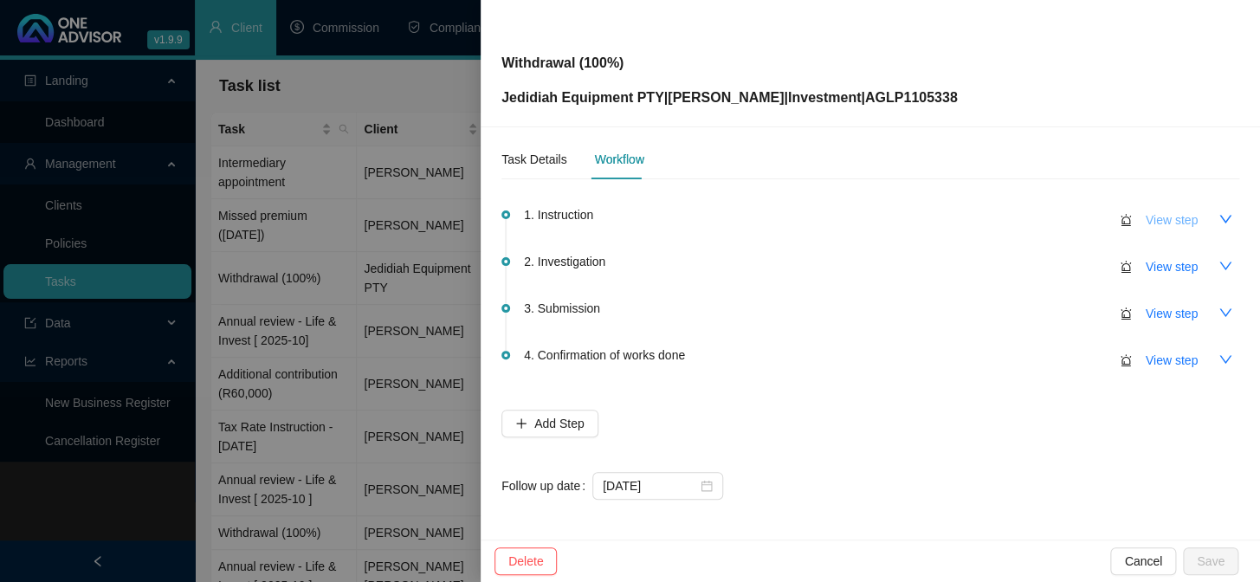
click at [1163, 217] on span "View step" at bounding box center [1172, 219] width 52 height 19
type input "Instruction"
type textarea "[DATE] Notification of withdrawal received via email from [PERSON_NAME]. Either…"
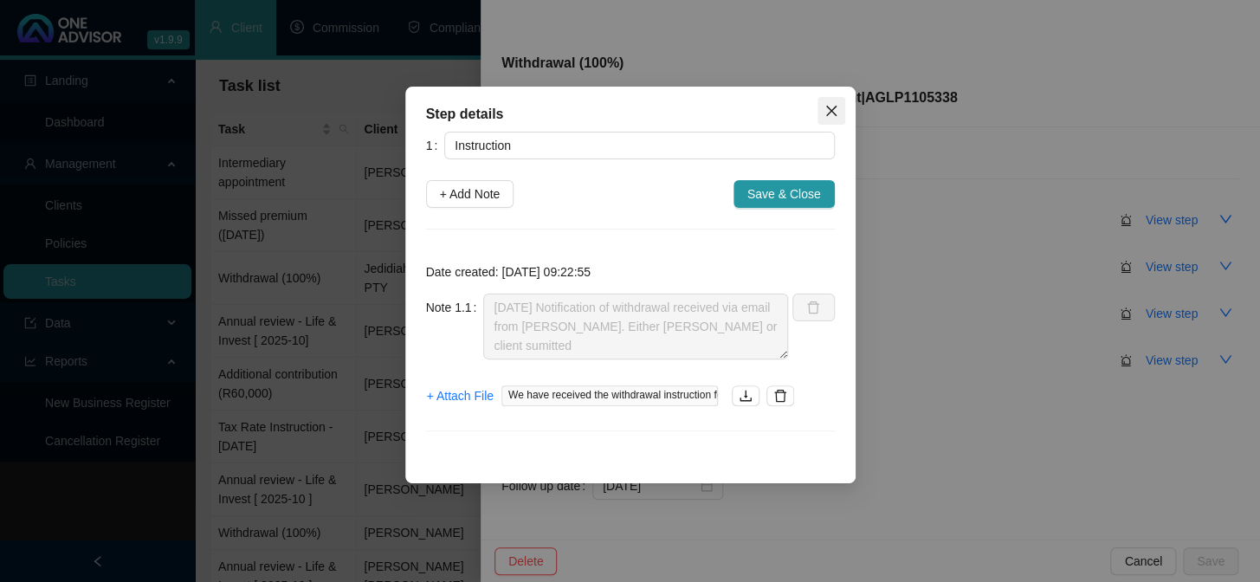
click at [826, 112] on icon "close" at bounding box center [831, 111] width 14 height 14
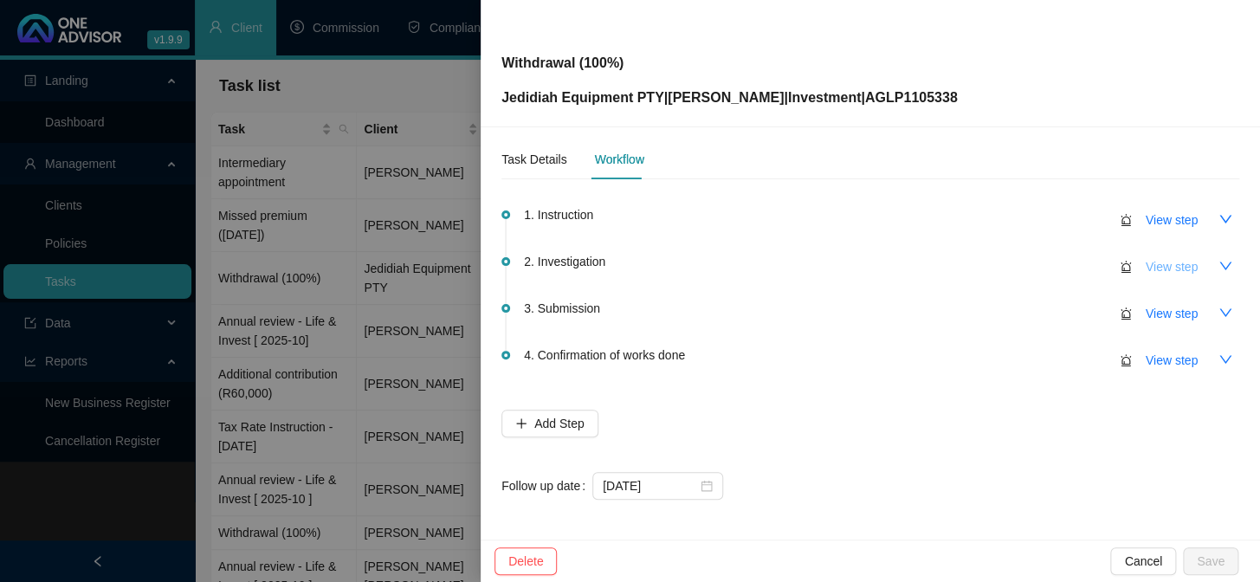
click at [1133, 264] on button "View step" at bounding box center [1172, 267] width 80 height 28
type input "Investigation"
type textarea "asked [PERSON_NAME] for instruction from client"
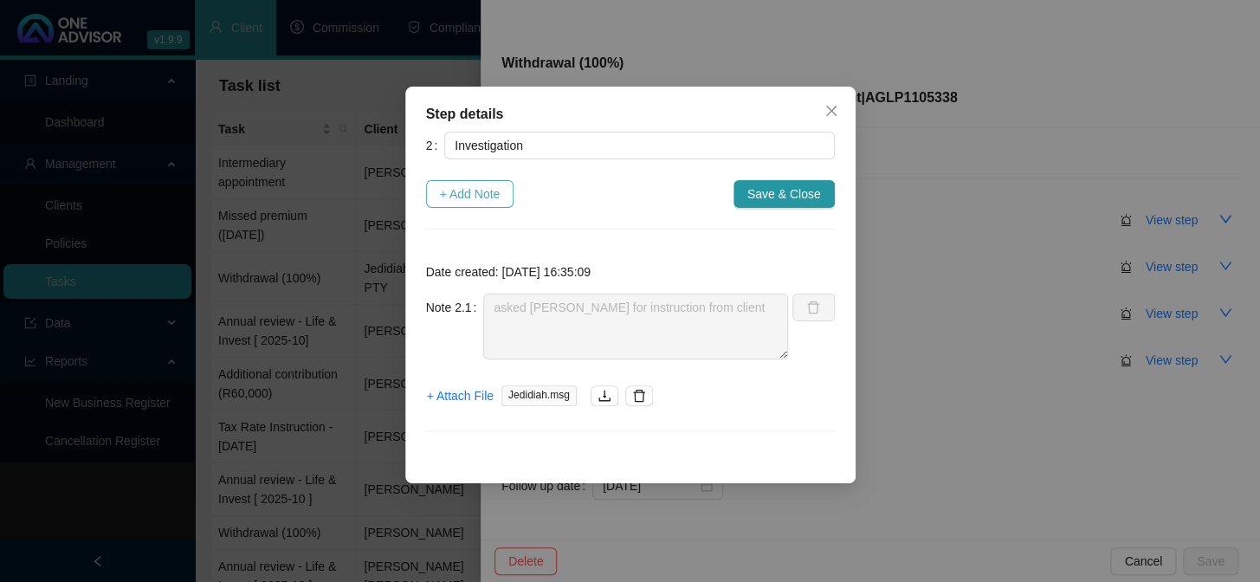
click at [480, 190] on span "+ Add Note" at bounding box center [470, 193] width 61 height 19
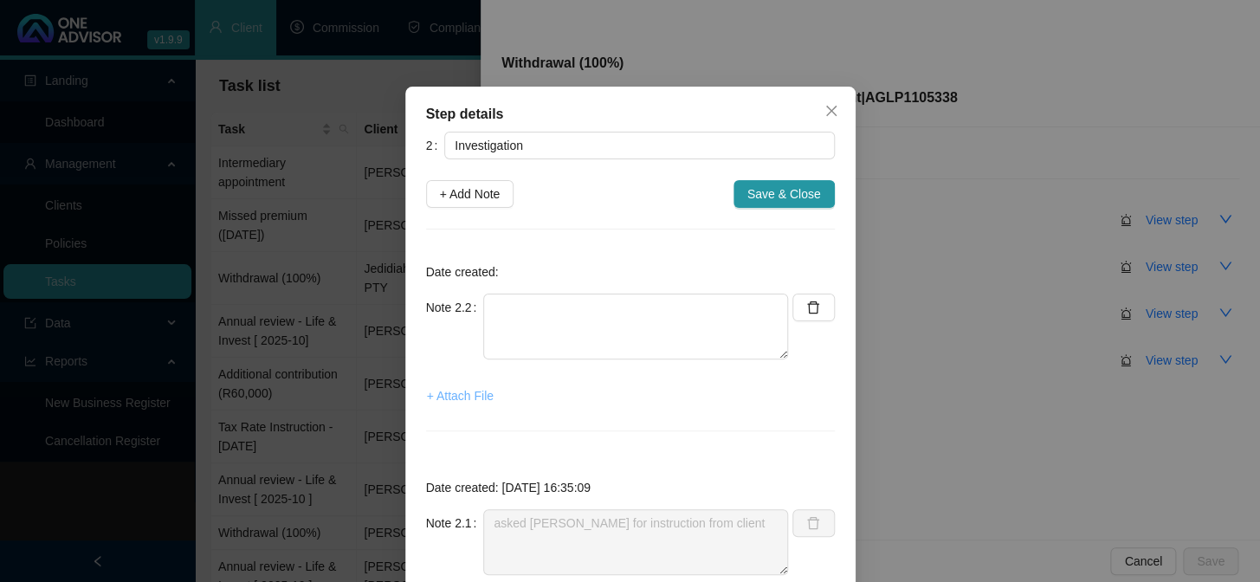
click at [456, 397] on span "+ Attach File" at bounding box center [460, 395] width 67 height 19
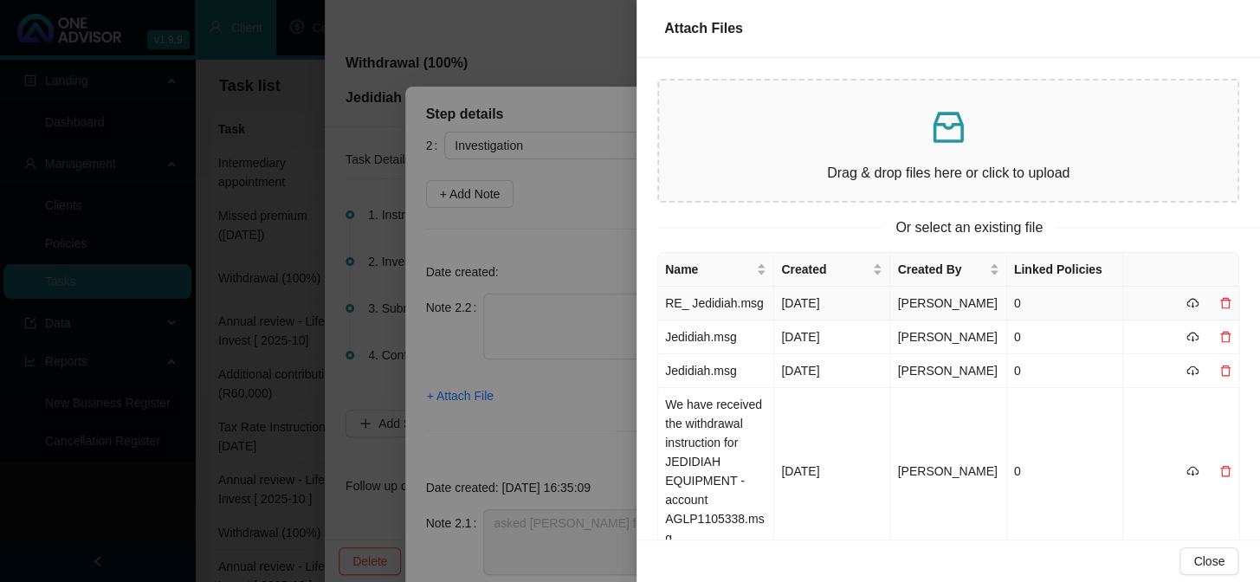
click at [699, 313] on td "RE_ Jedidiah.msg" at bounding box center [716, 304] width 116 height 34
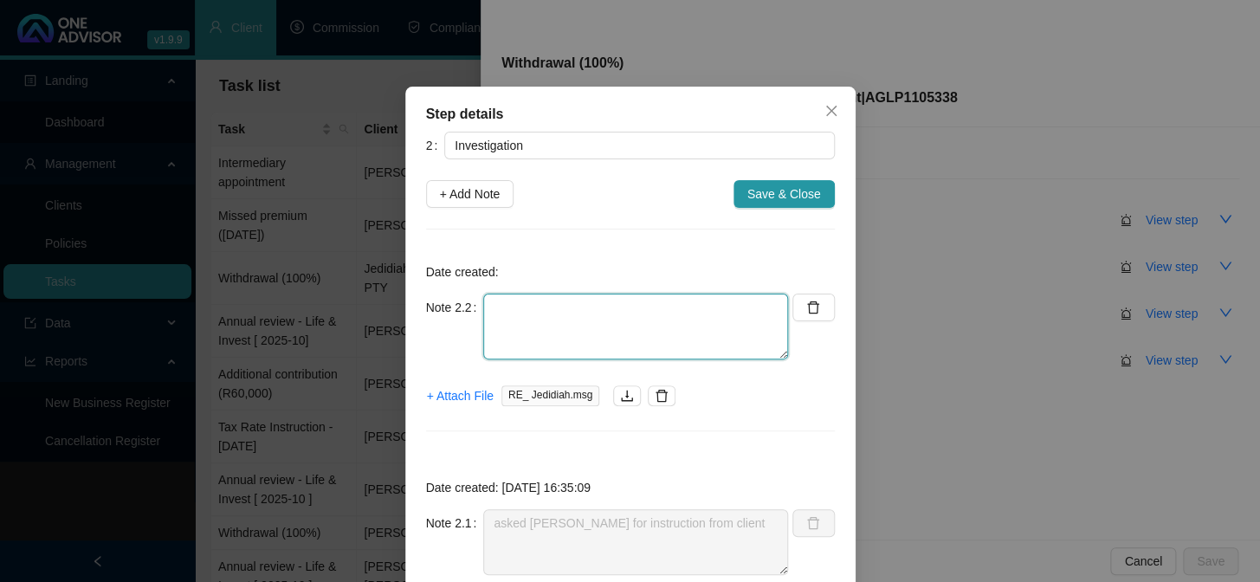
click at [627, 313] on textarea at bounding box center [635, 327] width 305 height 66
click at [565, 300] on textarea "[PERSON_NAME] sent sceenshot of whatsapp" at bounding box center [635, 327] width 305 height 66
click at [572, 311] on textarea "[PERSON_NAME] sent sceenshot of whatsapp" at bounding box center [635, 327] width 305 height 66
type textarea "[PERSON_NAME] sent screenshot of whatsapp"
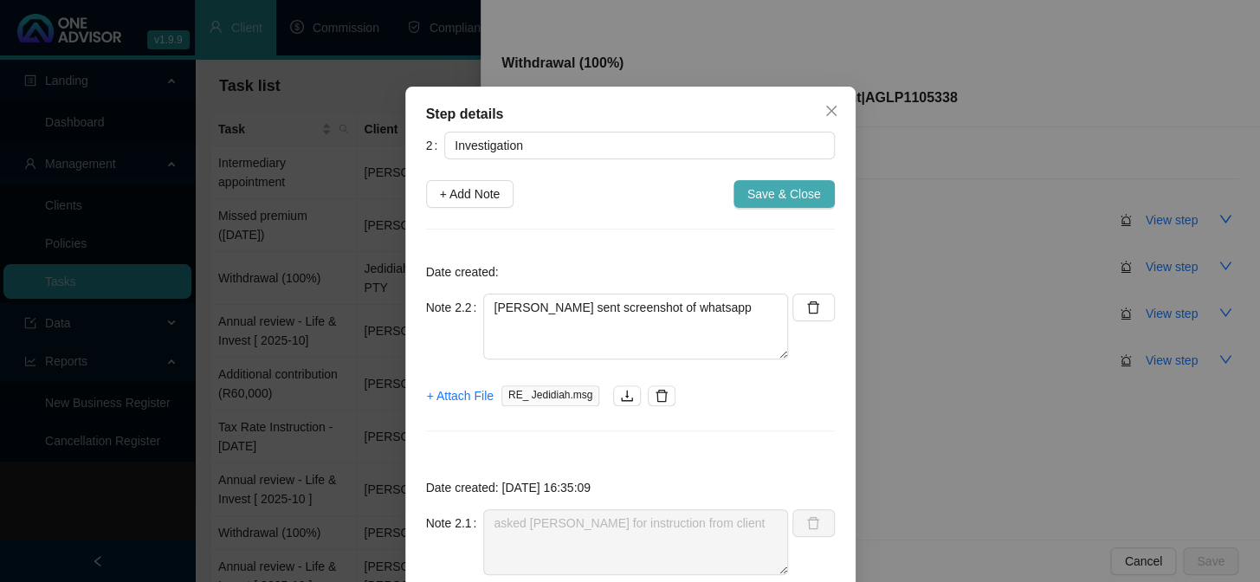
click at [761, 200] on span "Save & Close" at bounding box center [784, 193] width 74 height 19
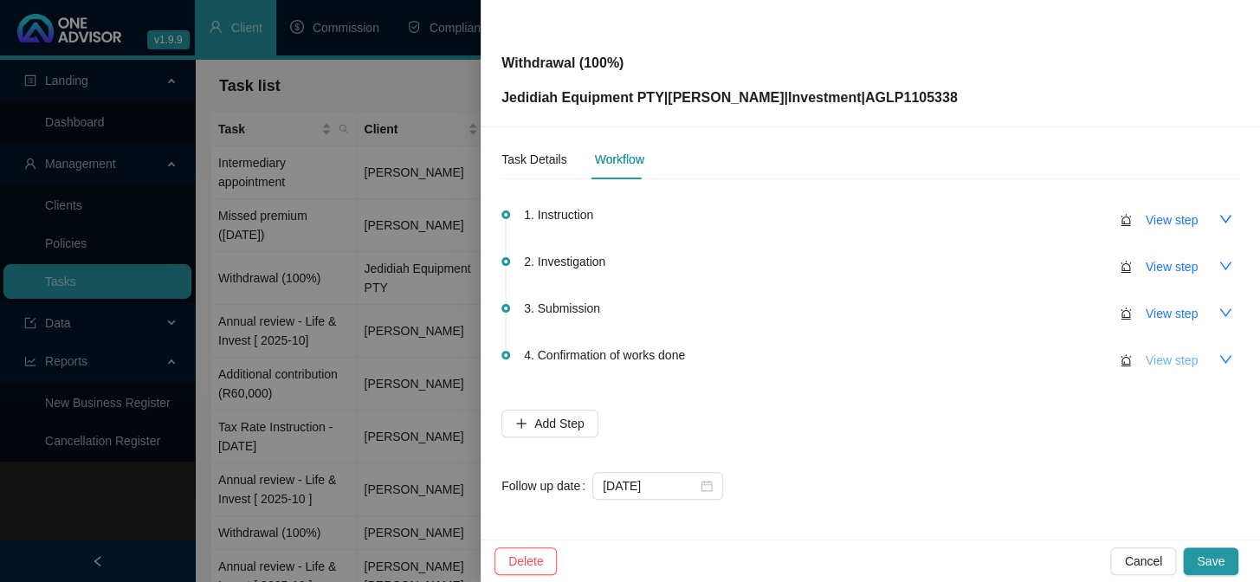
click at [1146, 356] on span "View step" at bounding box center [1172, 360] width 52 height 19
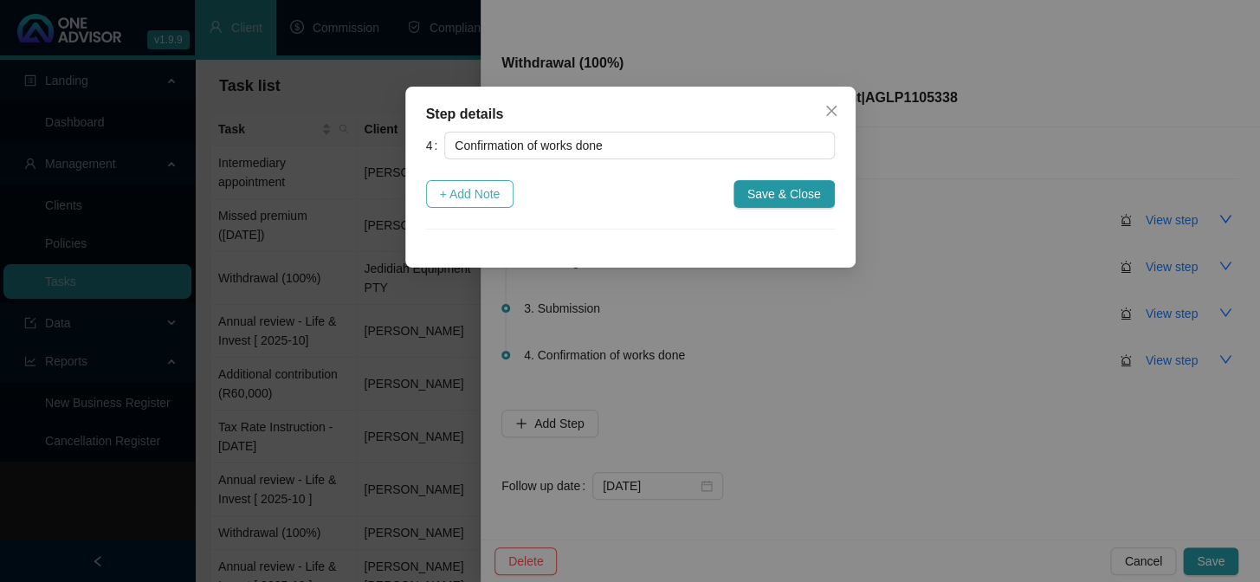
click at [481, 201] on span "+ Add Note" at bounding box center [470, 193] width 61 height 19
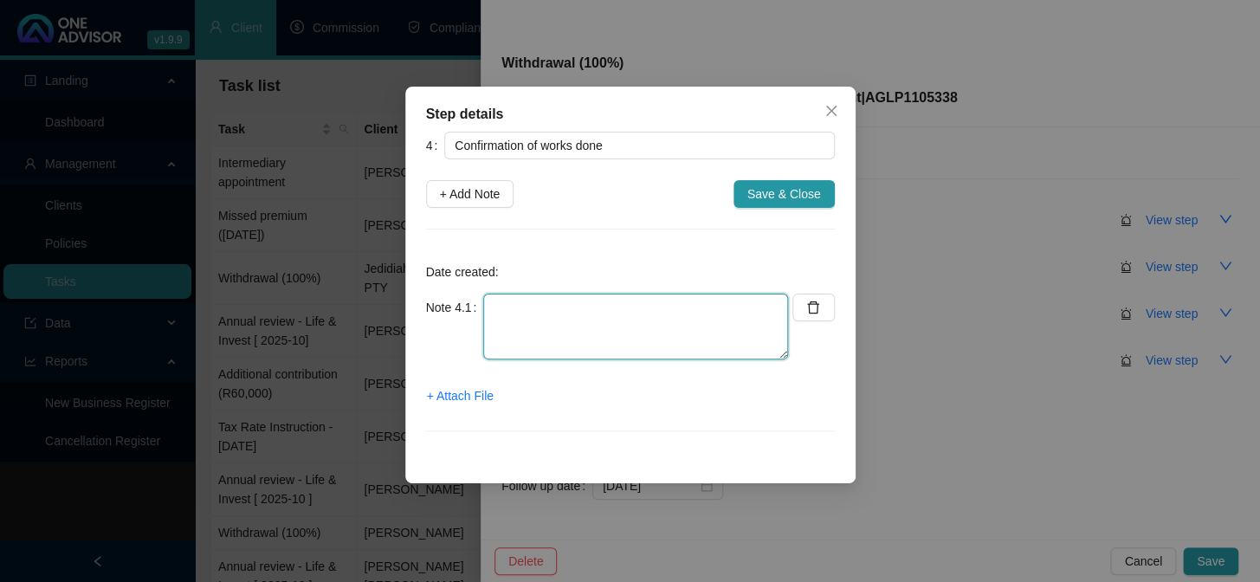
click at [508, 320] on textarea at bounding box center [635, 327] width 305 height 66
click at [753, 313] on textarea "Emailed confirmation of withdrawal completion" at bounding box center [635, 327] width 305 height 66
type textarea "Emailed confirmation of withdrawal completion to [PERSON_NAME]"
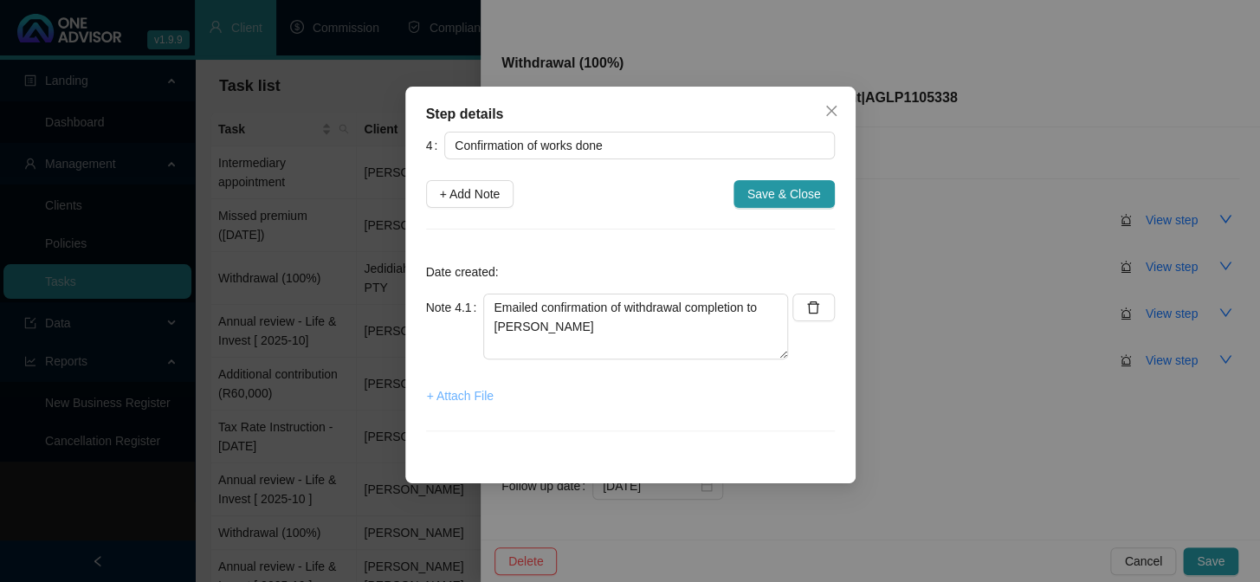
click at [456, 396] on span "+ Attach File" at bounding box center [460, 395] width 67 height 19
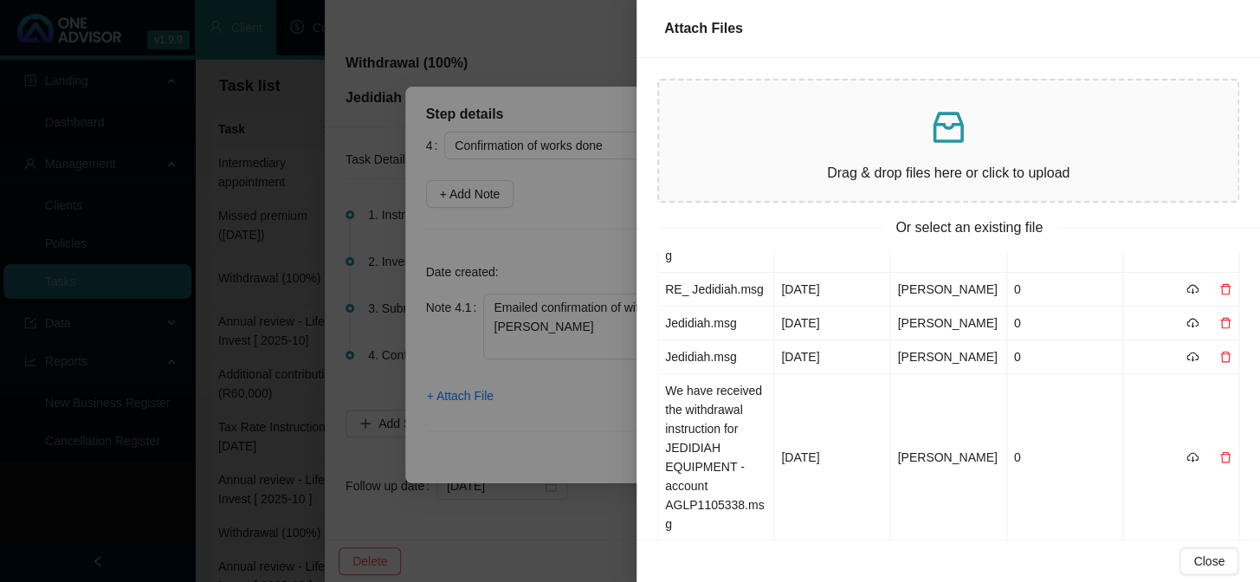
scroll to position [0, 0]
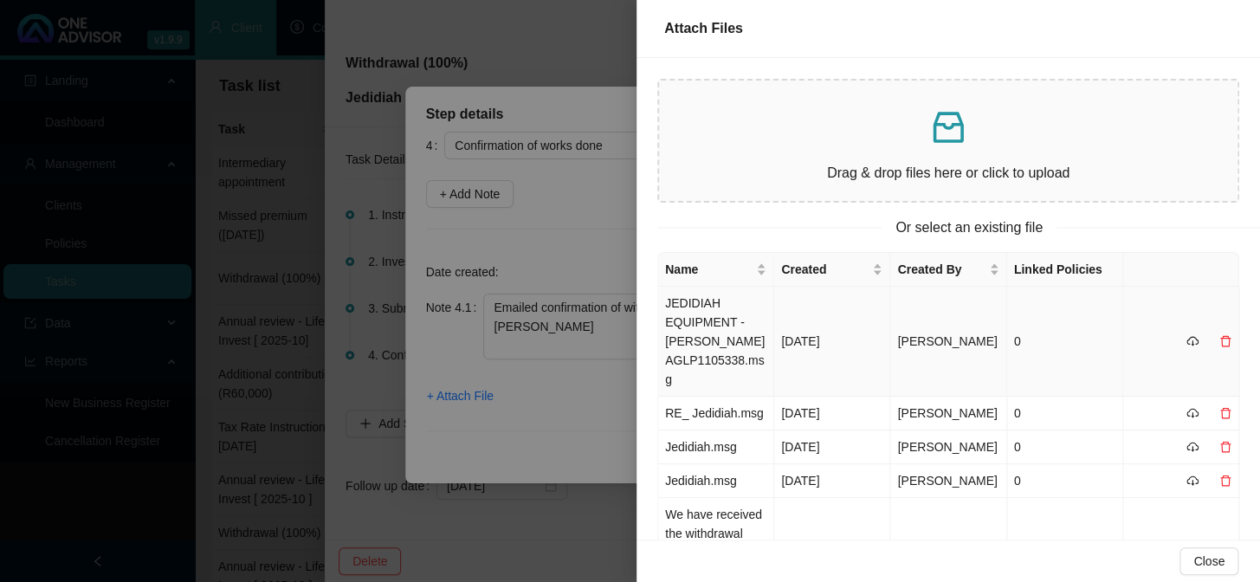
click at [701, 314] on td "JEDIDIAH EQUIPMENT - [PERSON_NAME] AGLP1105338.msg" at bounding box center [716, 342] width 116 height 110
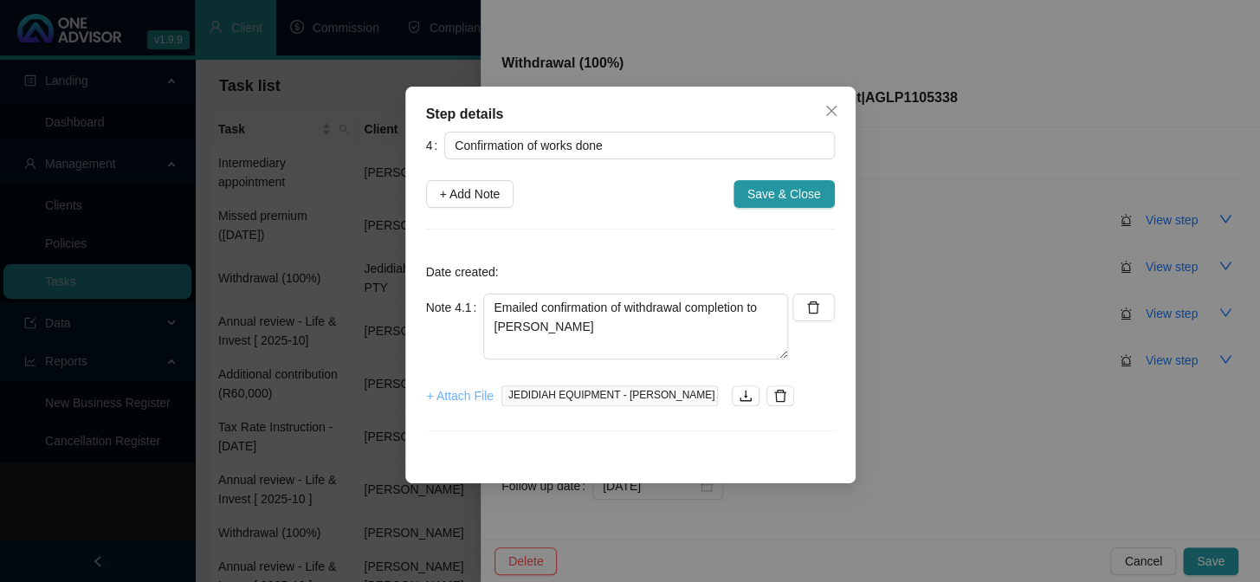
click at [440, 395] on span "+ Attach File" at bounding box center [460, 395] width 67 height 19
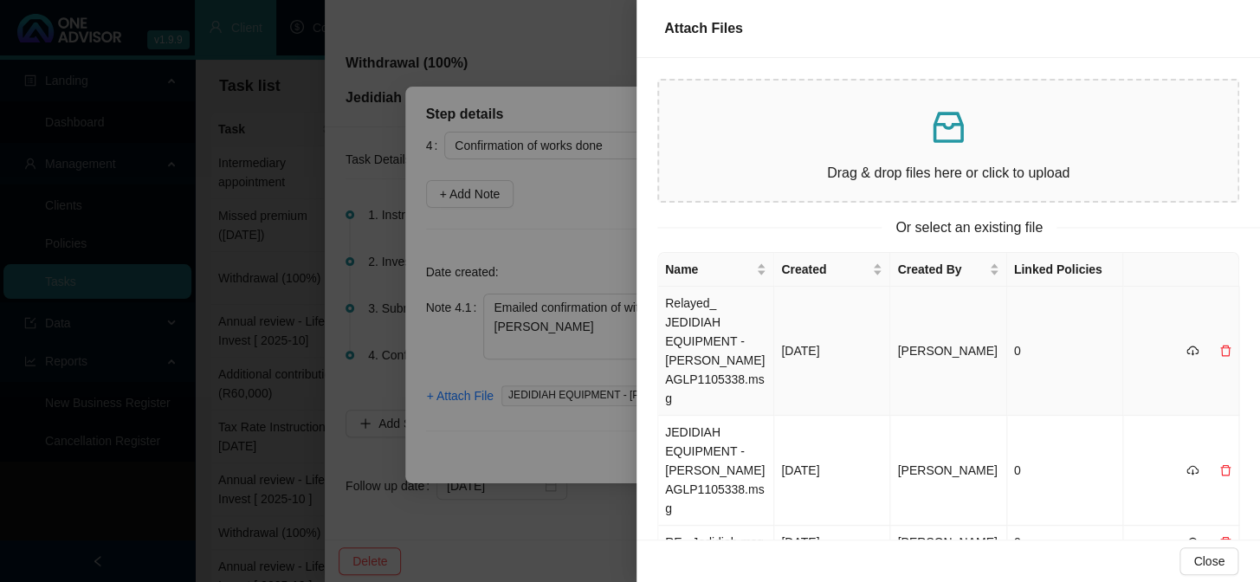
click at [689, 321] on td "Relayed_ JEDIDIAH EQUIPMENT - [PERSON_NAME] AGLP1105338.msg" at bounding box center [716, 351] width 116 height 129
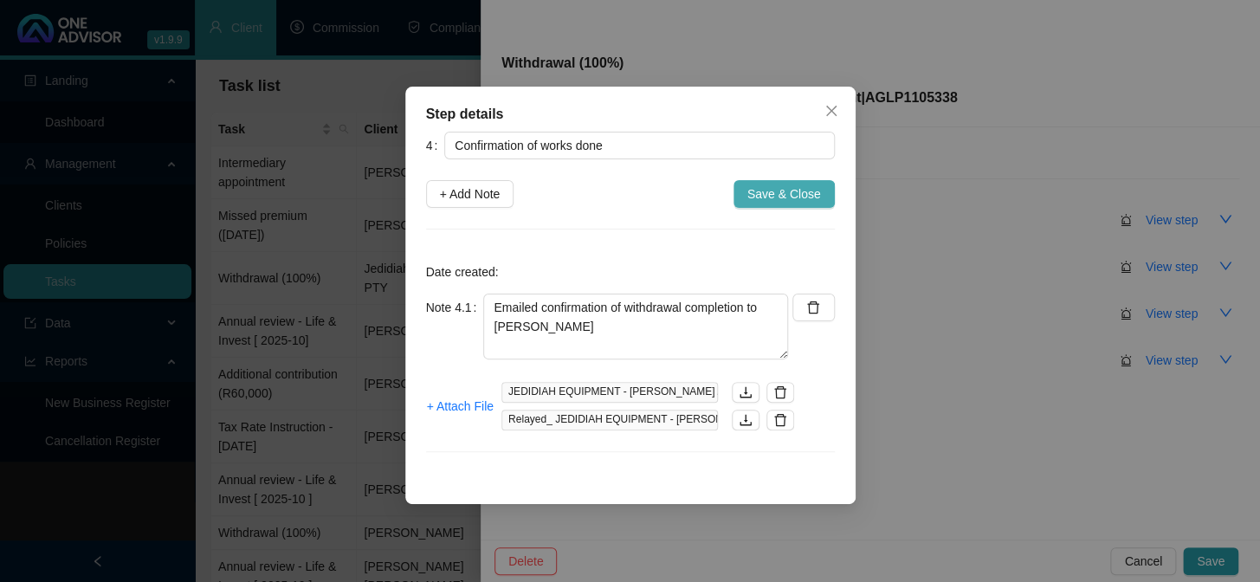
click at [803, 196] on span "Save & Close" at bounding box center [784, 193] width 74 height 19
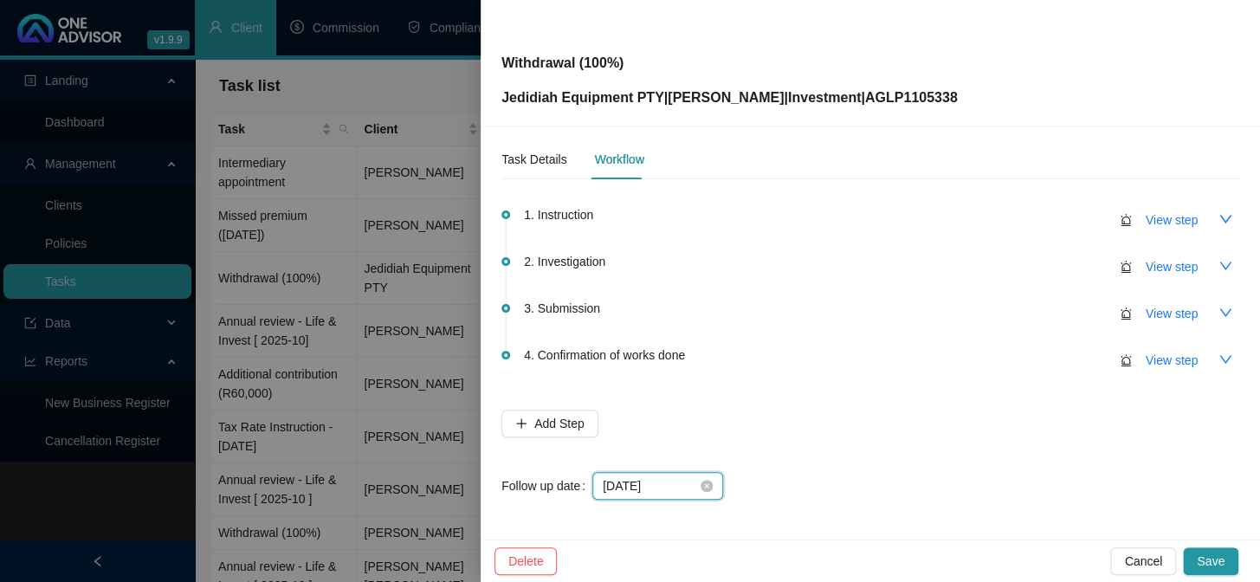
click at [667, 481] on input "[DATE]" at bounding box center [650, 485] width 94 height 19
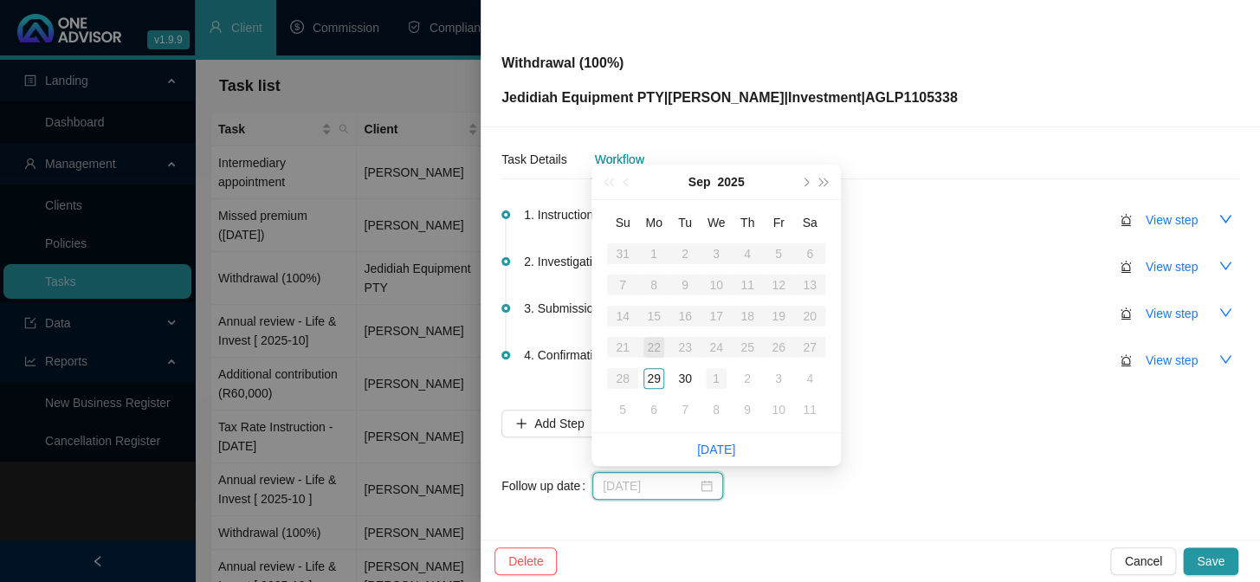
type input "[DATE]"
click at [719, 380] on div "1" at bounding box center [716, 378] width 21 height 21
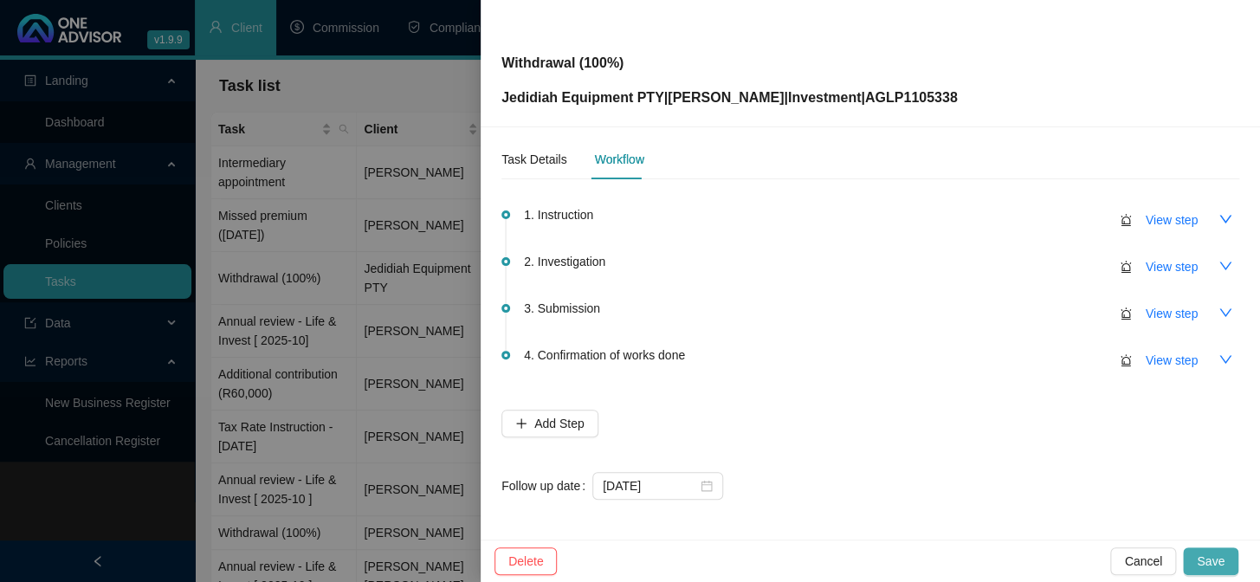
click at [1229, 559] on button "Save" at bounding box center [1210, 561] width 55 height 28
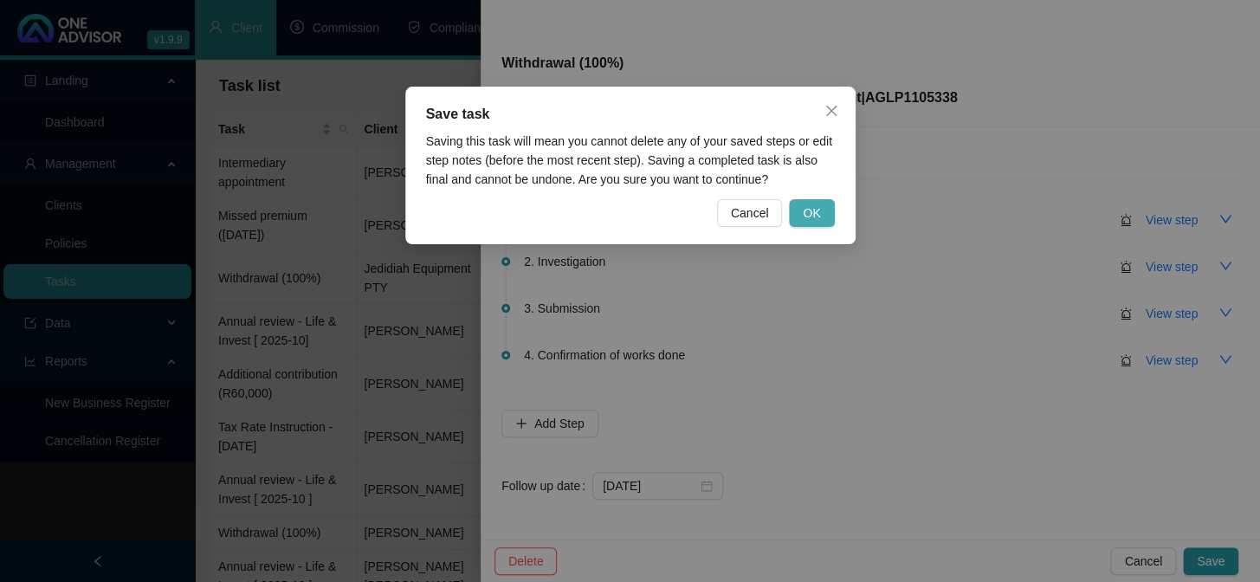
click at [802, 210] on button "OK" at bounding box center [811, 213] width 45 height 28
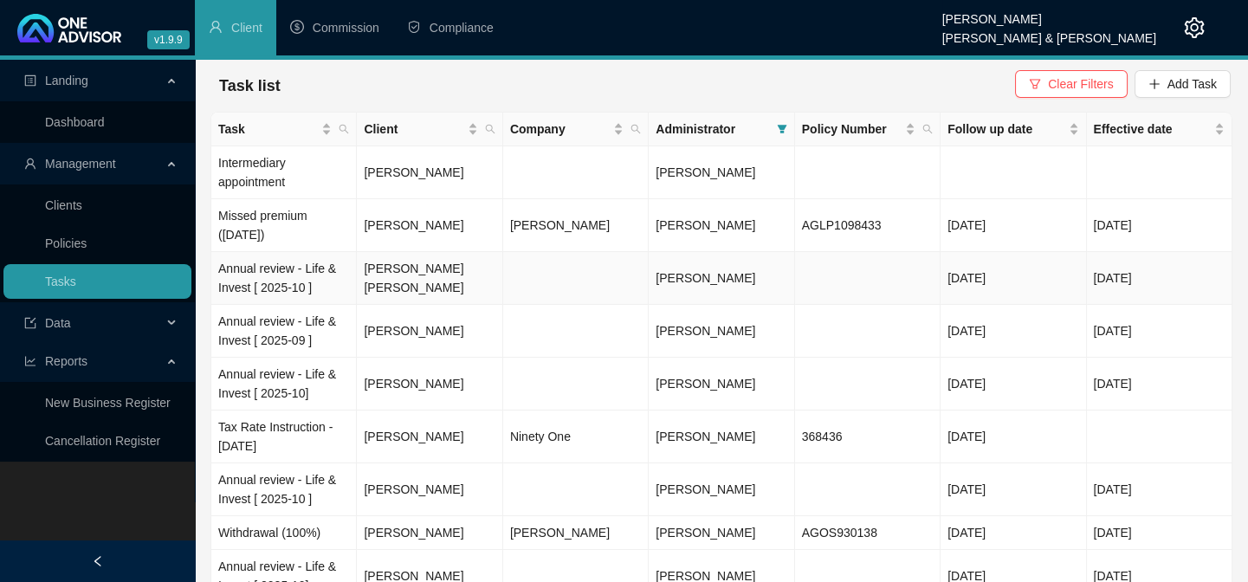
click at [260, 277] on td "Annual review - Life & Invest [ 2025-10 ]" at bounding box center [283, 278] width 145 height 53
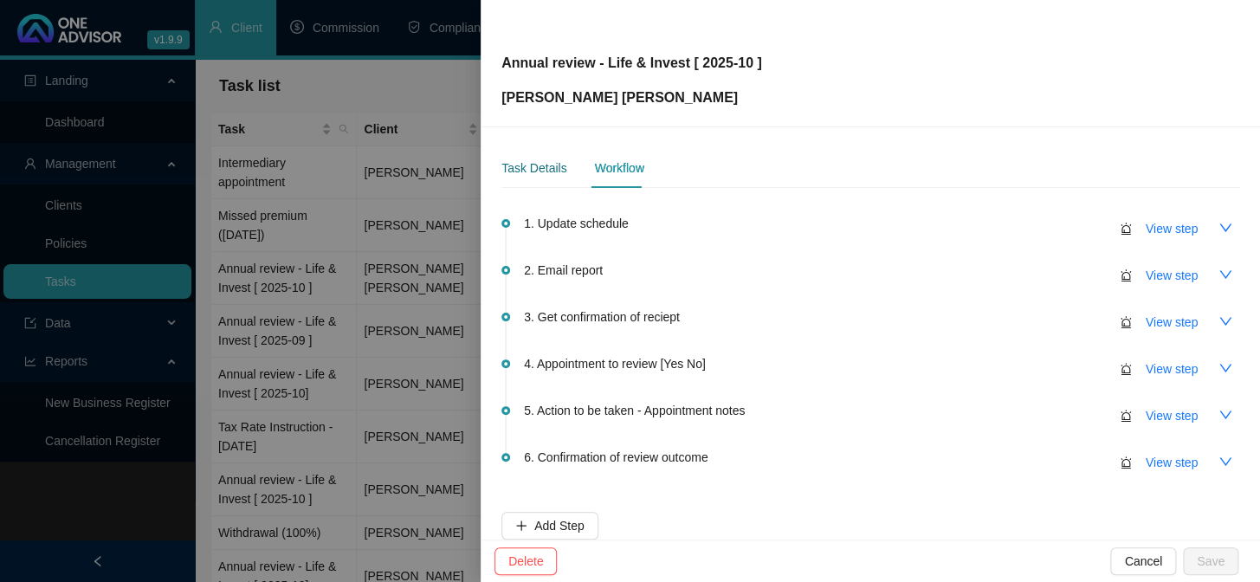
click at [538, 170] on div "Task Details" at bounding box center [533, 167] width 65 height 19
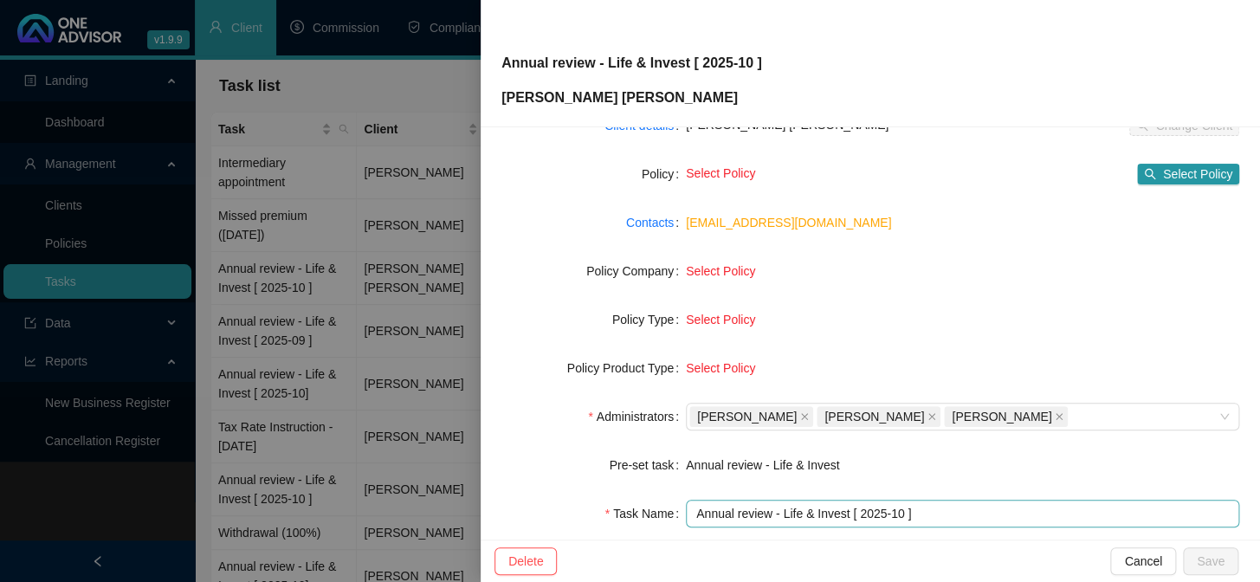
scroll to position [264, 0]
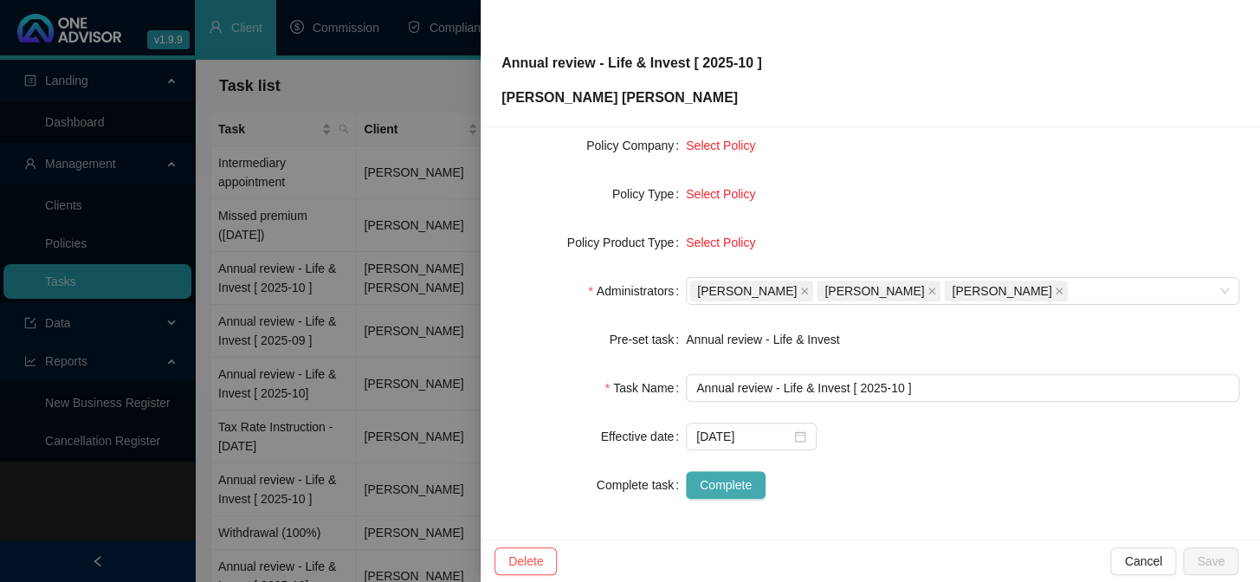
click at [708, 485] on span "Complete" at bounding box center [726, 484] width 52 height 19
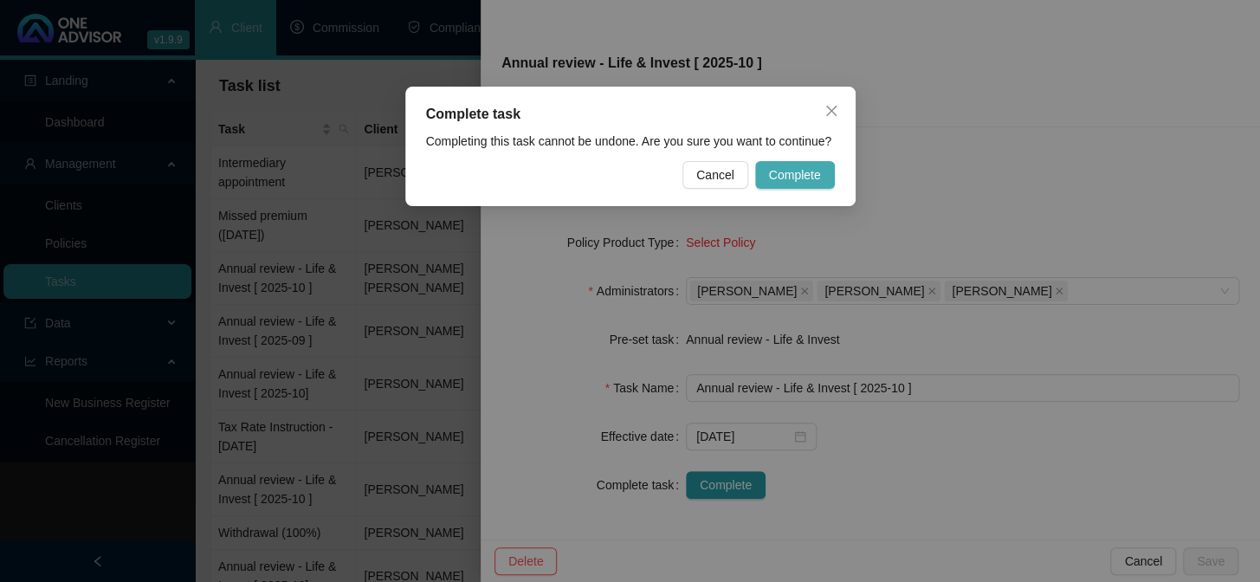
click at [805, 177] on span "Complete" at bounding box center [795, 174] width 52 height 19
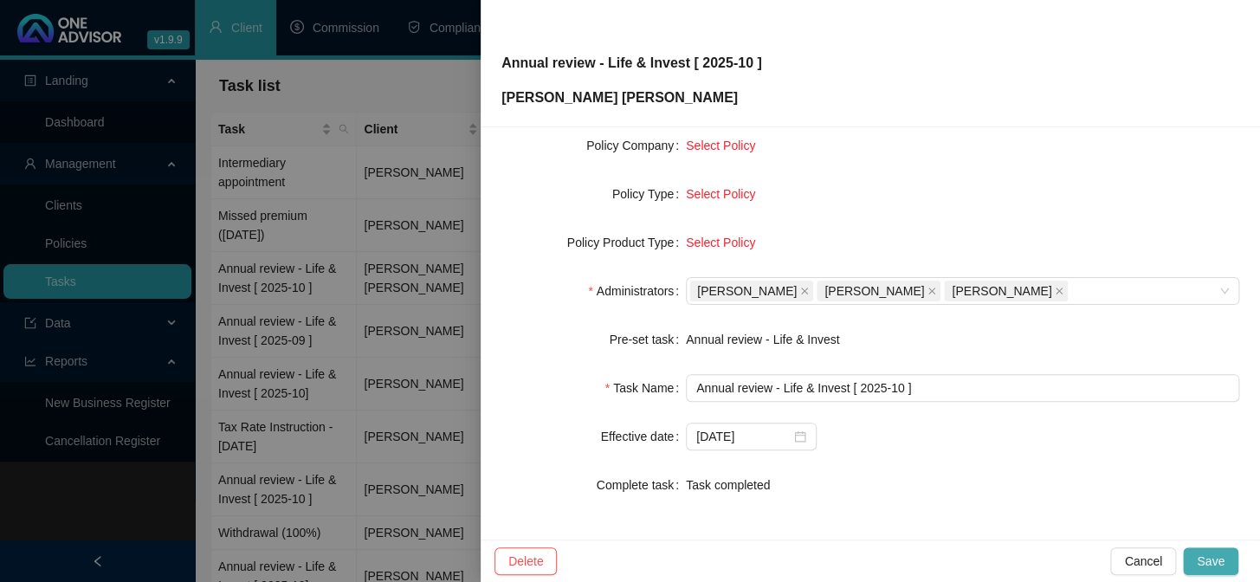
click at [1194, 556] on button "Save" at bounding box center [1210, 561] width 55 height 28
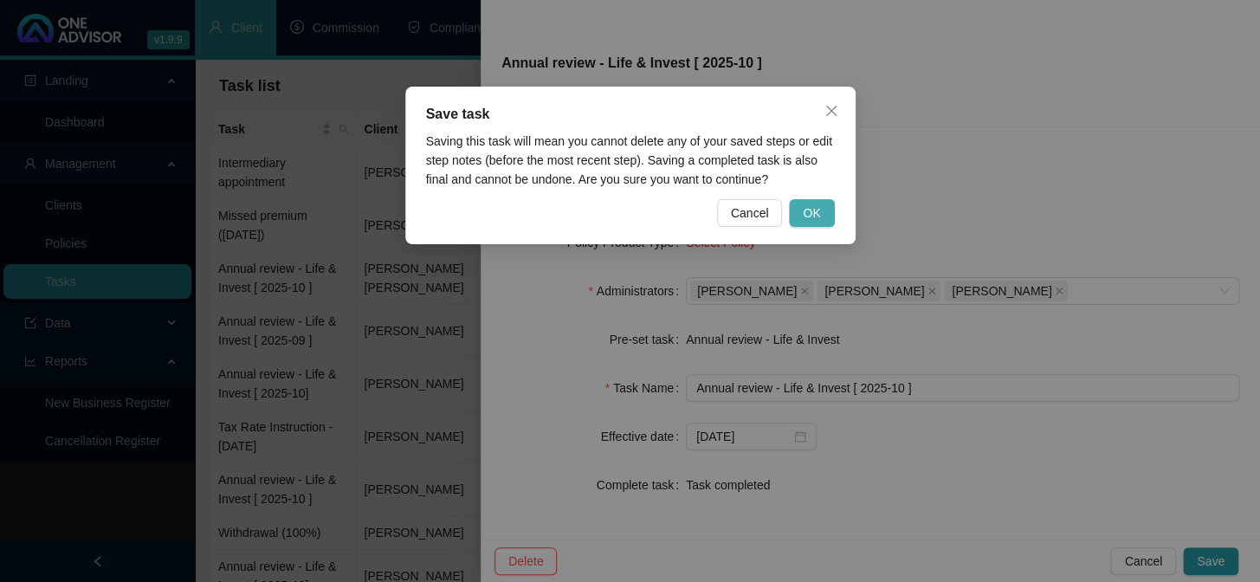
click at [826, 212] on button "OK" at bounding box center [811, 213] width 45 height 28
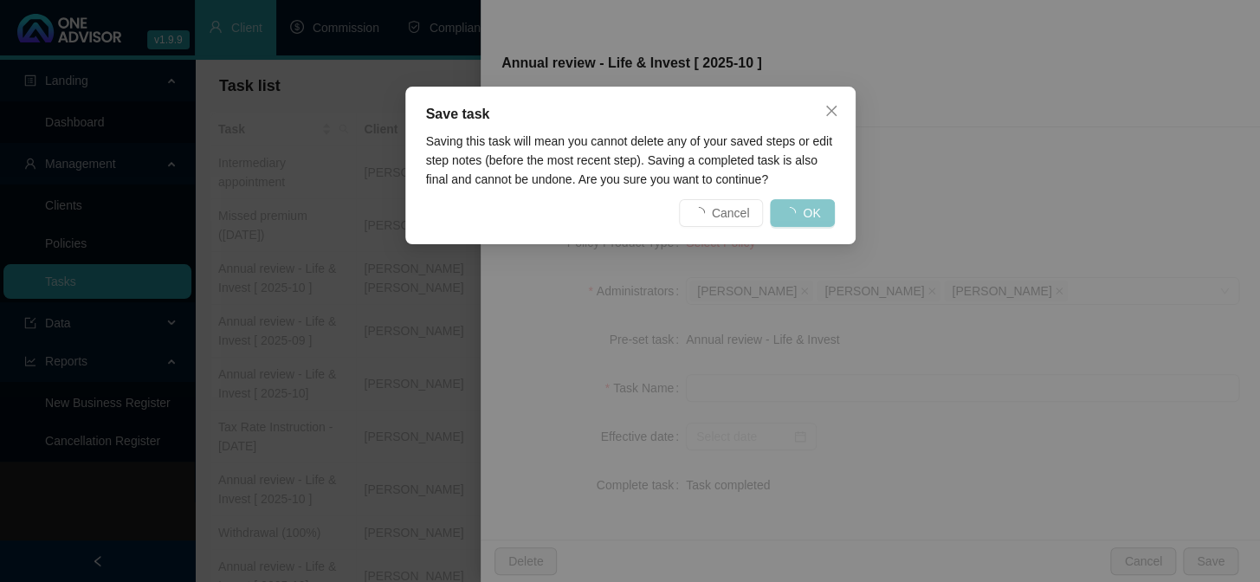
scroll to position [243, 0]
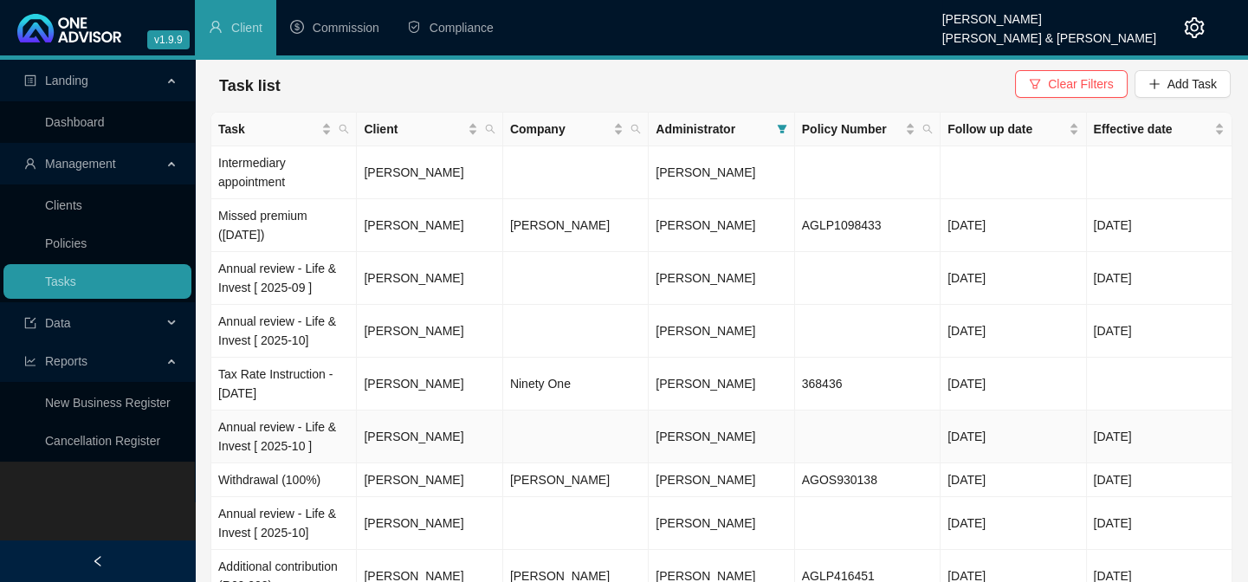
click at [263, 433] on td "Annual review - Life & Invest [ 2025-10 ]" at bounding box center [283, 436] width 145 height 53
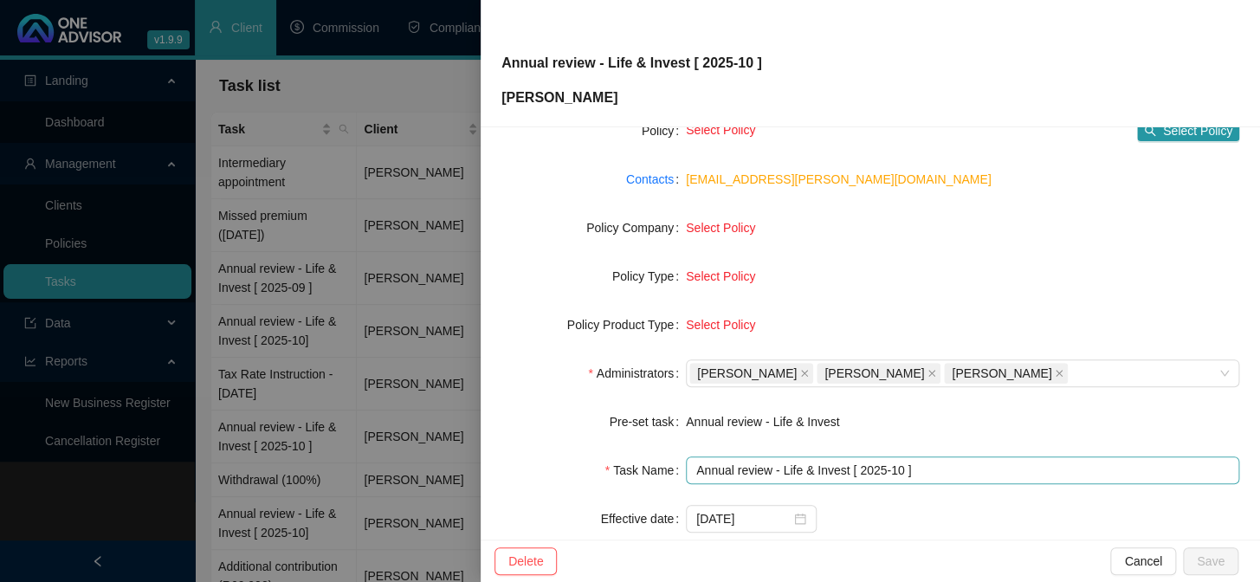
scroll to position [264, 0]
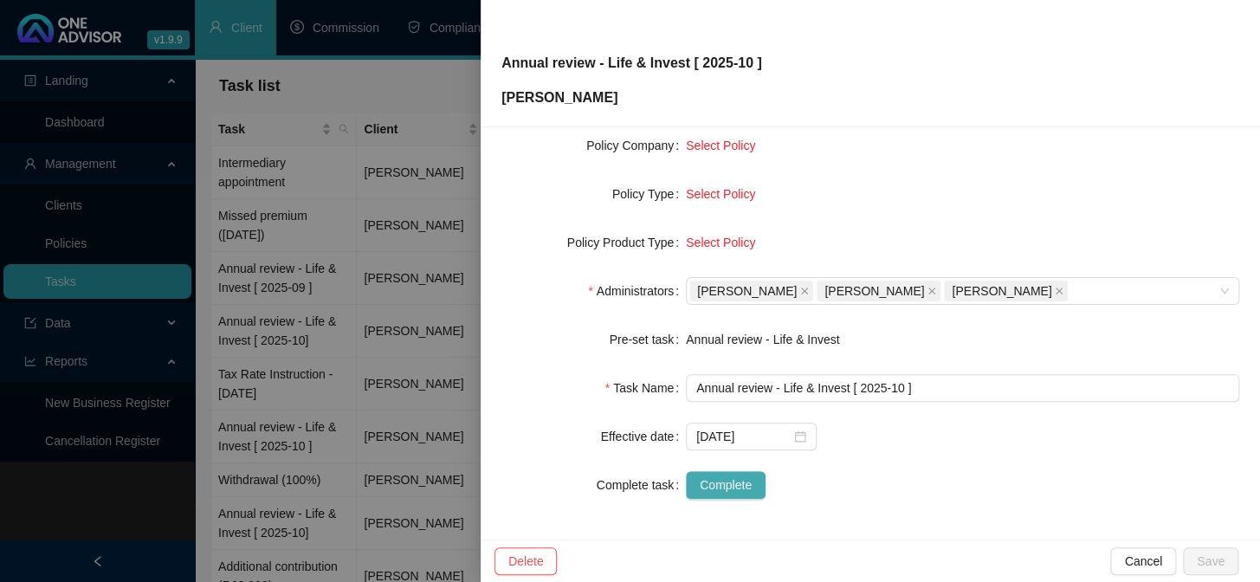
click at [717, 493] on span "Complete" at bounding box center [726, 484] width 52 height 19
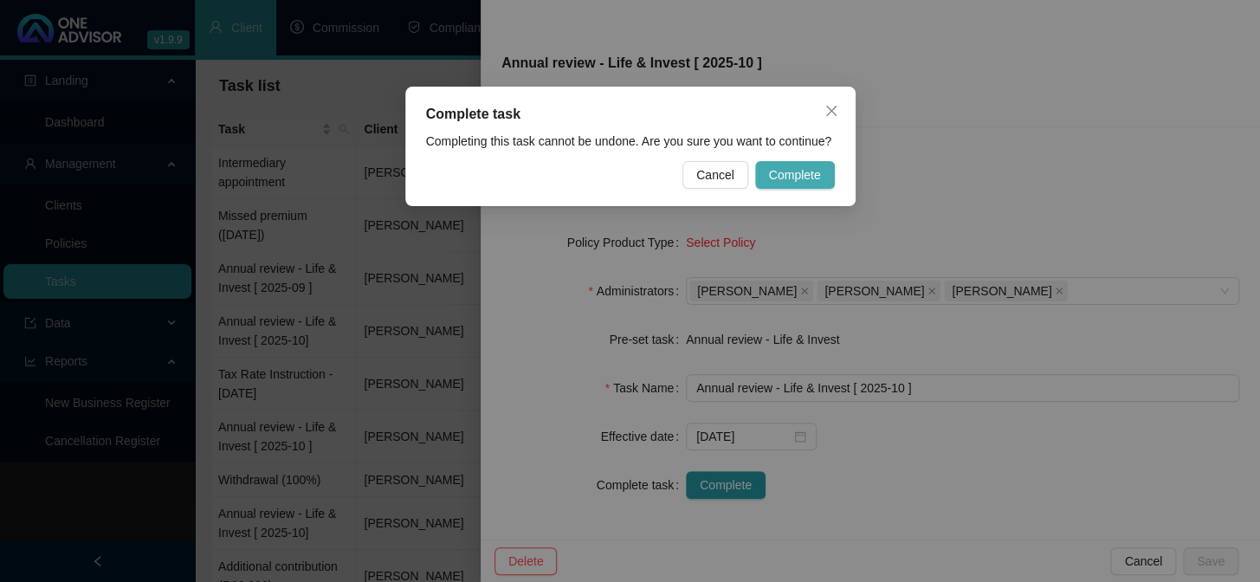
click at [800, 164] on button "Complete" at bounding box center [795, 175] width 80 height 28
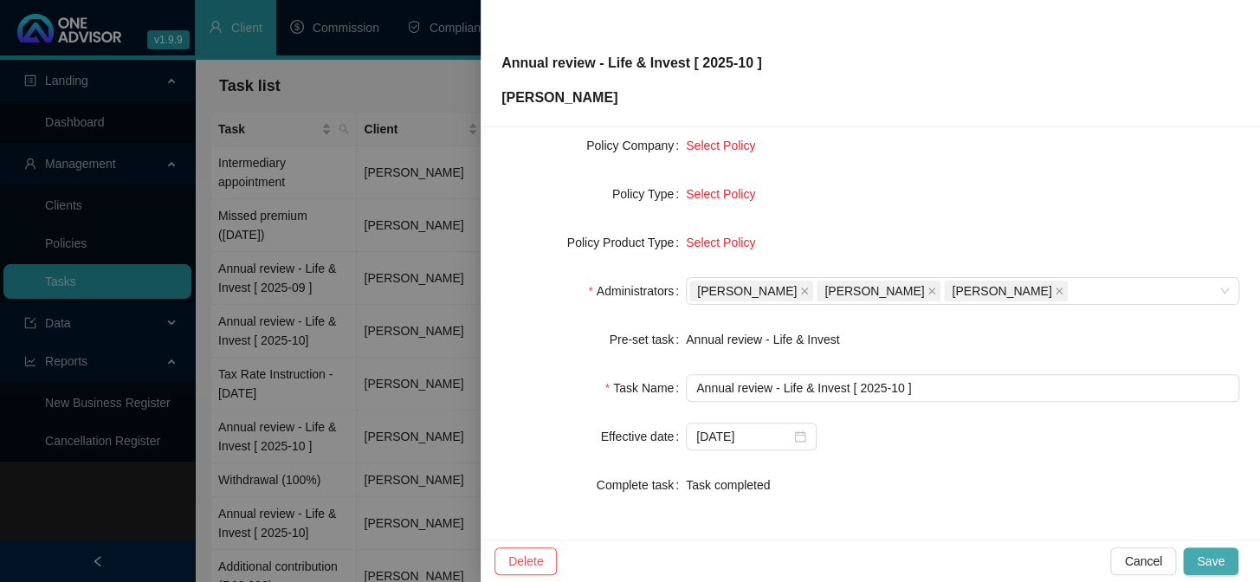
click at [1224, 556] on button "Save" at bounding box center [1210, 561] width 55 height 28
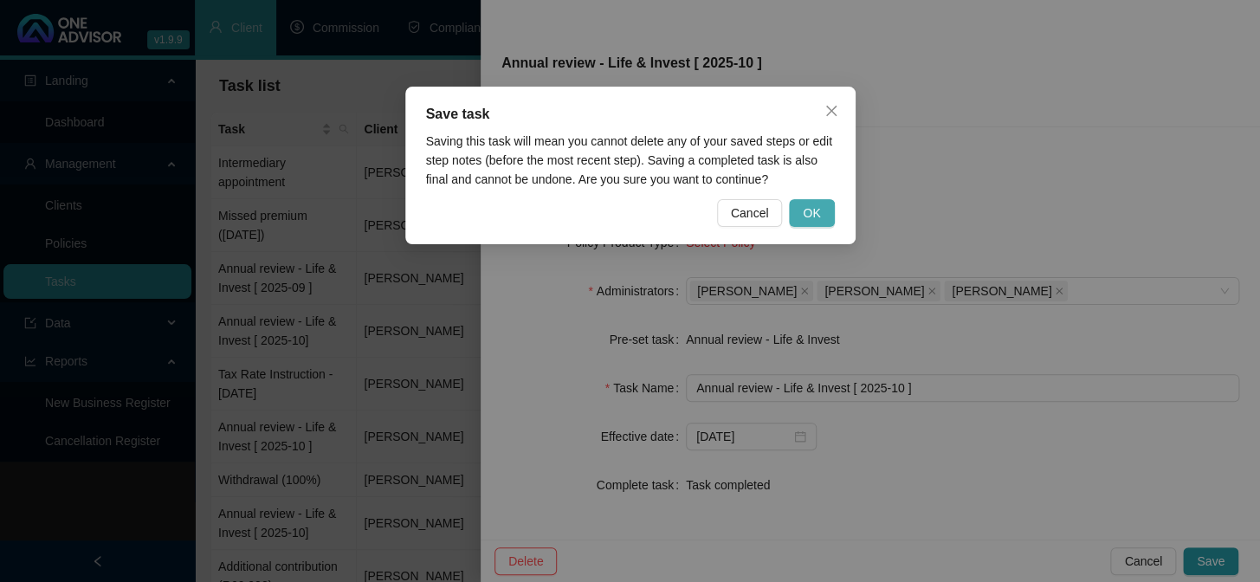
click at [816, 211] on span "OK" at bounding box center [811, 213] width 17 height 19
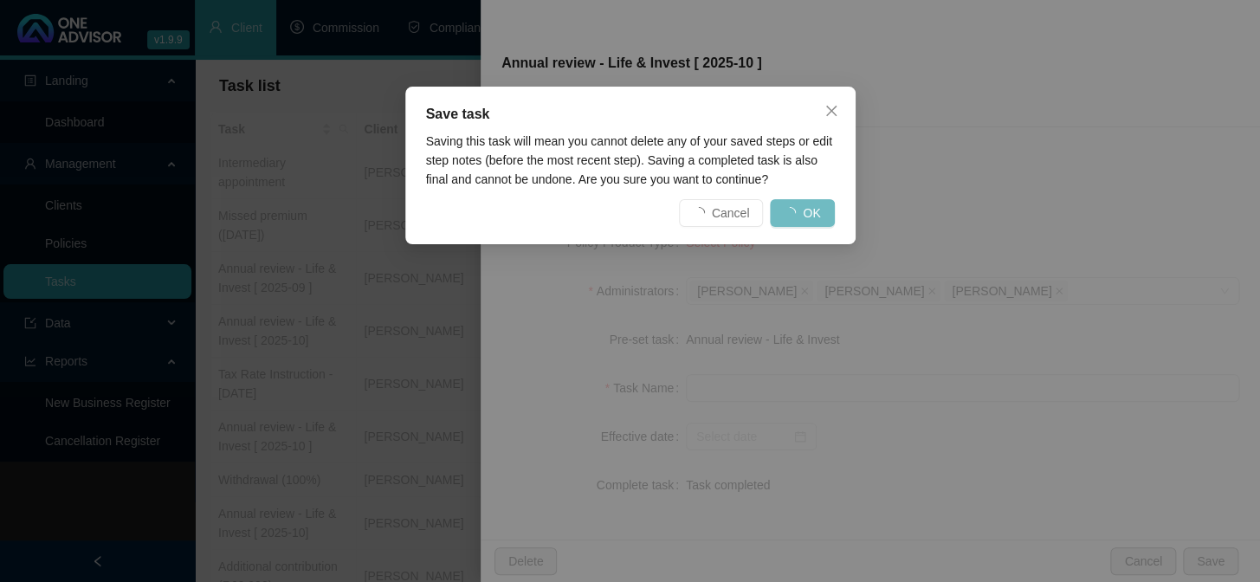
scroll to position [243, 0]
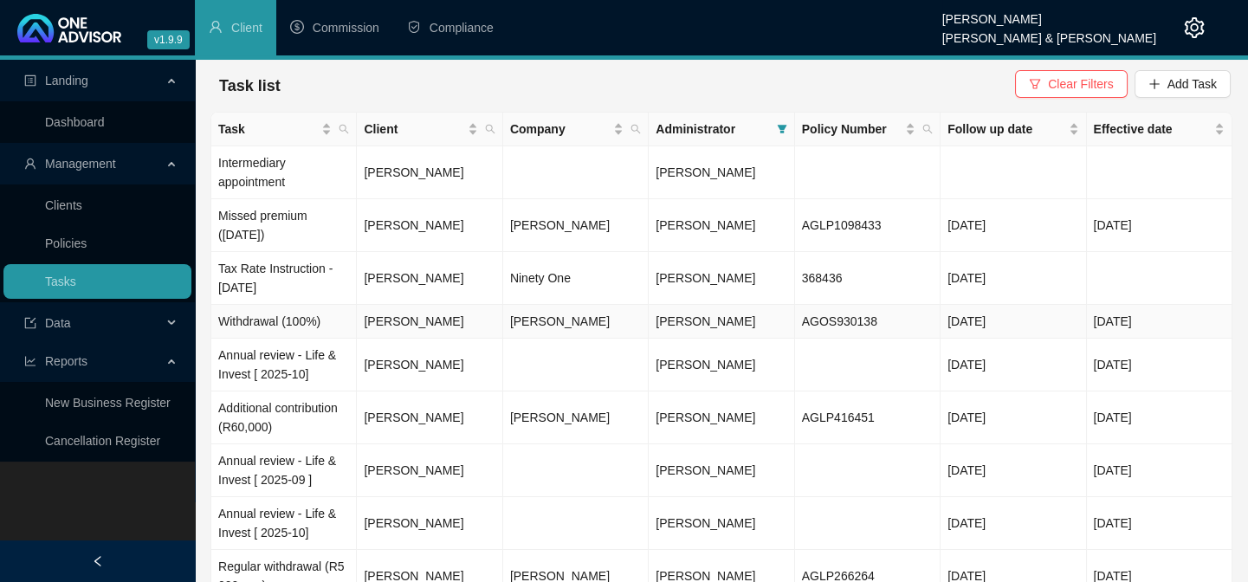
click at [294, 322] on td "Withdrawal (100%)" at bounding box center [283, 322] width 145 height 34
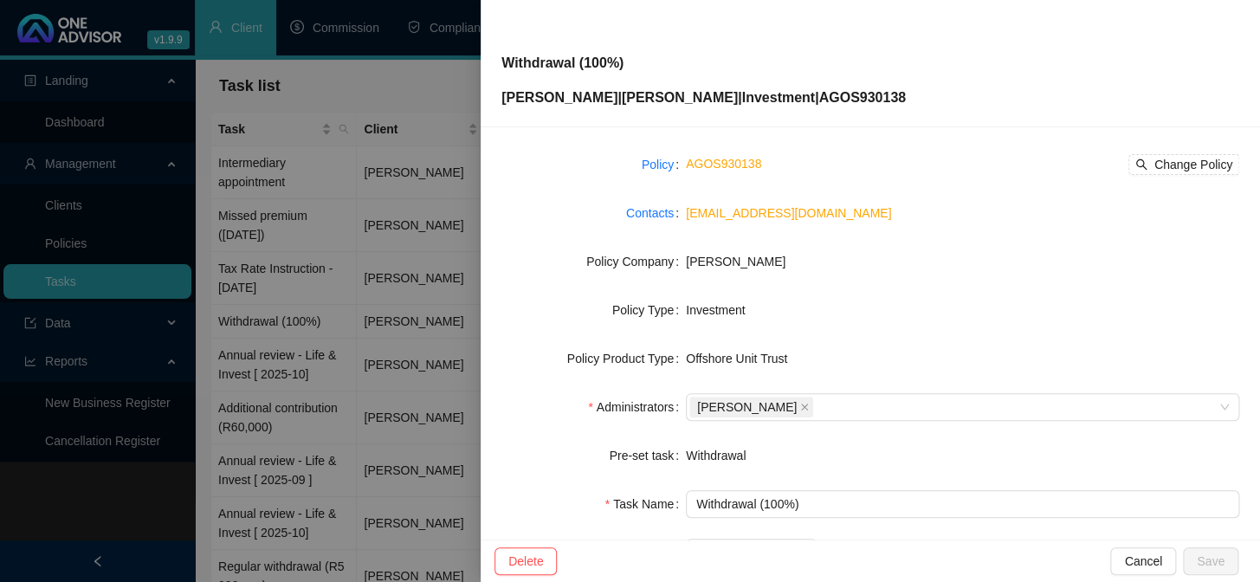
scroll to position [0, 0]
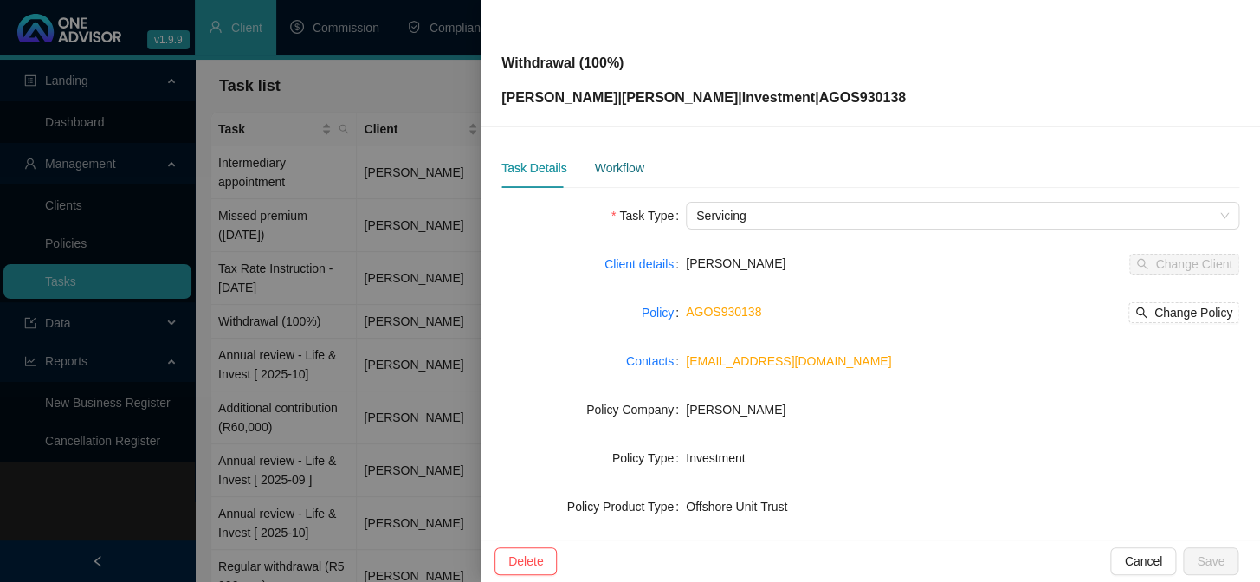
click at [612, 163] on div "Workflow" at bounding box center [618, 167] width 49 height 19
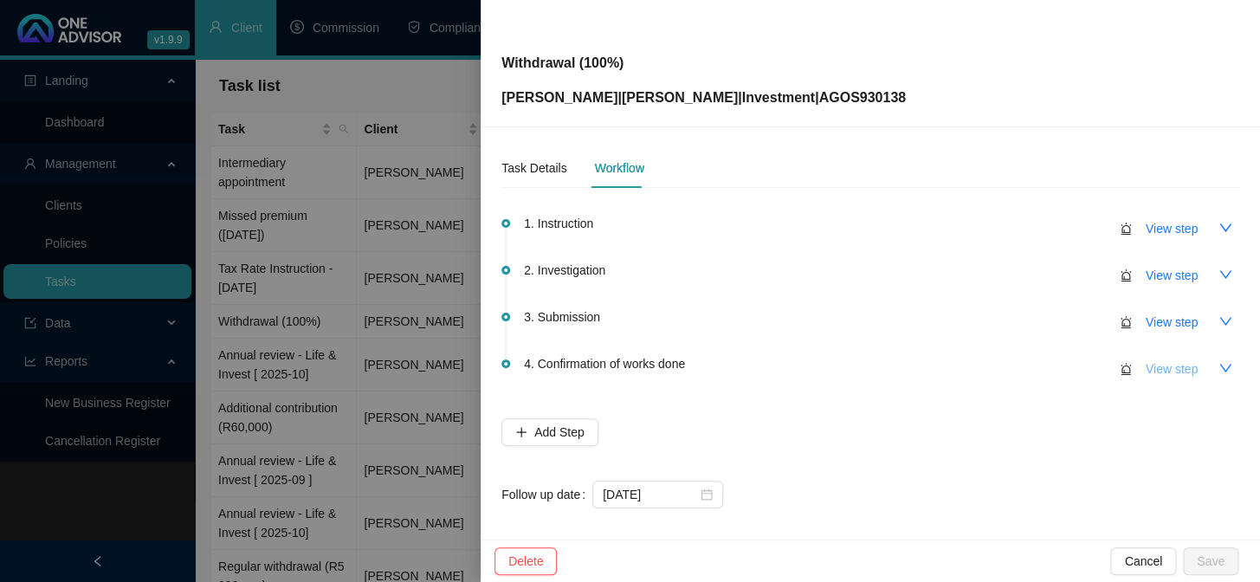
click at [1165, 365] on span "View step" at bounding box center [1172, 368] width 52 height 19
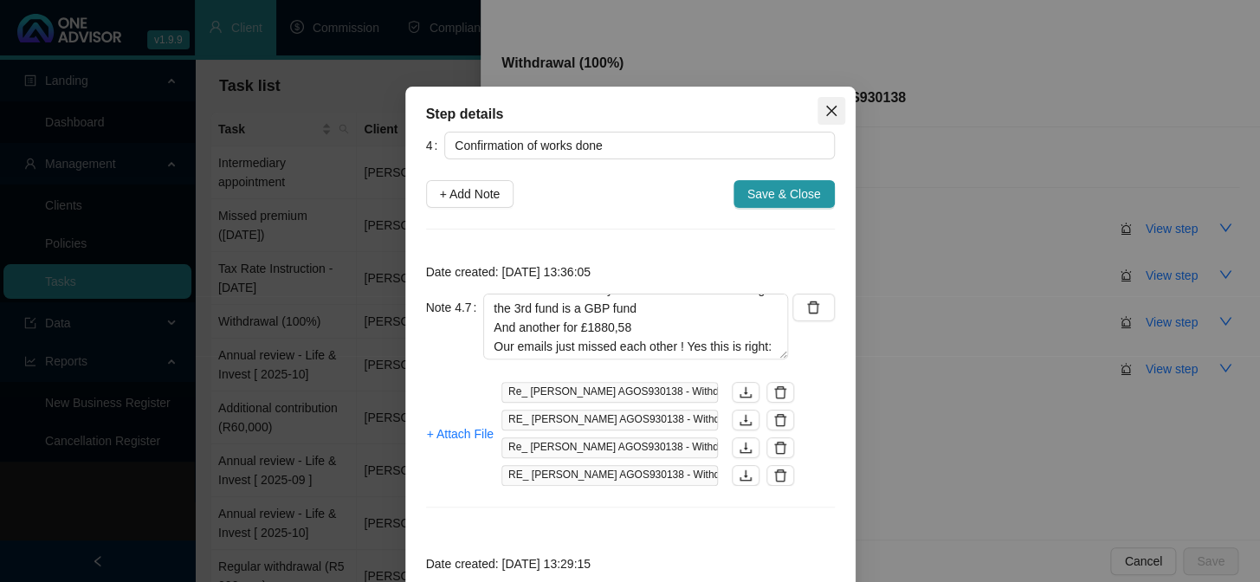
click at [817, 113] on span "Close" at bounding box center [831, 111] width 28 height 14
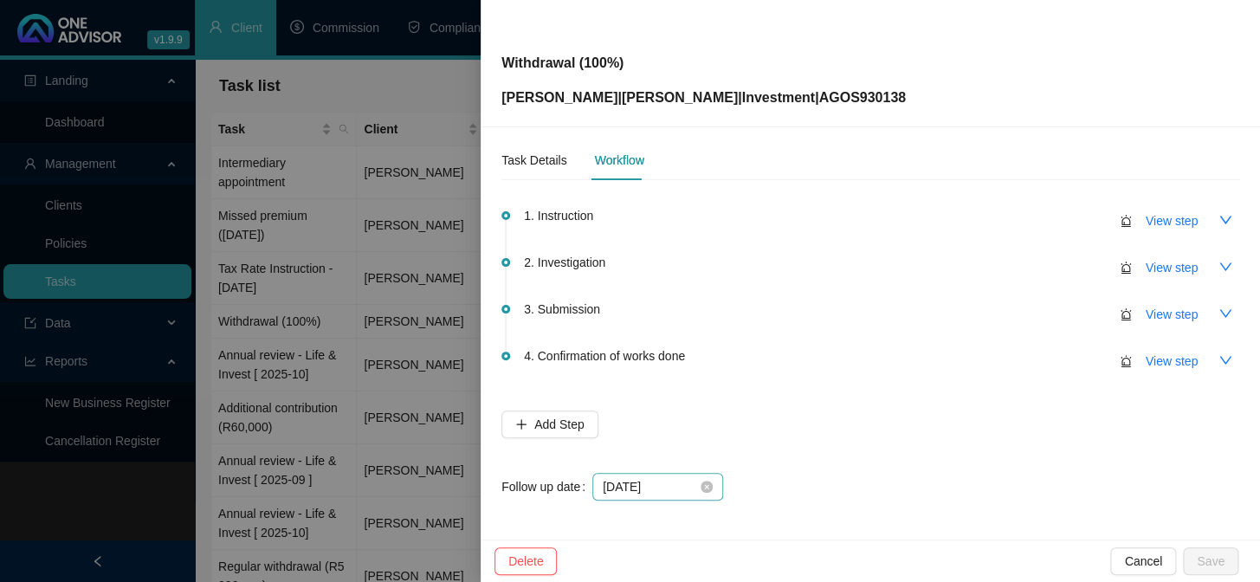
scroll to position [9, 0]
click at [666, 482] on input "[DATE]" at bounding box center [650, 485] width 94 height 19
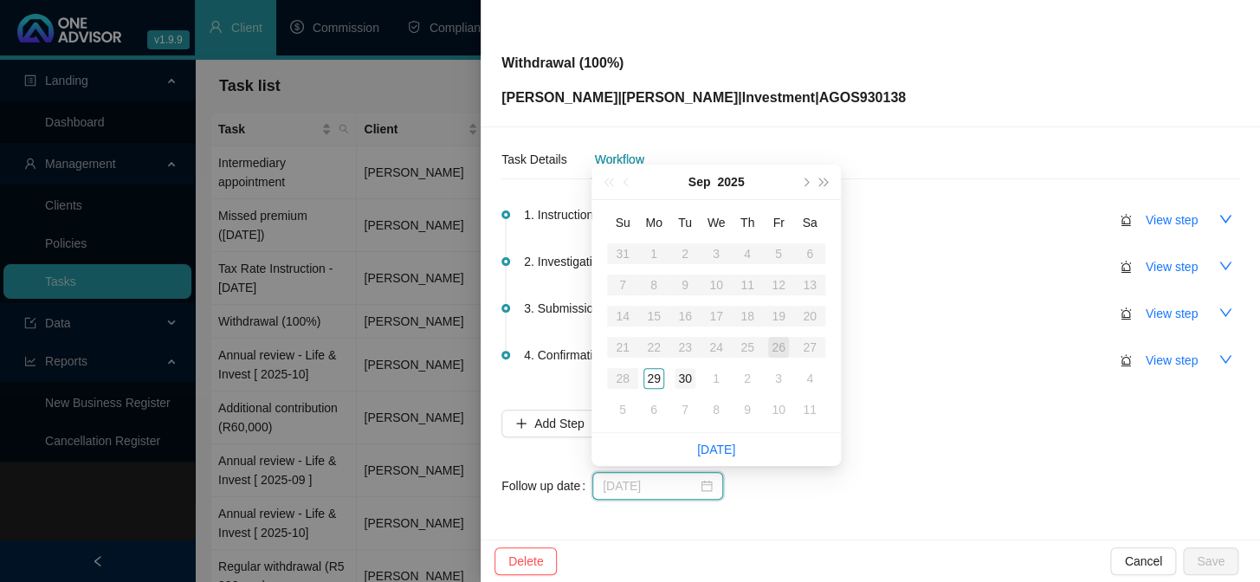
type input "[DATE]"
click at [688, 380] on div "30" at bounding box center [685, 378] width 21 height 21
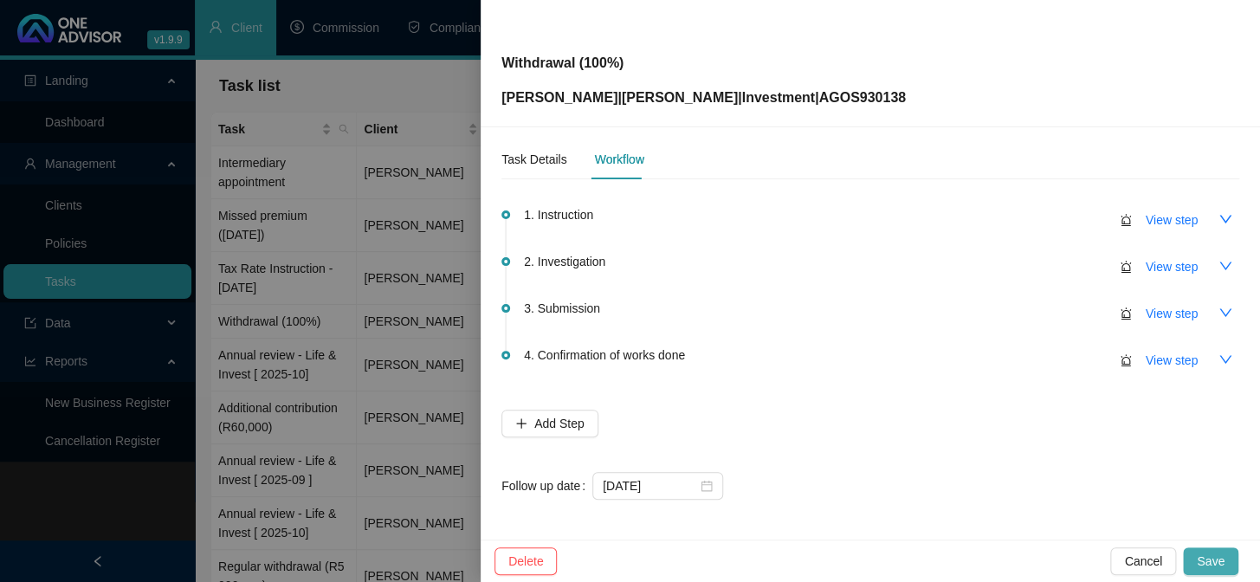
click at [1197, 557] on button "Save" at bounding box center [1210, 561] width 55 height 28
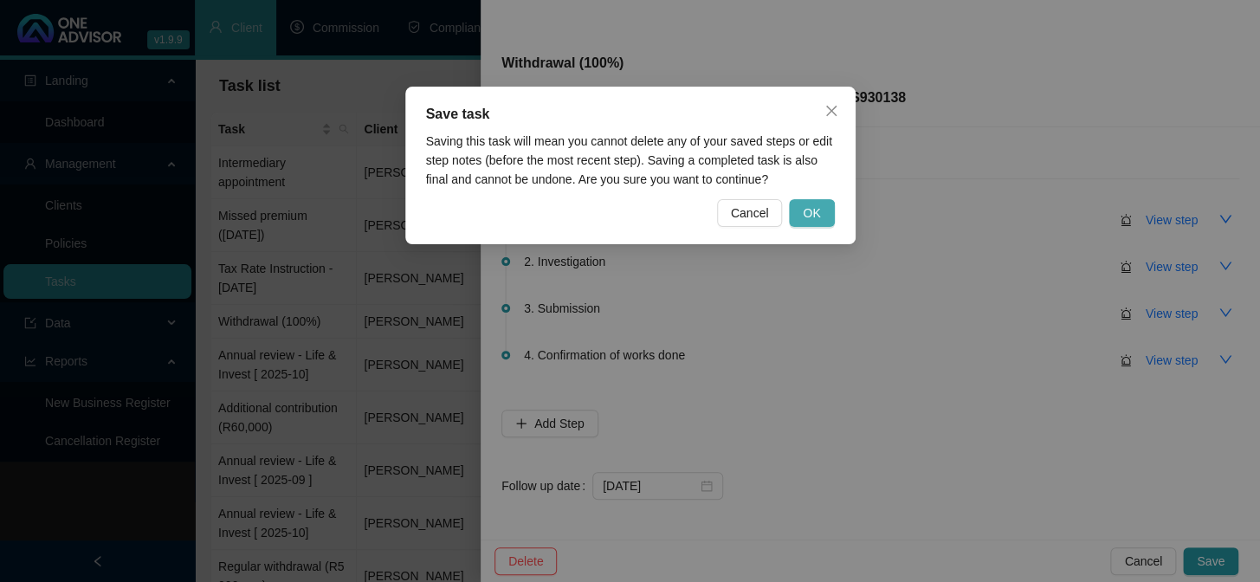
click at [824, 205] on button "OK" at bounding box center [811, 213] width 45 height 28
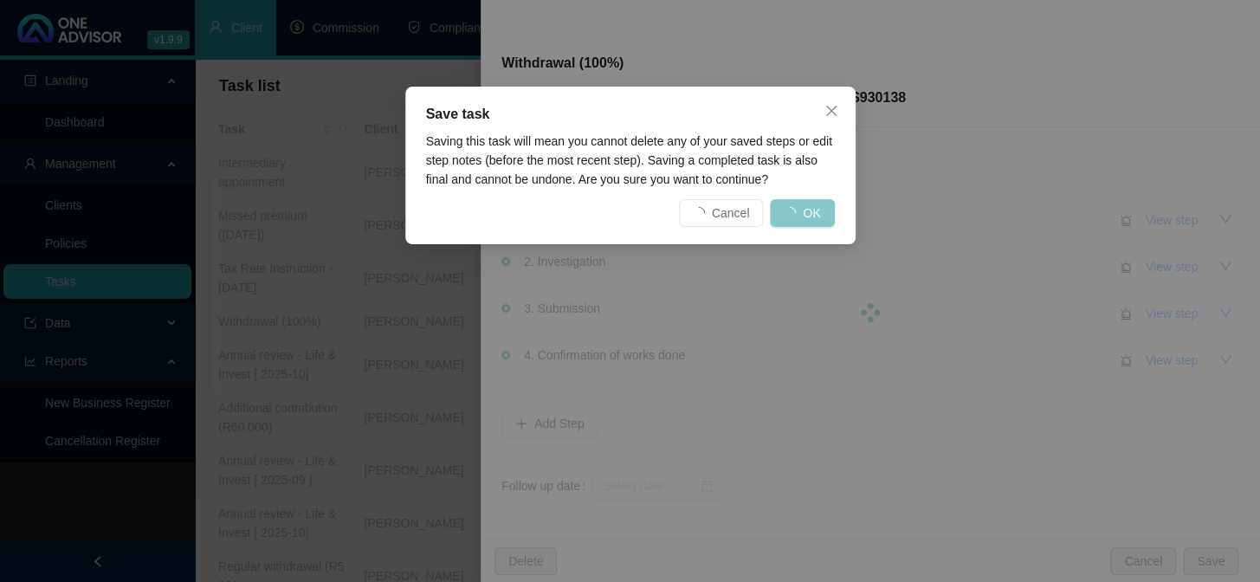
scroll to position [0, 0]
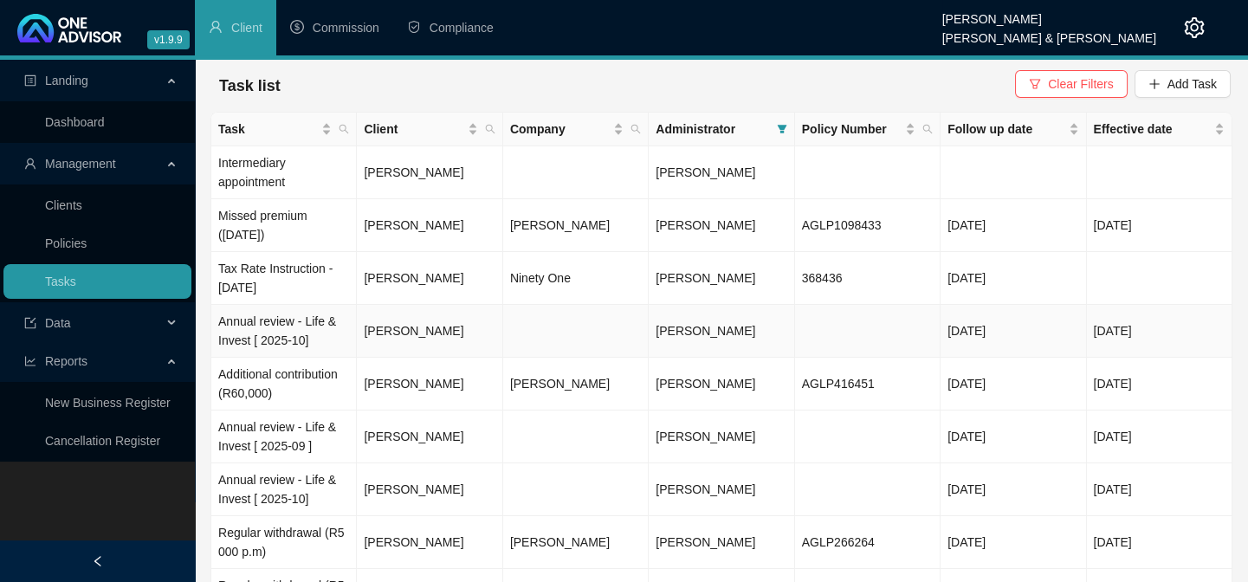
click at [232, 325] on td "Annual review - Life & Invest [ 2025-10]" at bounding box center [283, 331] width 145 height 53
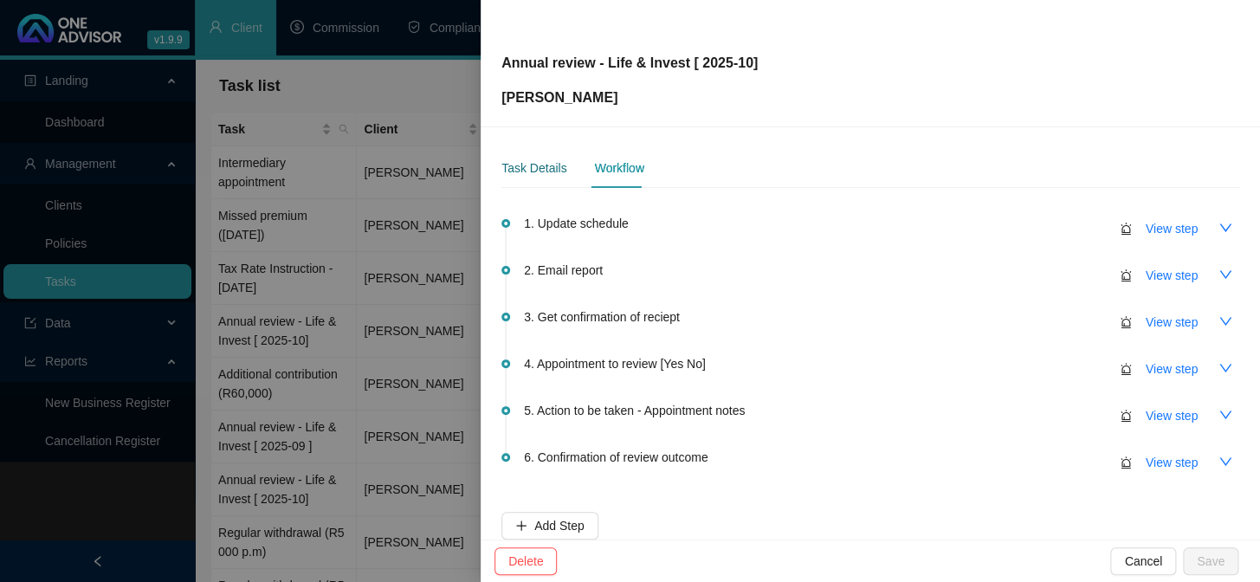
click at [559, 168] on div "Task Details" at bounding box center [533, 167] width 65 height 19
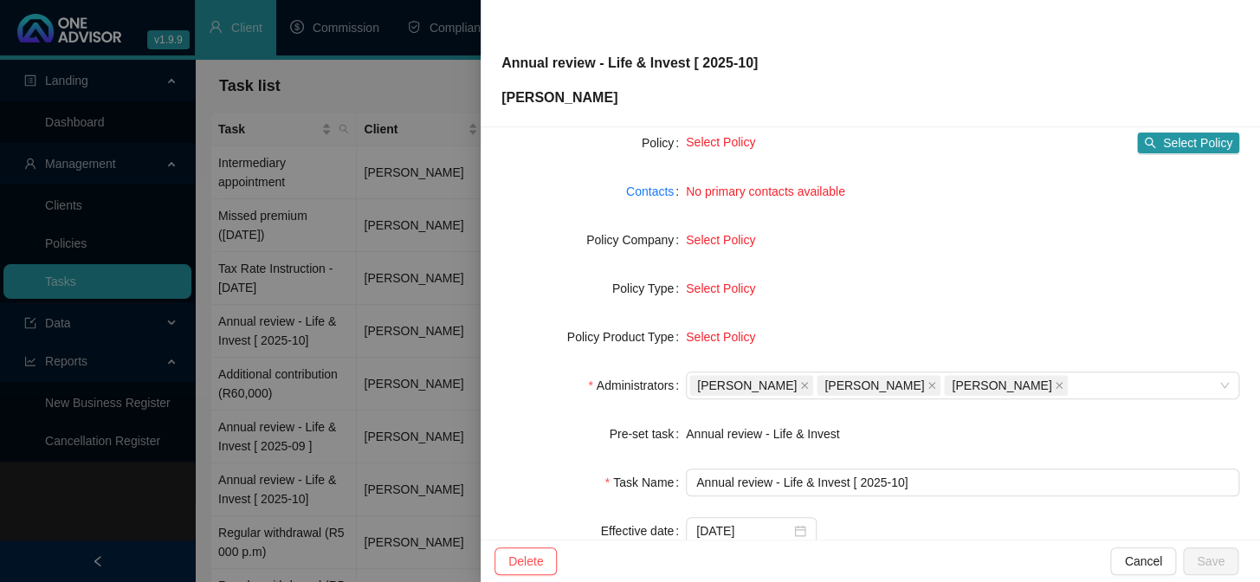
scroll to position [264, 0]
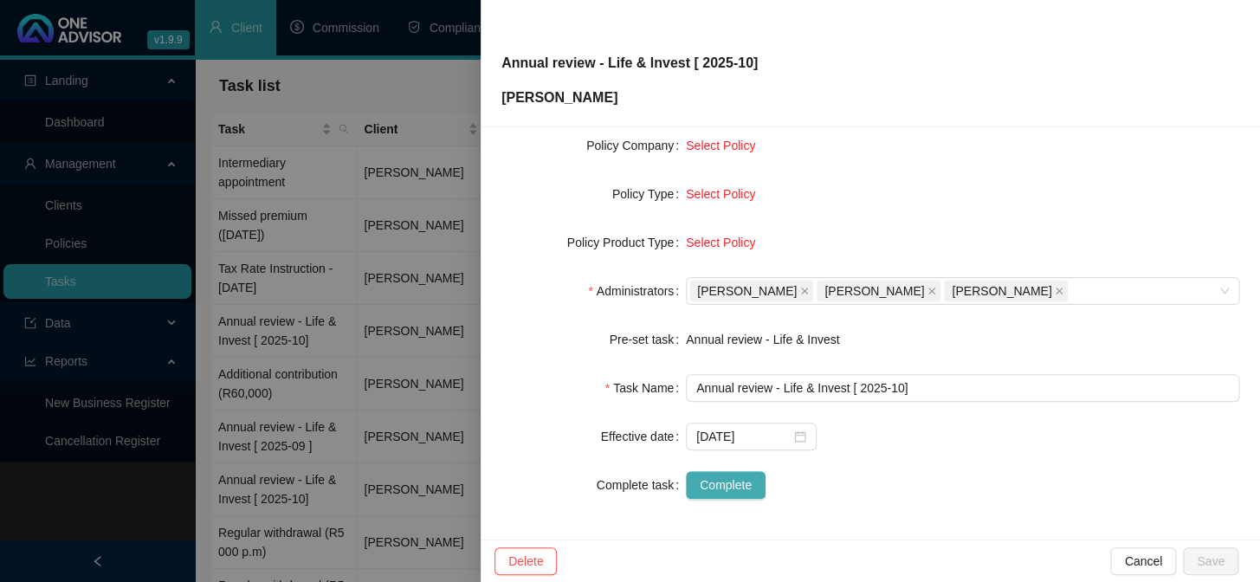
click at [740, 481] on span "Complete" at bounding box center [726, 484] width 52 height 19
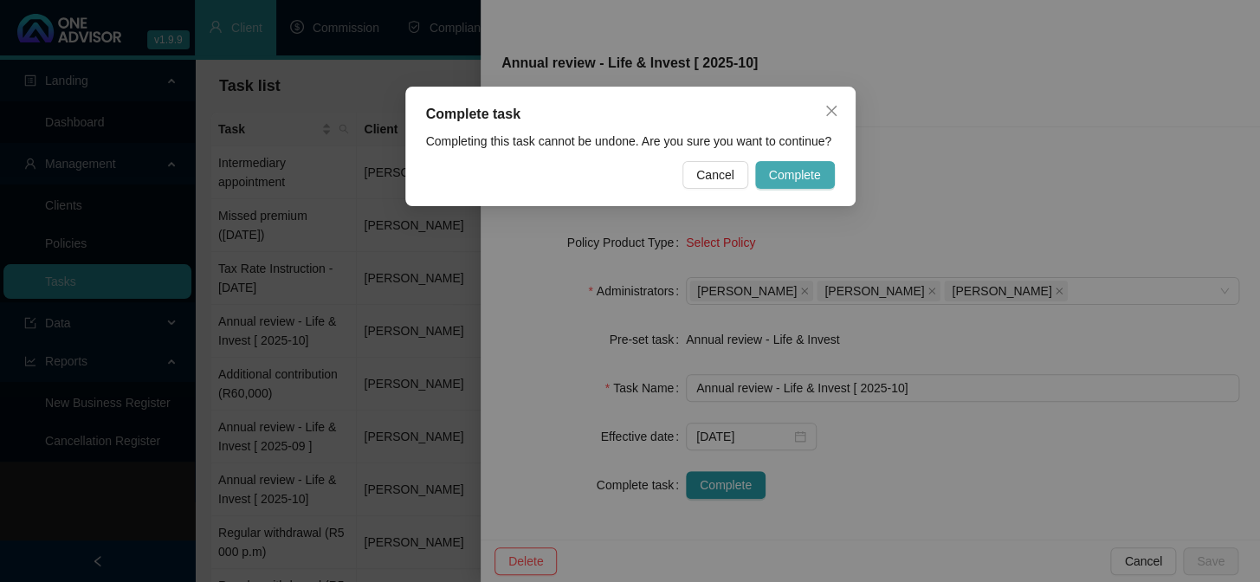
click at [804, 184] on span "Complete" at bounding box center [795, 174] width 52 height 19
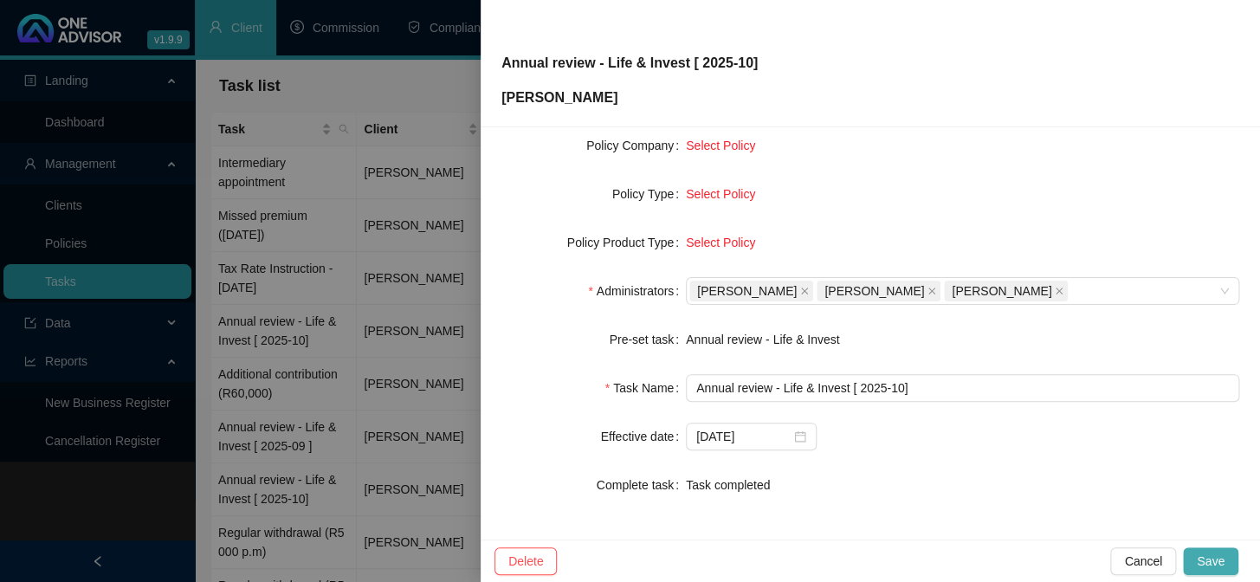
click at [1206, 552] on span "Save" at bounding box center [1211, 561] width 28 height 19
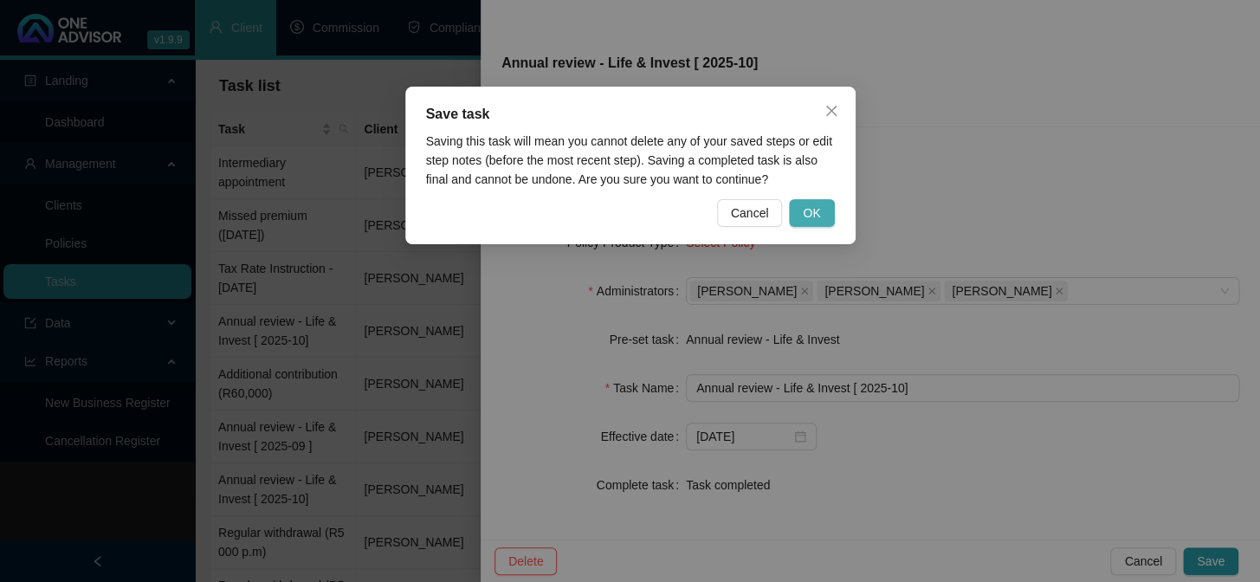
click at [819, 216] on span "OK" at bounding box center [811, 213] width 17 height 19
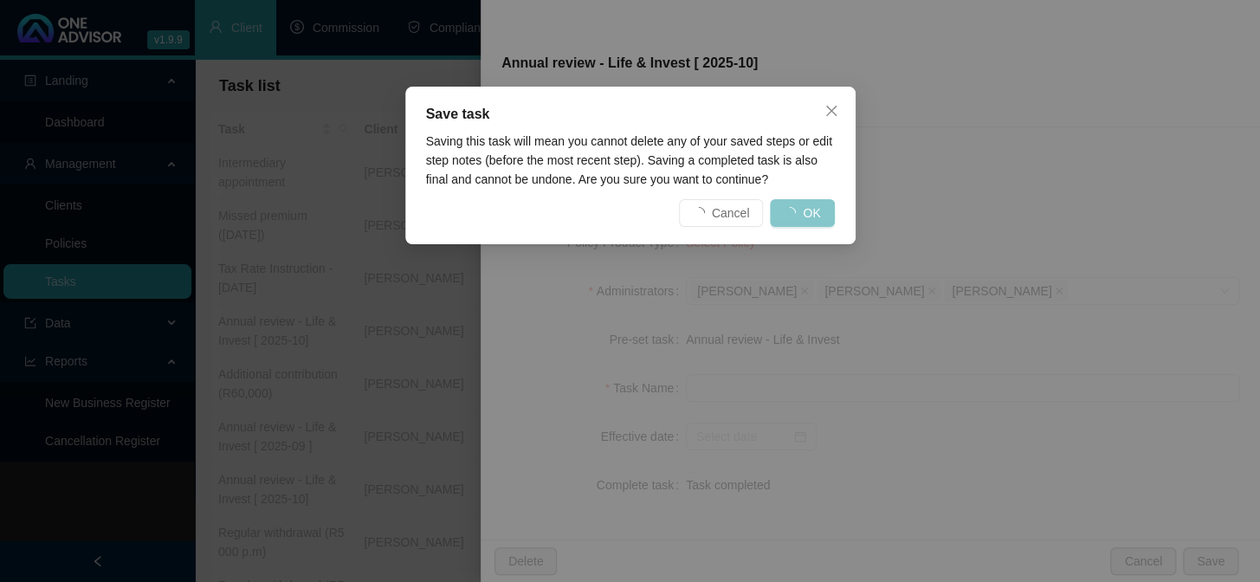
scroll to position [243, 0]
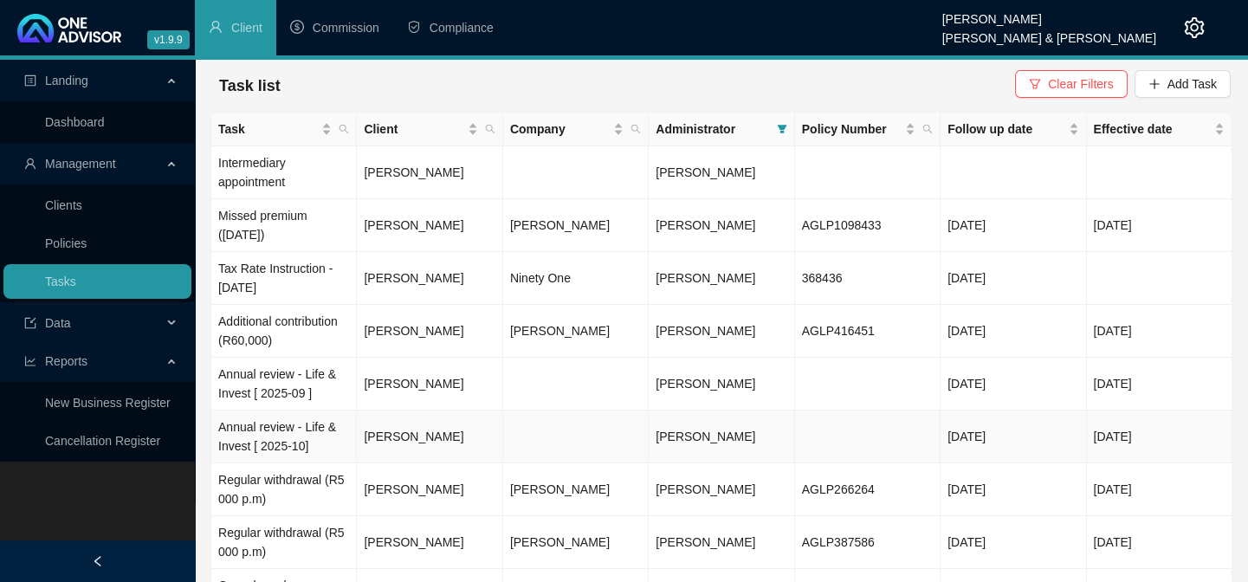
click at [283, 430] on td "Annual review - Life & Invest [ 2025-10]" at bounding box center [283, 436] width 145 height 53
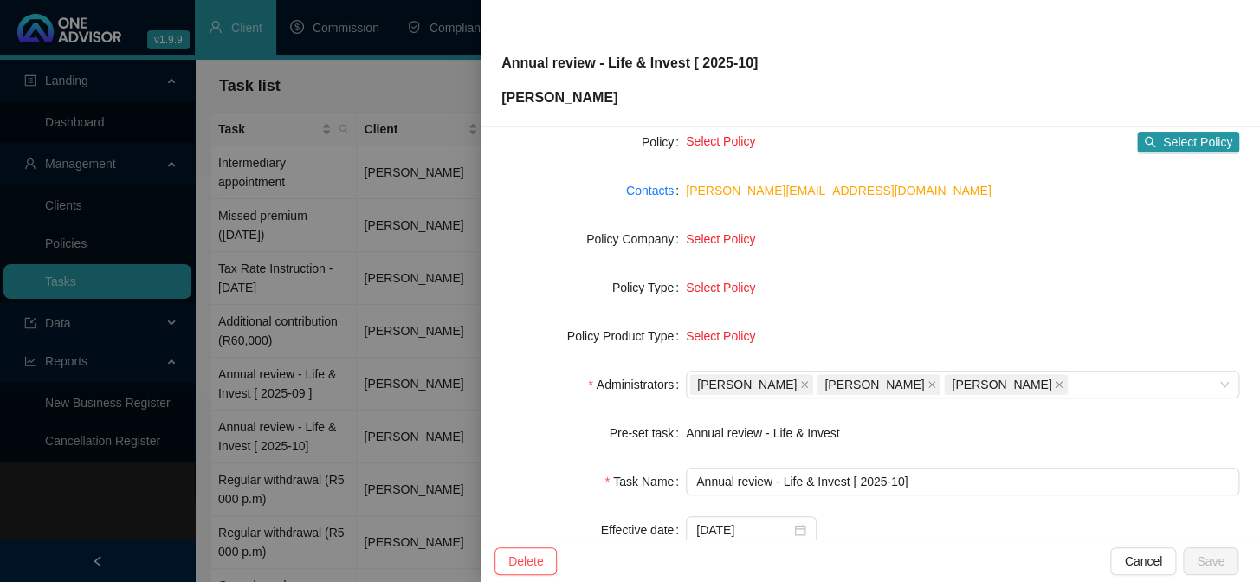
scroll to position [264, 0]
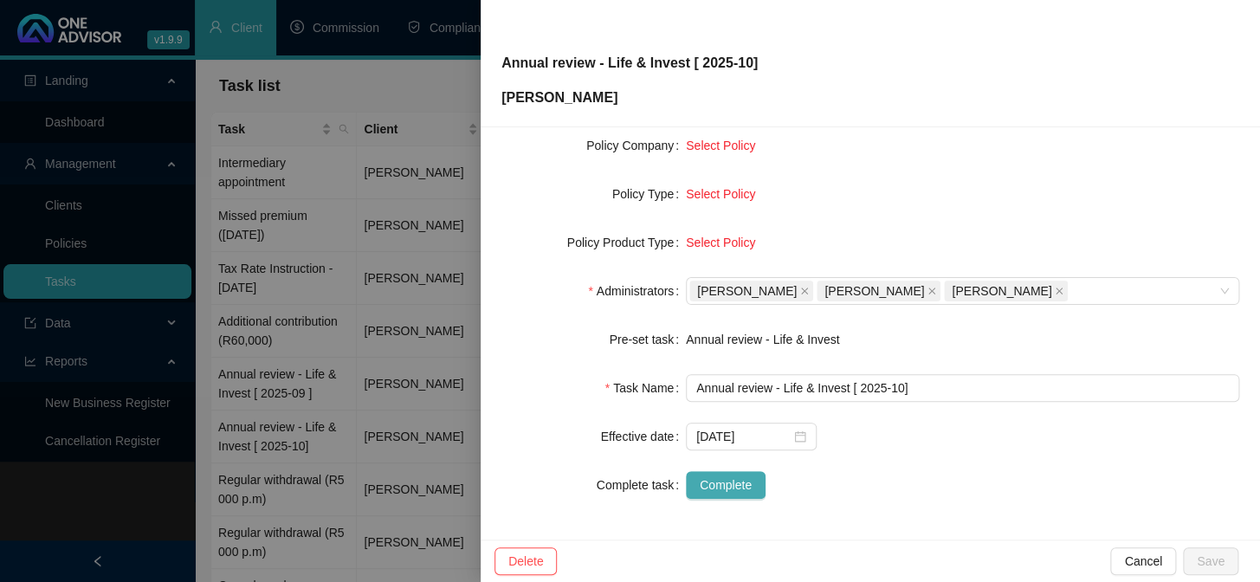
click at [714, 485] on span "Complete" at bounding box center [726, 484] width 52 height 19
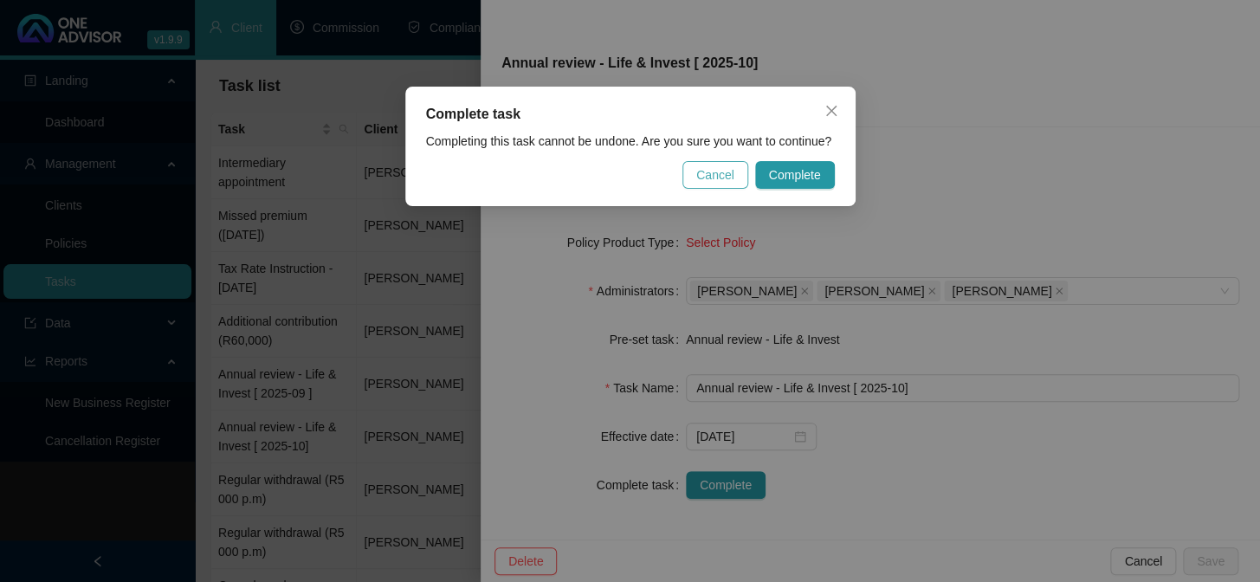
click at [727, 174] on span "Cancel" at bounding box center [715, 174] width 38 height 19
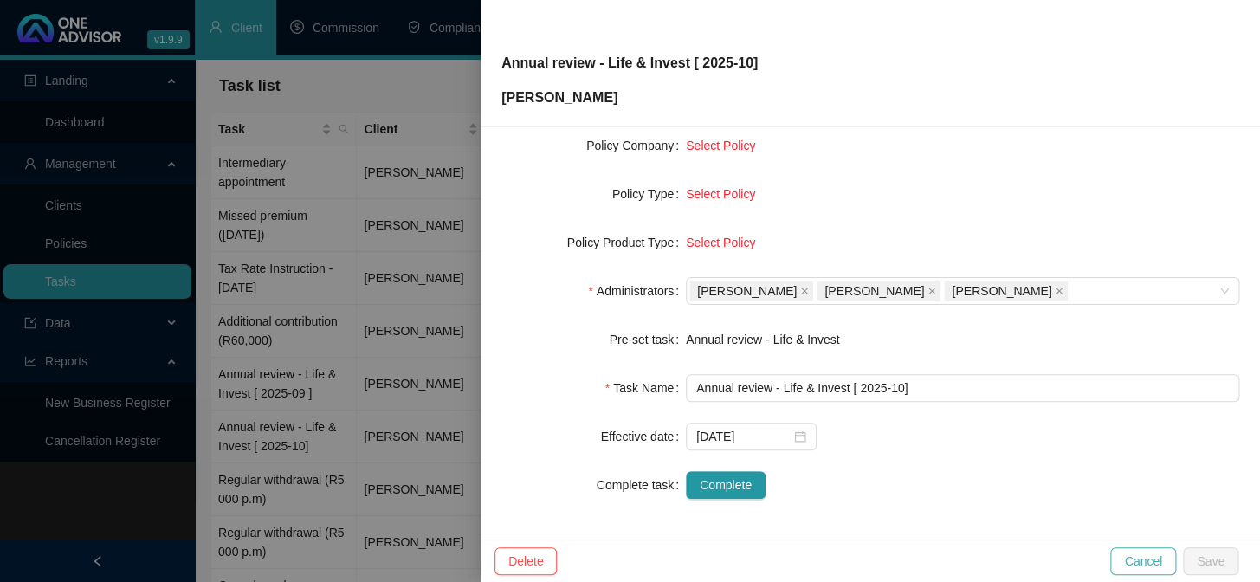
click at [1127, 560] on button "Cancel" at bounding box center [1143, 561] width 66 height 28
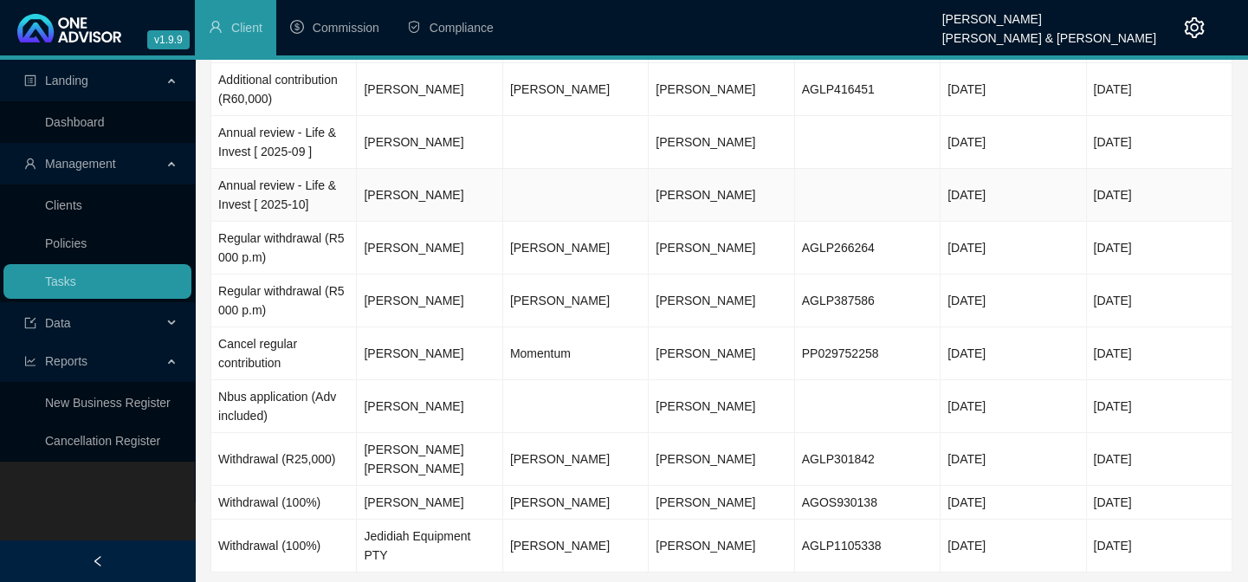
scroll to position [84, 0]
